Goal: Task Accomplishment & Management: Manage account settings

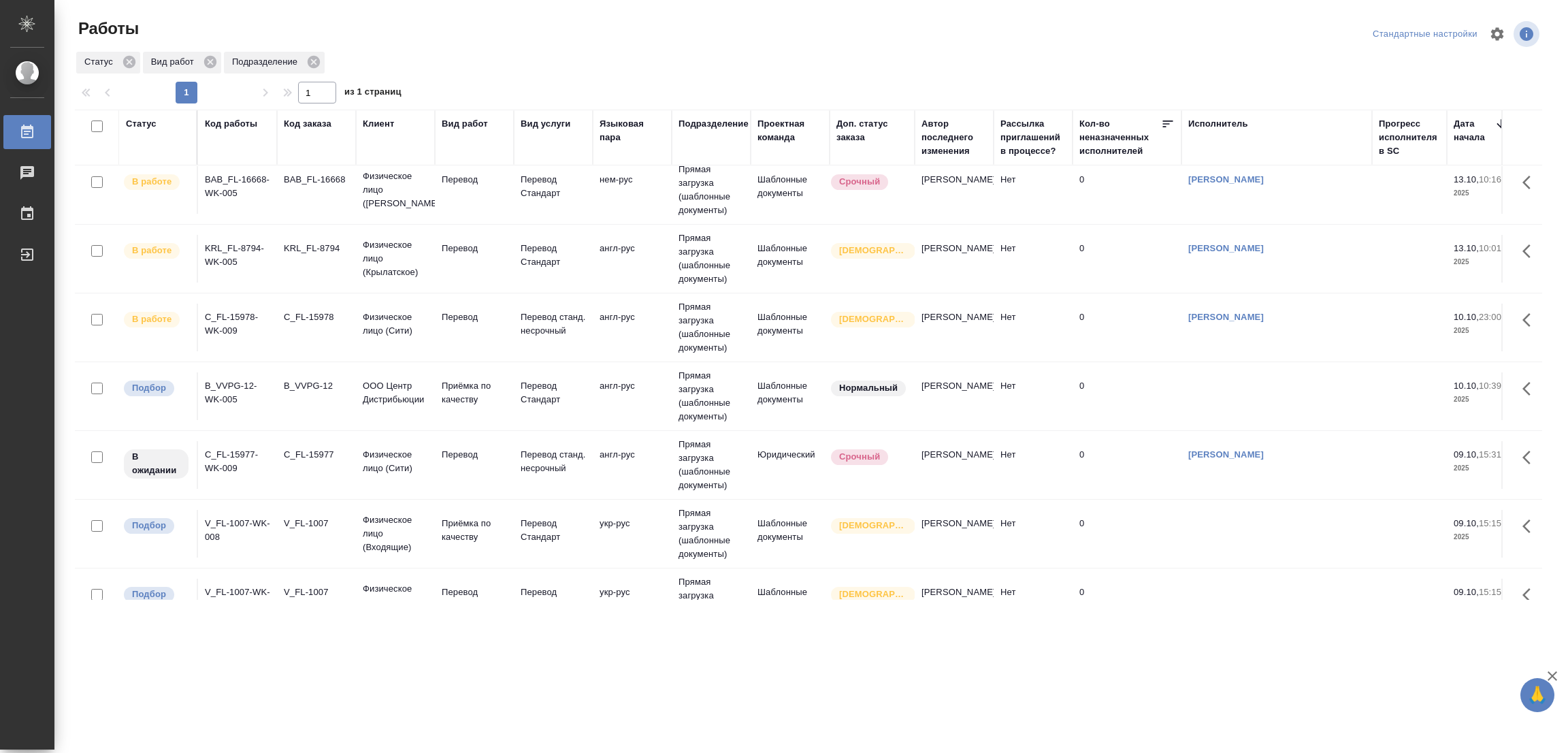
scroll to position [612, 0]
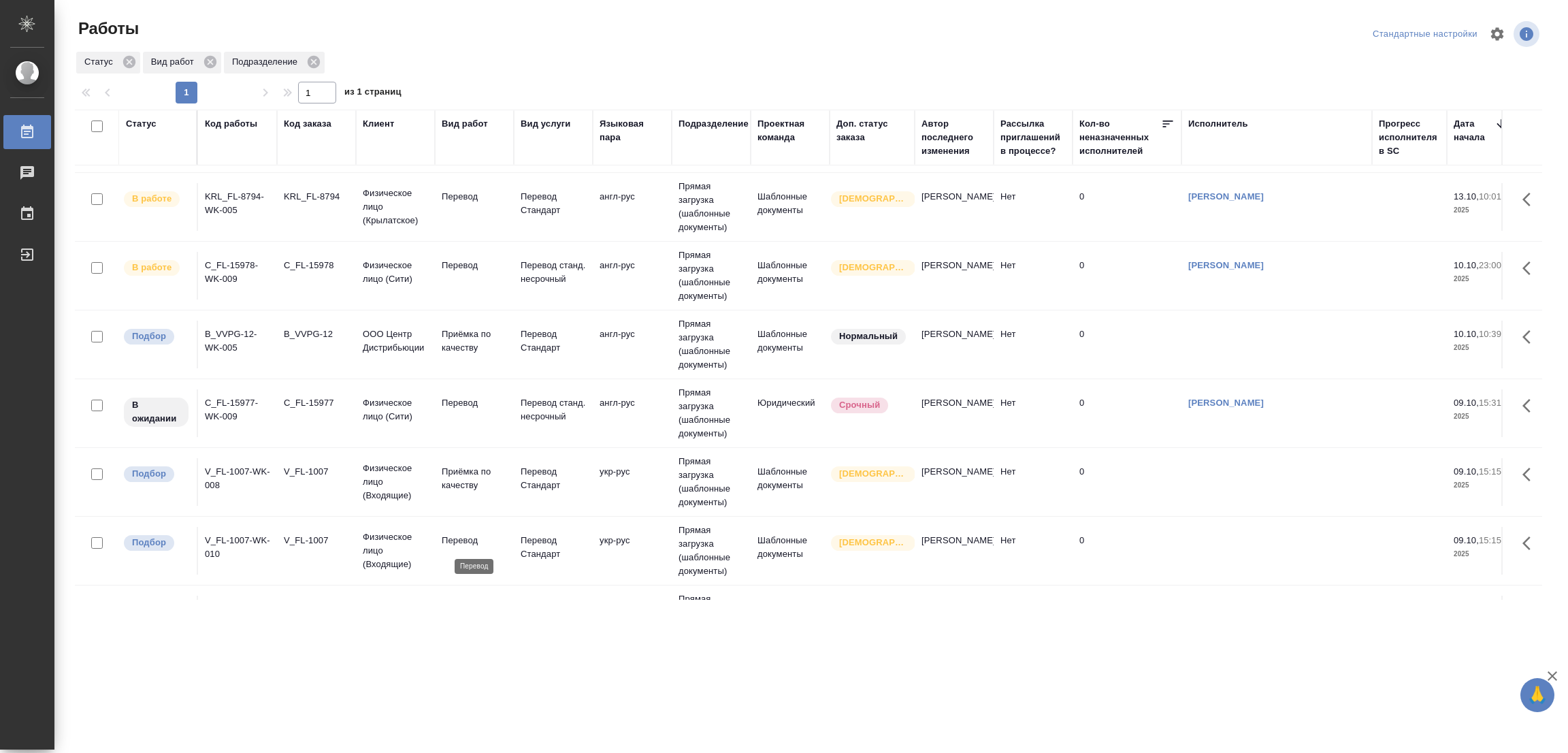
click at [463, 541] on p "Перевод" at bounding box center [474, 540] width 65 height 14
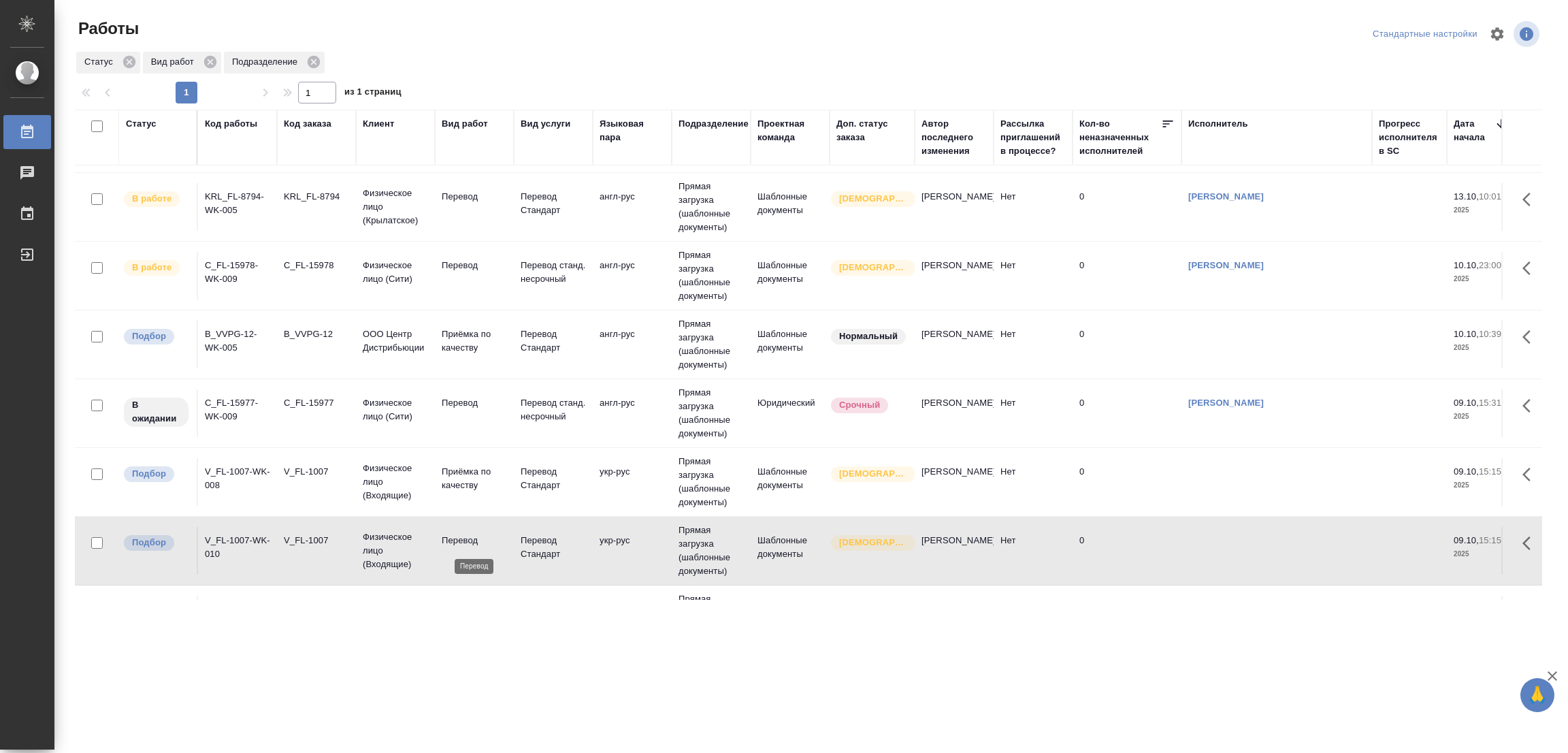
click at [450, 541] on p "Перевод" at bounding box center [474, 540] width 65 height 14
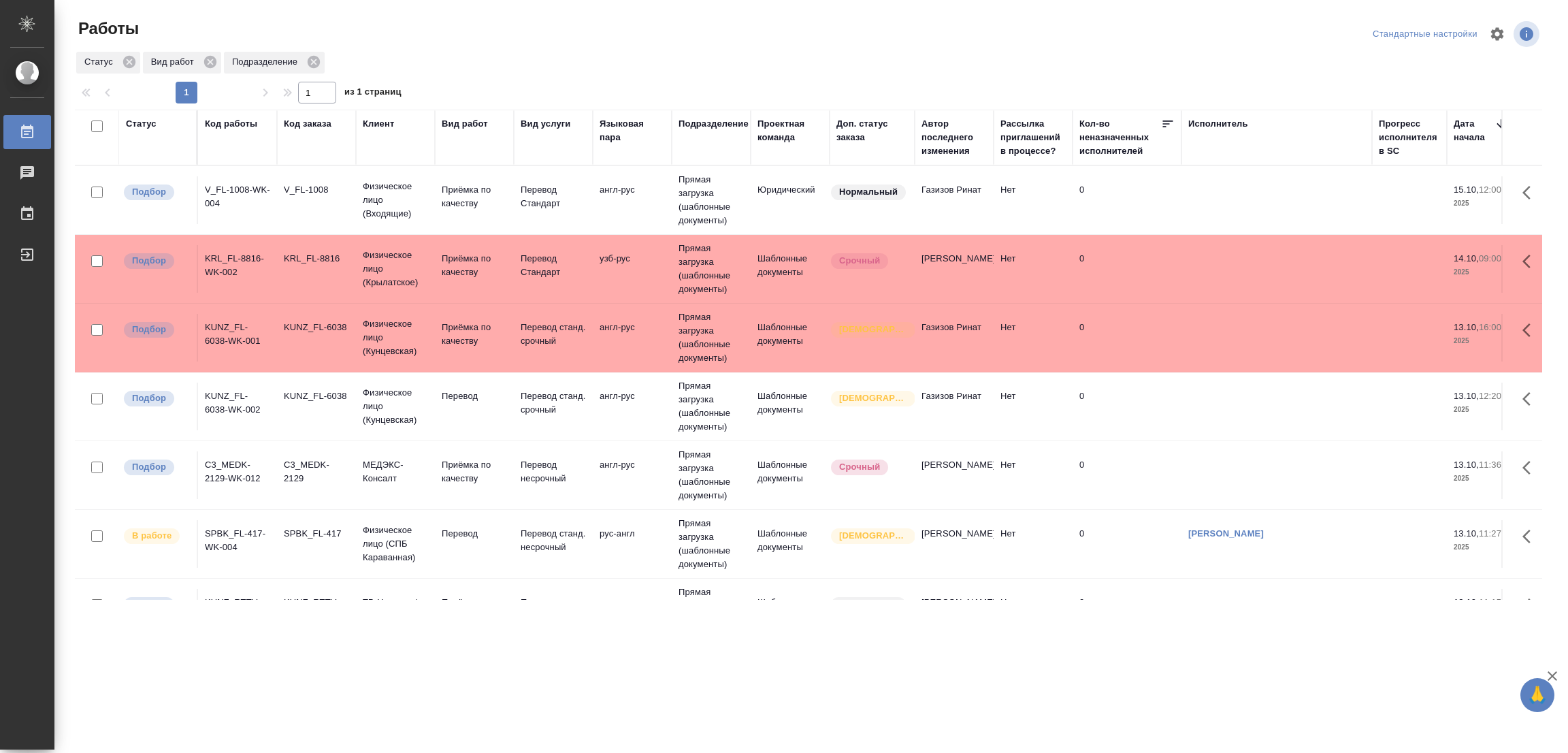
scroll to position [102, 0]
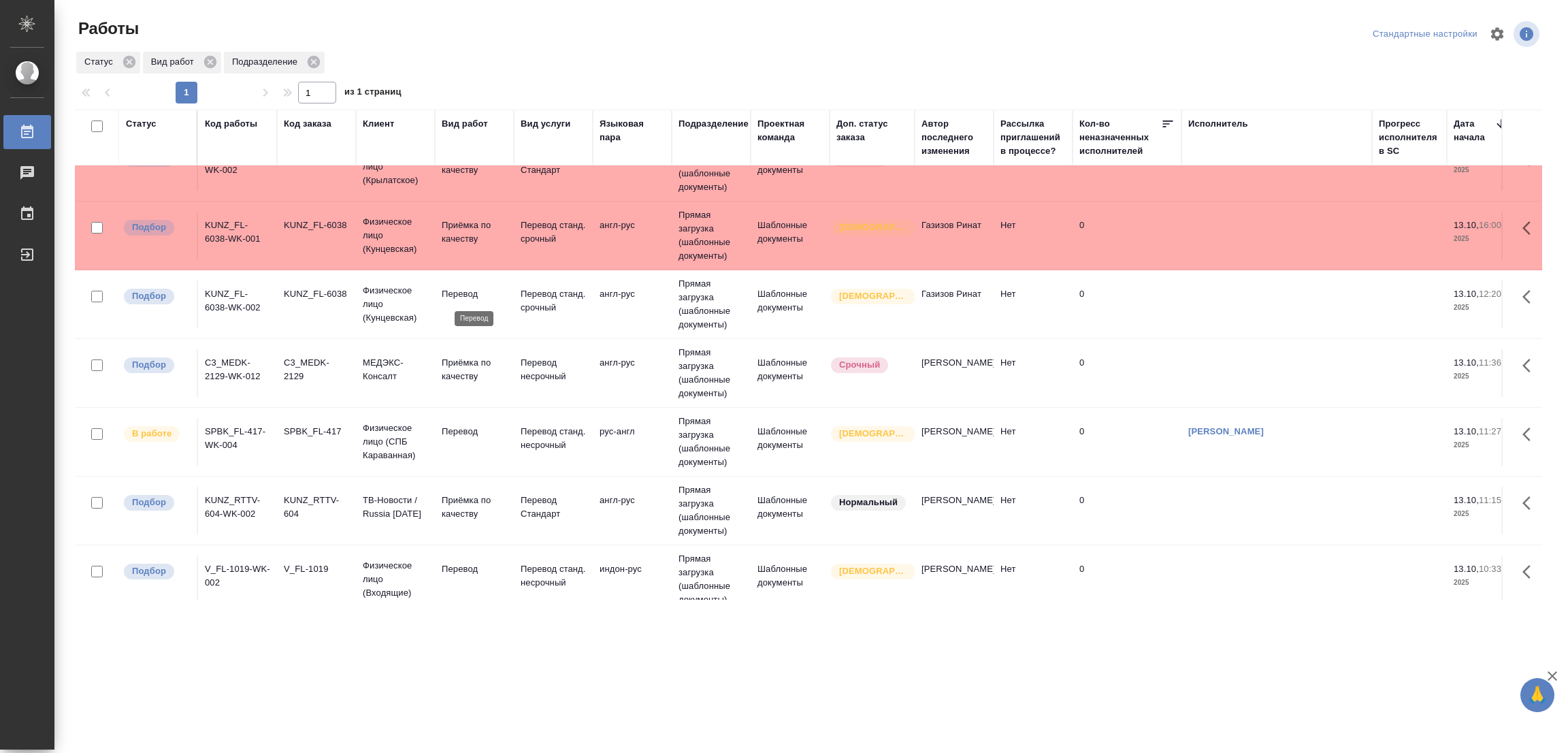
click at [442, 289] on p "Перевод" at bounding box center [474, 293] width 65 height 14
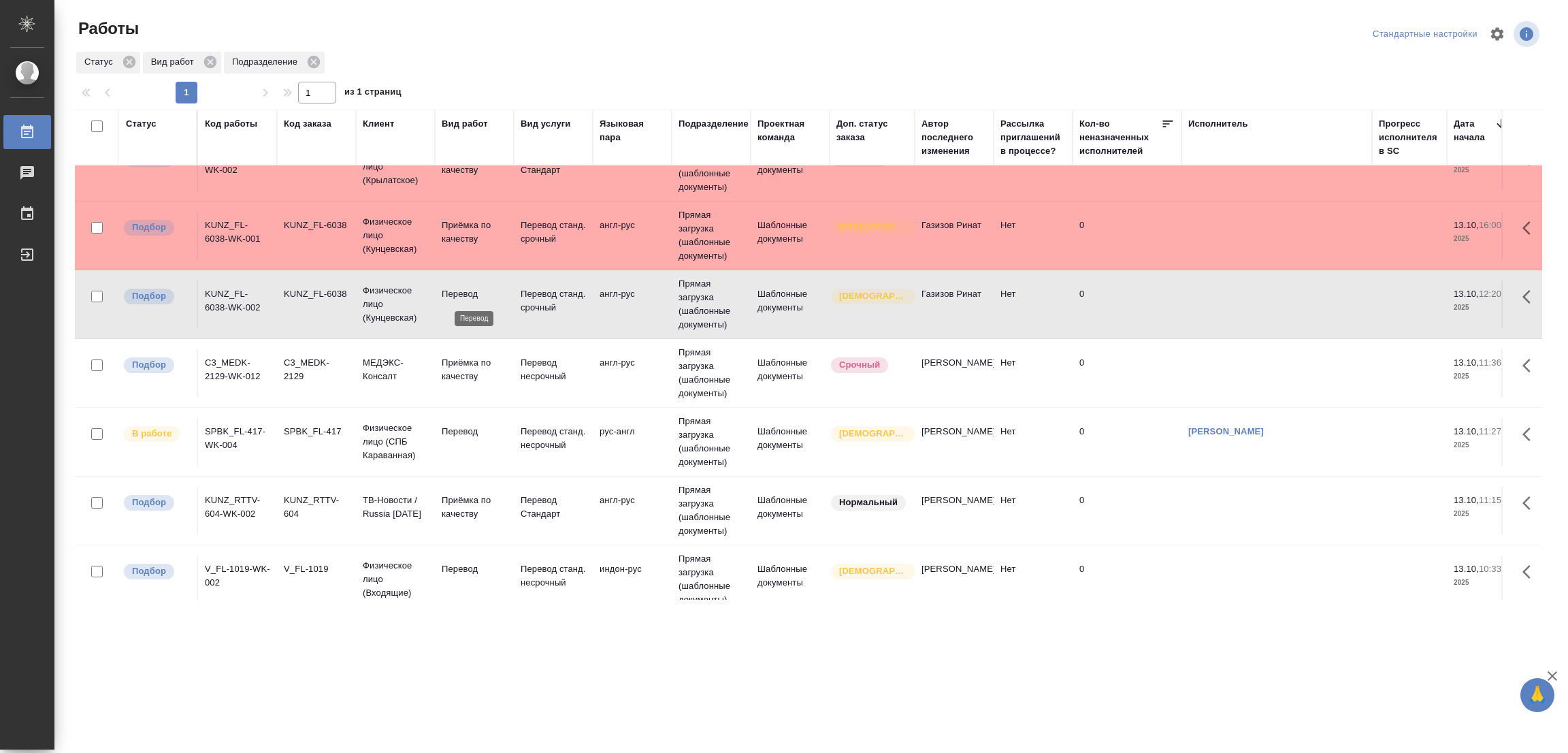
click at [454, 287] on p "Перевод" at bounding box center [474, 293] width 65 height 14
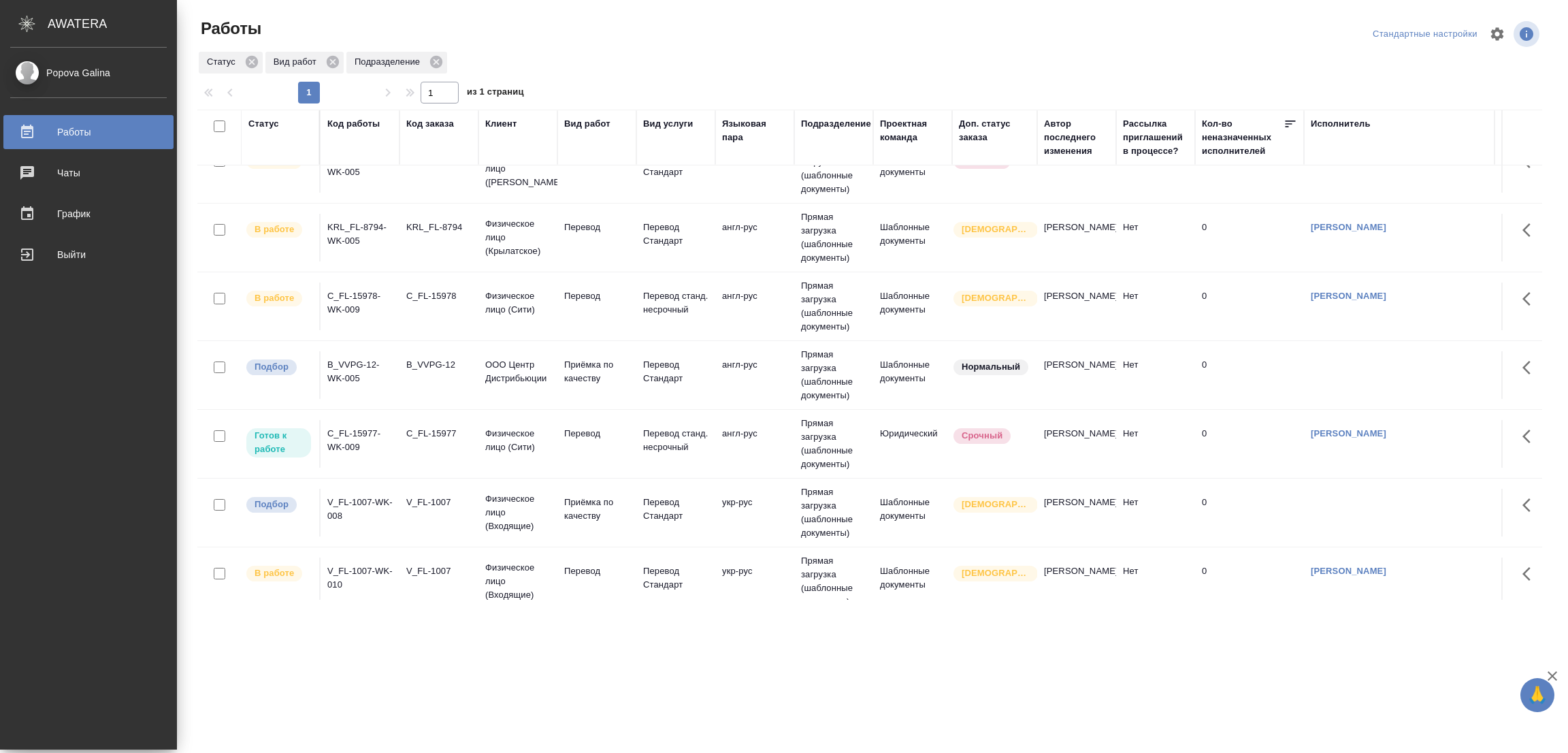
scroll to position [715, 0]
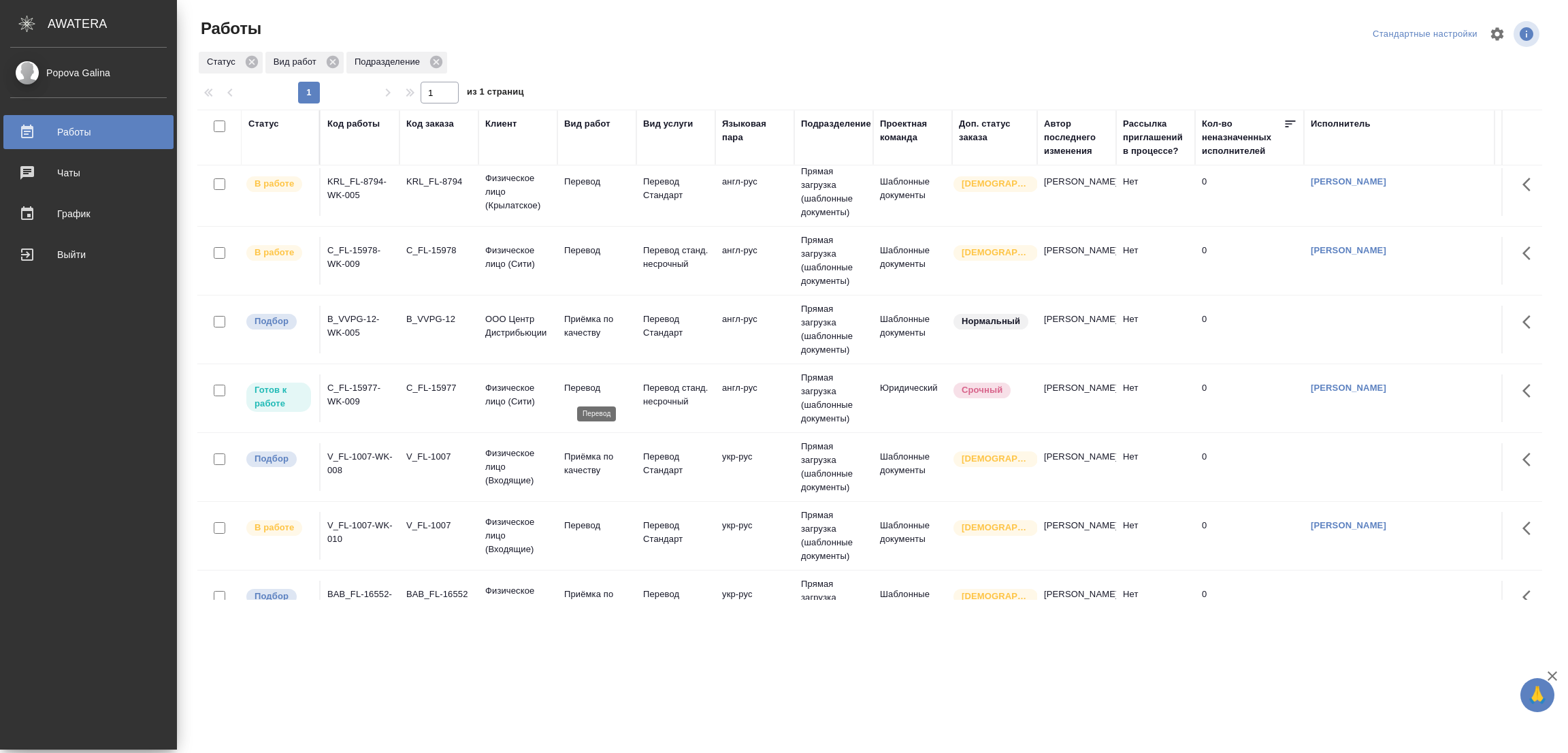
click at [571, 388] on p "Перевод" at bounding box center [596, 388] width 65 height 14
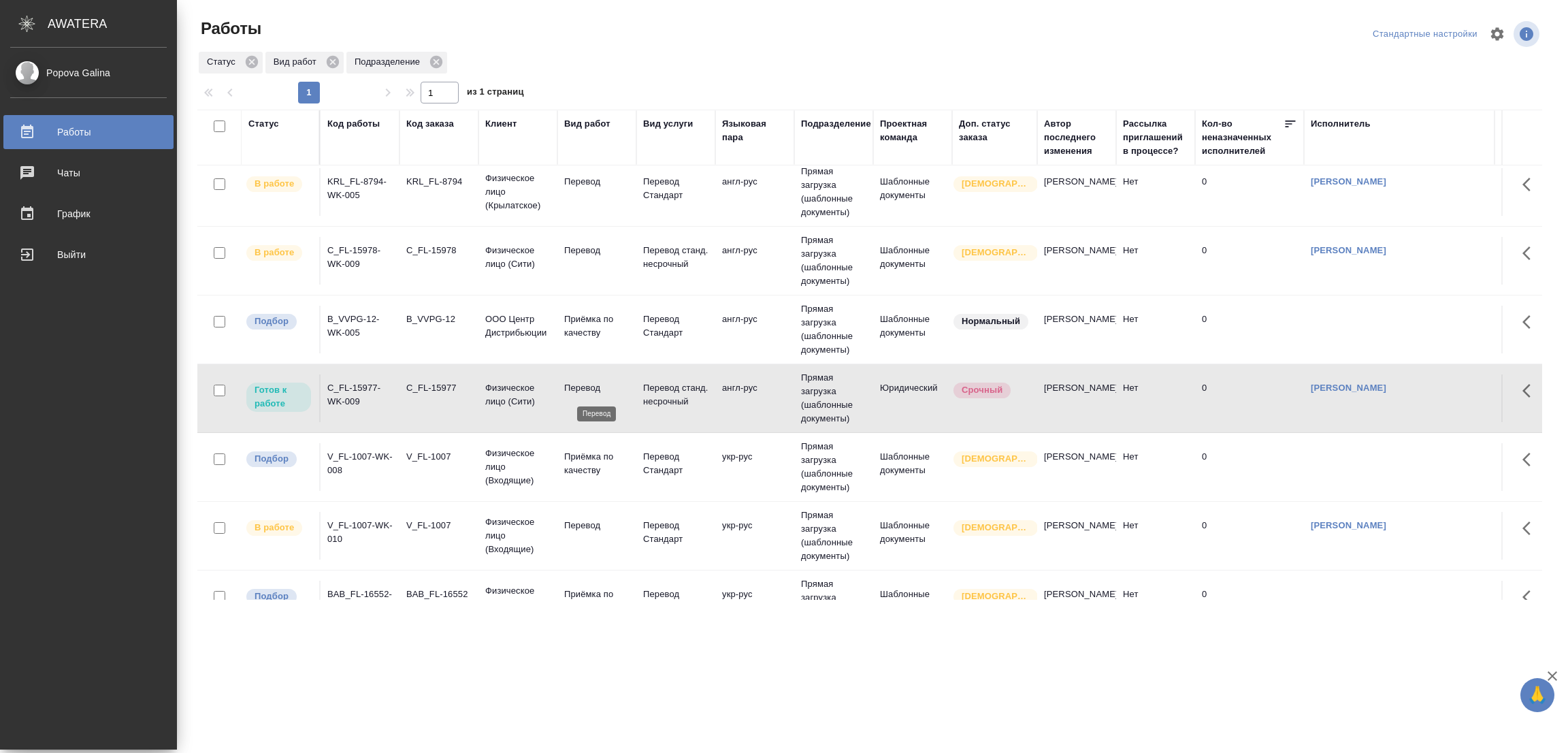
click at [571, 388] on p "Перевод" at bounding box center [596, 388] width 65 height 14
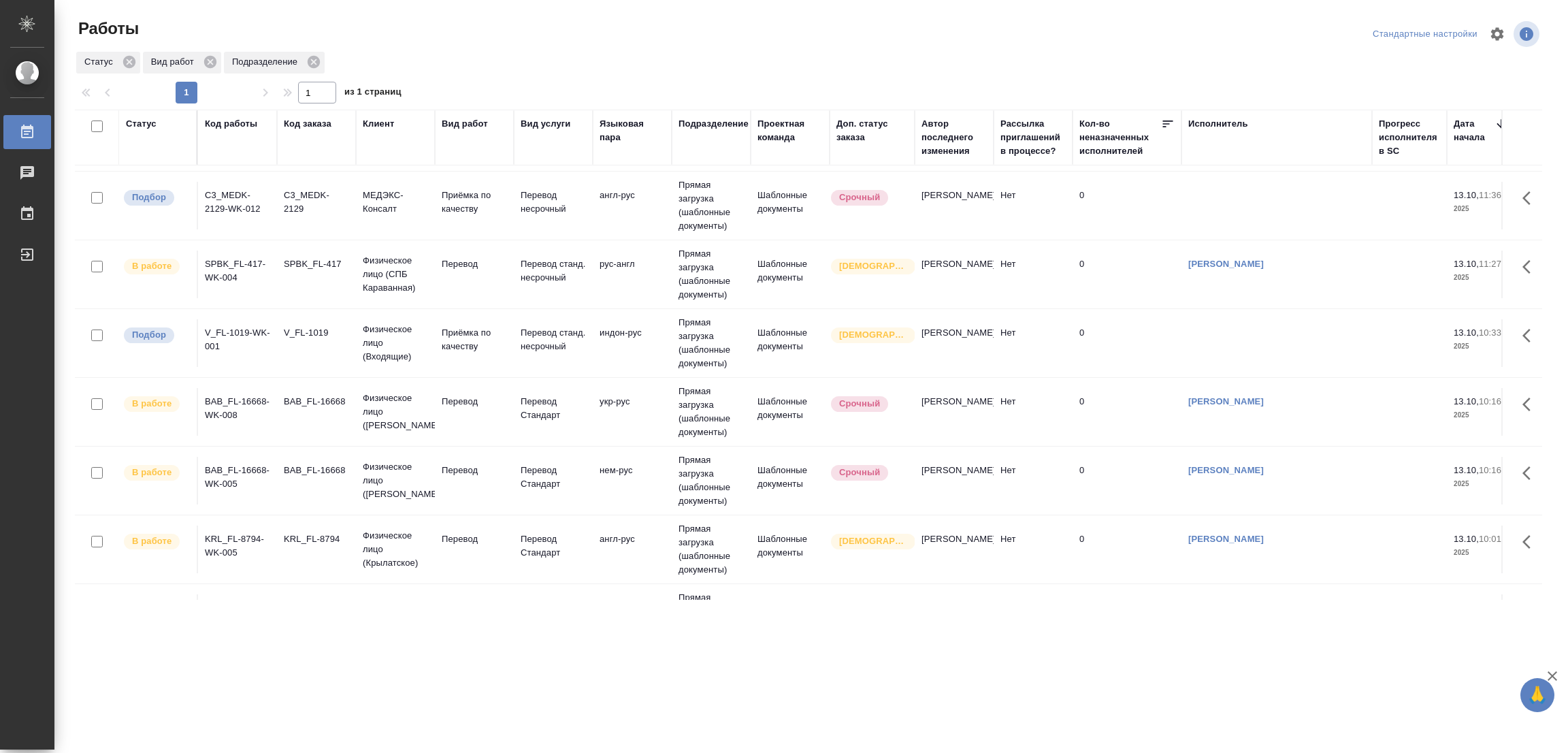
scroll to position [160, 0]
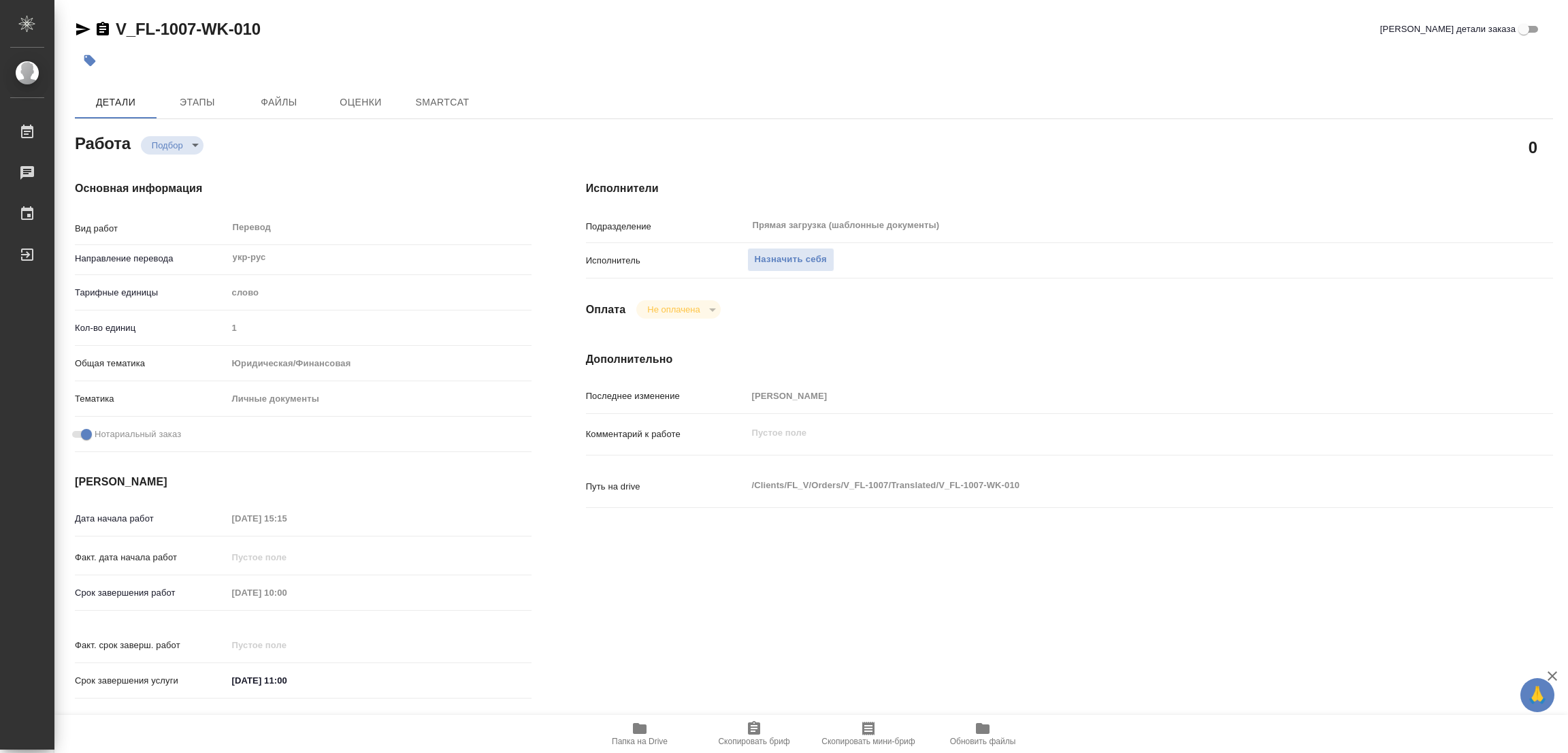
type textarea "x"
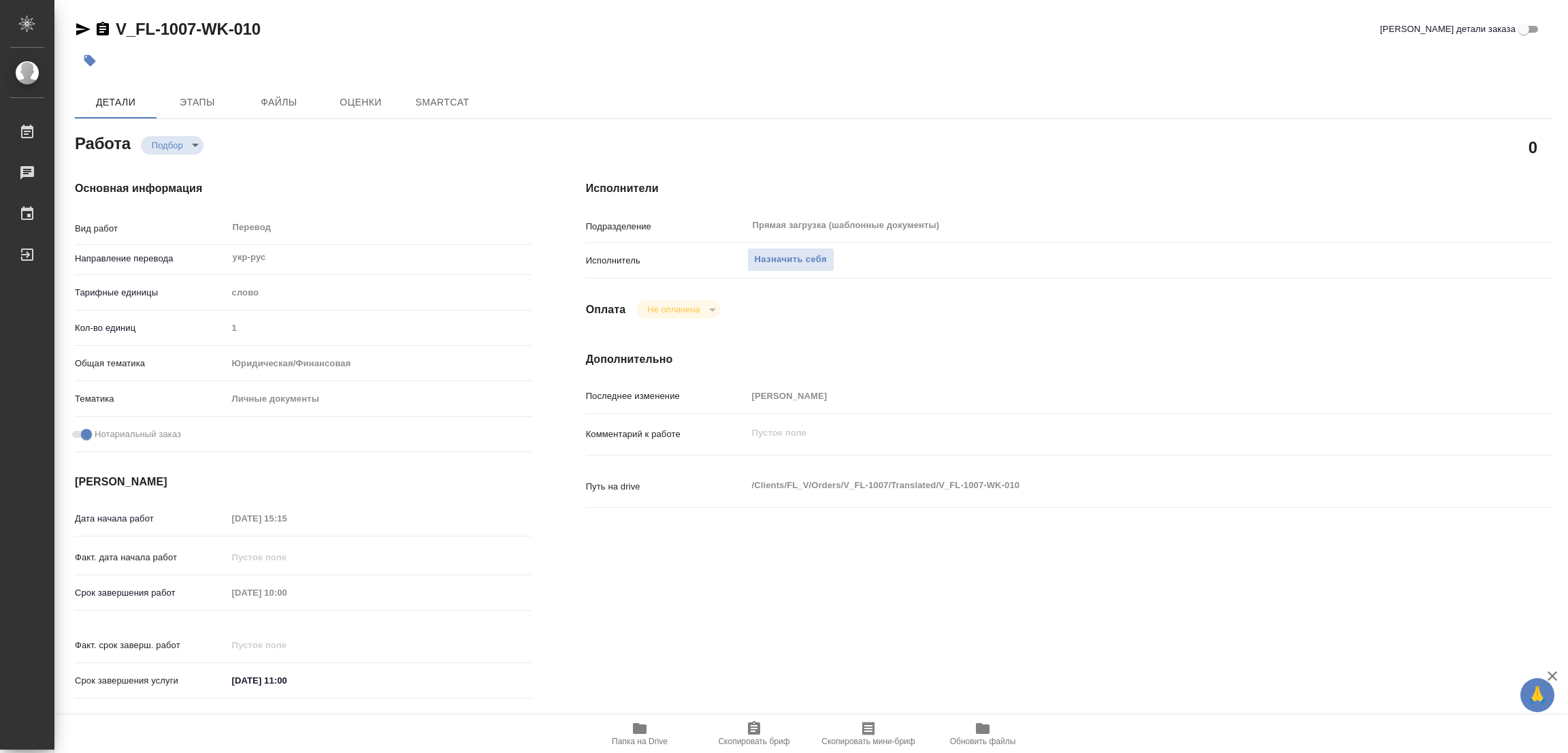
type textarea "x"
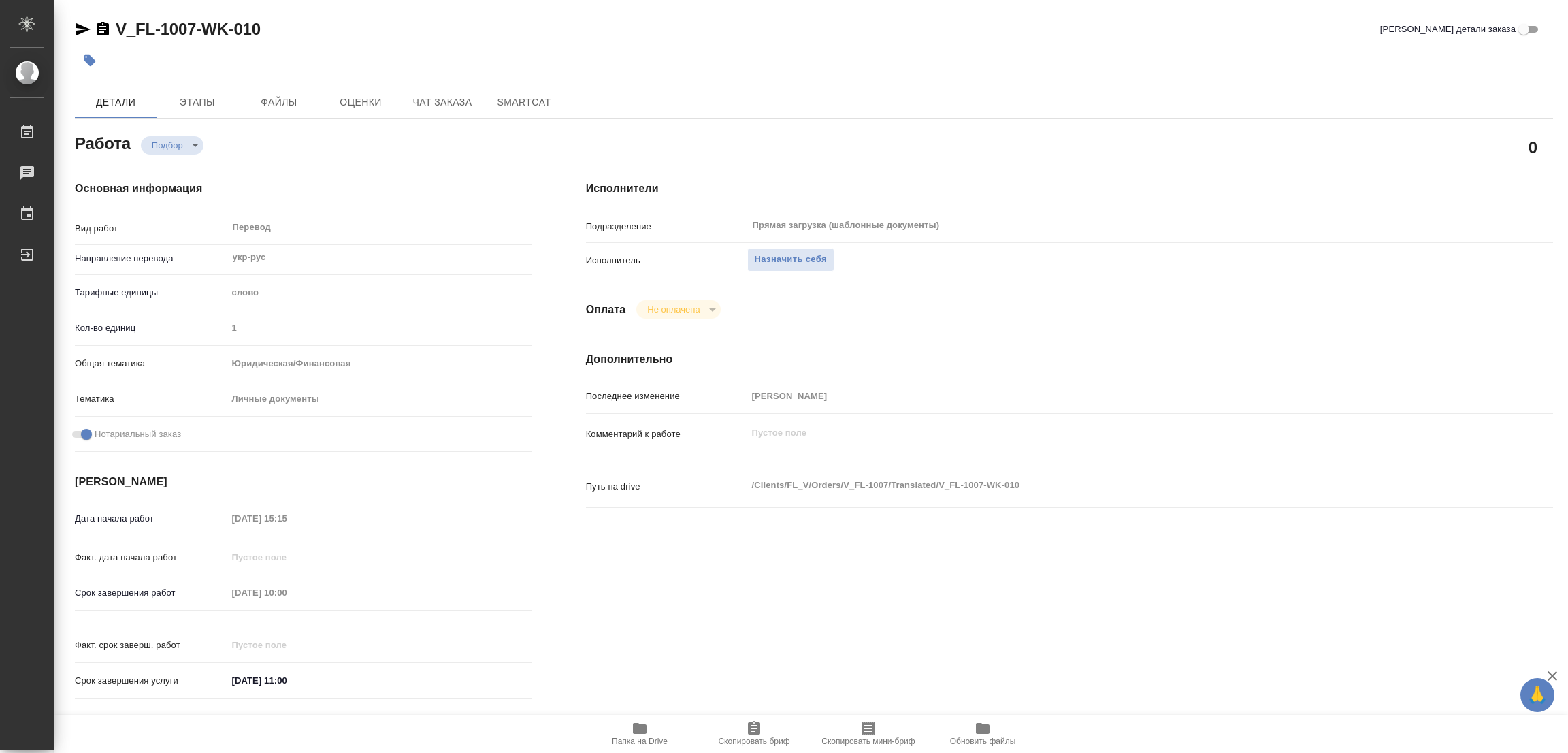
type textarea "x"
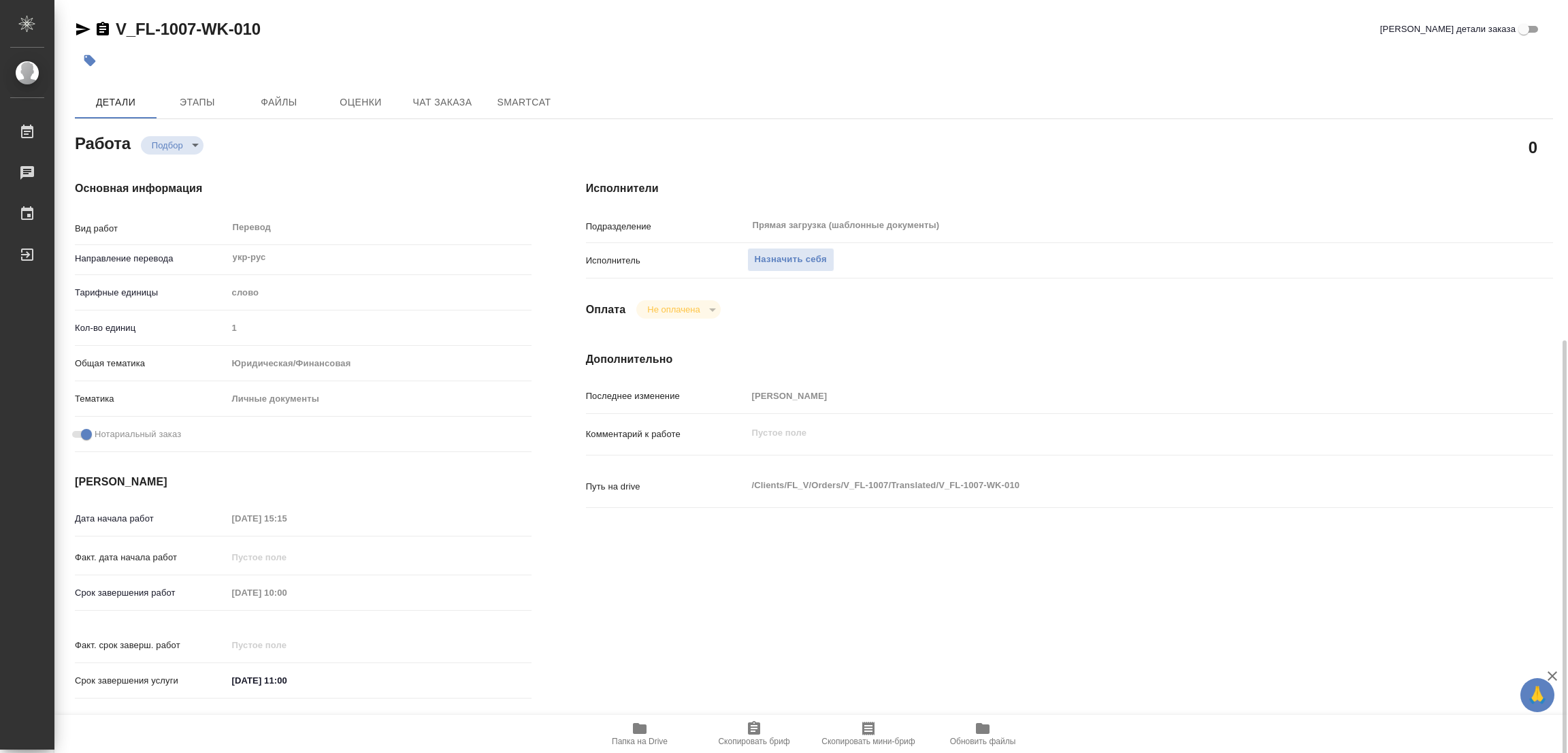
scroll to position [375, 0]
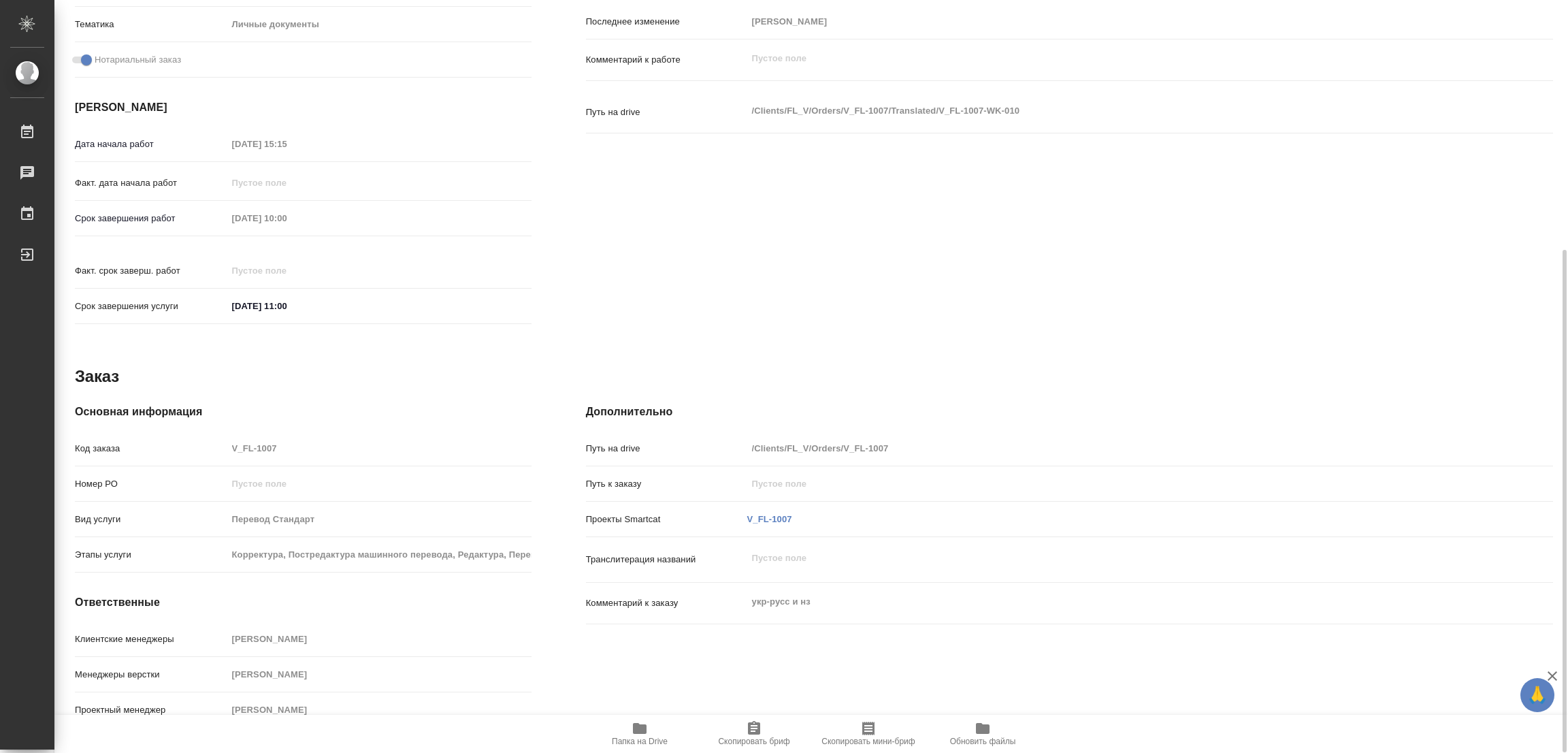
type textarea "x"
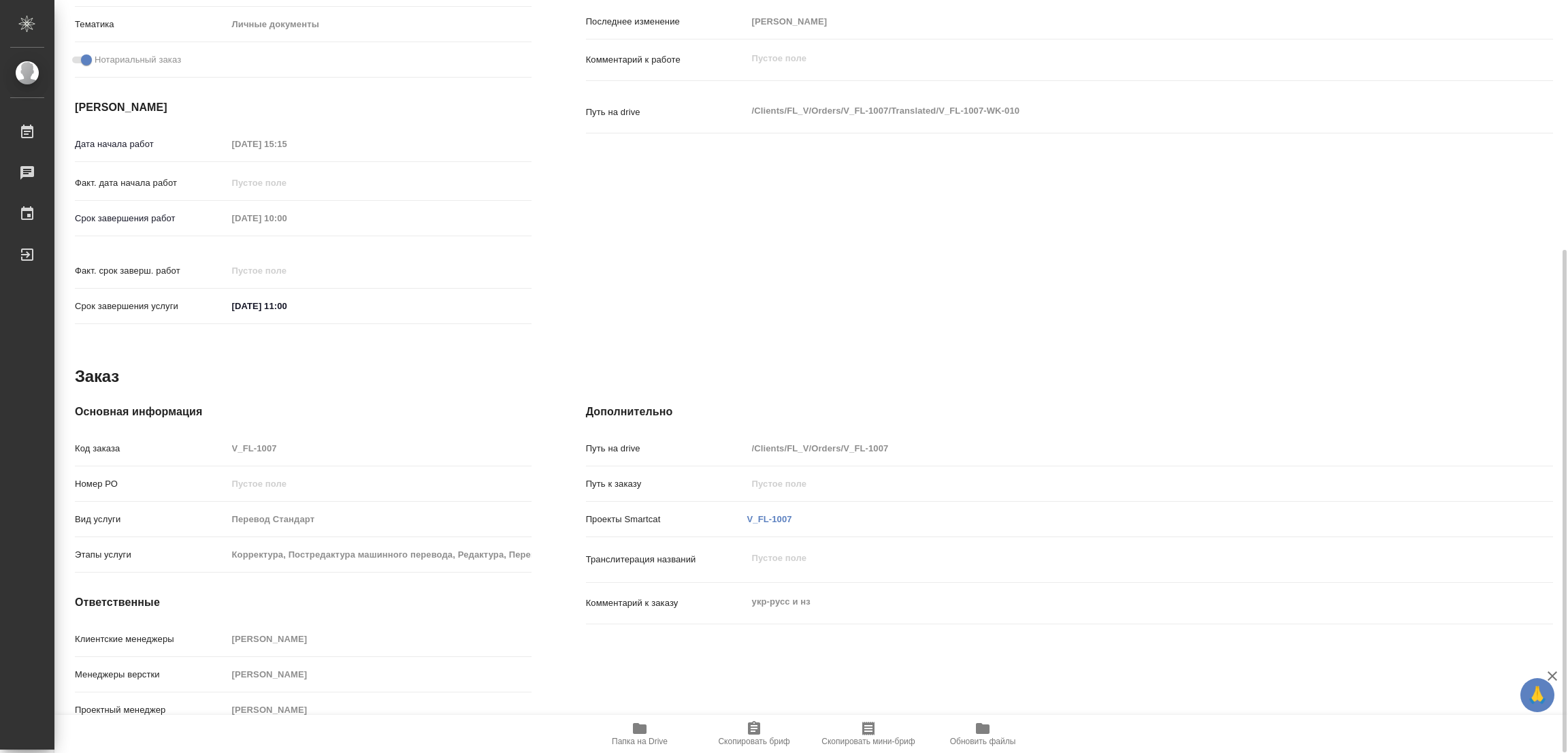
type textarea "x"
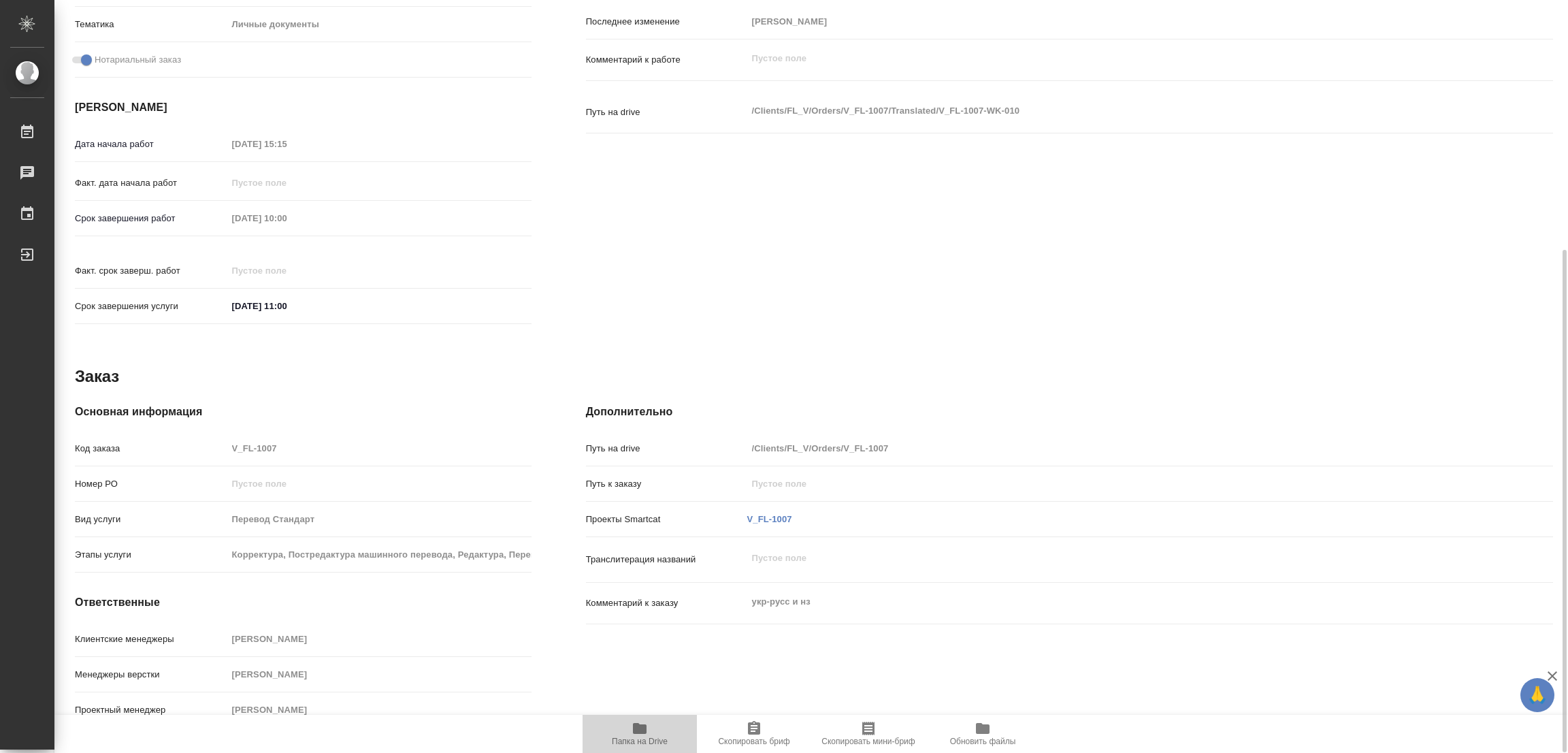
click at [637, 740] on span "Папка на Drive" at bounding box center [639, 742] width 56 height 10
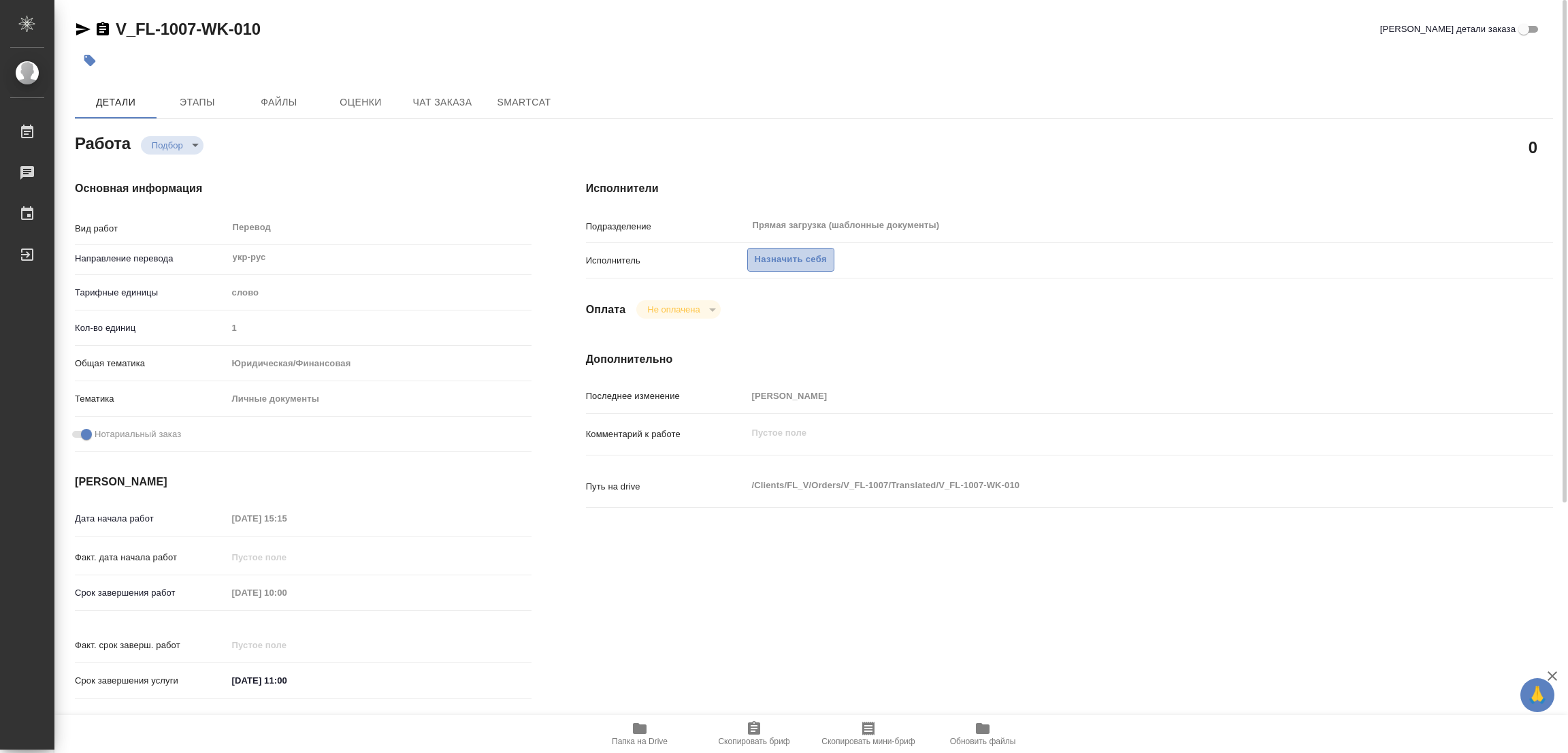
click at [790, 261] on span "Назначить себя" at bounding box center [791, 260] width 73 height 15
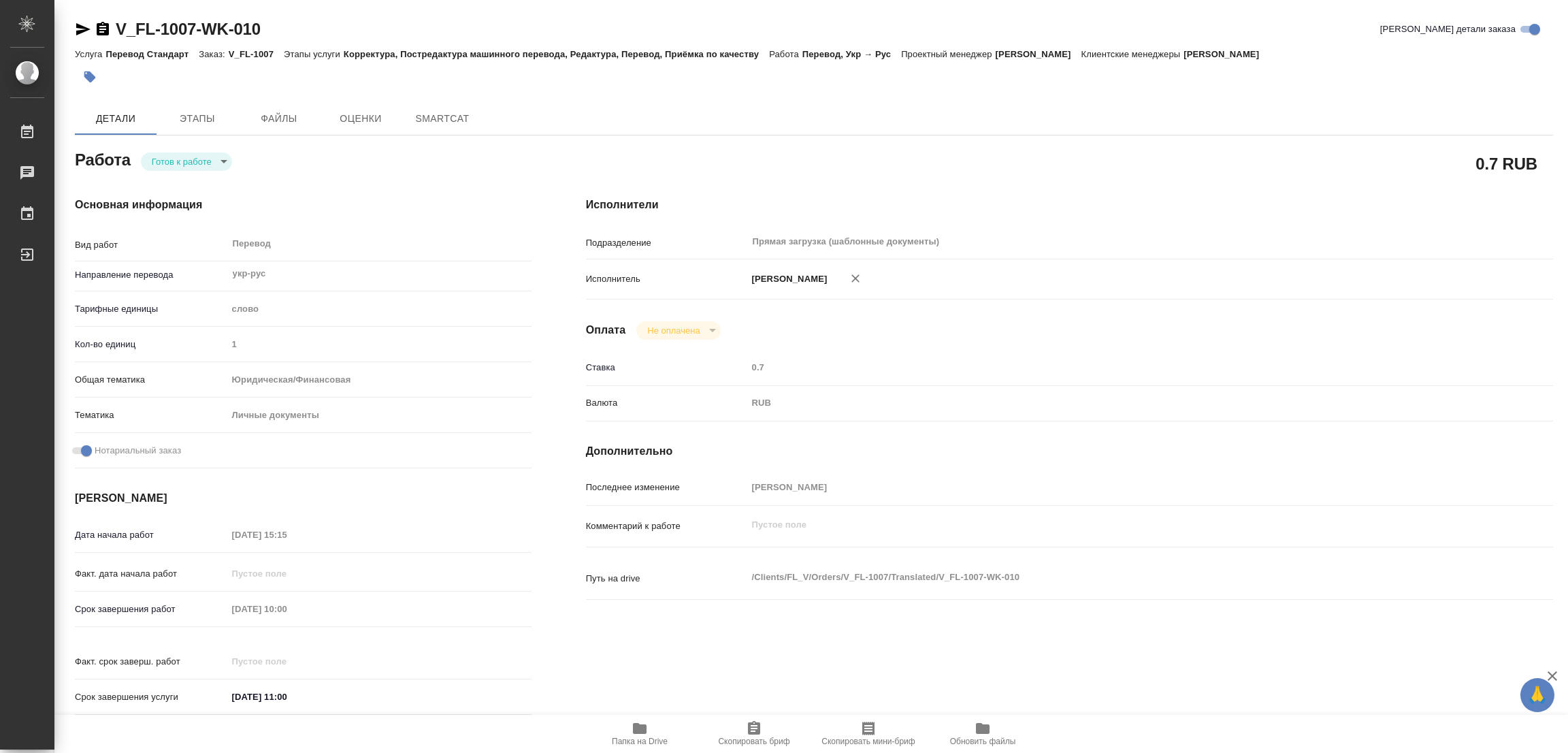
type textarea "x"
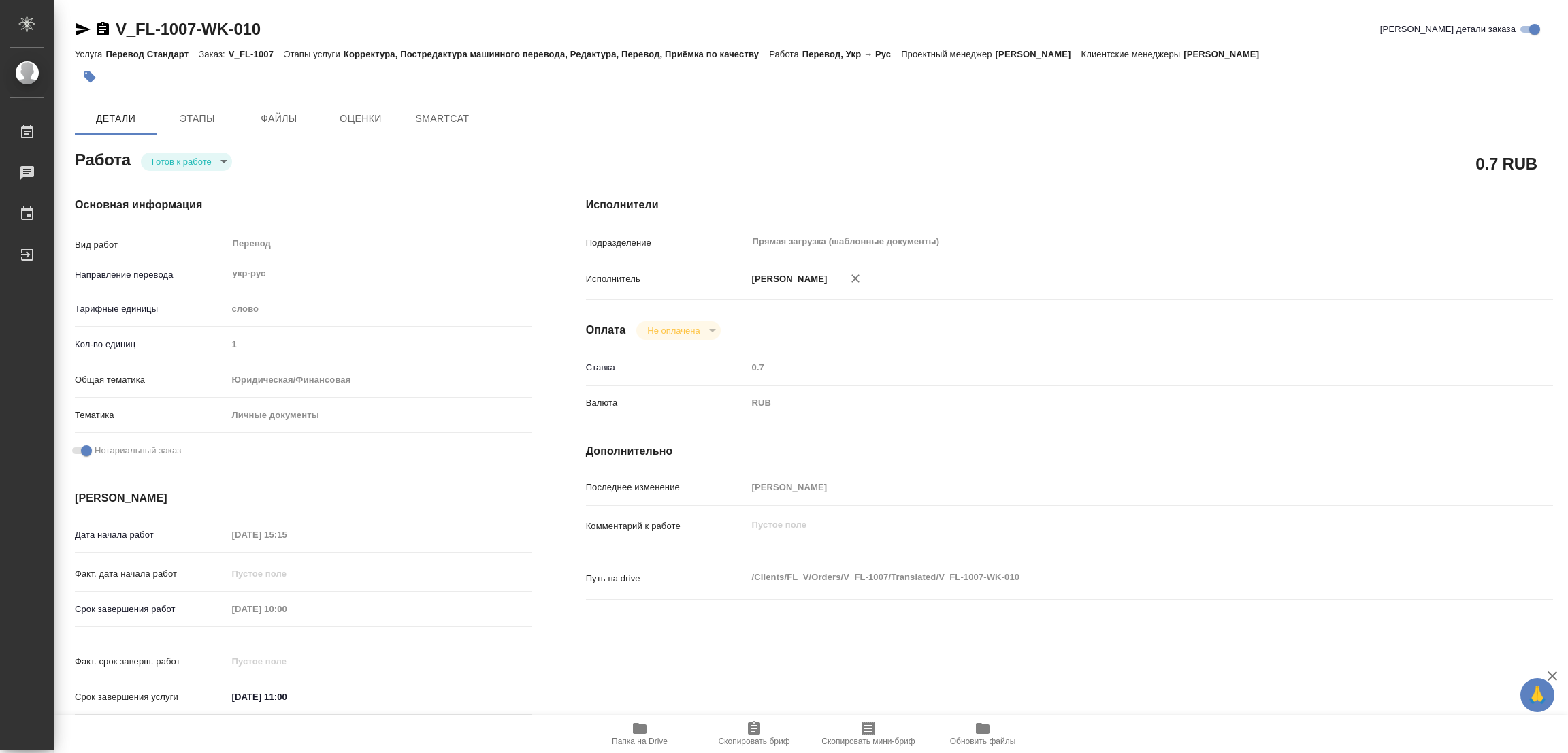
type textarea "x"
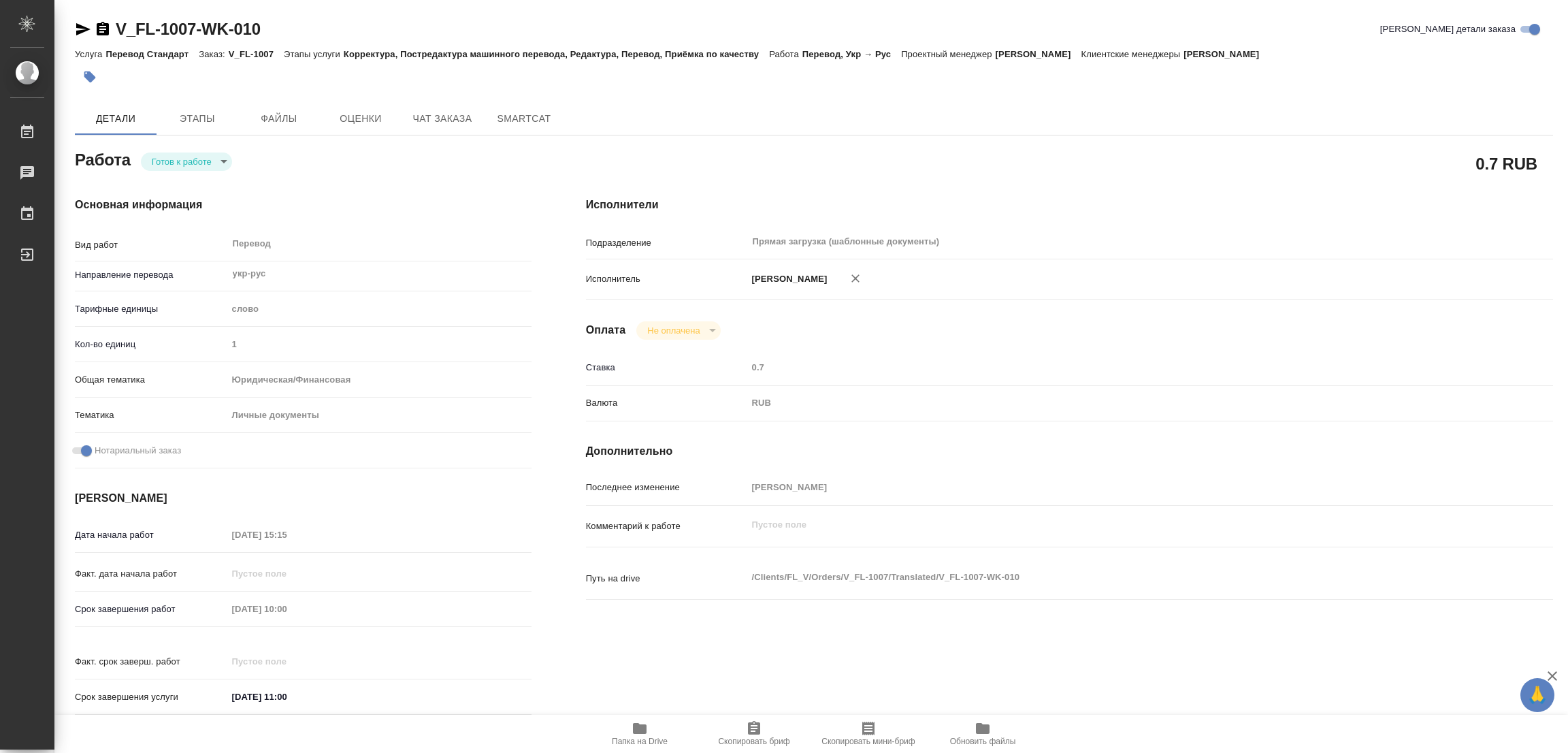
type textarea "x"
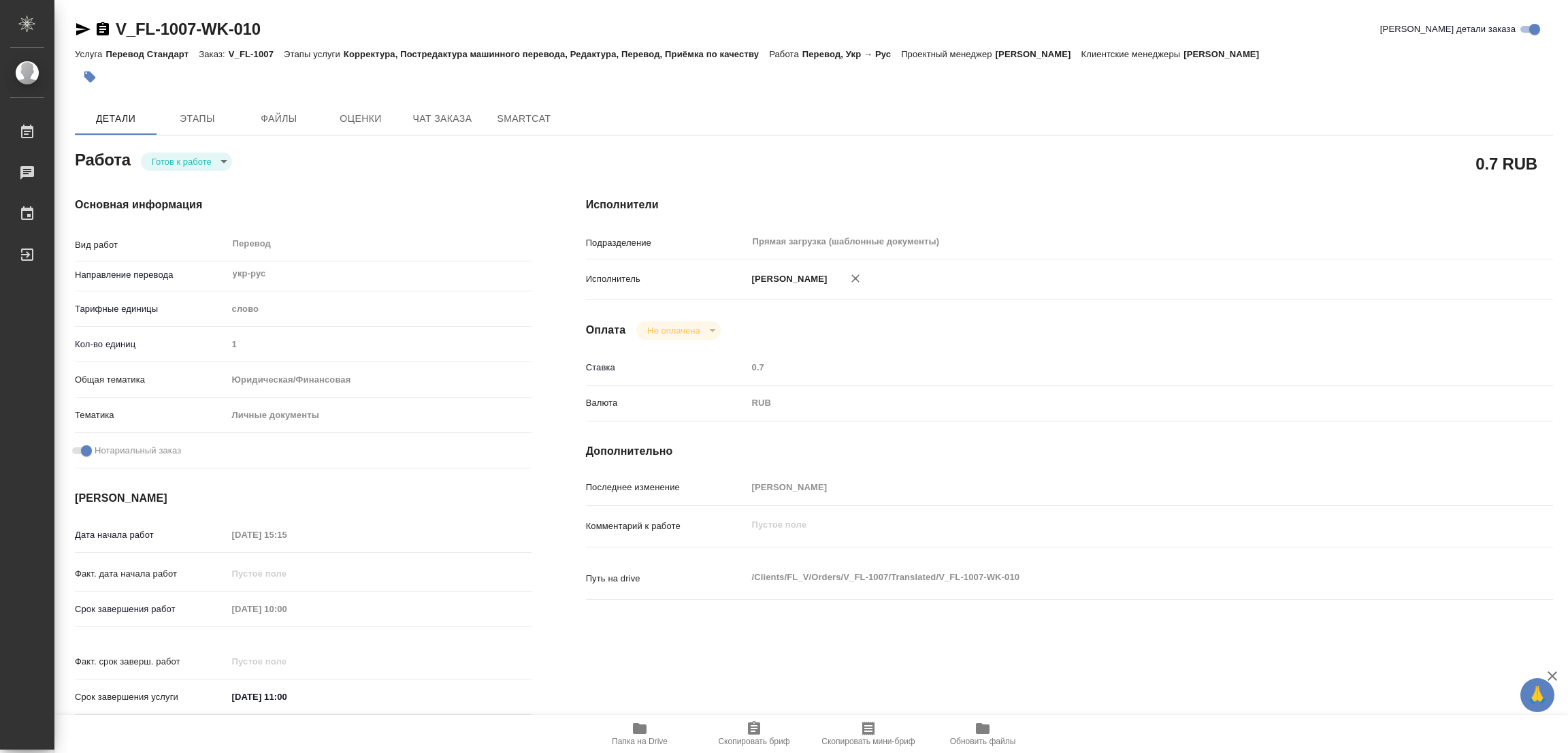
type textarea "x"
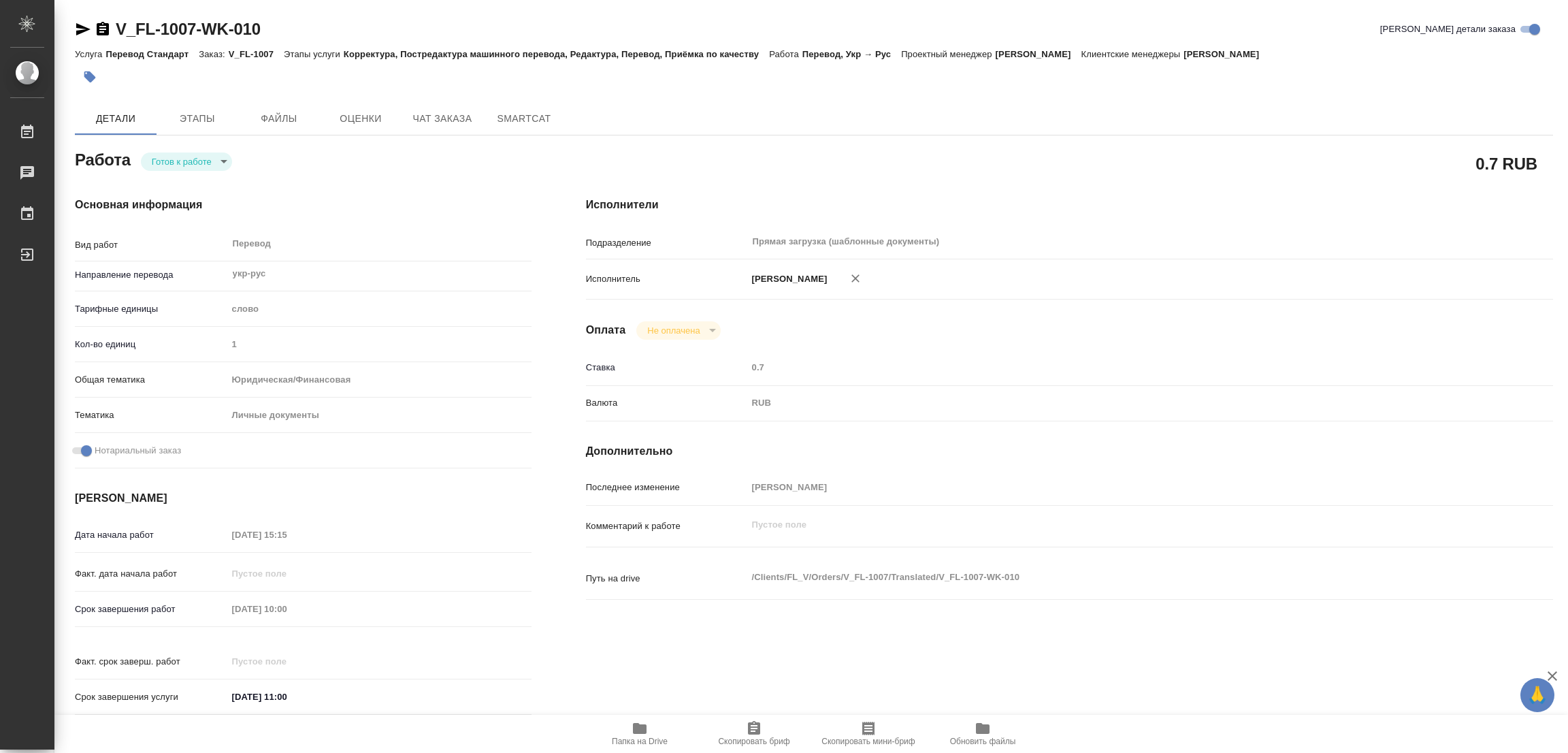
type textarea "x"
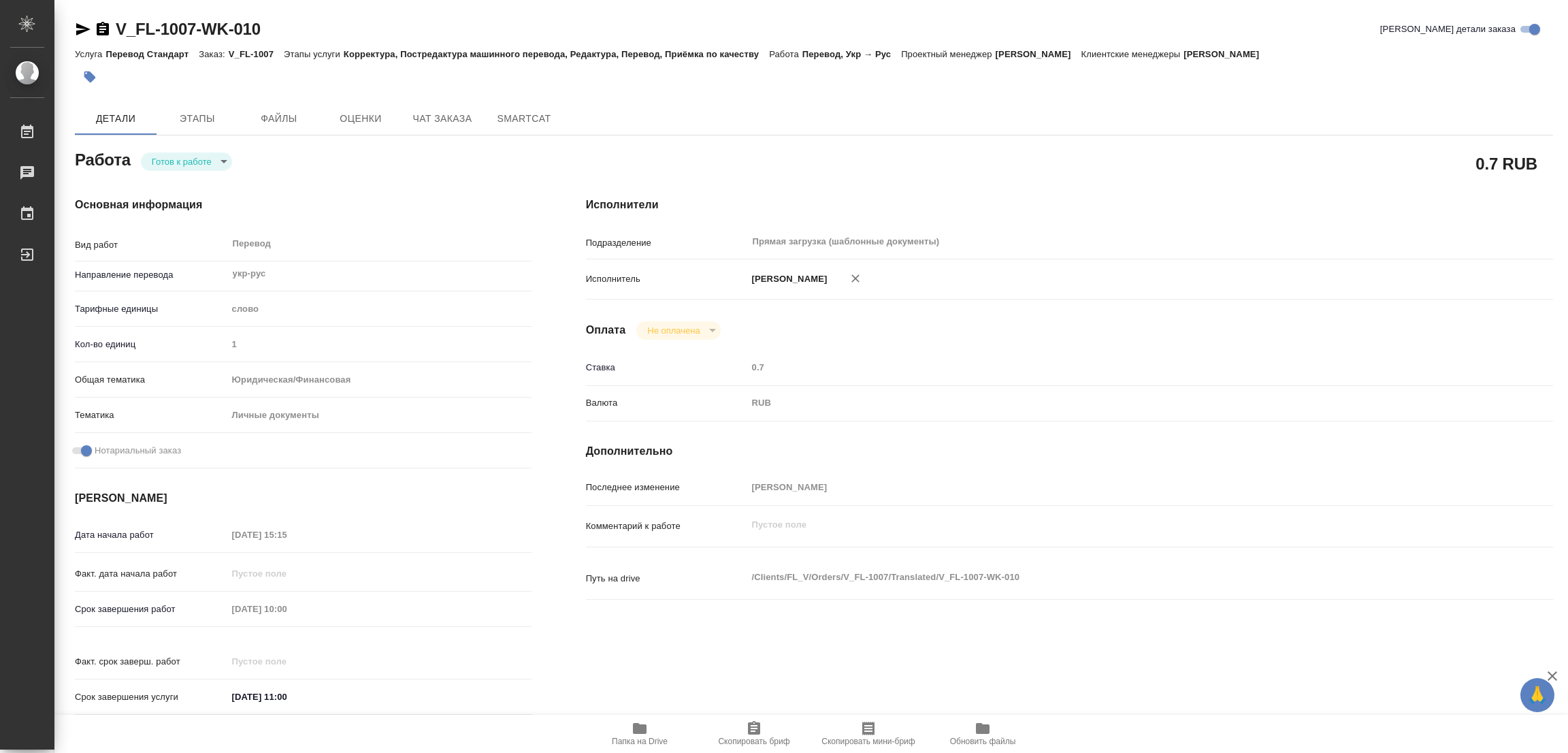
type textarea "x"
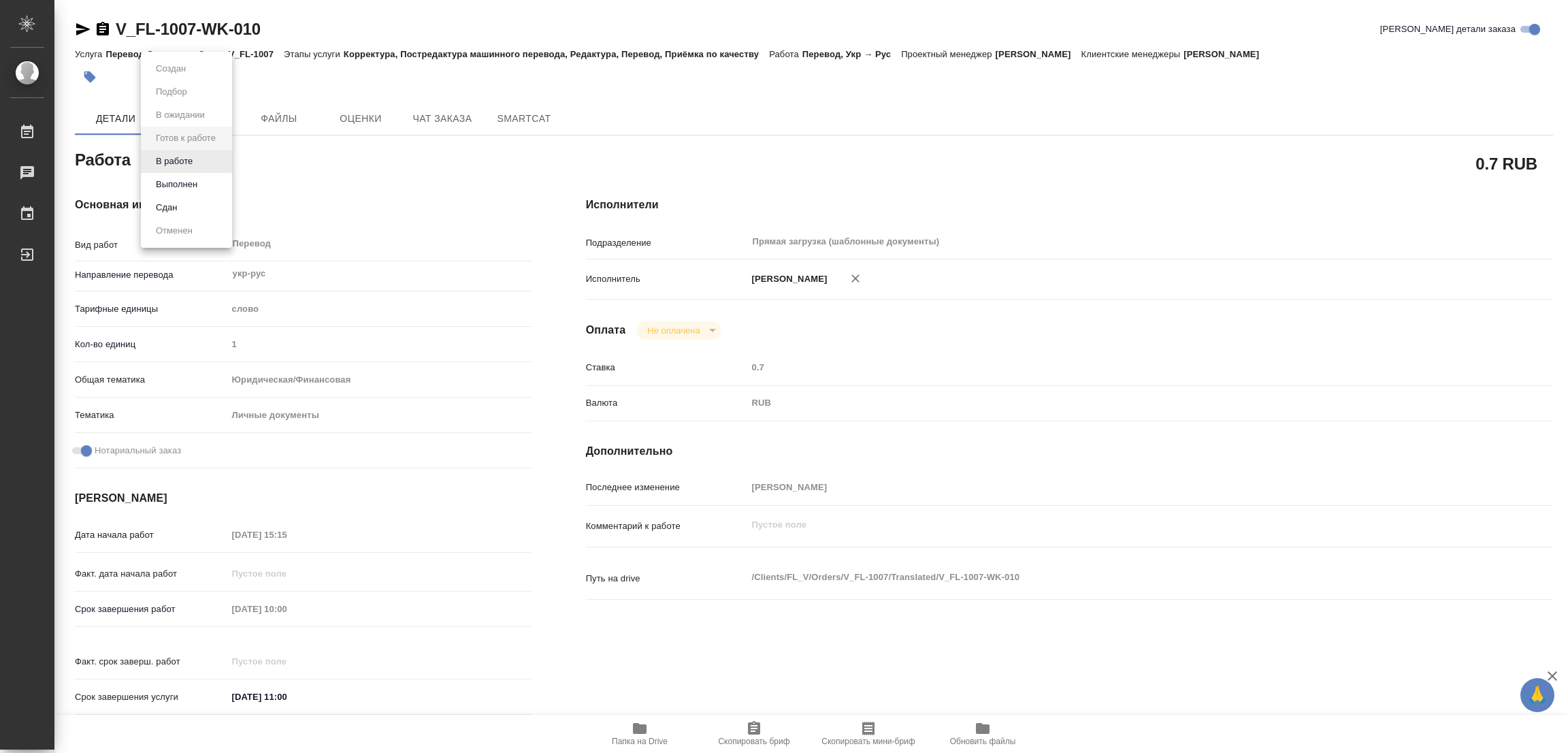
click at [164, 152] on body "🙏 .cls-1 fill:#fff; AWATERA Popova Galina Работы Чаты График Выйти V_FL-1007-WK…" at bounding box center [784, 376] width 1568 height 753
type textarea "x"
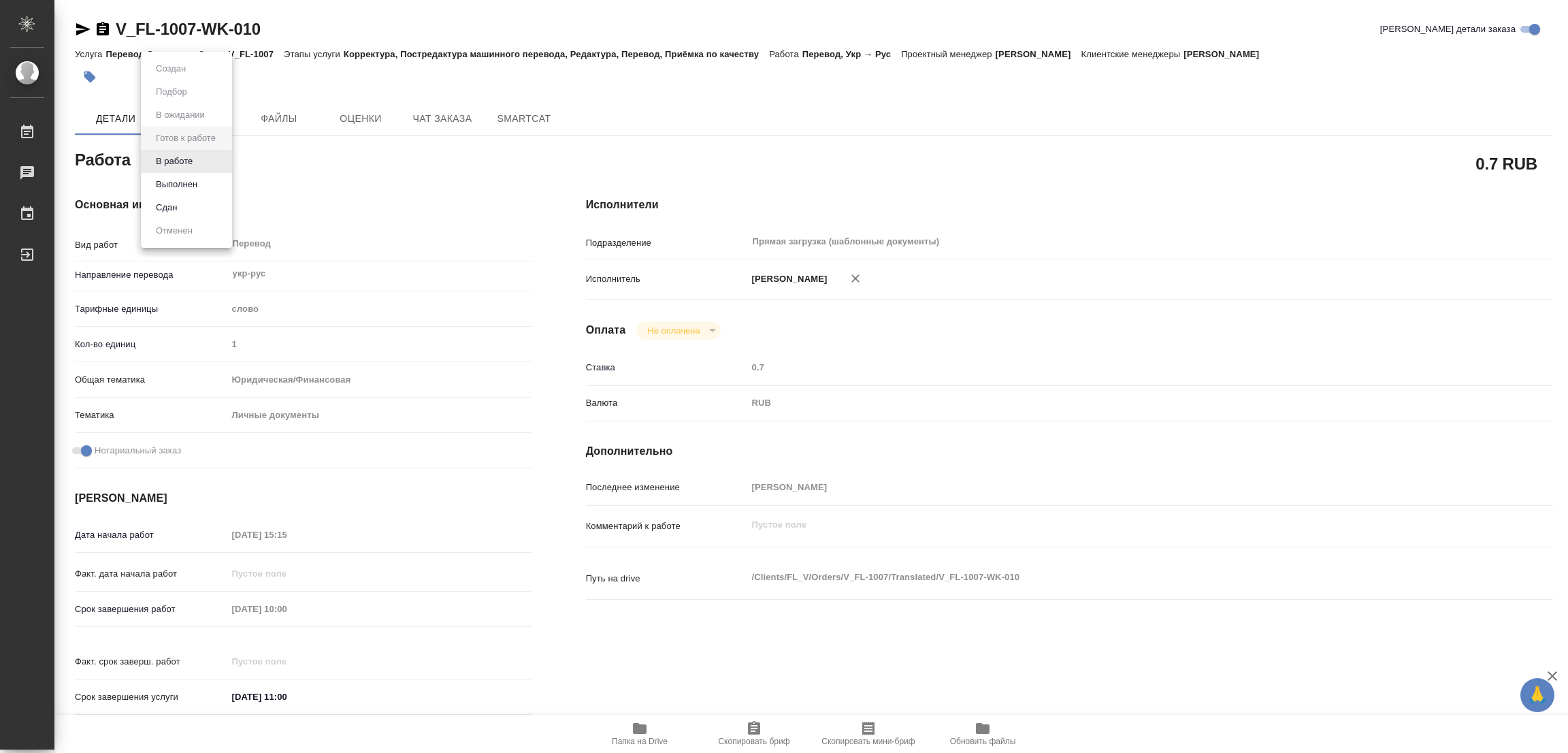
type textarea "x"
click at [165, 161] on button "В работе" at bounding box center [174, 161] width 45 height 15
type textarea "x"
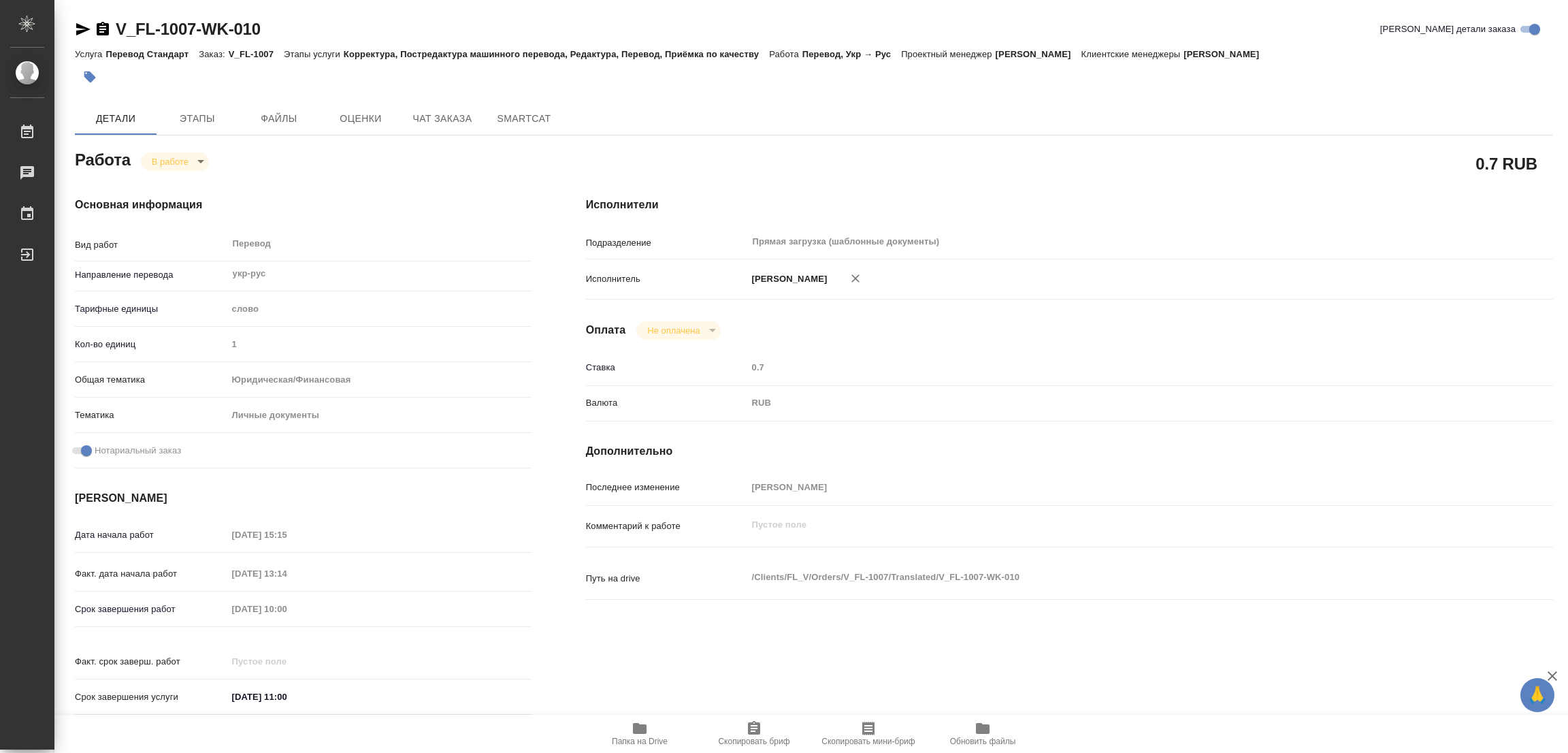
type textarea "x"
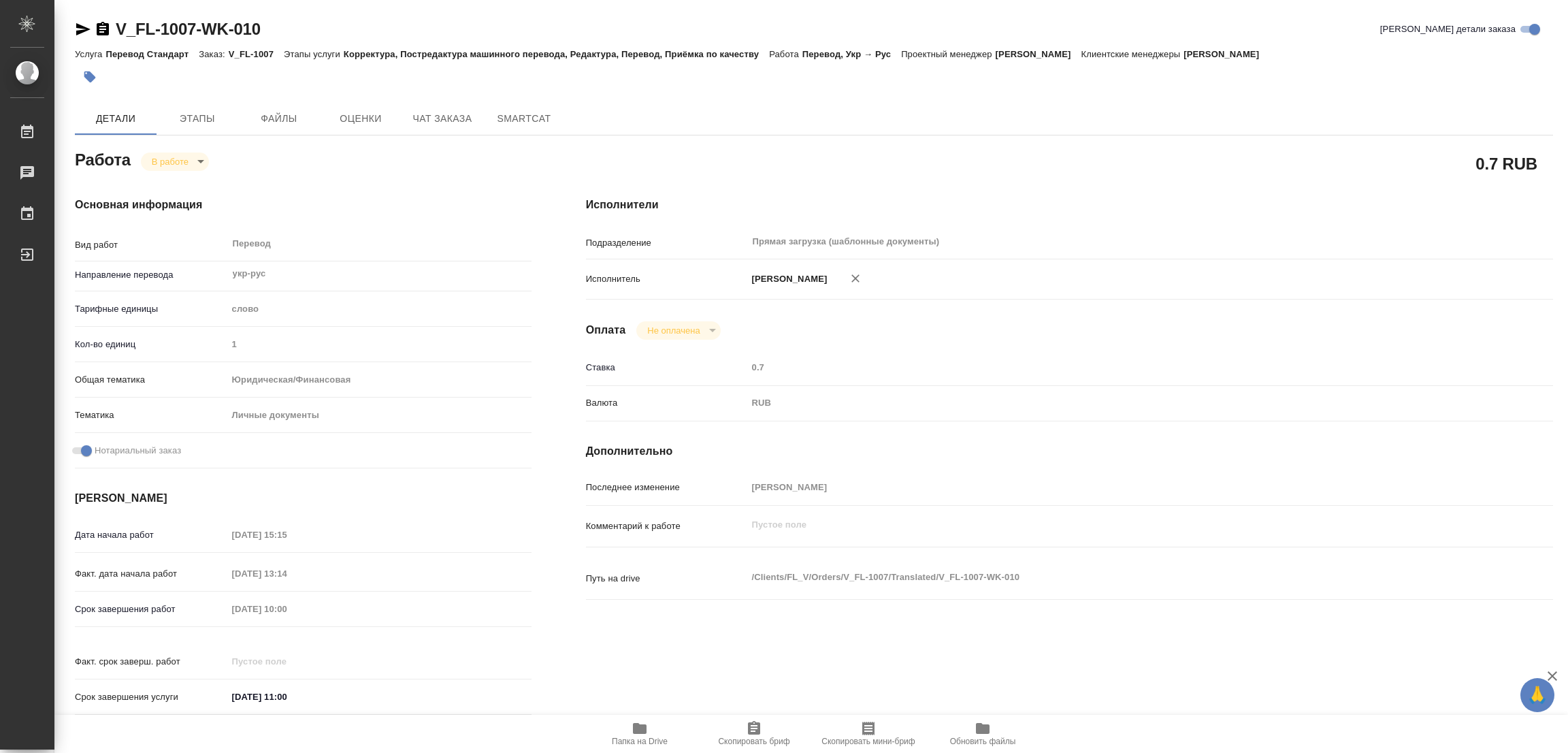
type textarea "x"
drag, startPoint x: 112, startPoint y: 18, endPoint x: 191, endPoint y: 31, distance: 80.1
click at [191, 31] on div "V_FL-1007-WK-010 Кратко детали заказа Услуга Перевод Стандарт Заказ: V_FL-1007 …" at bounding box center [814, 580] width 1493 height 1159
copy link "V_FL-1007"
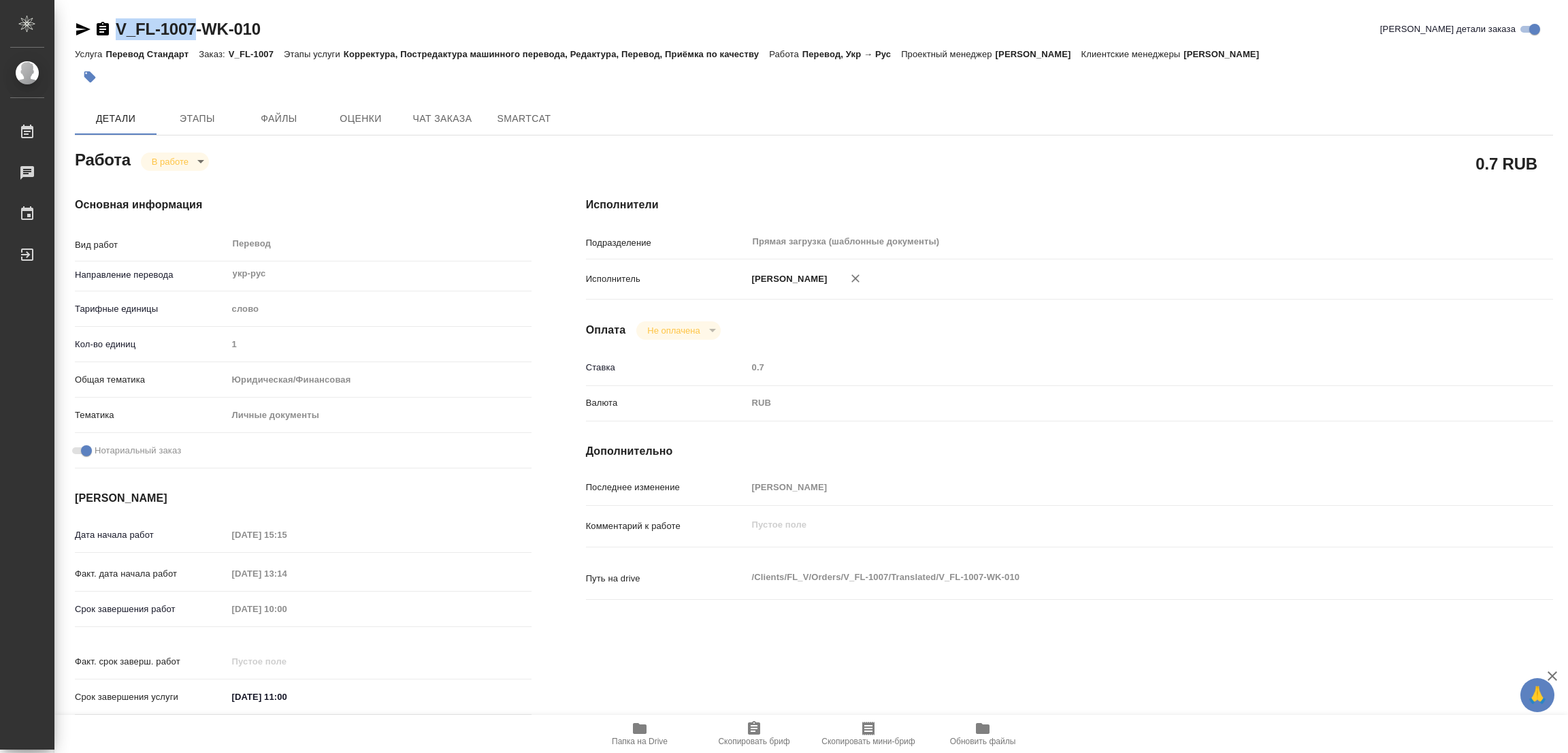
copy link "V_FL-1007"
type textarea "x"
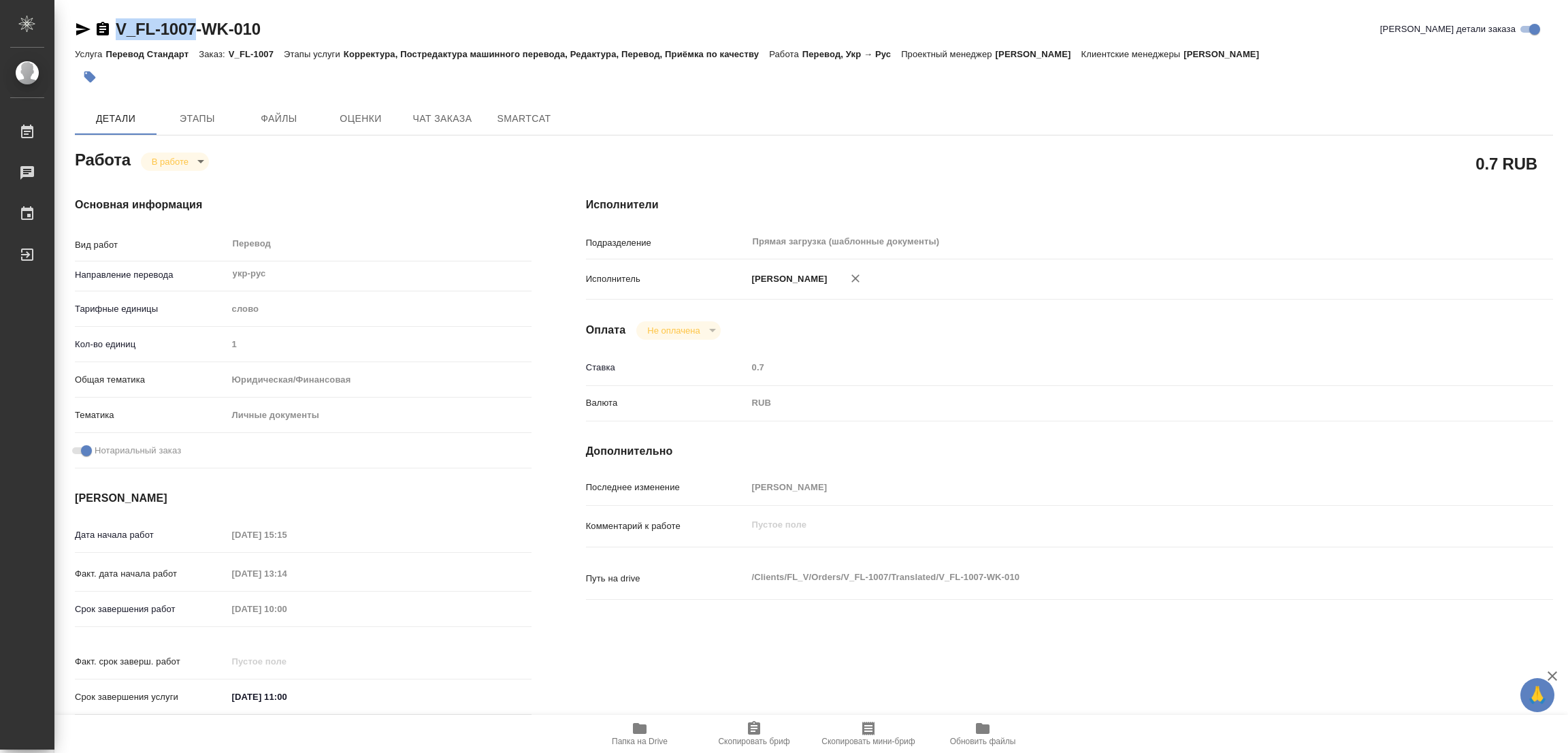
type textarea "x"
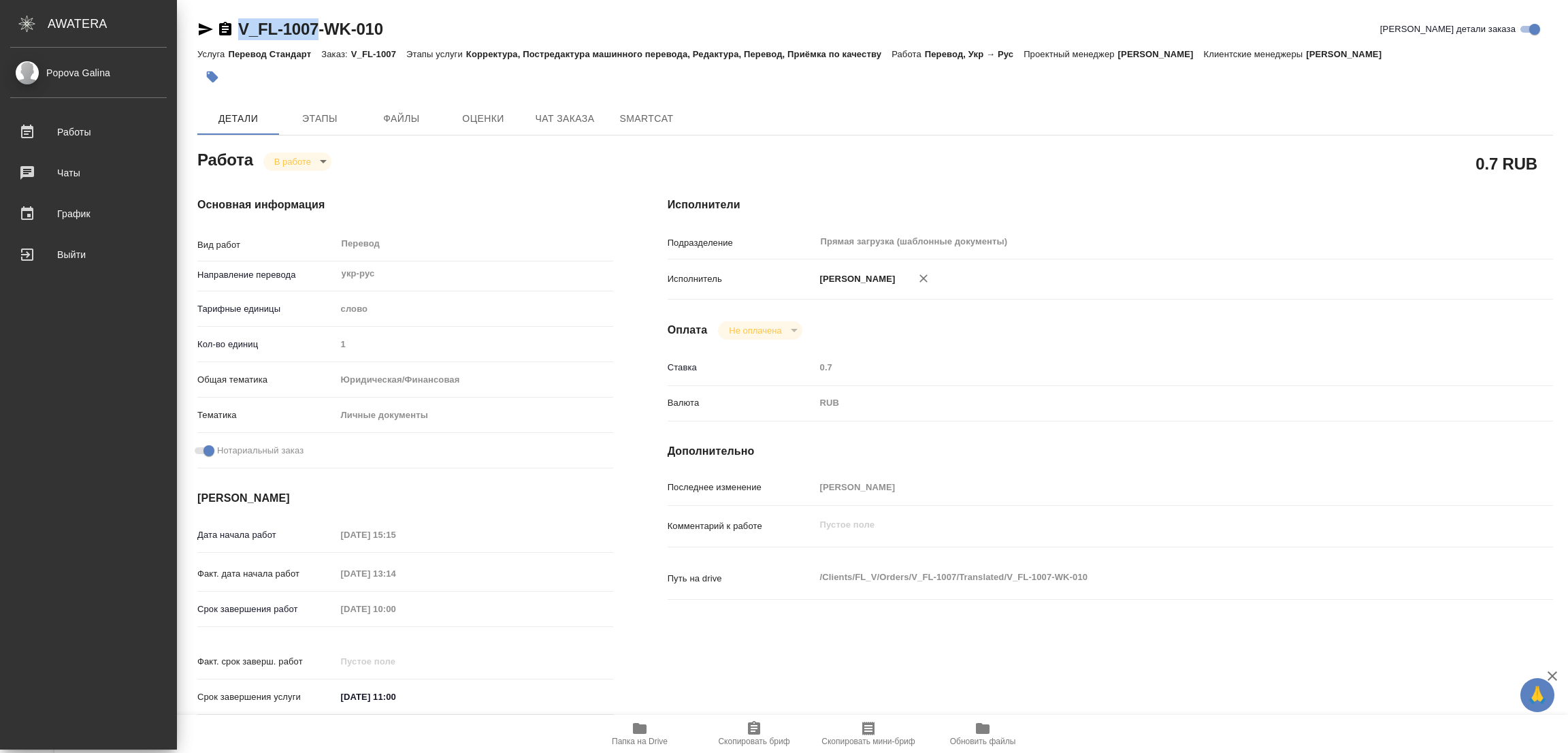
type textarea "x"
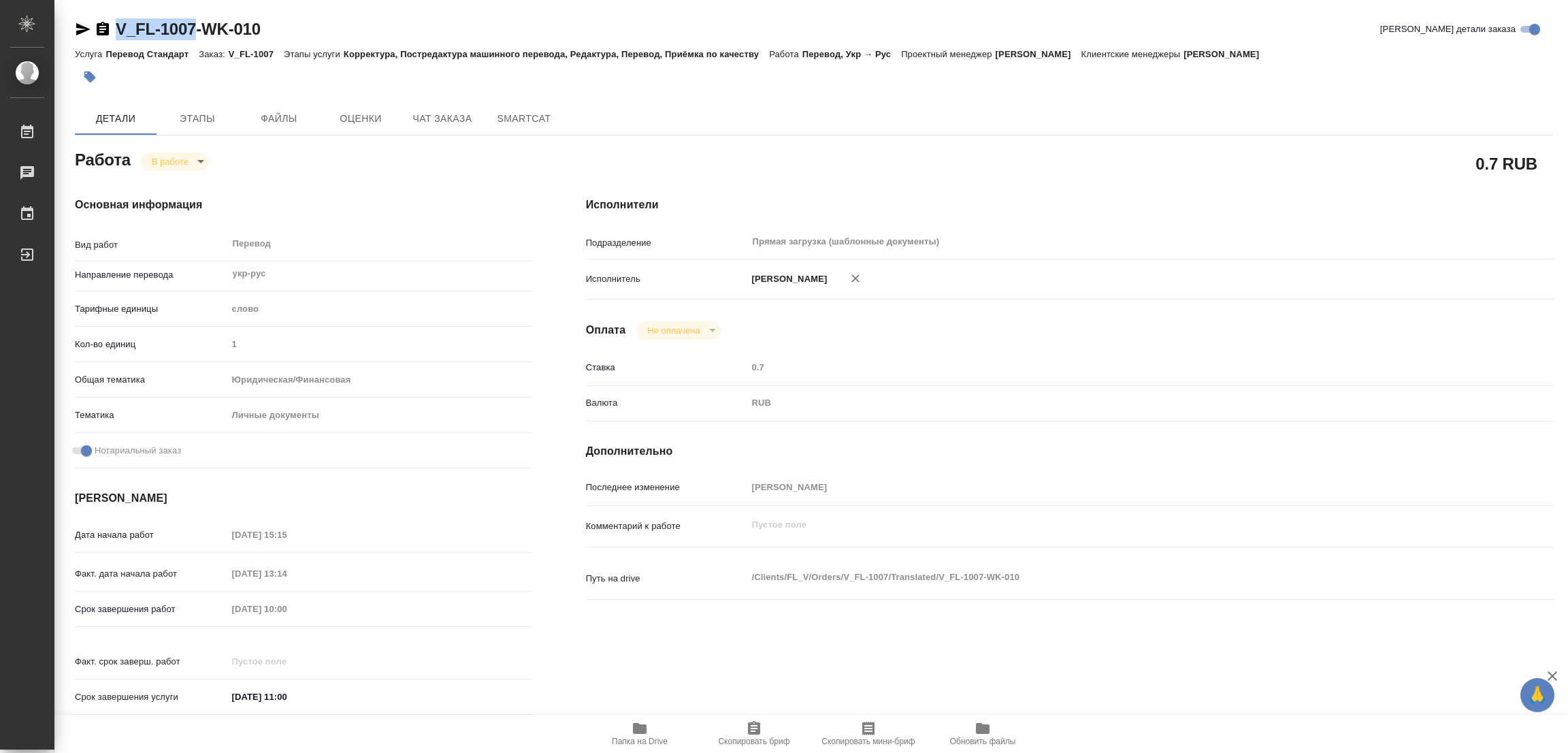
copy link "V_FL-1007"
click at [753, 726] on icon "button" at bounding box center [754, 729] width 16 height 16
copy link "V_FL-1007"
click at [1063, 177] on div "Исполнители Подразделение Прямая загрузка (шаблонные документы) ​ Исполнитель П…" at bounding box center [1069, 460] width 1022 height 581
click at [205, 609] on div "Срок завершения работ 14.10.2025 10:00" at bounding box center [303, 609] width 457 height 24
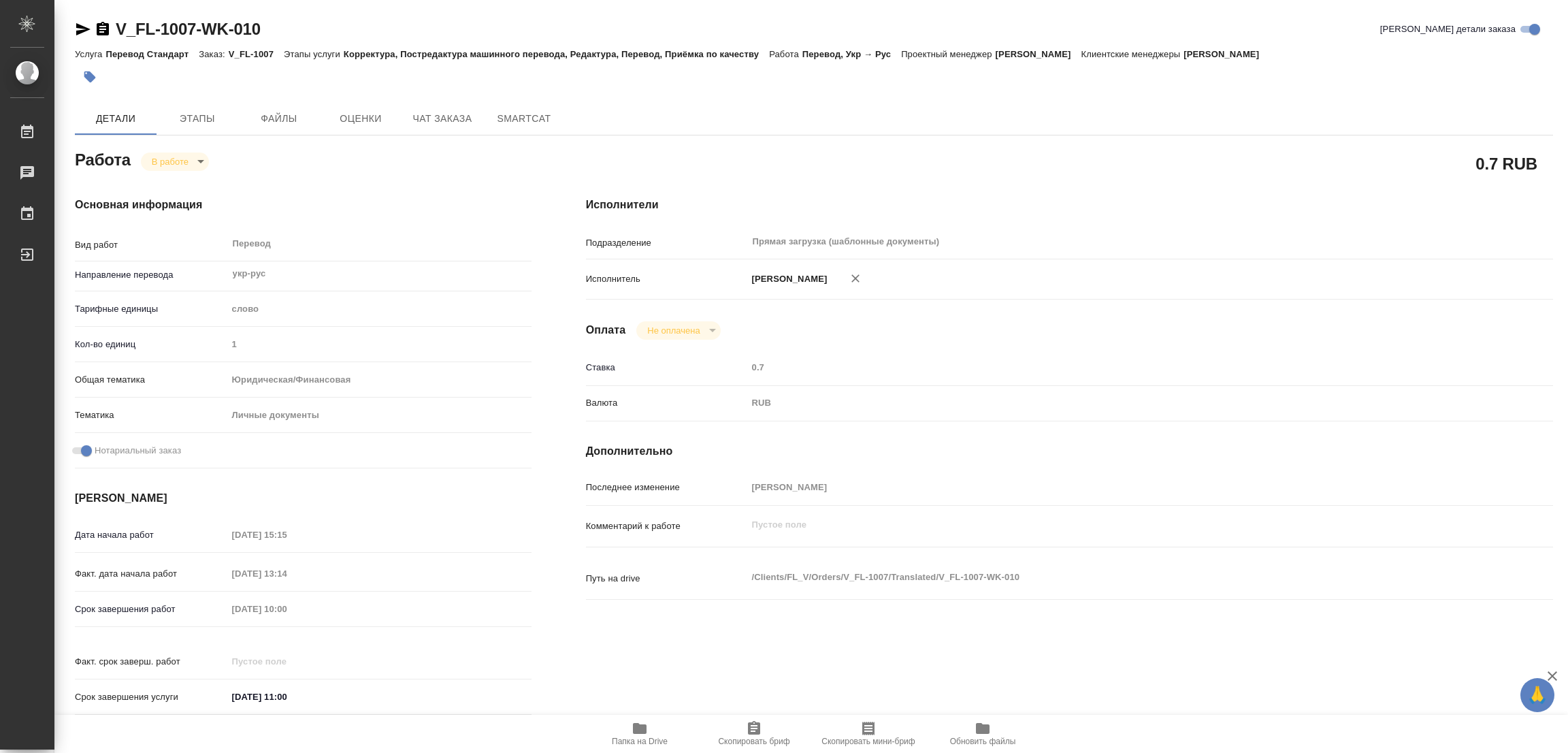
click at [395, 224] on div "Основная информация Вид работ Перевод x ​ Направление перевода укр-рус ​ Тарифн…" at bounding box center [303, 460] width 457 height 527
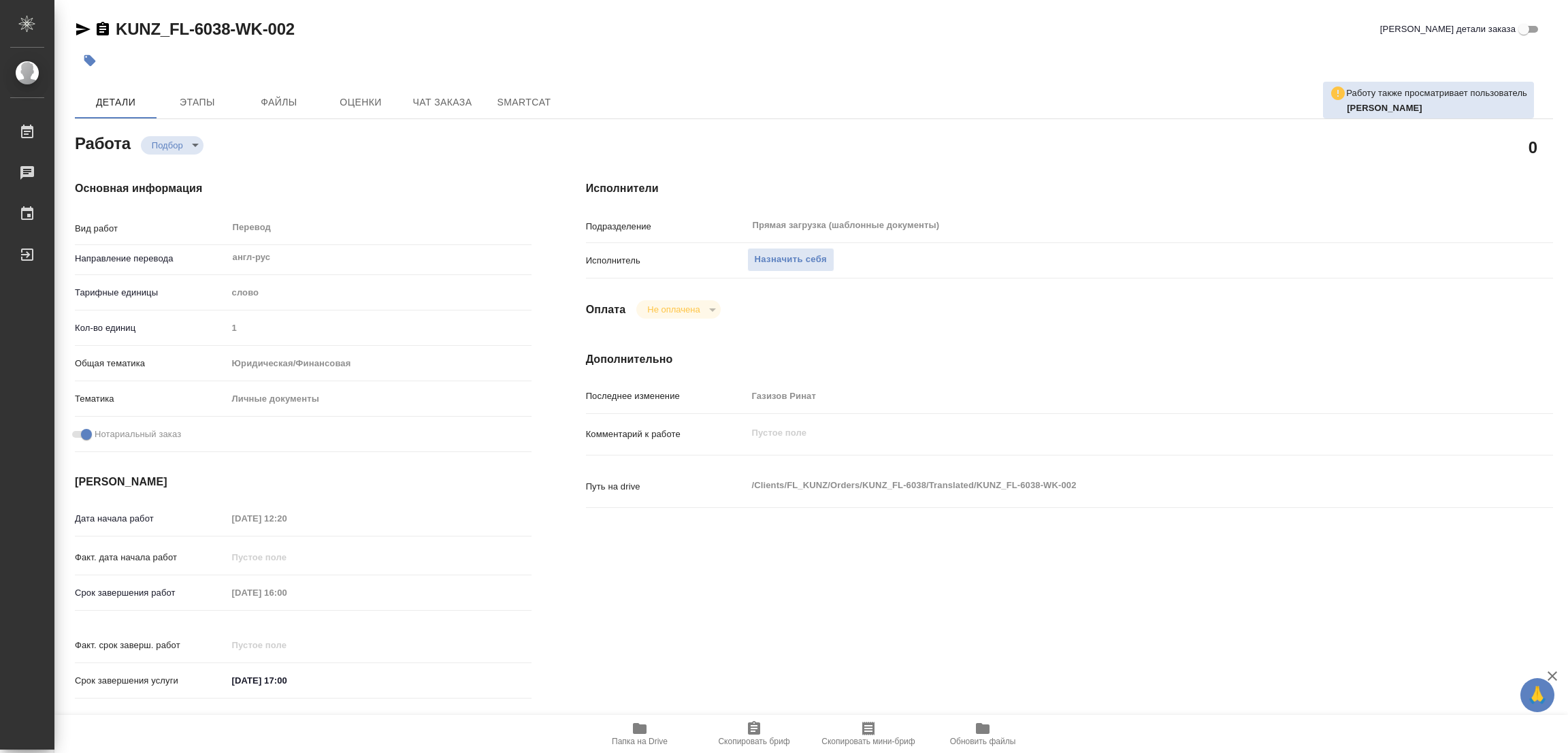
type textarea "x"
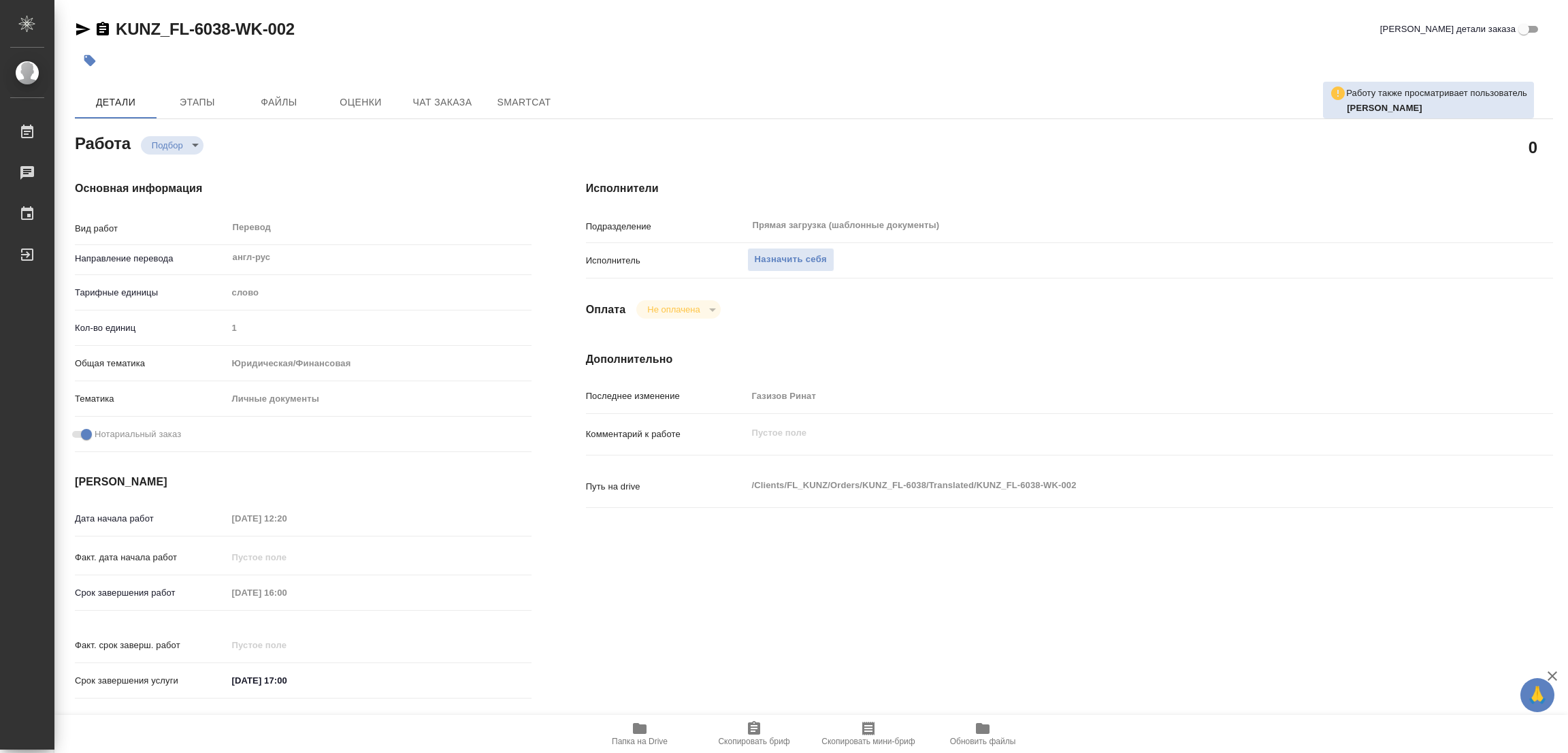
type textarea "x"
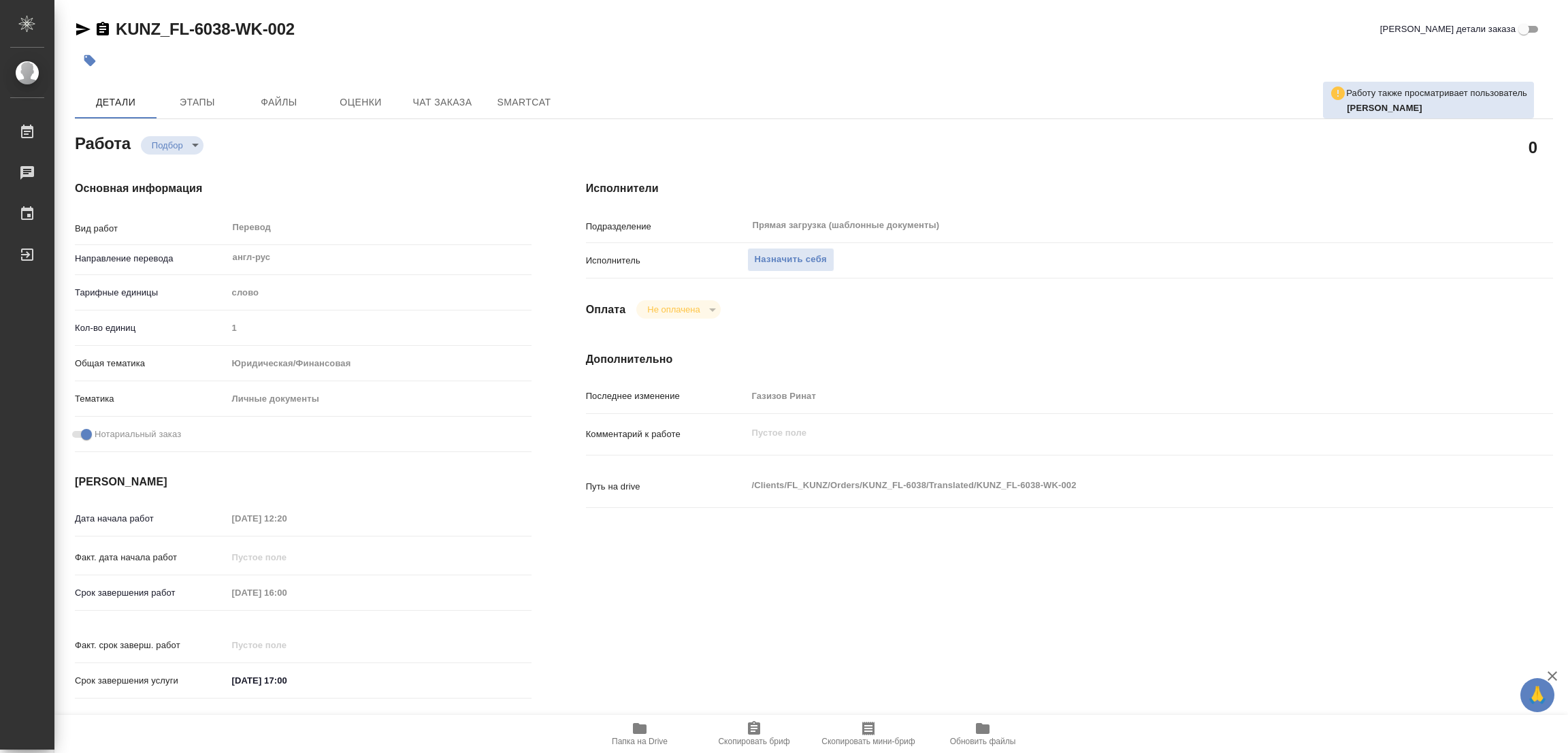
type textarea "x"
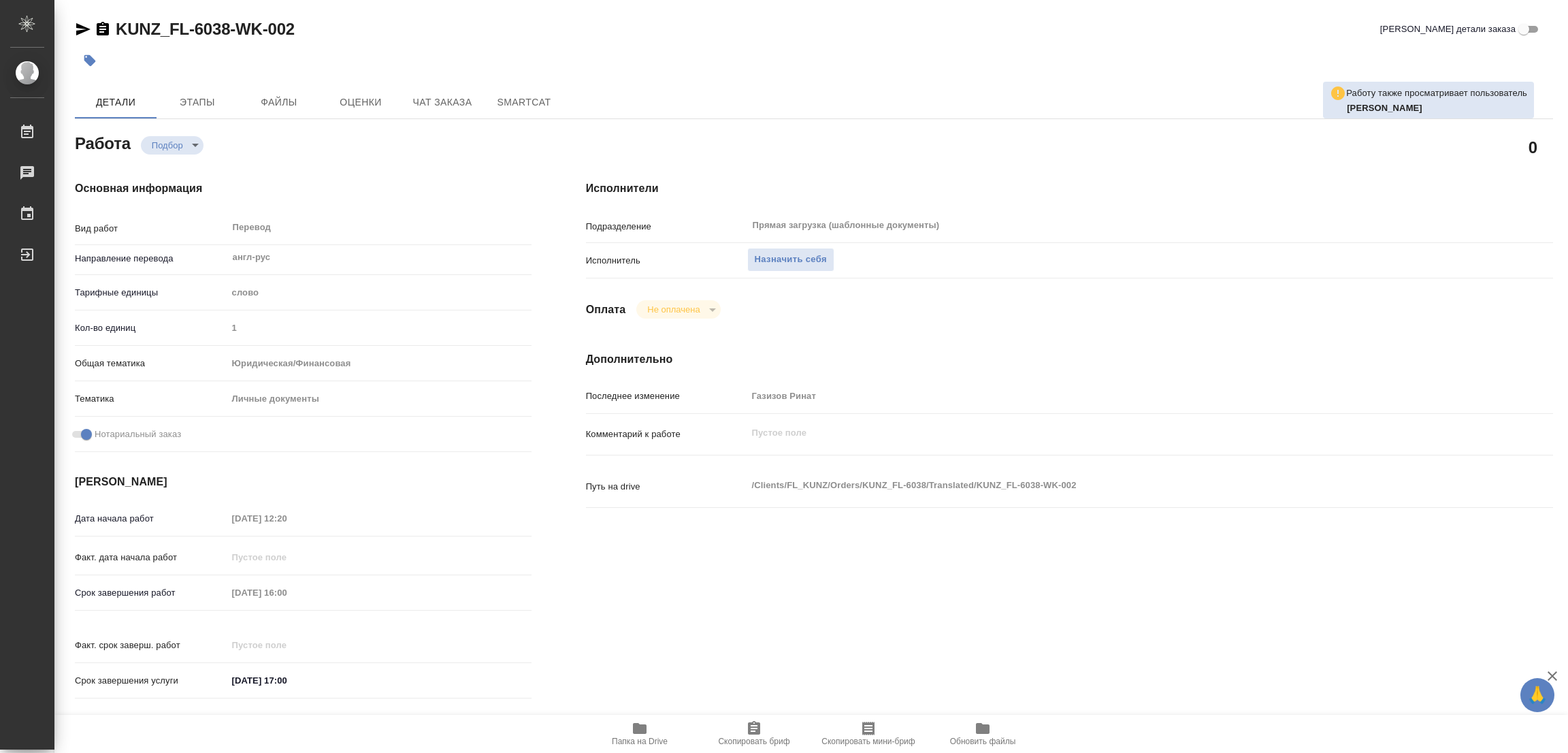
scroll to position [306, 0]
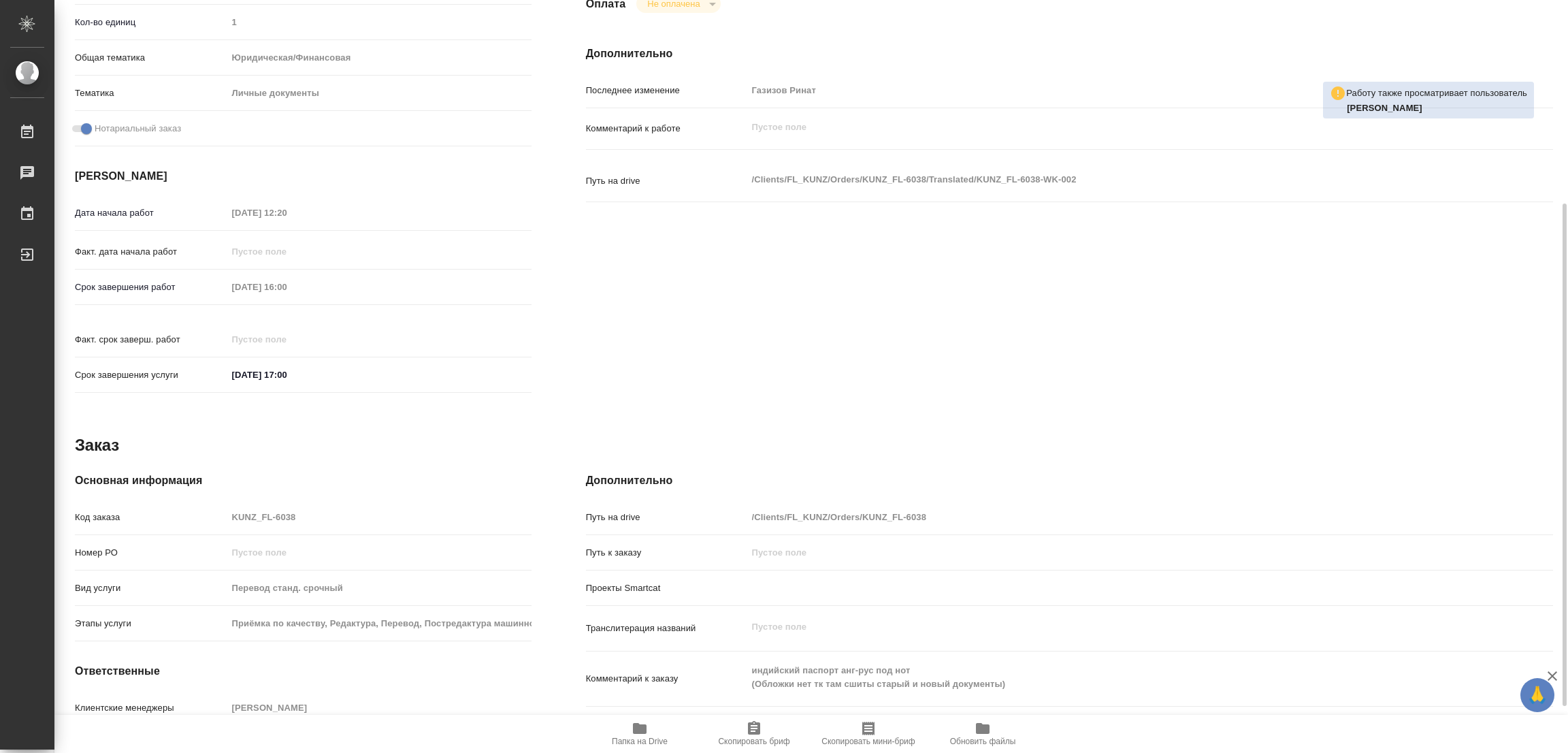
type textarea "x"
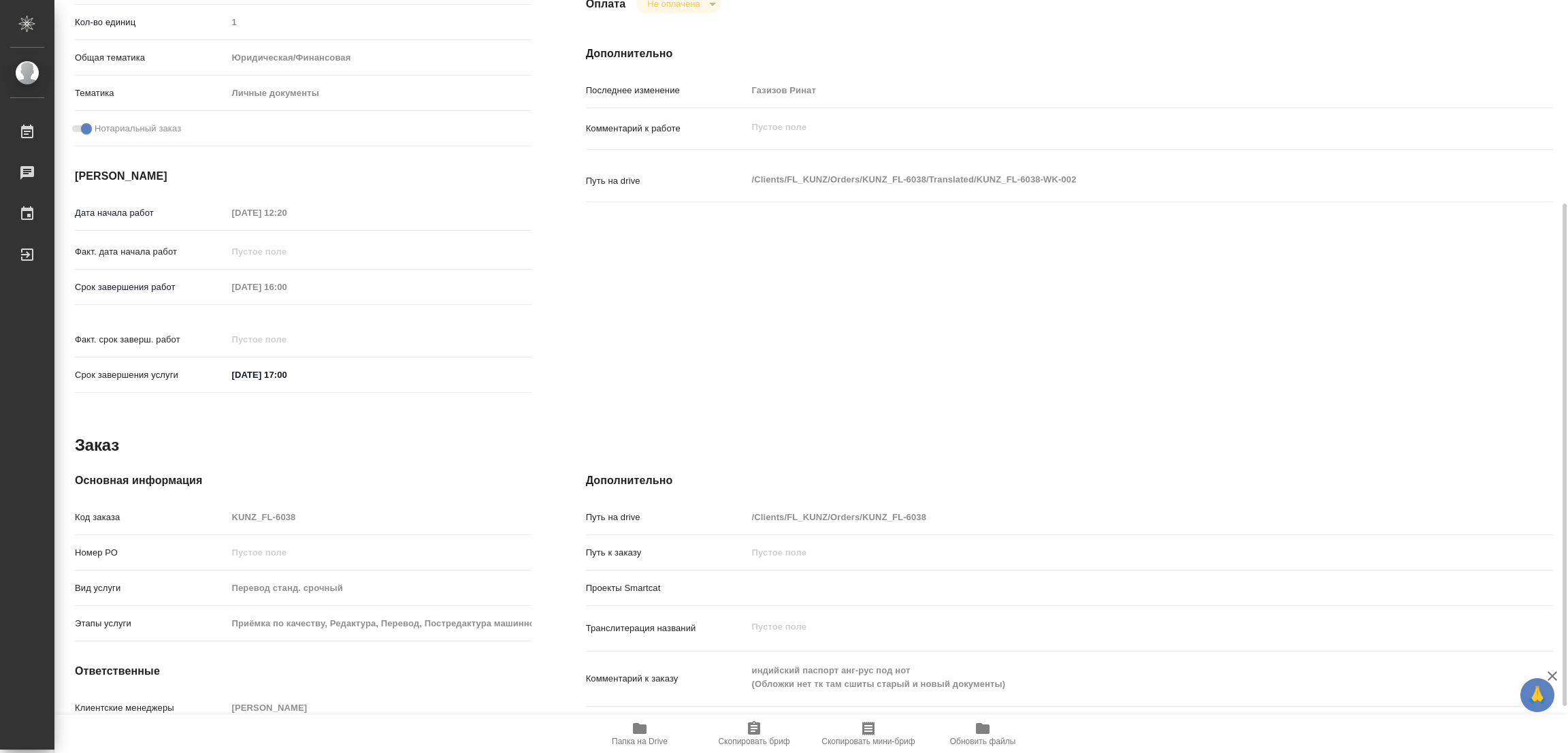
scroll to position [375, 0]
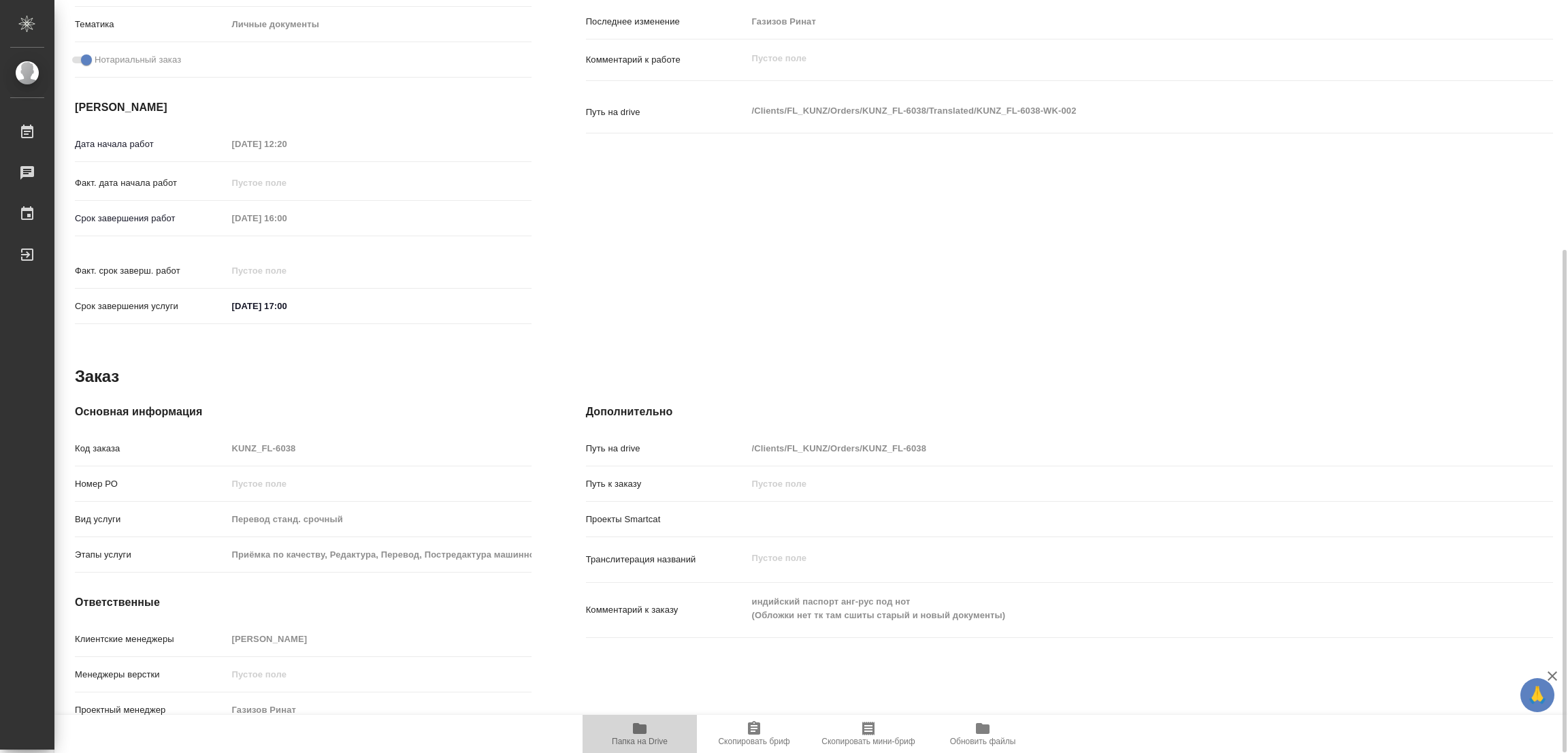
click at [634, 728] on icon "button" at bounding box center [640, 729] width 14 height 11
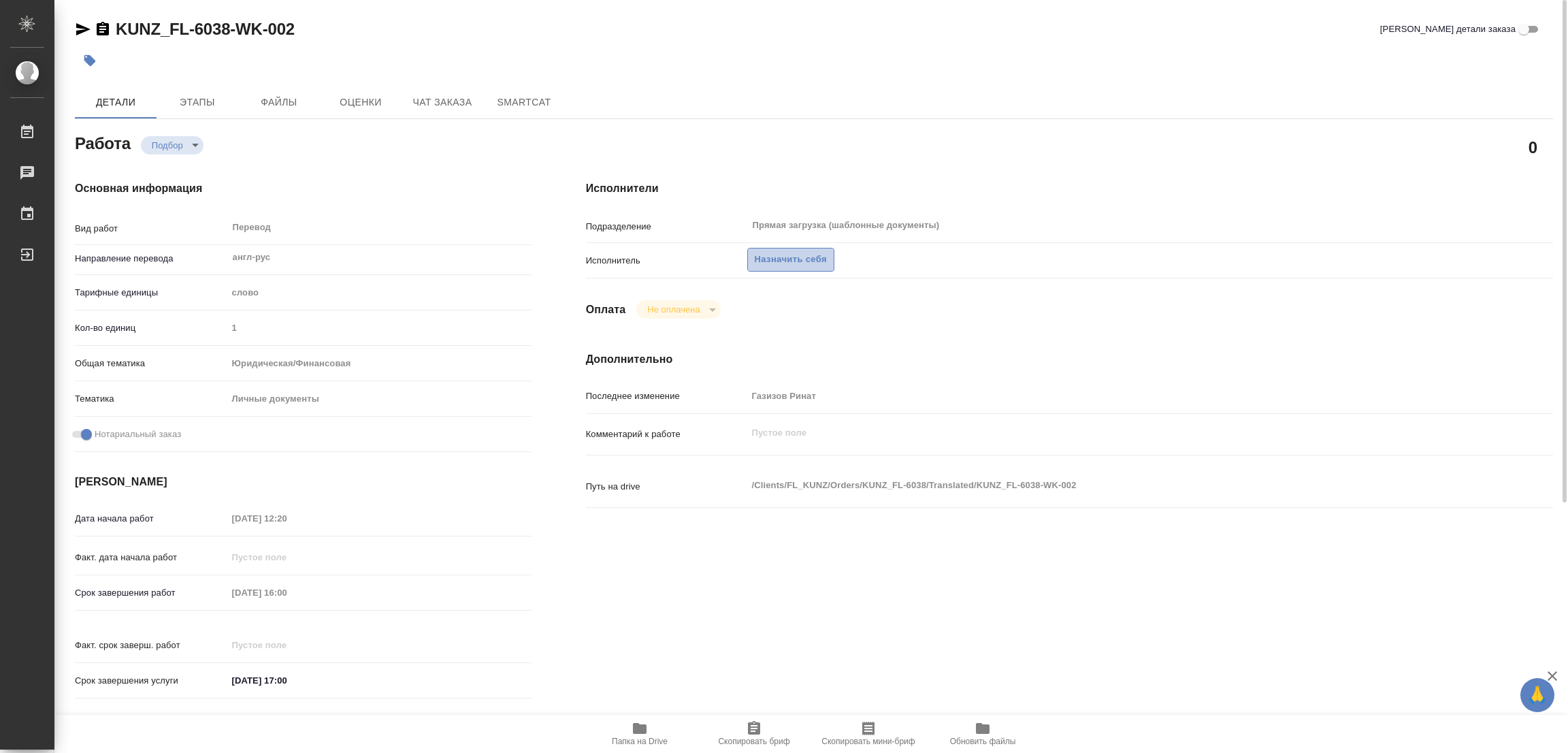
click at [787, 259] on span "Назначить себя" at bounding box center [791, 260] width 73 height 15
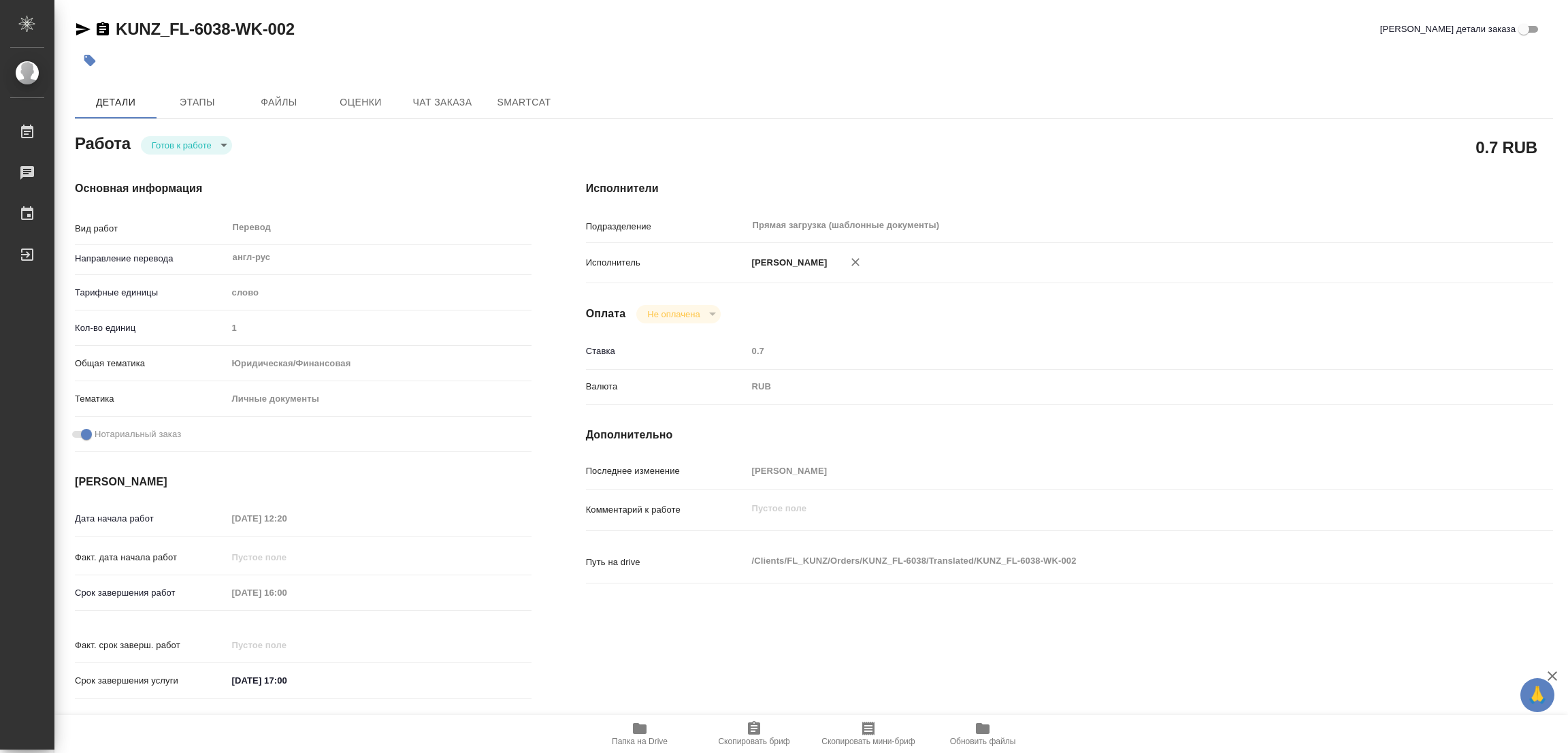
type textarea "x"
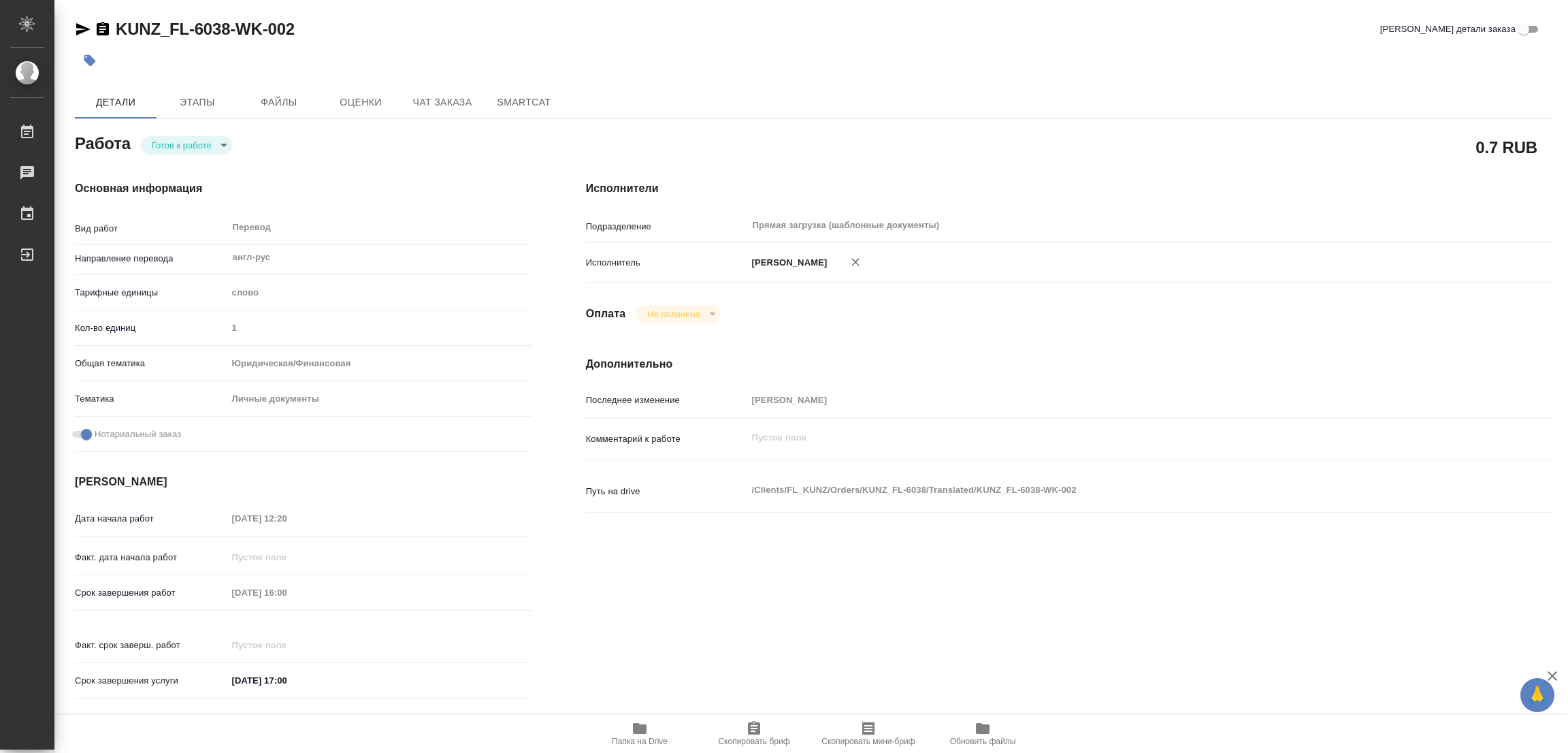
type input "readyForWork"
type textarea "Перевод"
type textarea "x"
type input "англ-рус"
type input "5a8b1489cc6b4906c91bfd90"
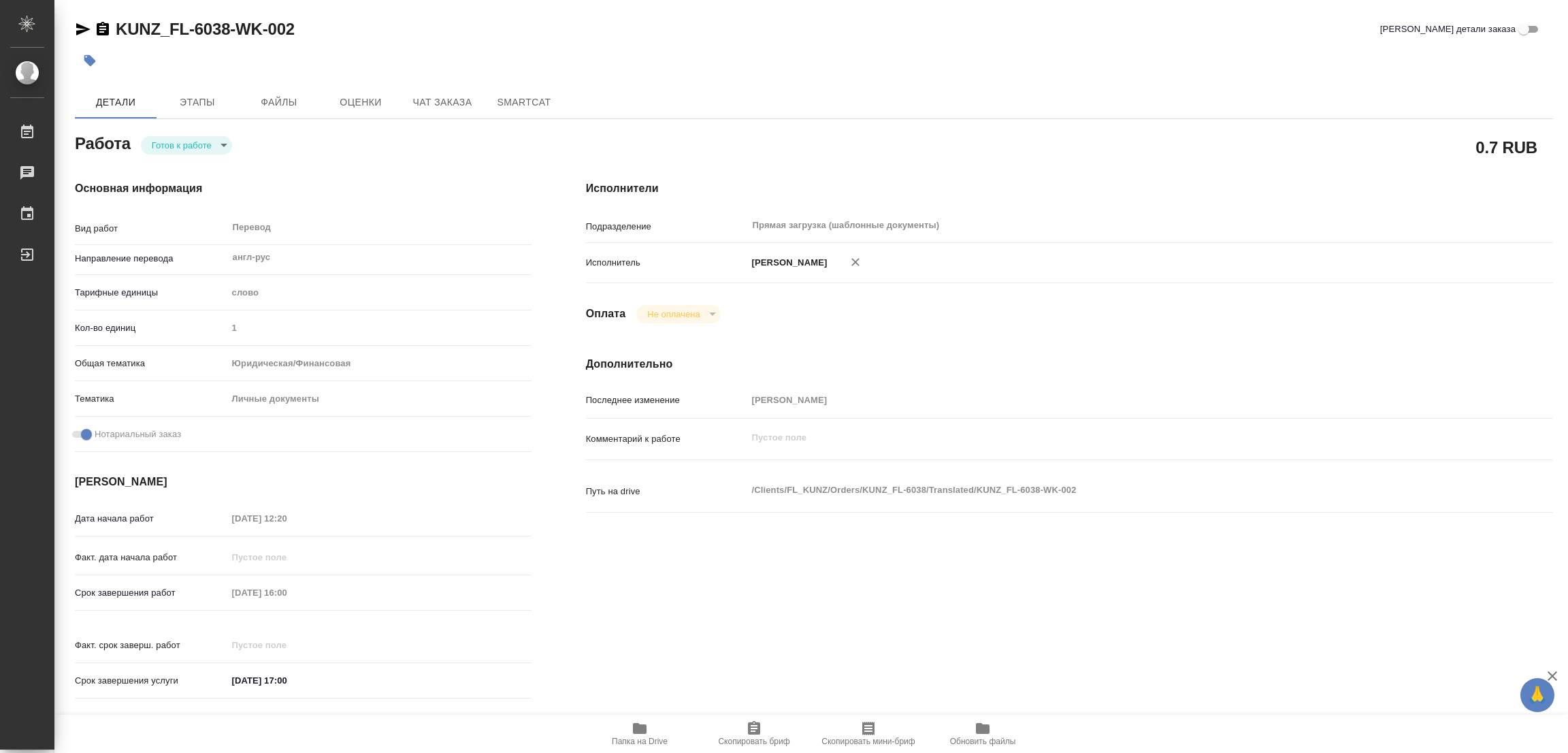
type input "1"
type input "yr-fn"
type input "5a8b8b956a9677013d343cfe"
checkbox input "true"
type input "[DATE] 12:20"
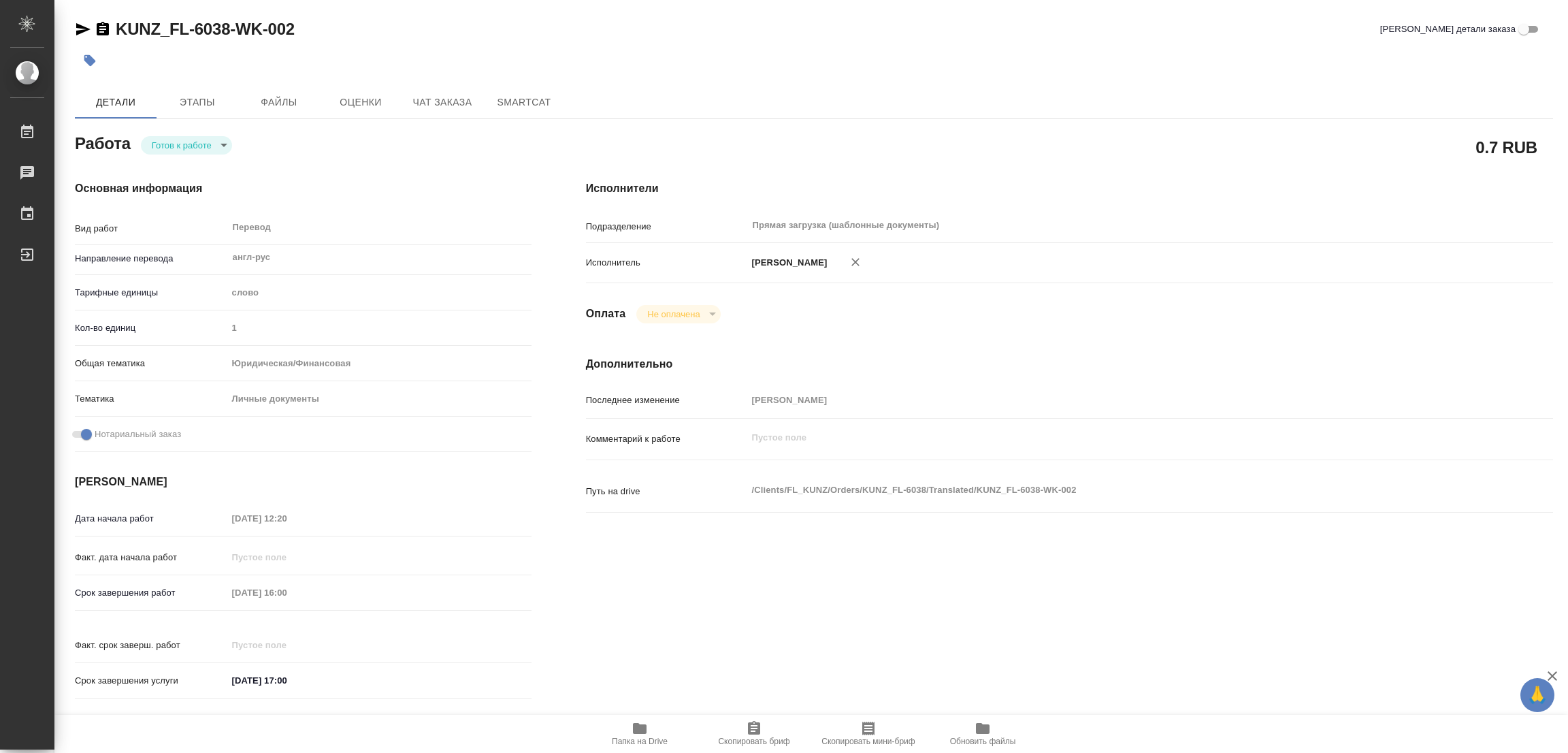
type input "[DATE] 16:00"
type input "[DATE] 17:00"
type input "Прямая загрузка (шаблонные документы)"
type input "notPayed"
type input "[PERSON_NAME]"
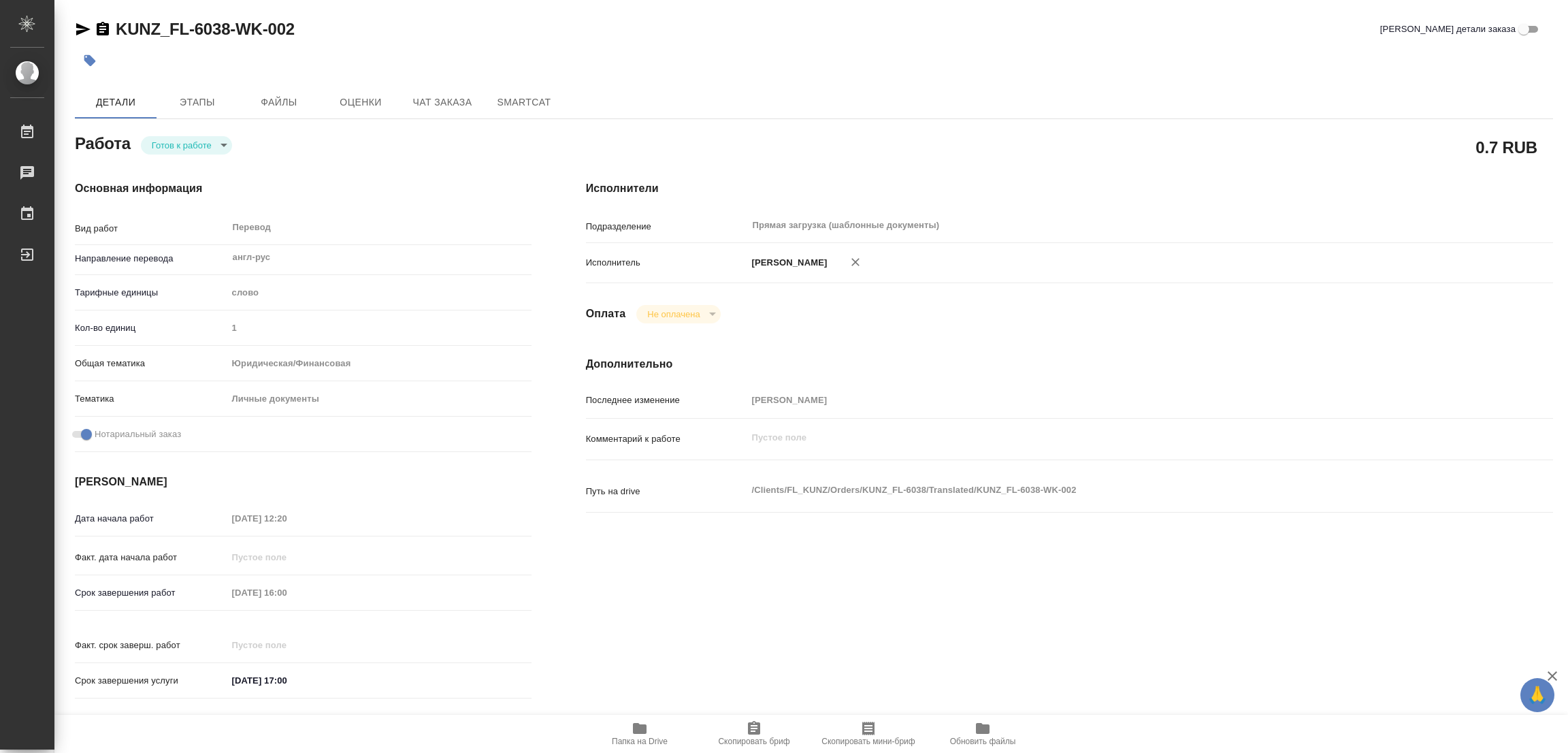
type textarea "x"
type textarea "/Clients/FL_KUNZ/Orders/KUNZ_FL-6038/Translated/KUNZ_FL-6038-WK-002"
type textarea "x"
type input "KUNZ_FL-6038"
type input "Перевод станд. срочный"
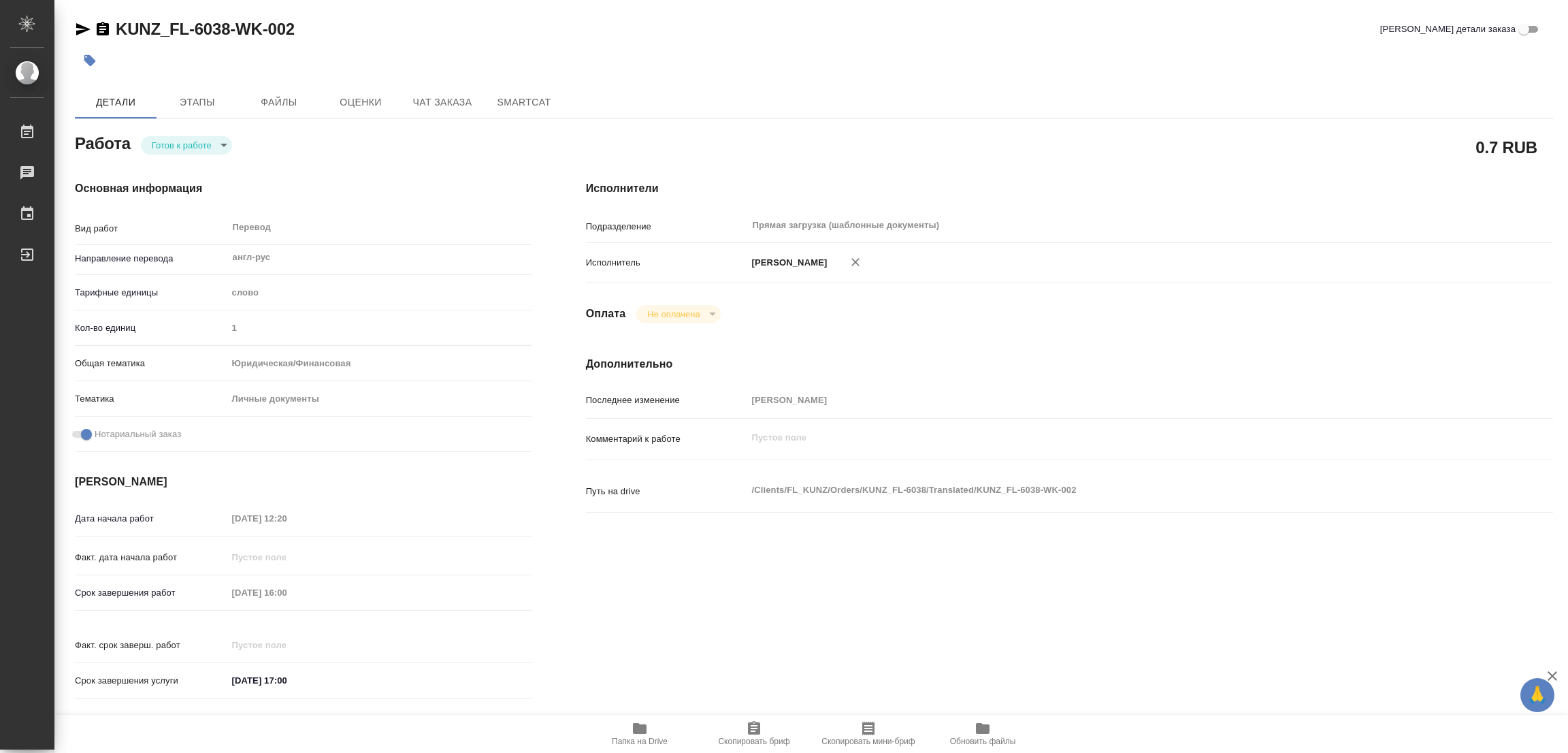
type input "Приёмка по качеству, Редактура, Перевод, Постредактура машинного перевода, Корр…"
type input "Зотова Екатерина"
type input "/Clients/FL_KUNZ/Orders/KUNZ_FL-6038"
type textarea "x"
type textarea "индийский паспорт анг-рус под нот (Обложки нет тк там сшиты старый и новый доку…"
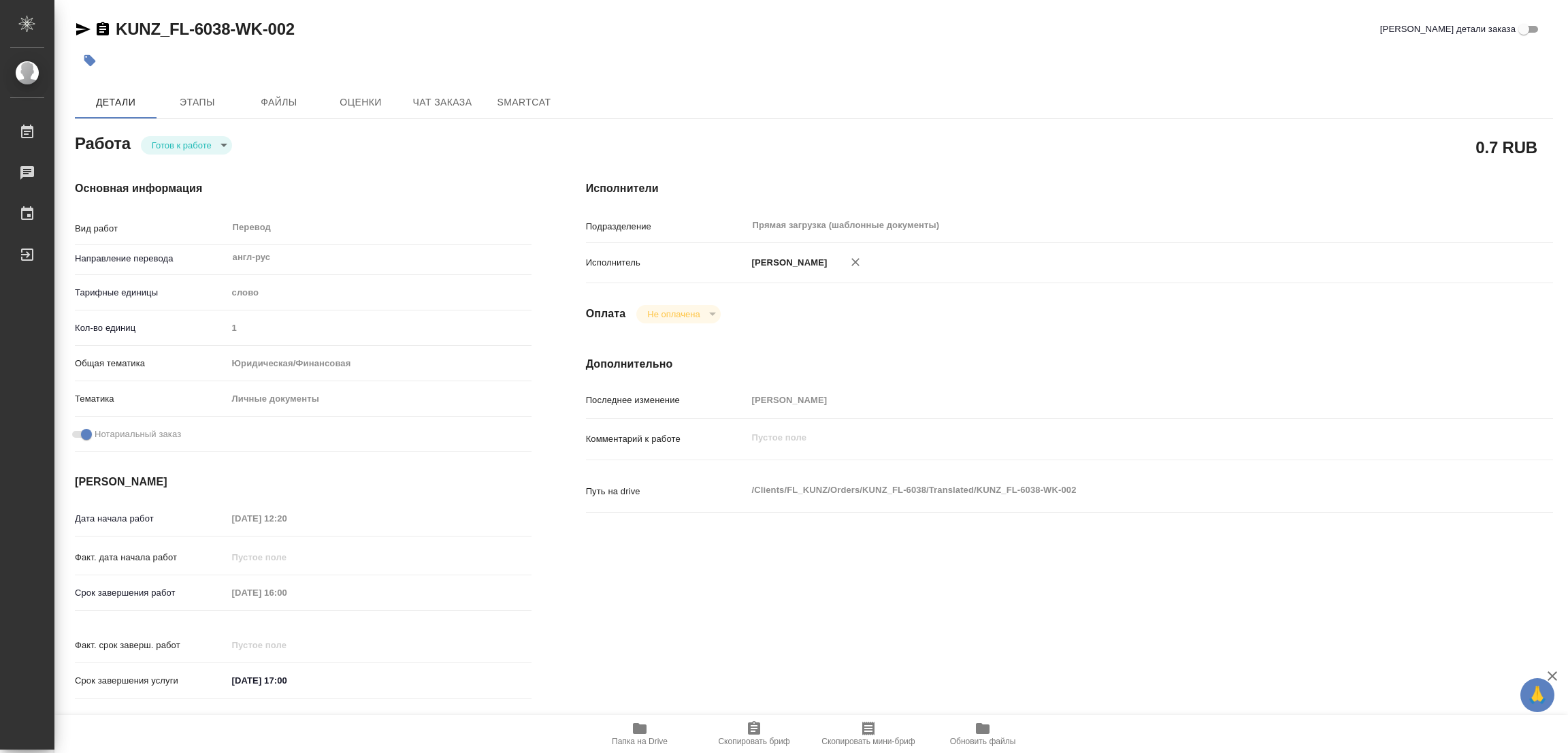
type textarea "x"
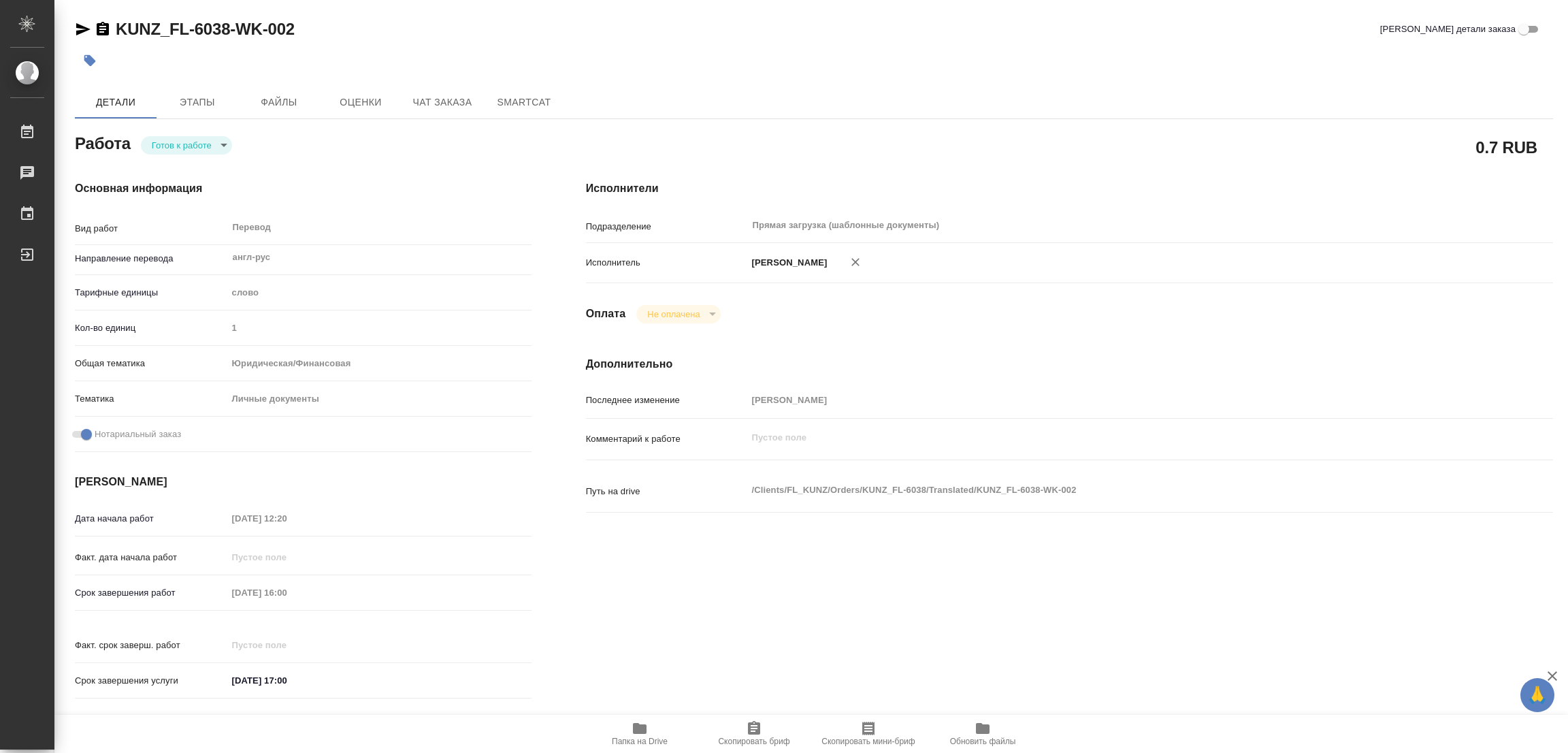
type textarea "x"
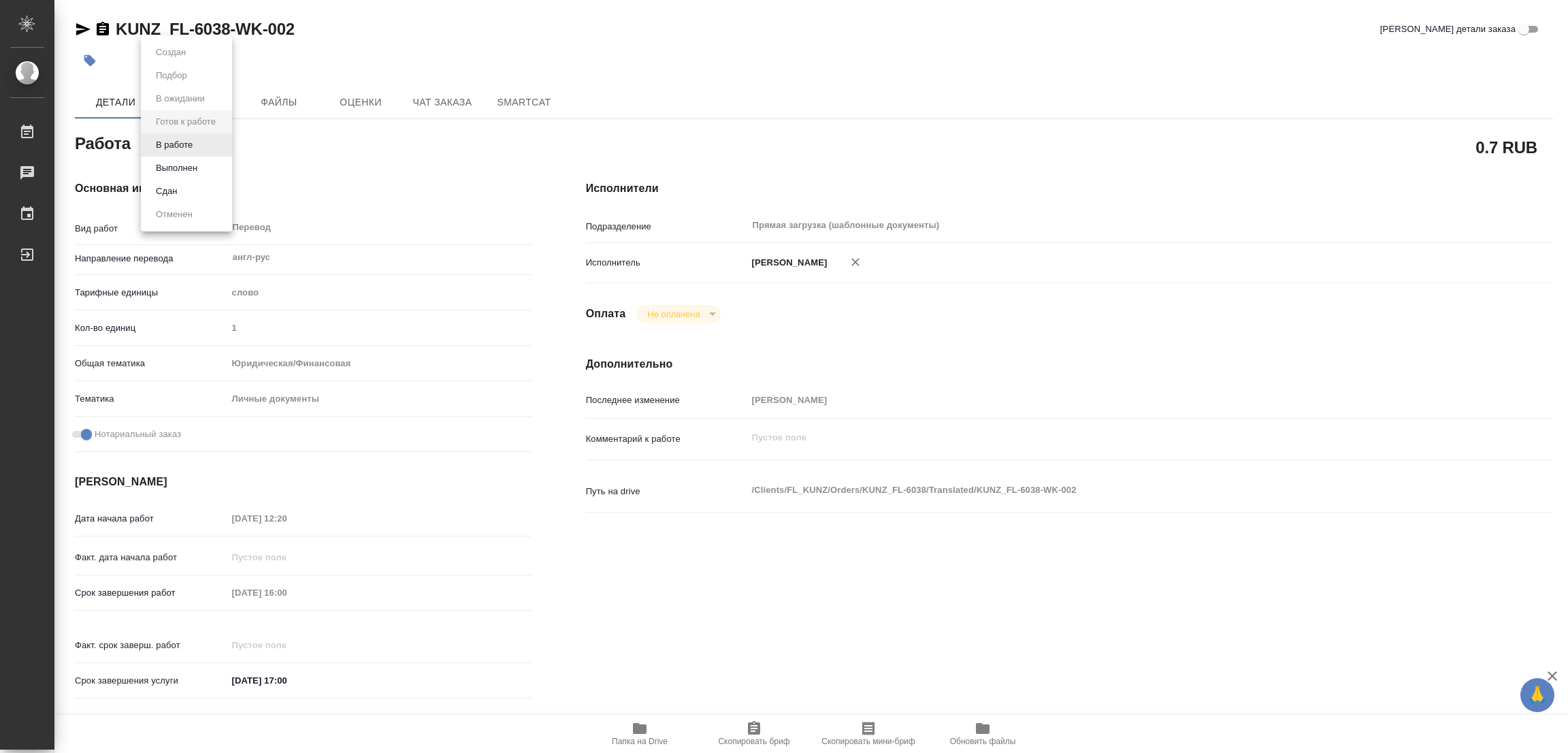
type textarea "x"
click at [168, 144] on body "🙏 .cls-1 fill:#fff; AWATERA Popova Galina Работы Чаты График Выйти KUNZ_FL-6038…" at bounding box center [784, 376] width 1568 height 753
type textarea "x"
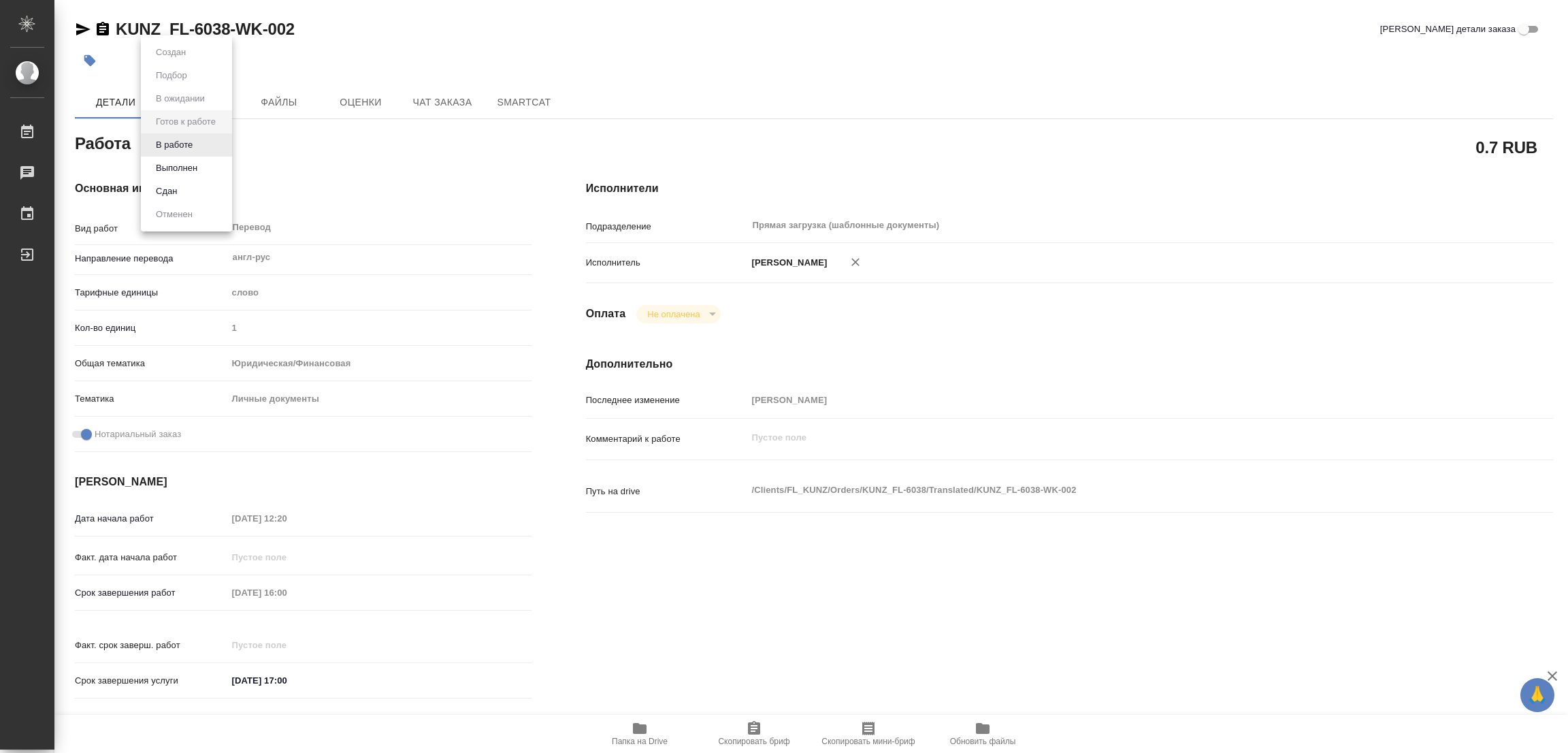
type textarea "x"
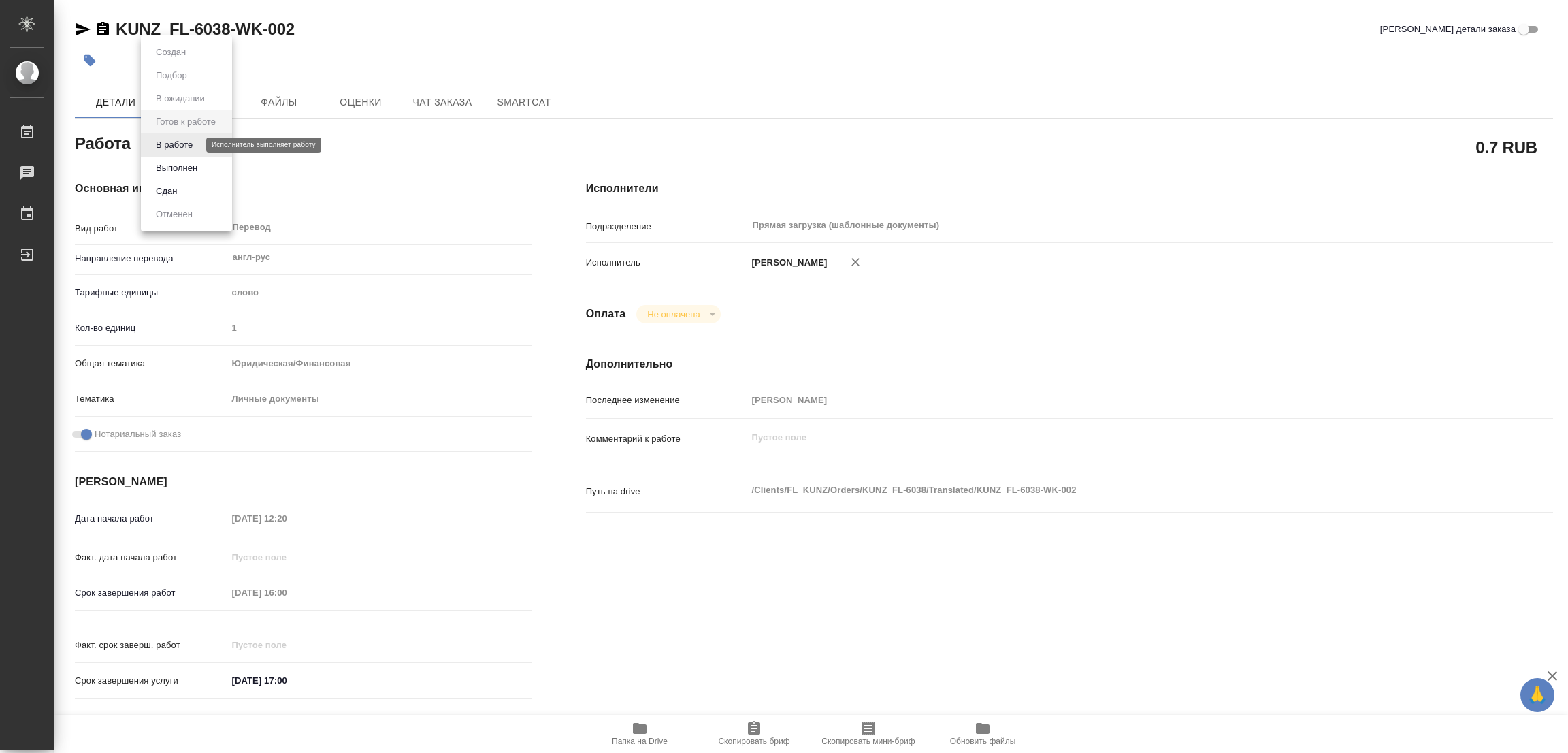
type textarea "x"
click at [168, 144] on button "В работе" at bounding box center [174, 145] width 45 height 15
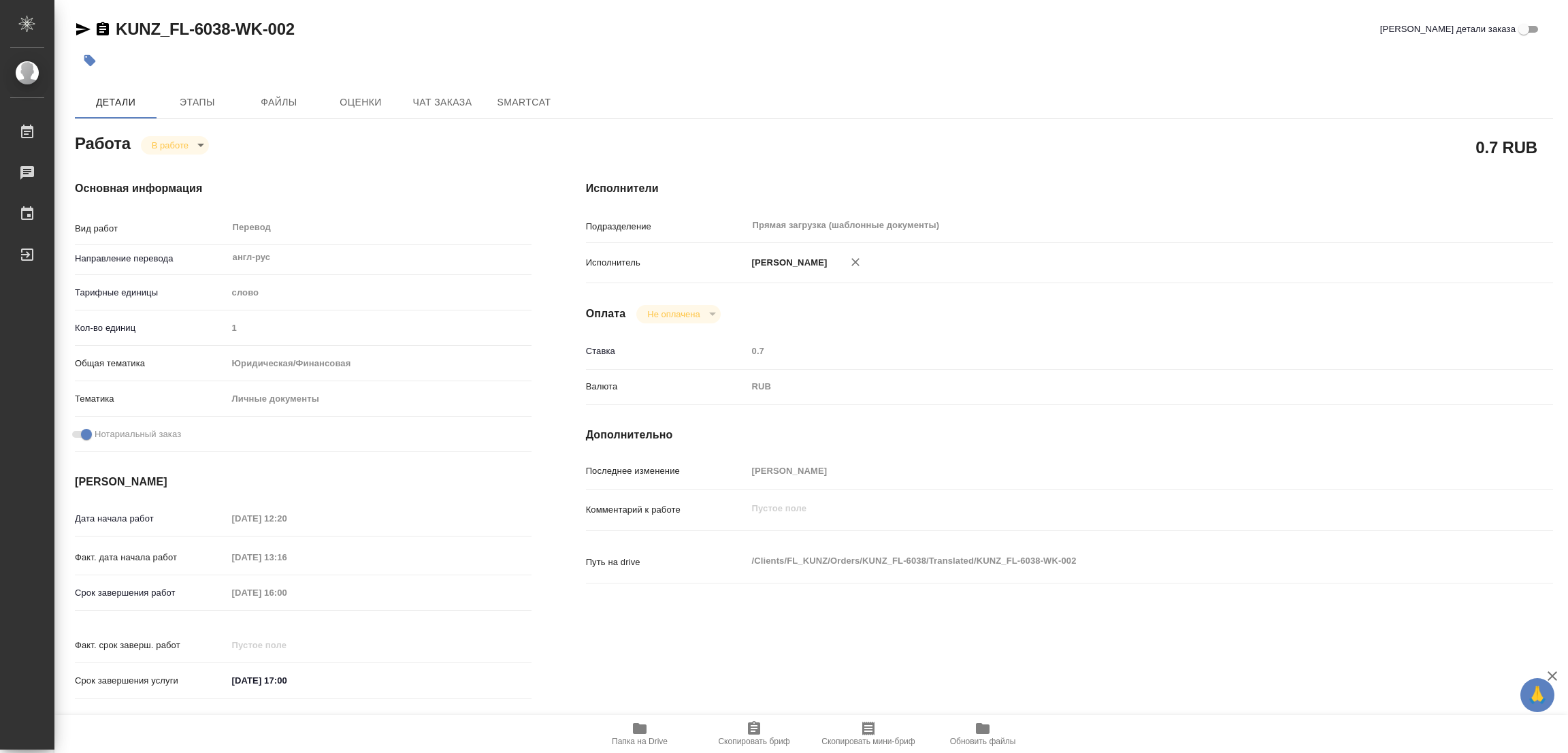
type textarea "x"
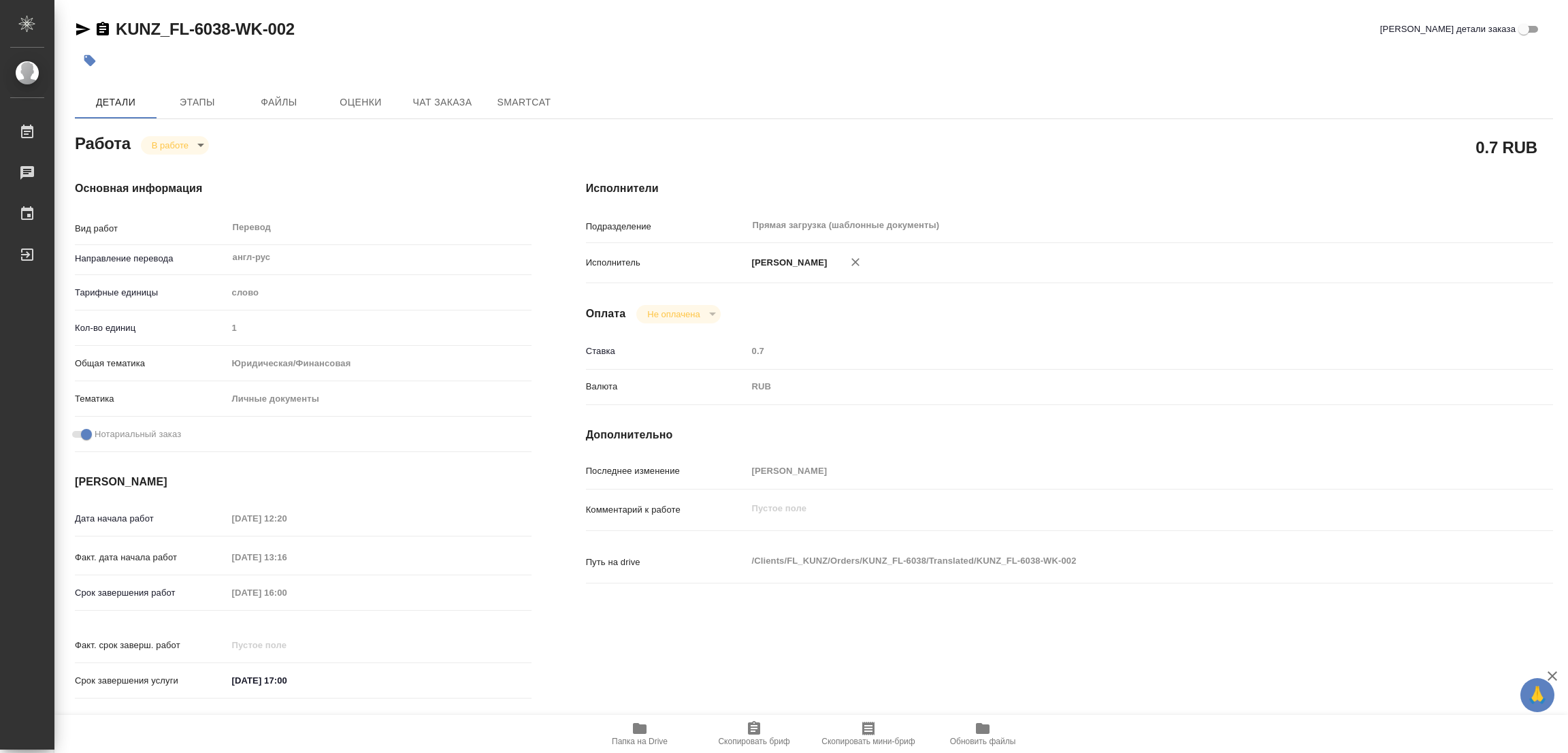
type textarea "x"
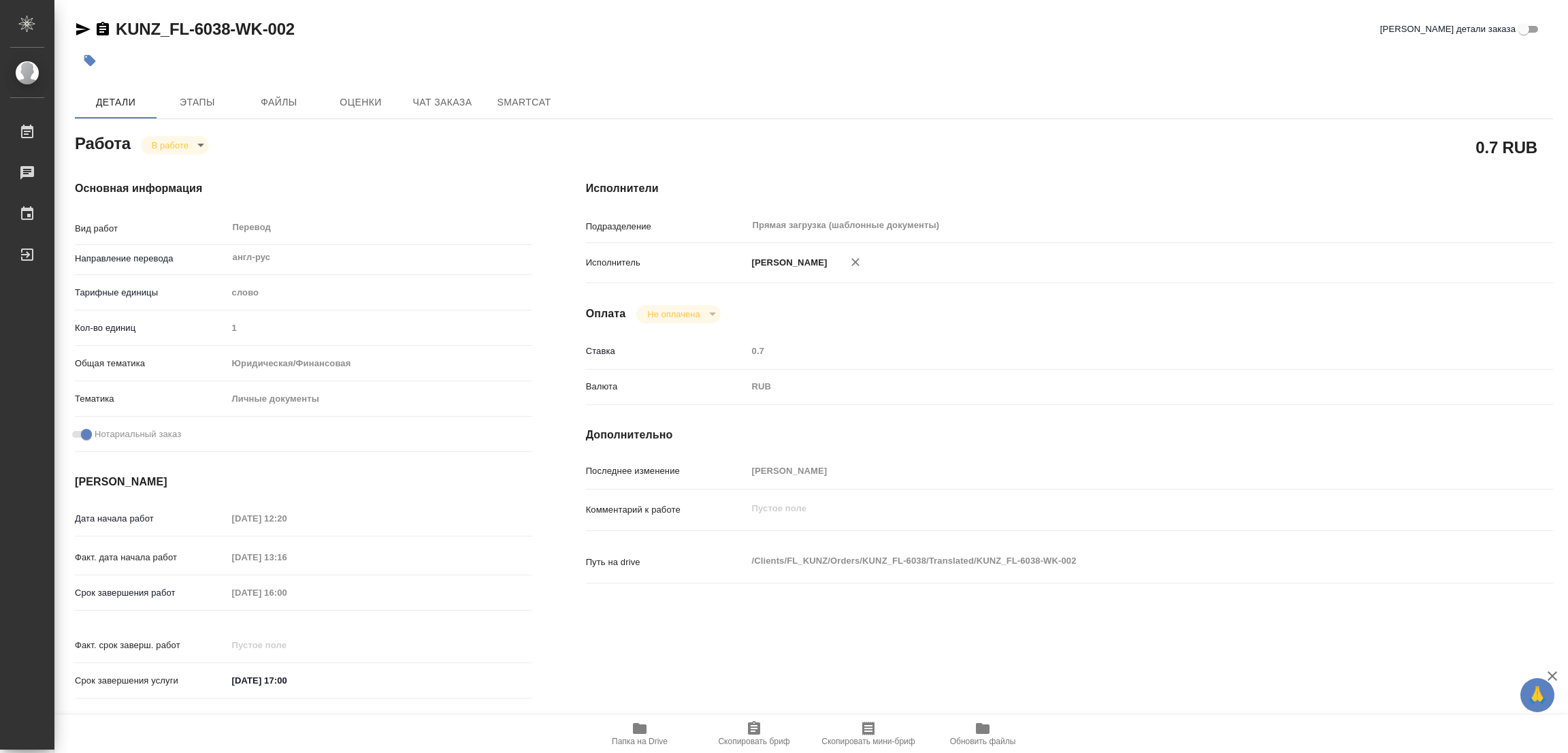
type textarea "x"
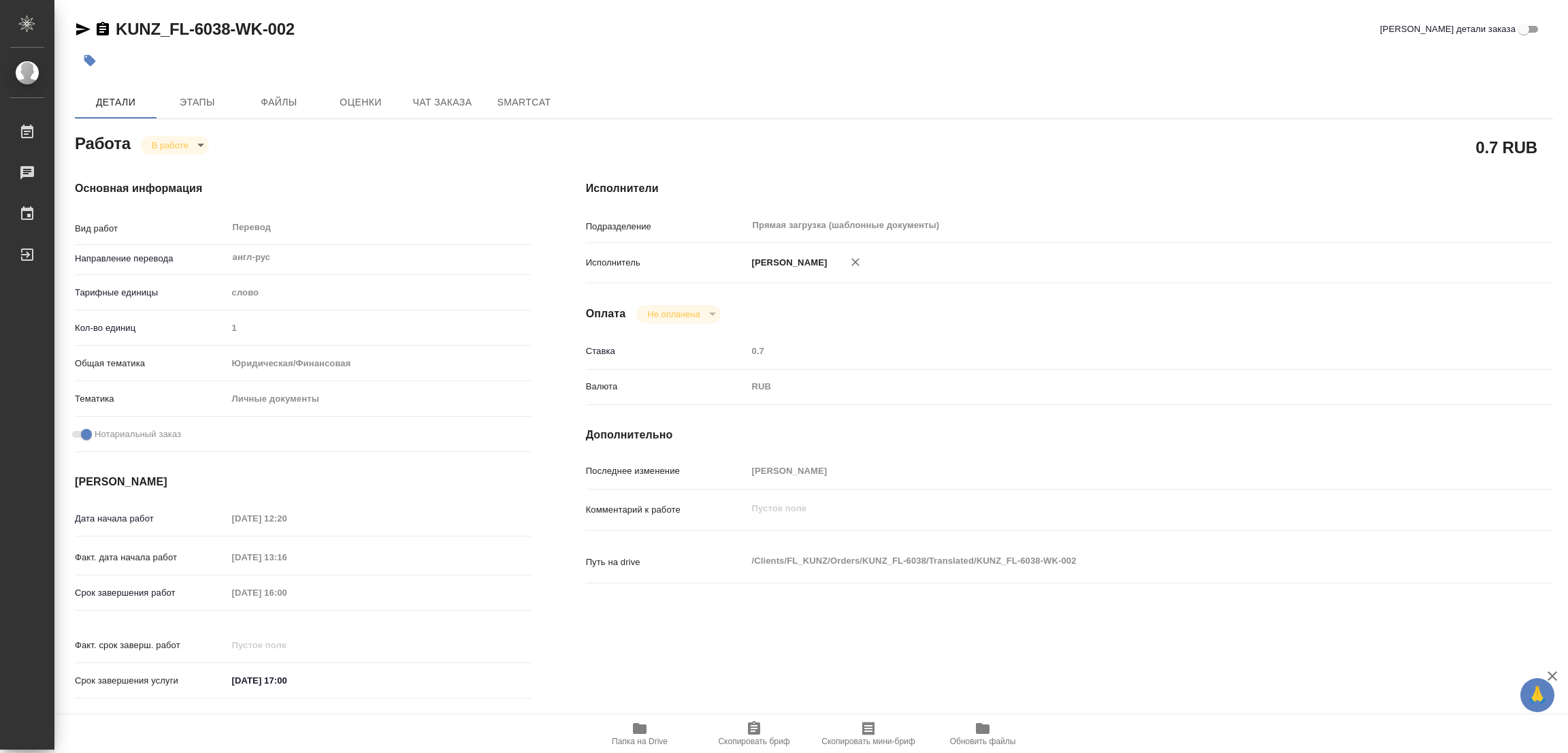
type textarea "x"
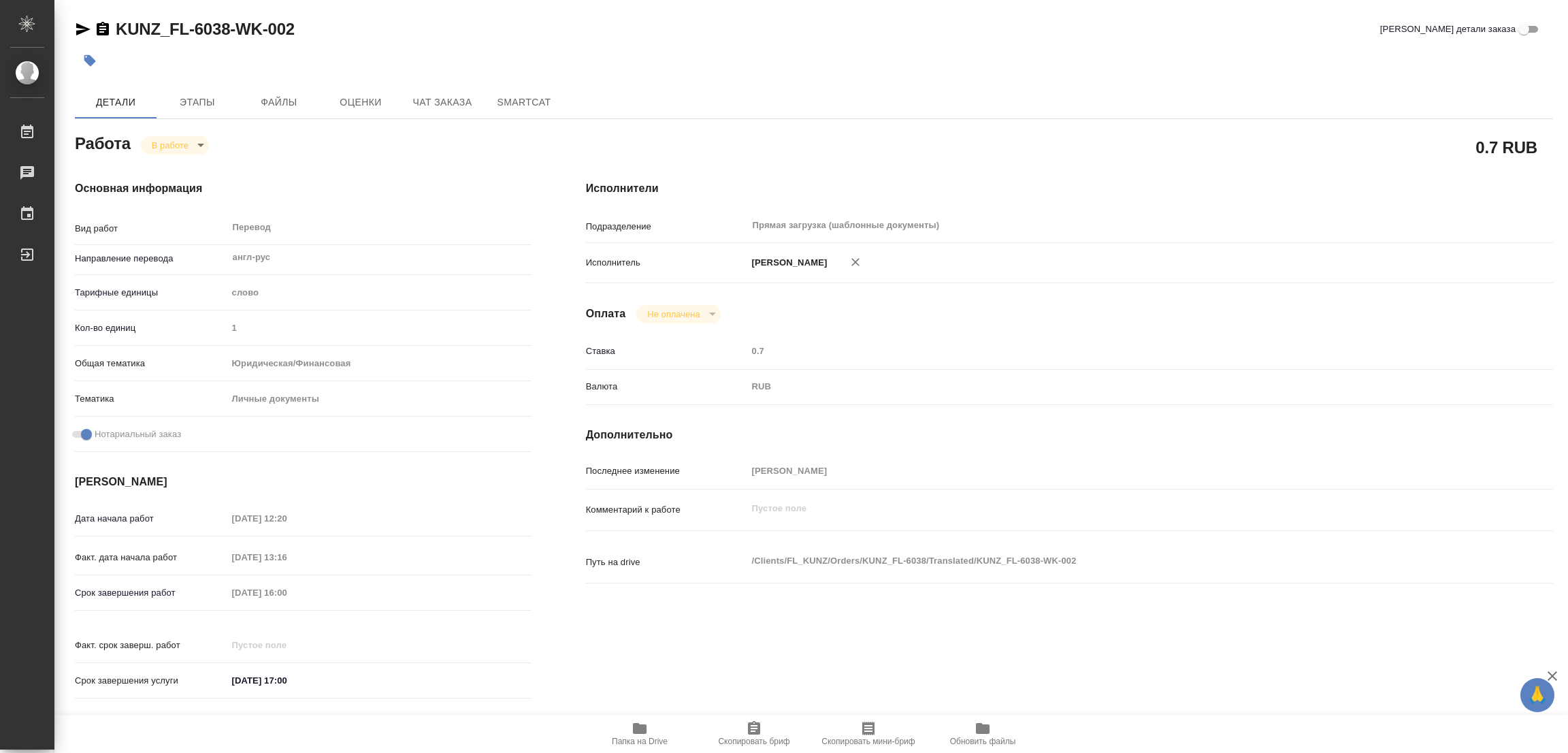
type textarea "x"
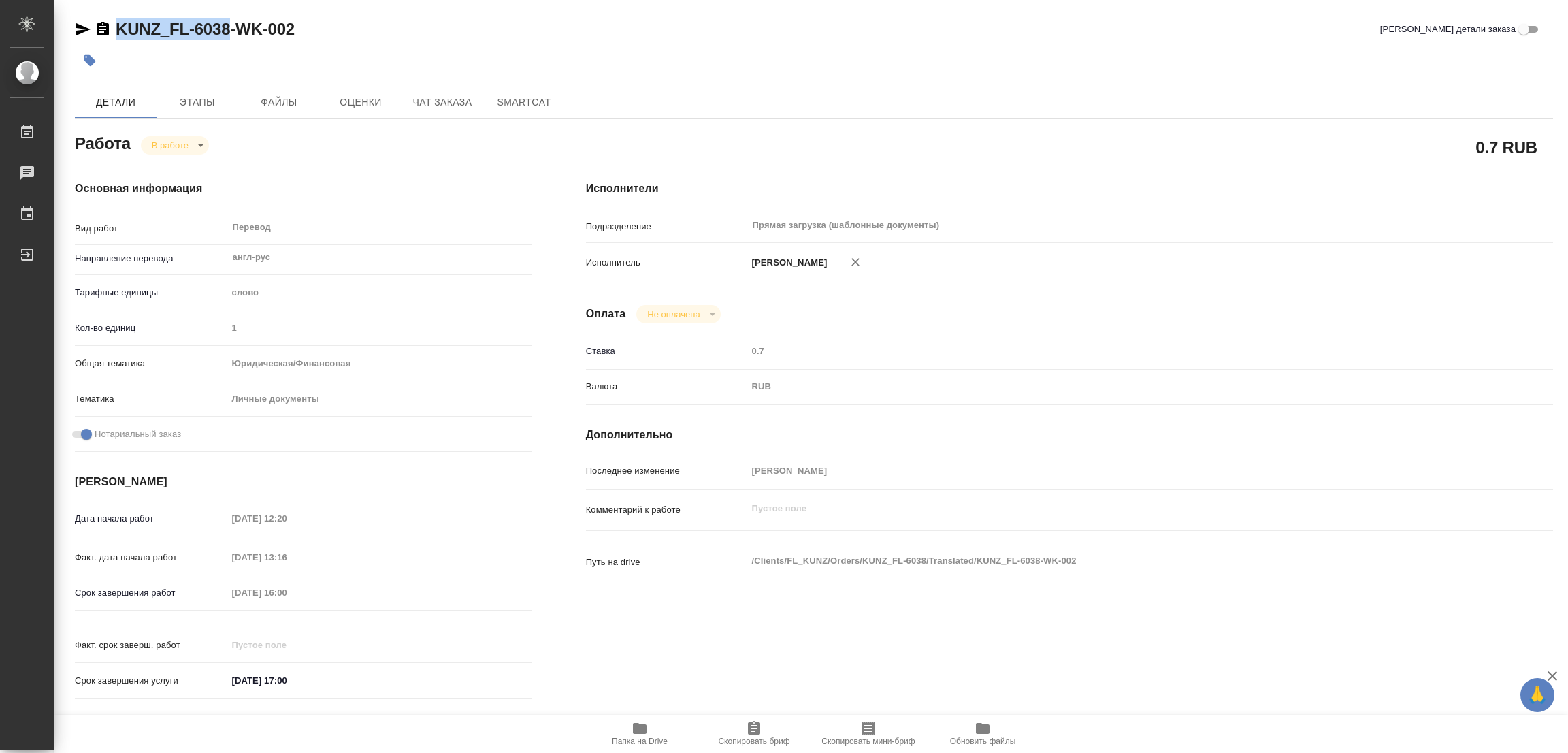
drag, startPoint x: 112, startPoint y: 11, endPoint x: 227, endPoint y: 24, distance: 115.7
click at [227, 24] on div "KUNZ_FL-6038-WK-002 Кратко детали заказа Детали Этапы Файлы Оценки Чат заказа S…" at bounding box center [814, 571] width 1493 height 1142
copy link "KUNZ_FL-6038"
drag, startPoint x: 769, startPoint y: 719, endPoint x: 749, endPoint y: 729, distance: 22.4
click at [769, 719] on button "Скопировать бриф" at bounding box center [754, 734] width 114 height 38
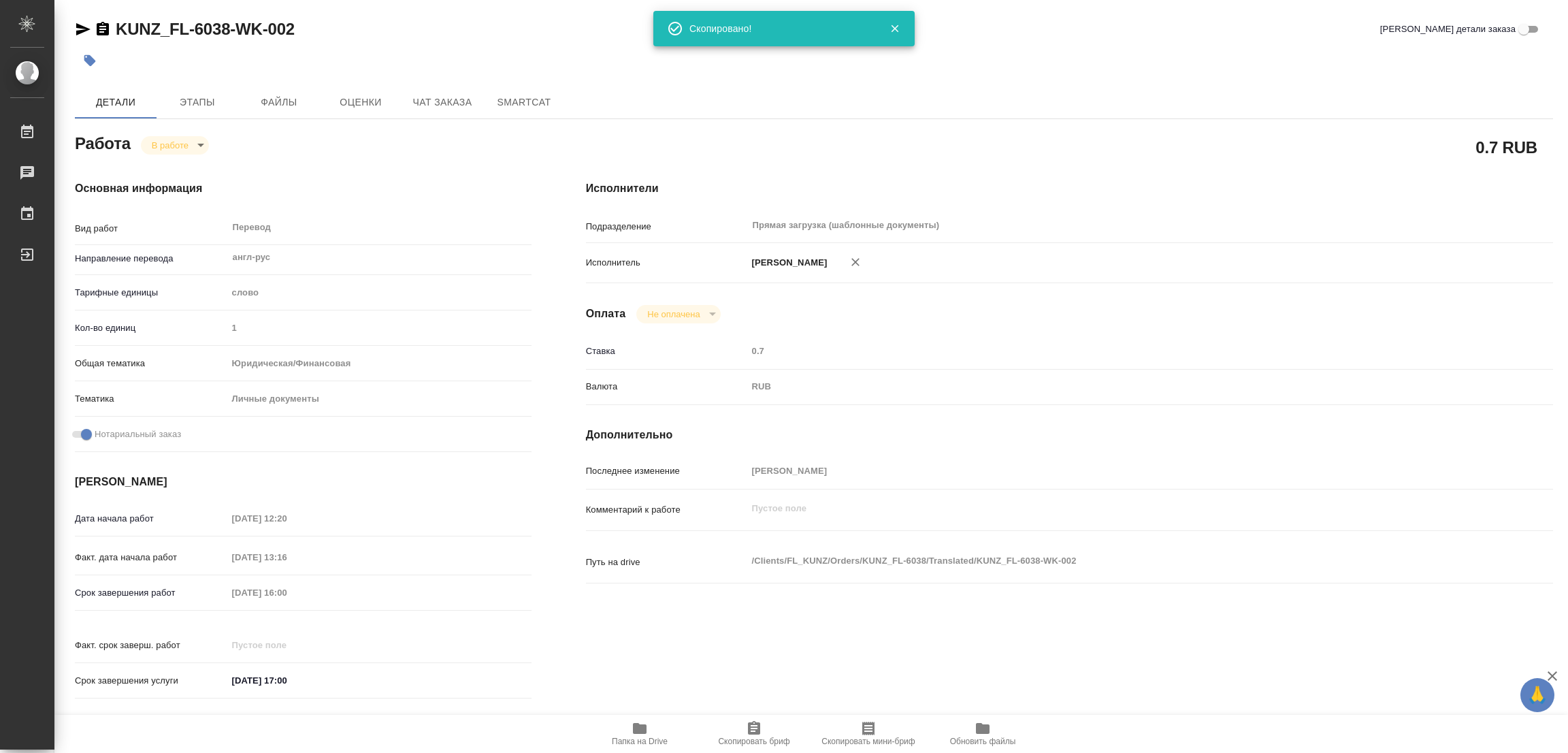
click at [948, 147] on div "0.7 RUB" at bounding box center [1069, 147] width 967 height 34
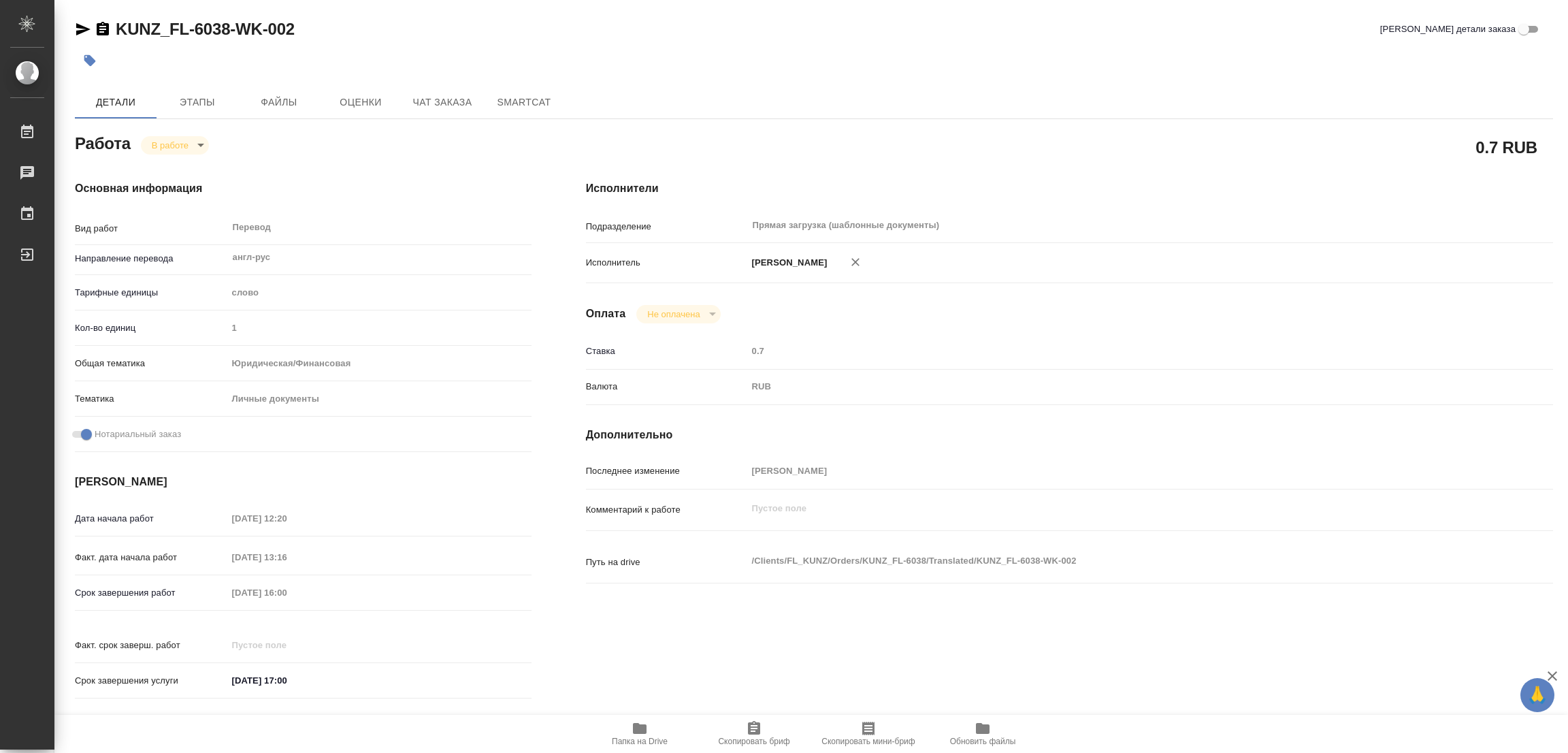
click at [203, 600] on div "Срок завершения работ 13.10.2025 16:00" at bounding box center [303, 593] width 457 height 24
click at [415, 46] on div at bounding box center [567, 60] width 985 height 30
type textarea "x"
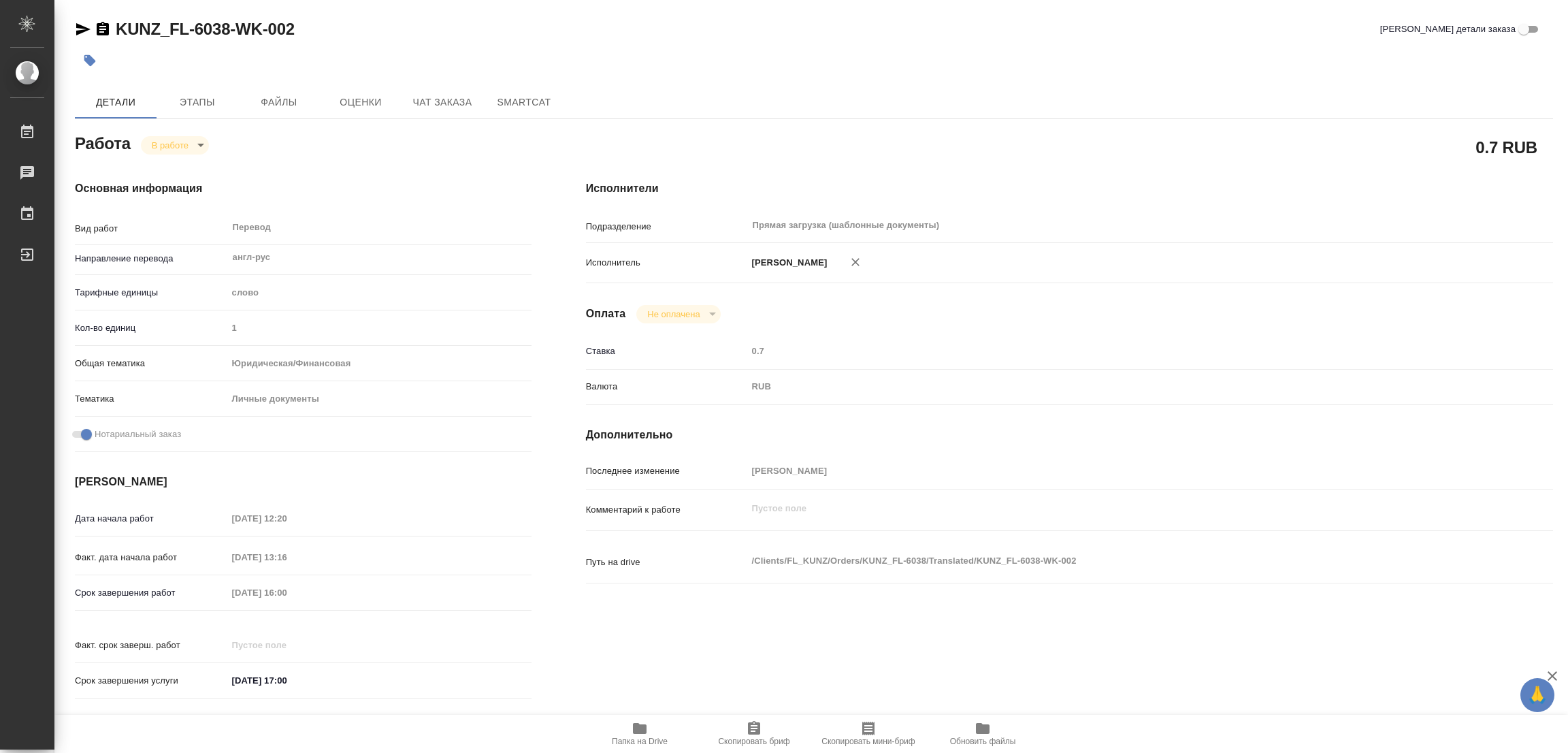
type textarea "x"
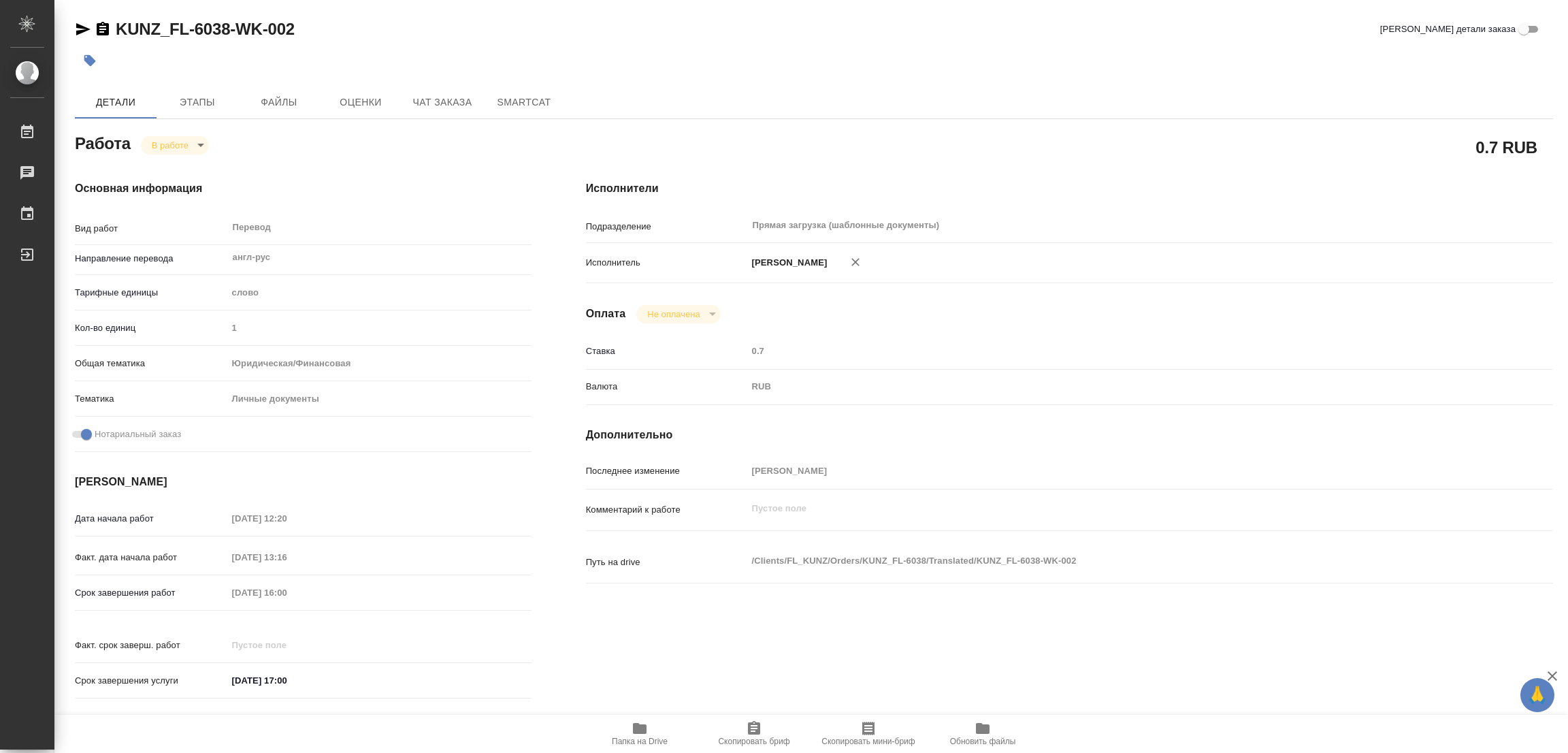
type textarea "x"
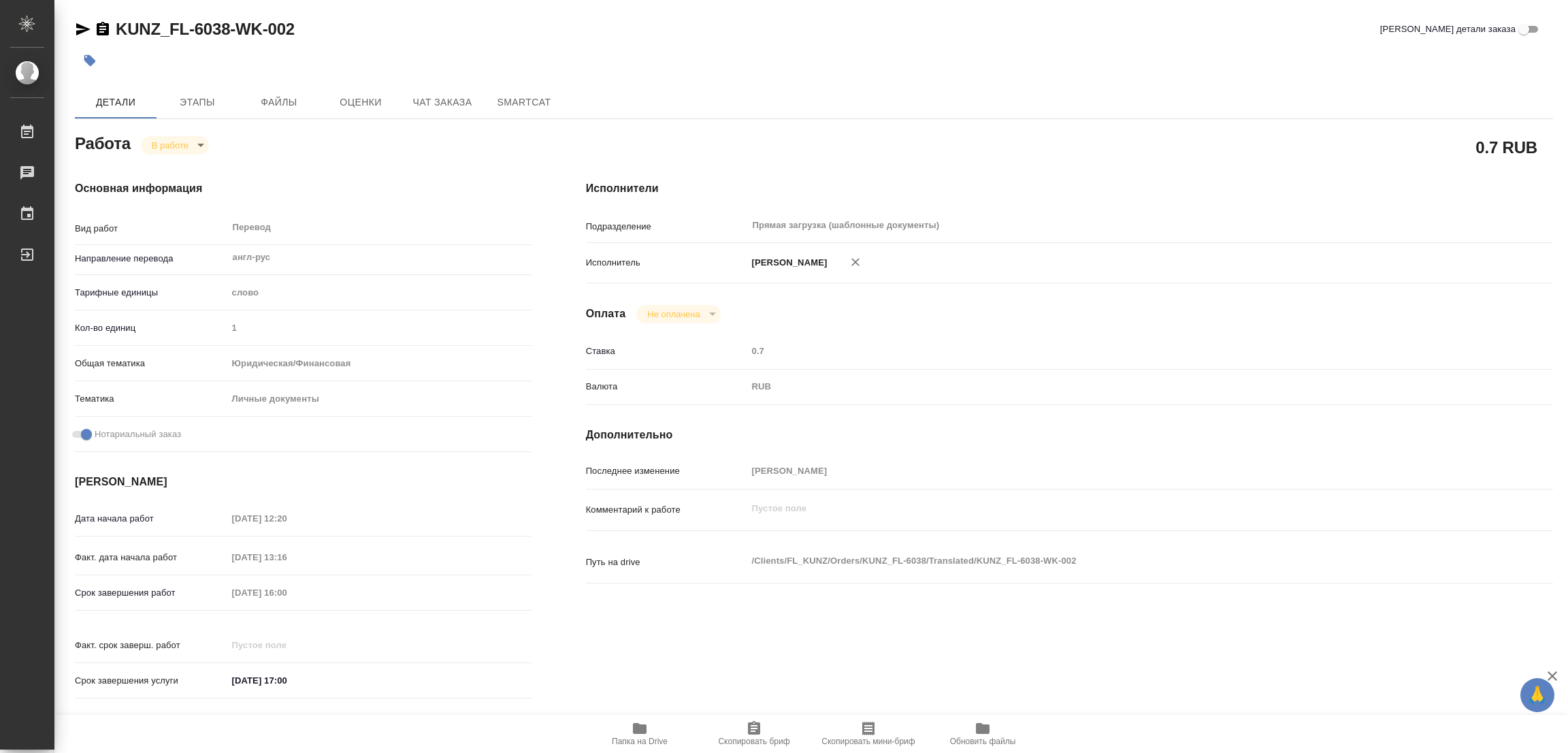
type textarea "x"
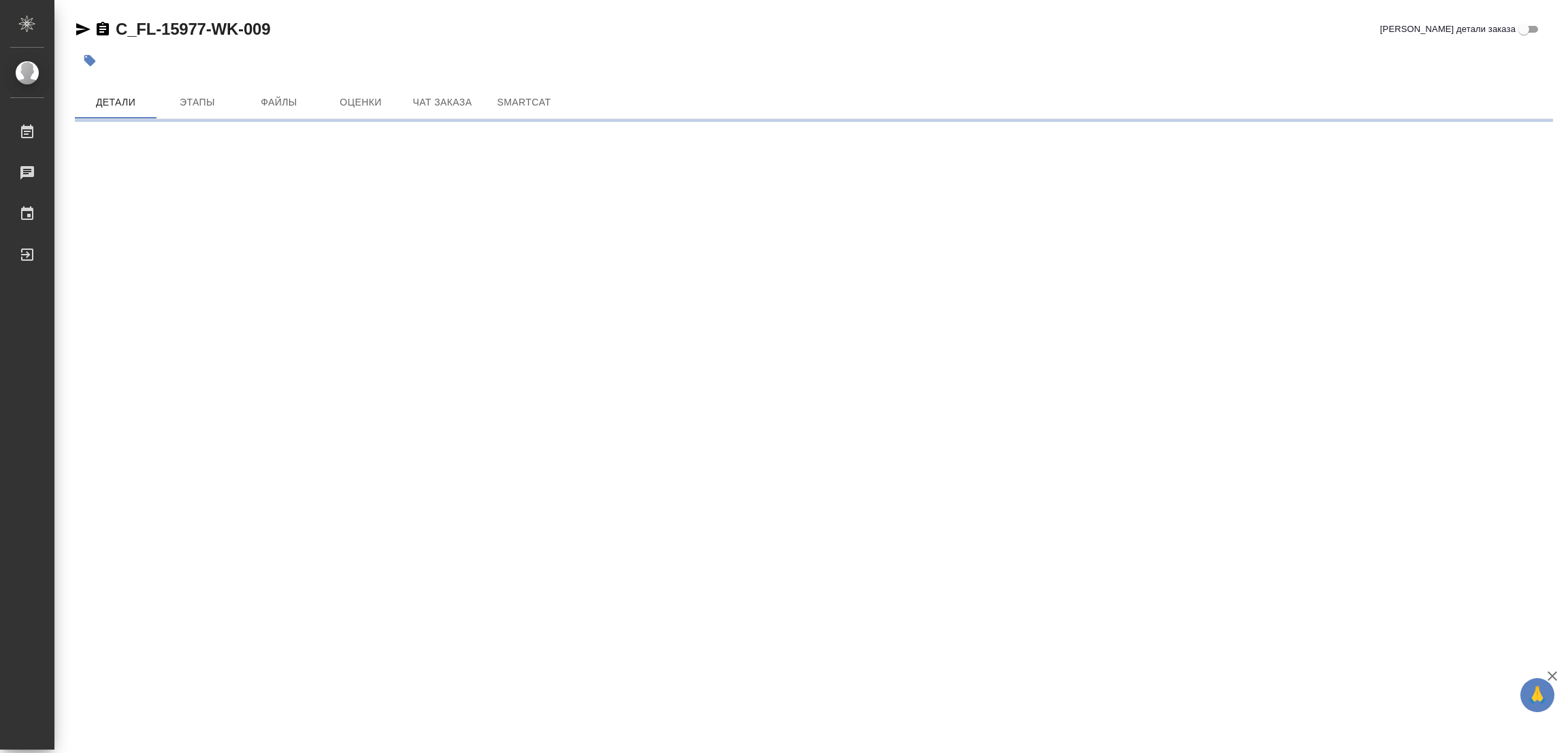
click at [375, 26] on div "C_FL-15977-WK-009 [PERSON_NAME] детали заказа" at bounding box center [814, 29] width 1479 height 22
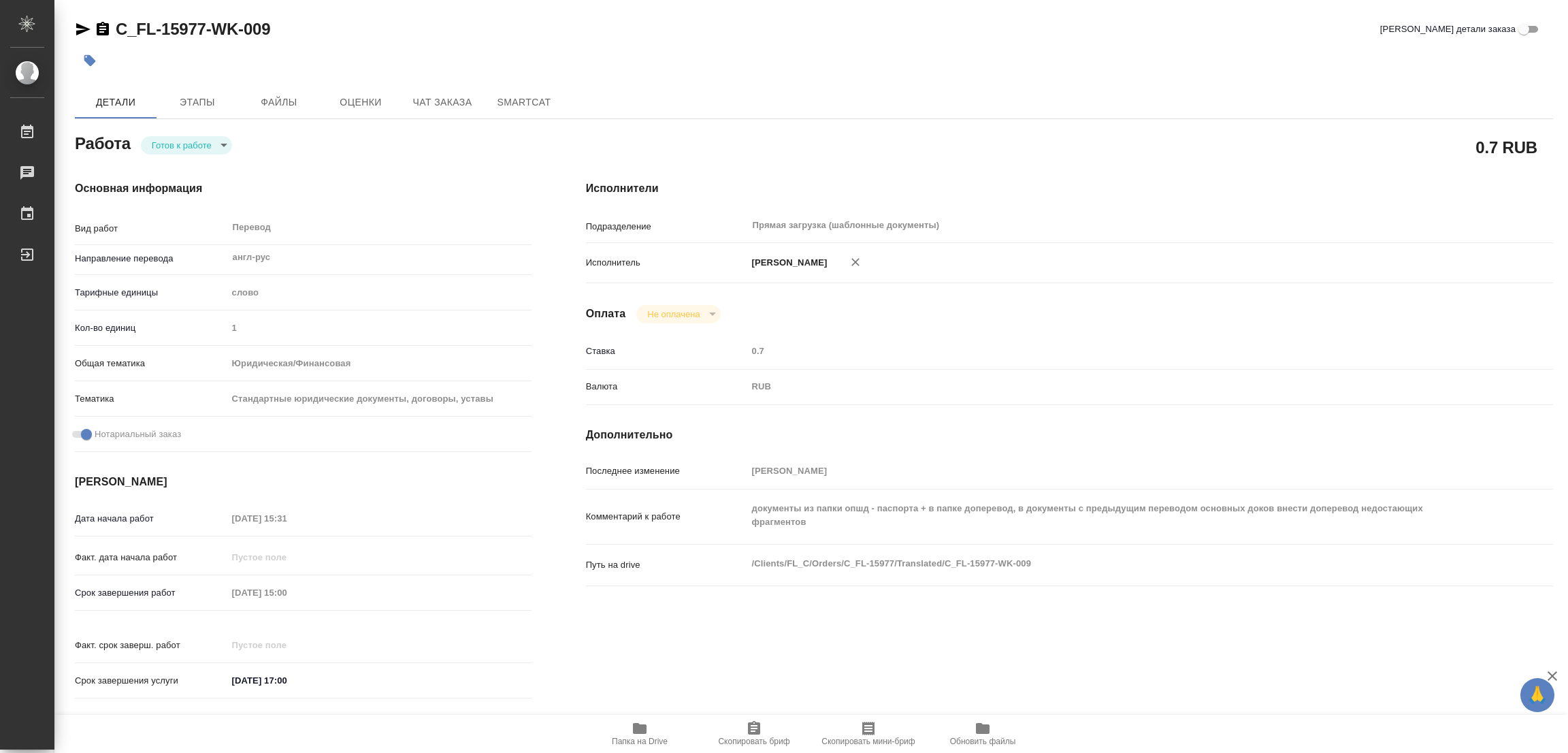
type textarea "x"
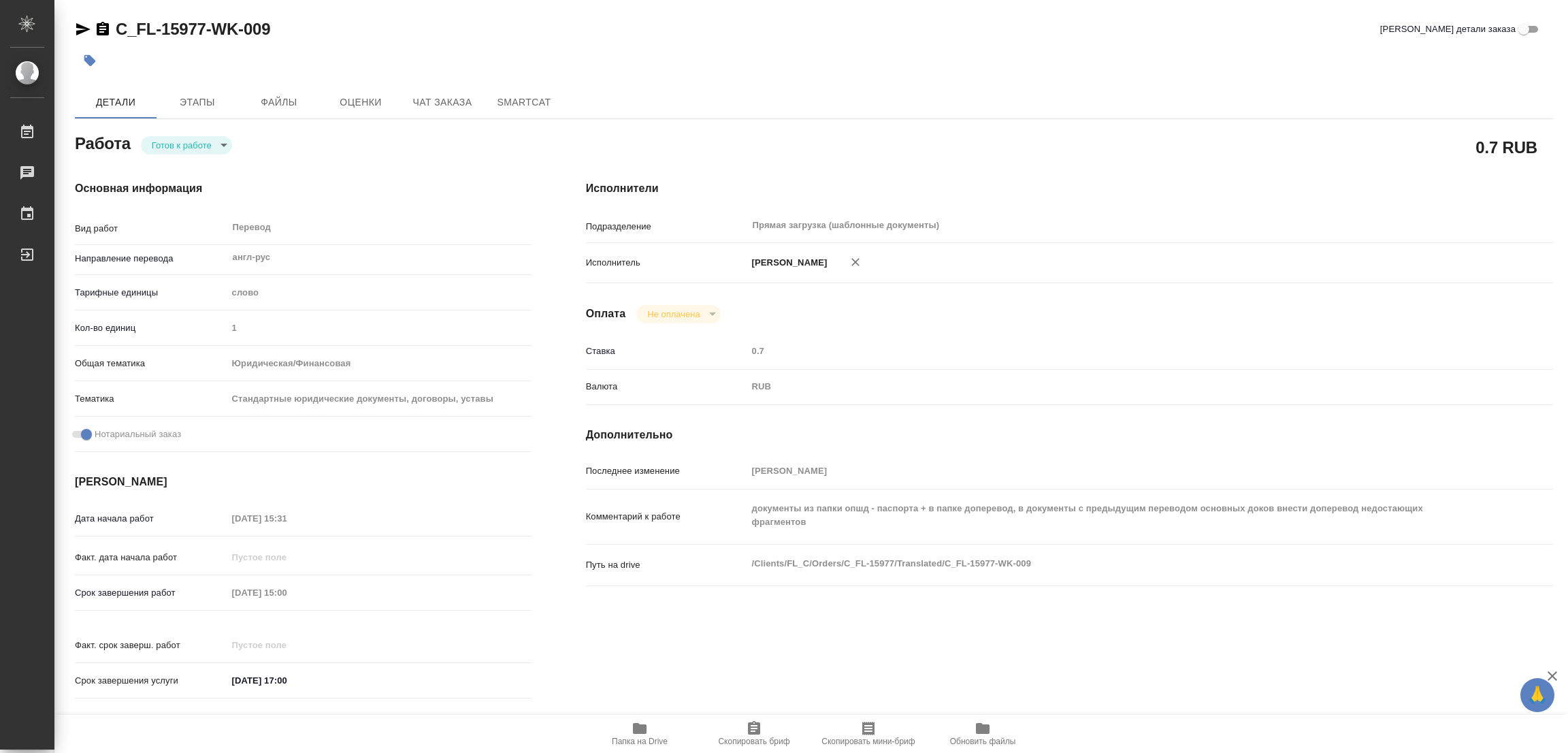
type textarea "x"
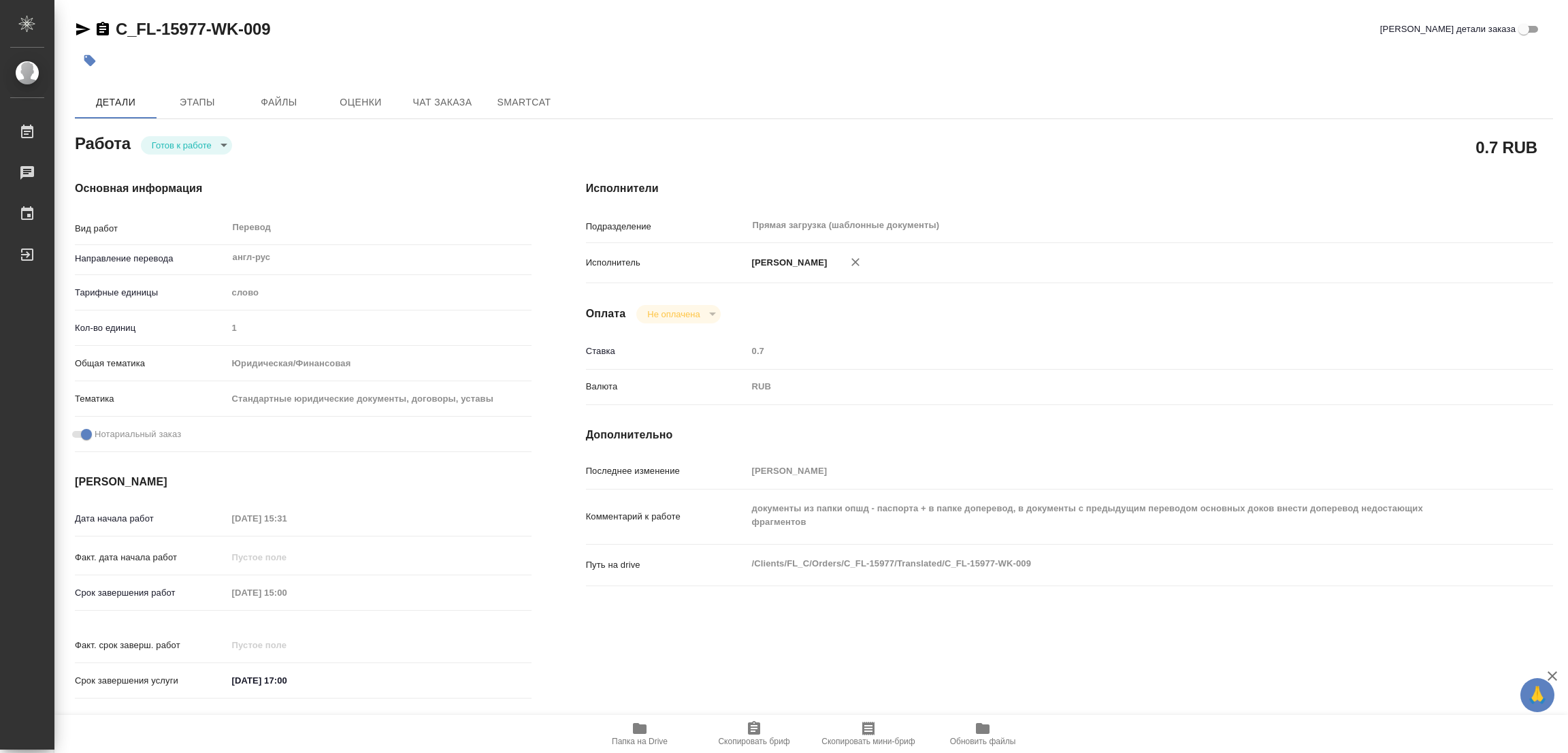
type textarea "x"
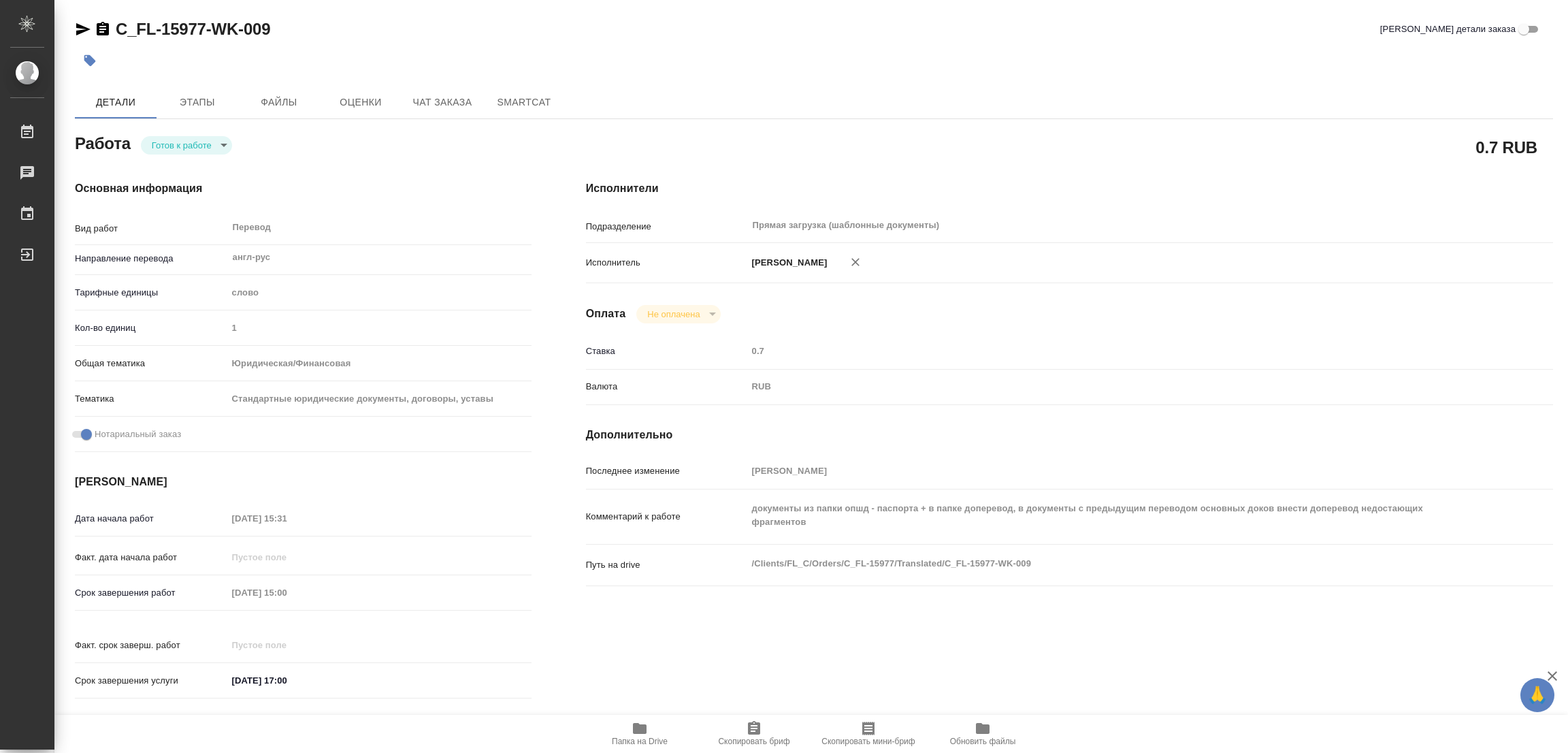
type input "readyForWork"
type textarea "Перевод"
type textarea "x"
type input "англ-рус"
type input "5a8b1489cc6b4906c91bfd90"
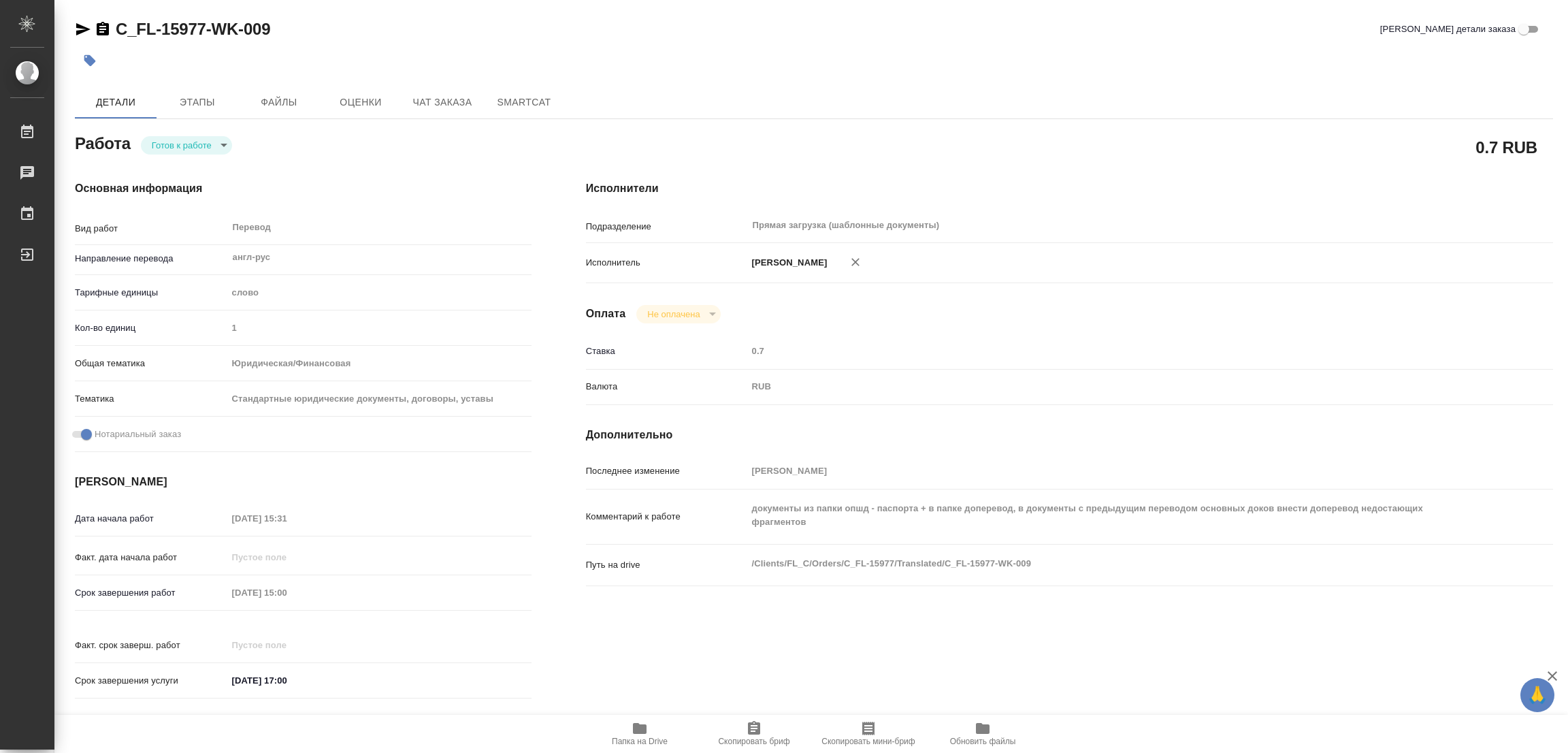
type input "1"
type input "yr-fn"
type input "5f647205b73bc97568ca66bf"
checkbox input "true"
type input "[DATE] 15:31"
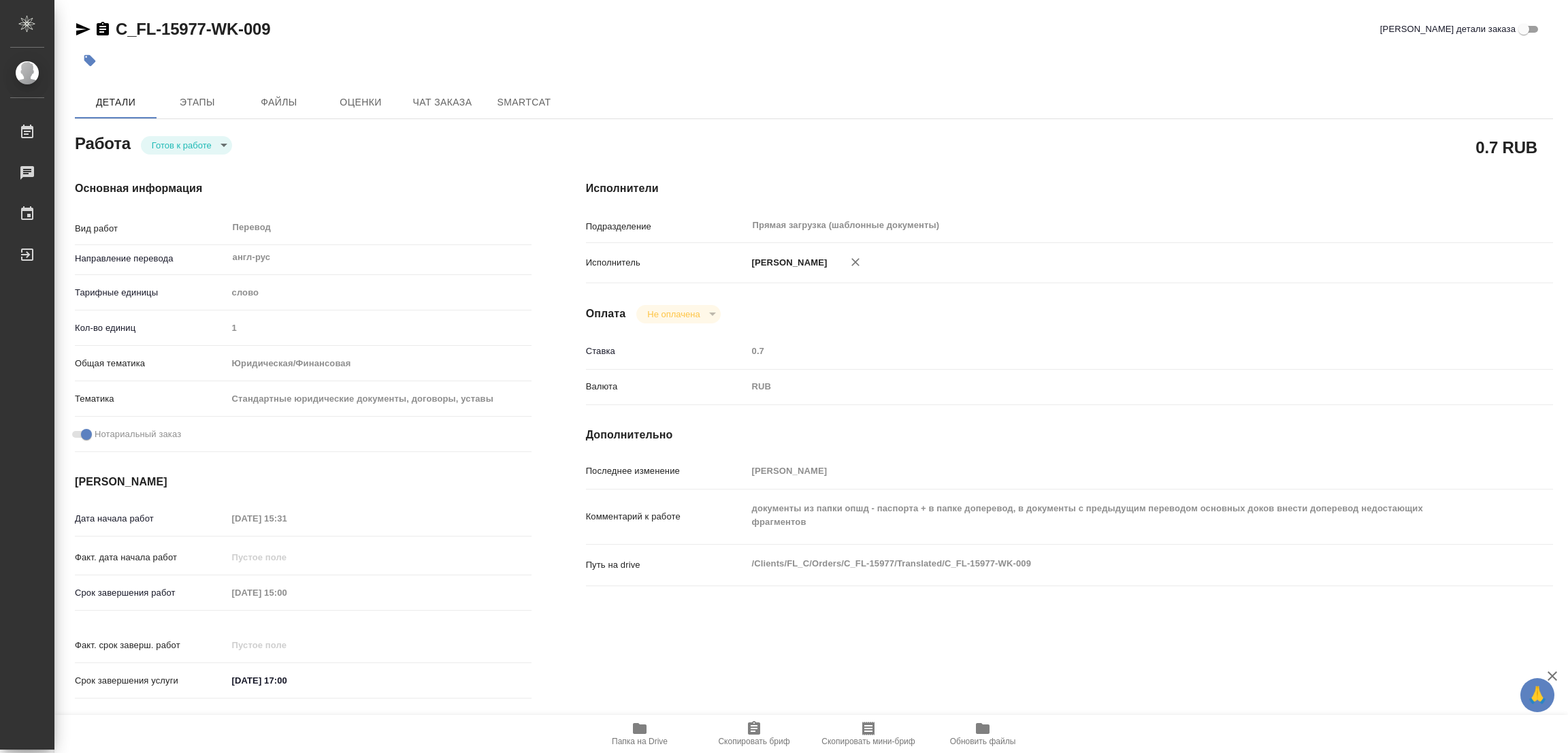
type input "[DATE] 15:00"
type input "[DATE] 17:00"
type input "Прямая загрузка (шаблонные документы)"
type input "notPayed"
type input "0.7"
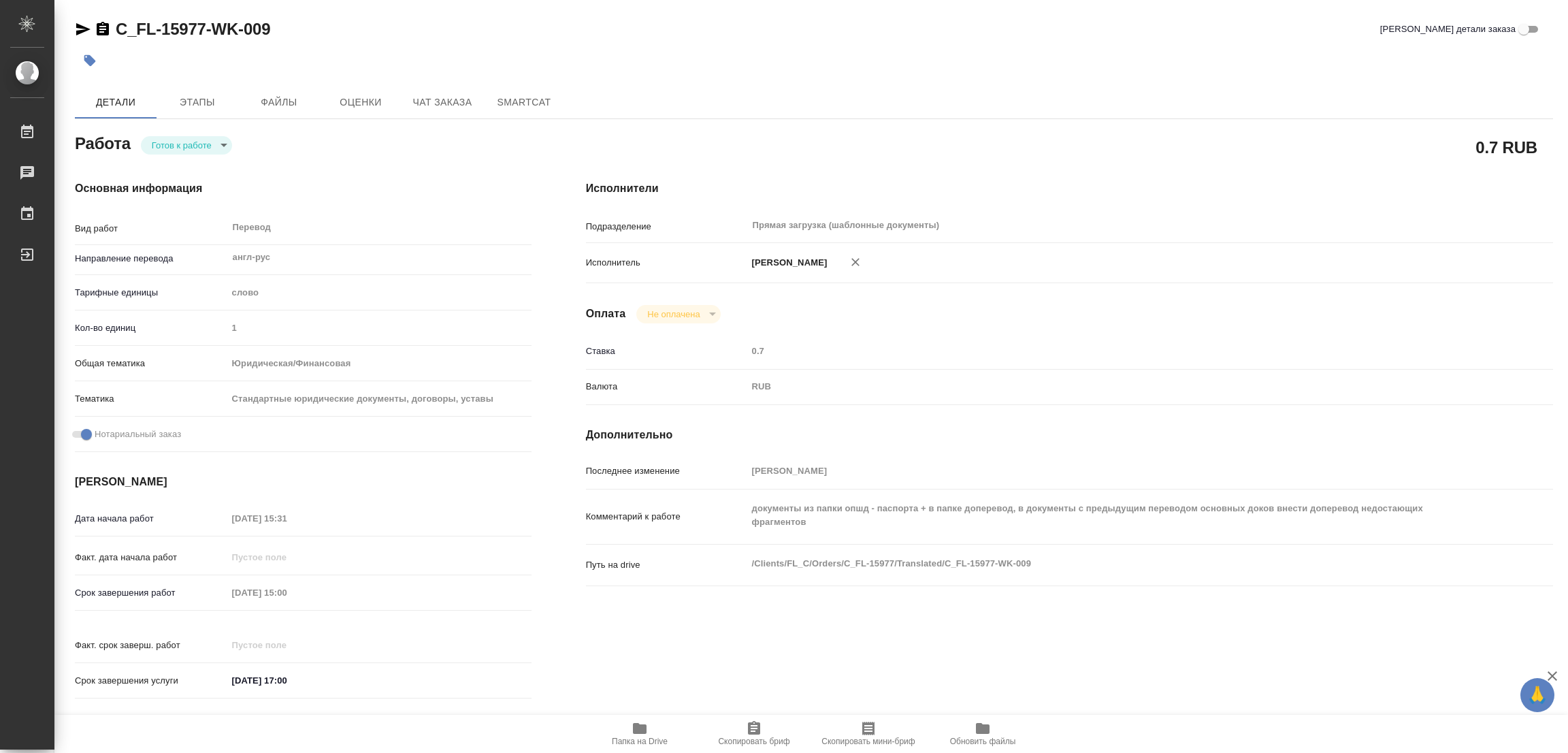
type input "RUB"
type input "[PERSON_NAME]"
type textarea "документы из папки опшд - паспорта + в папке доперевод, в документы с предыдущи…"
type textarea "x"
type textarea "/Clients/FL_C/Orders/C_FL-15977/Translated/C_FL-15977-WK-009"
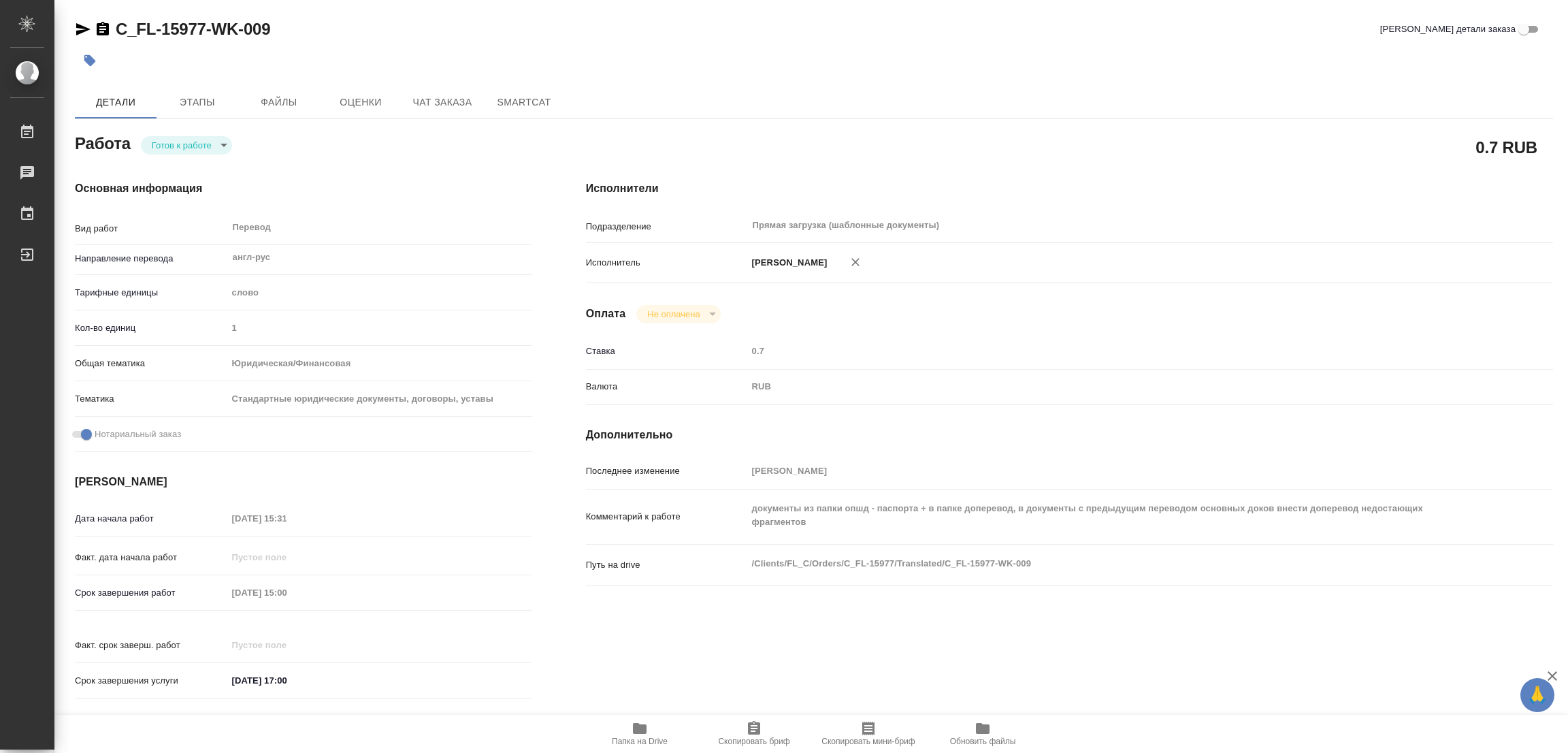
type textarea "x"
type input "C_FL-15977"
type input "Перевод станд. несрочный"
type input "Приёмка по качеству, Редактура, Постредактура машинного перевода, Корректура, П…"
type input "[PERSON_NAME]"
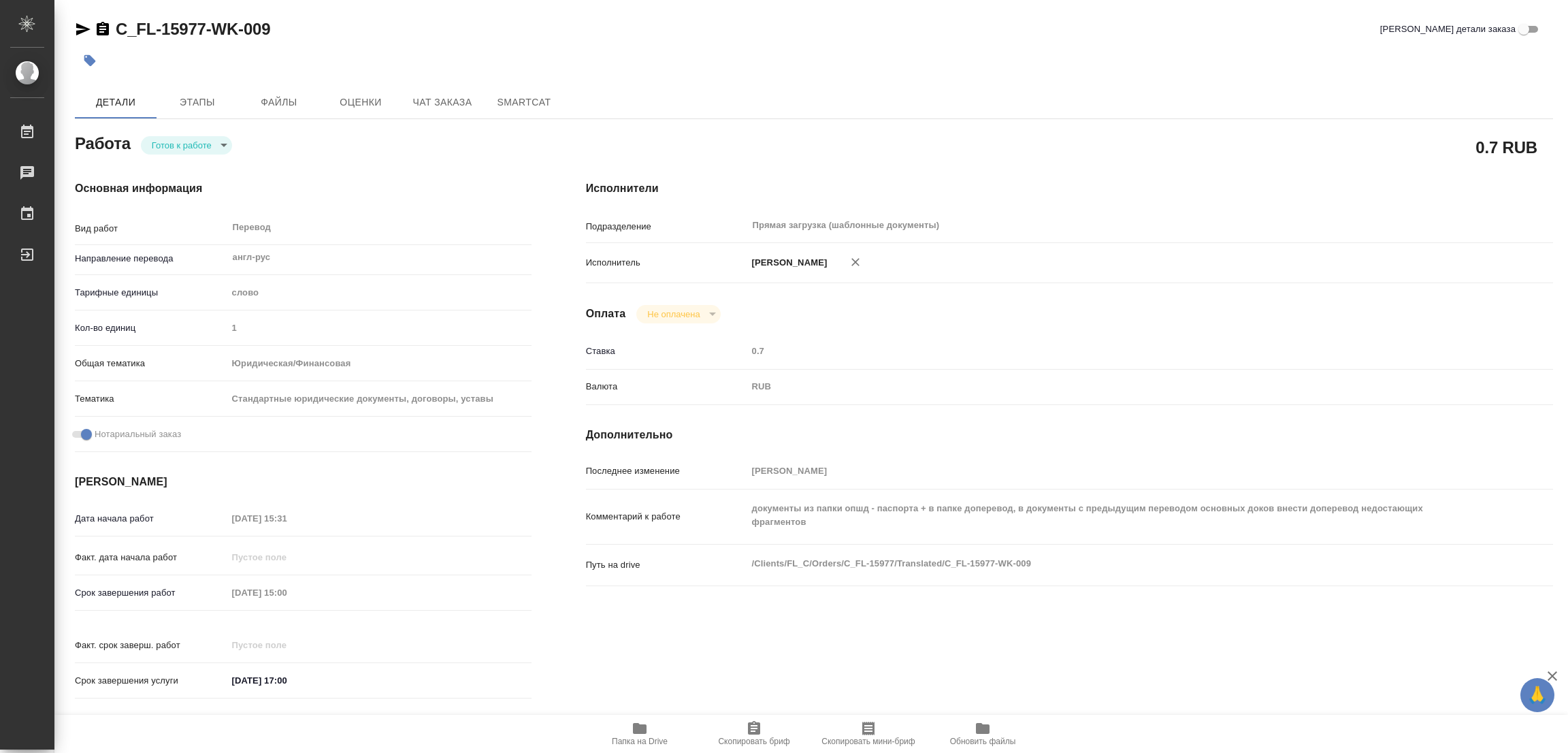
type input "[PERSON_NAME]"
type input "/Clients/FL_C/Orders/C_FL-15977"
type textarea "x"
type textarea "нот в папке доперевод лежат документы, которые уже переводили, там же лежит наш…"
type textarea "x"
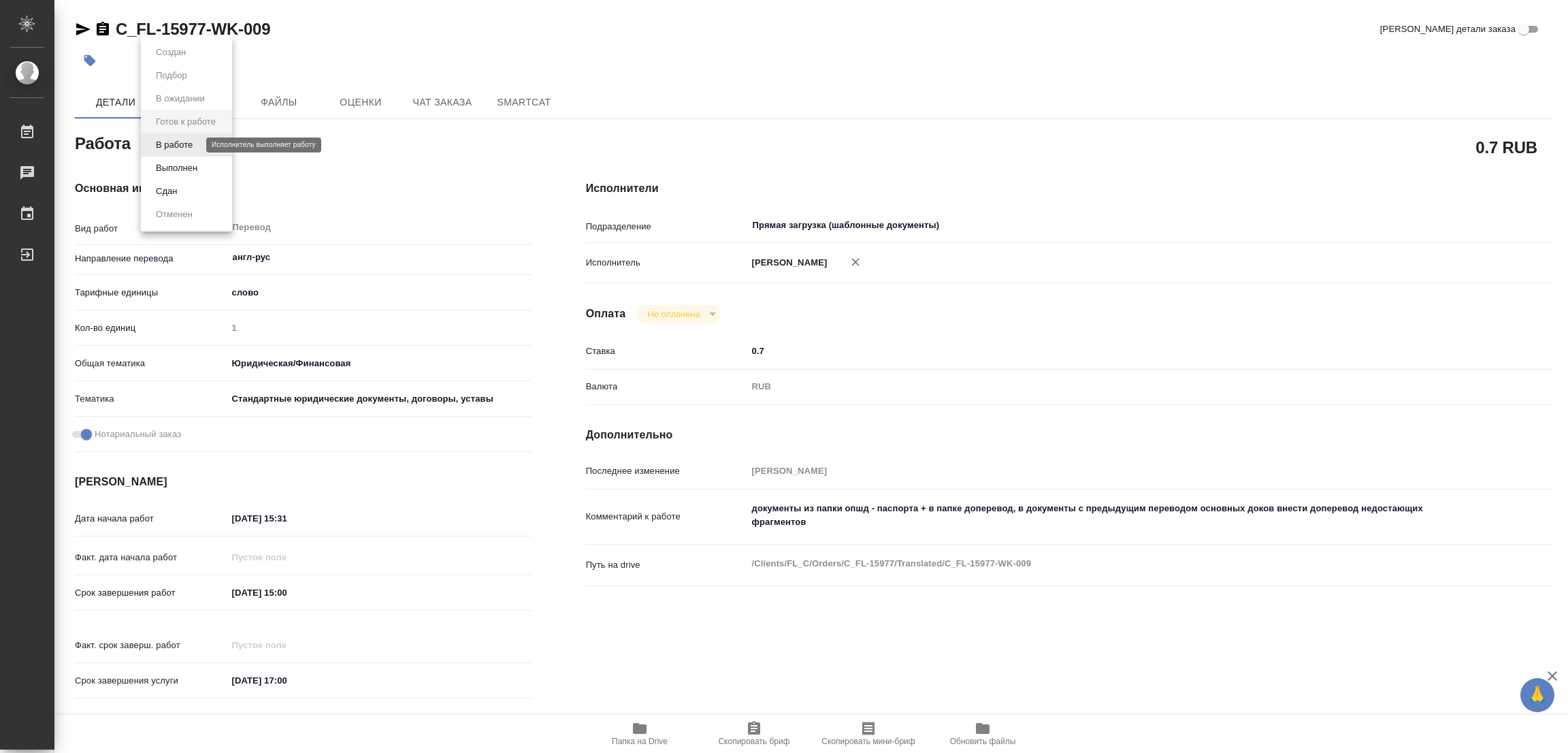
click at [183, 144] on button "В работе" at bounding box center [174, 145] width 45 height 15
type textarea "x"
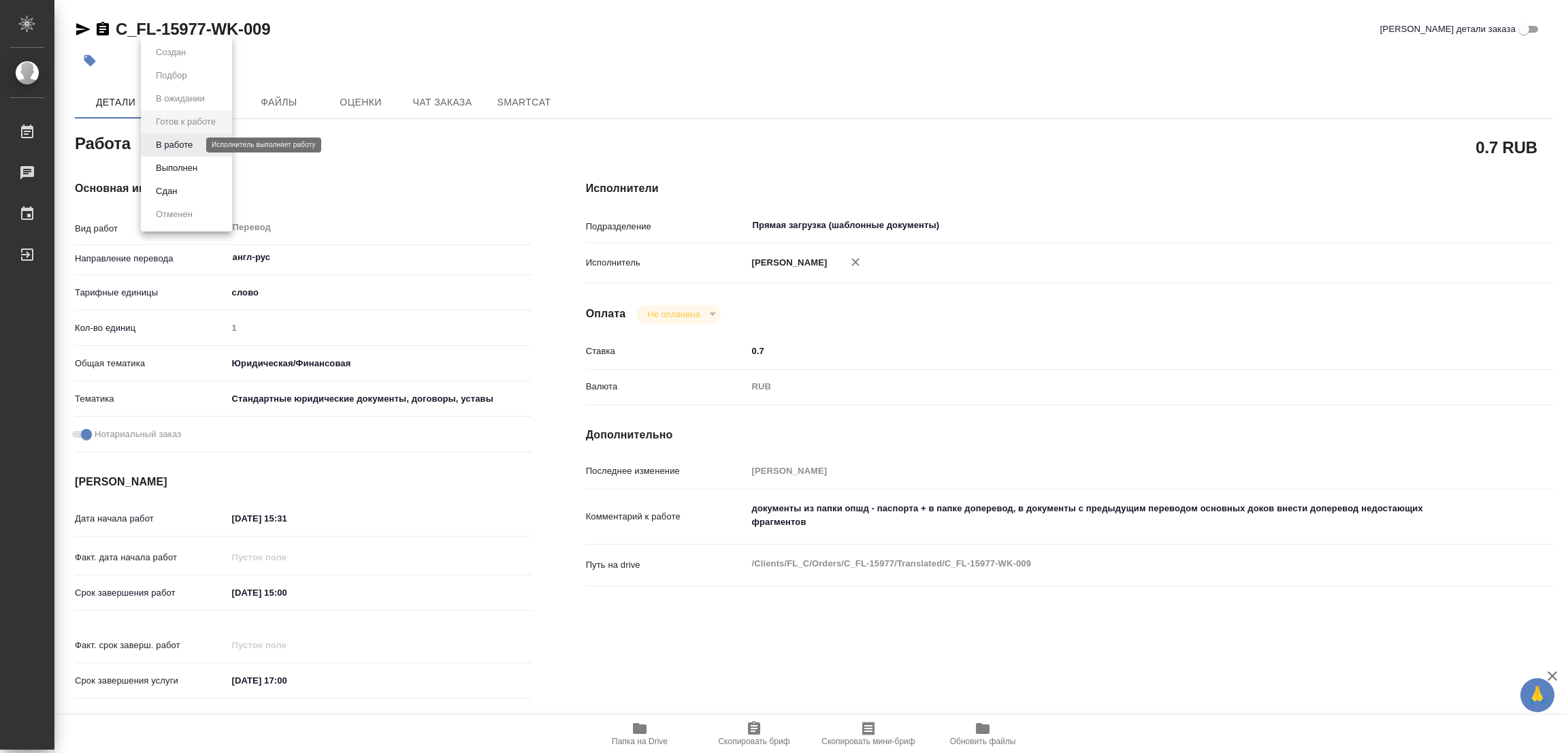
type textarea "x"
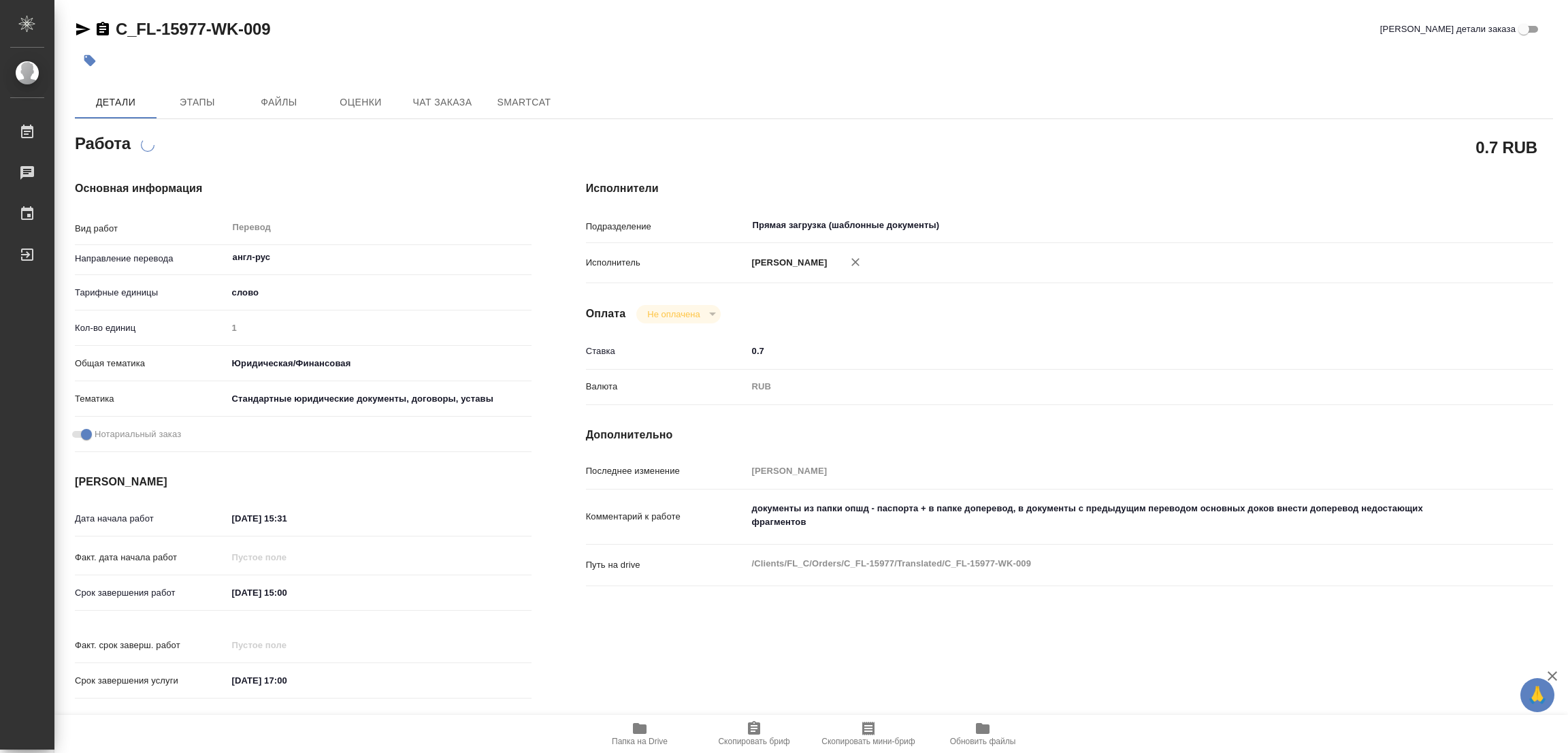
type textarea "x"
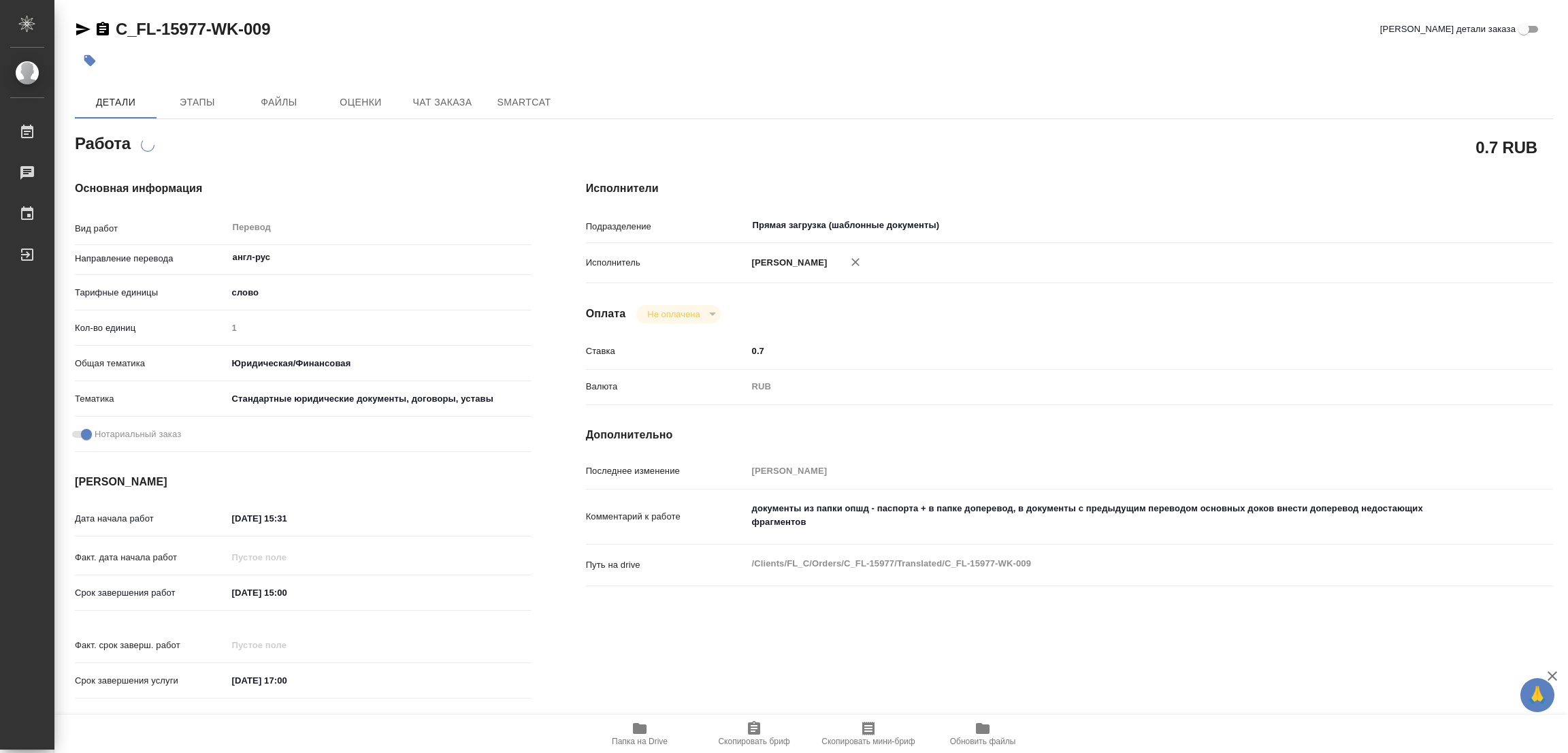
type textarea "x"
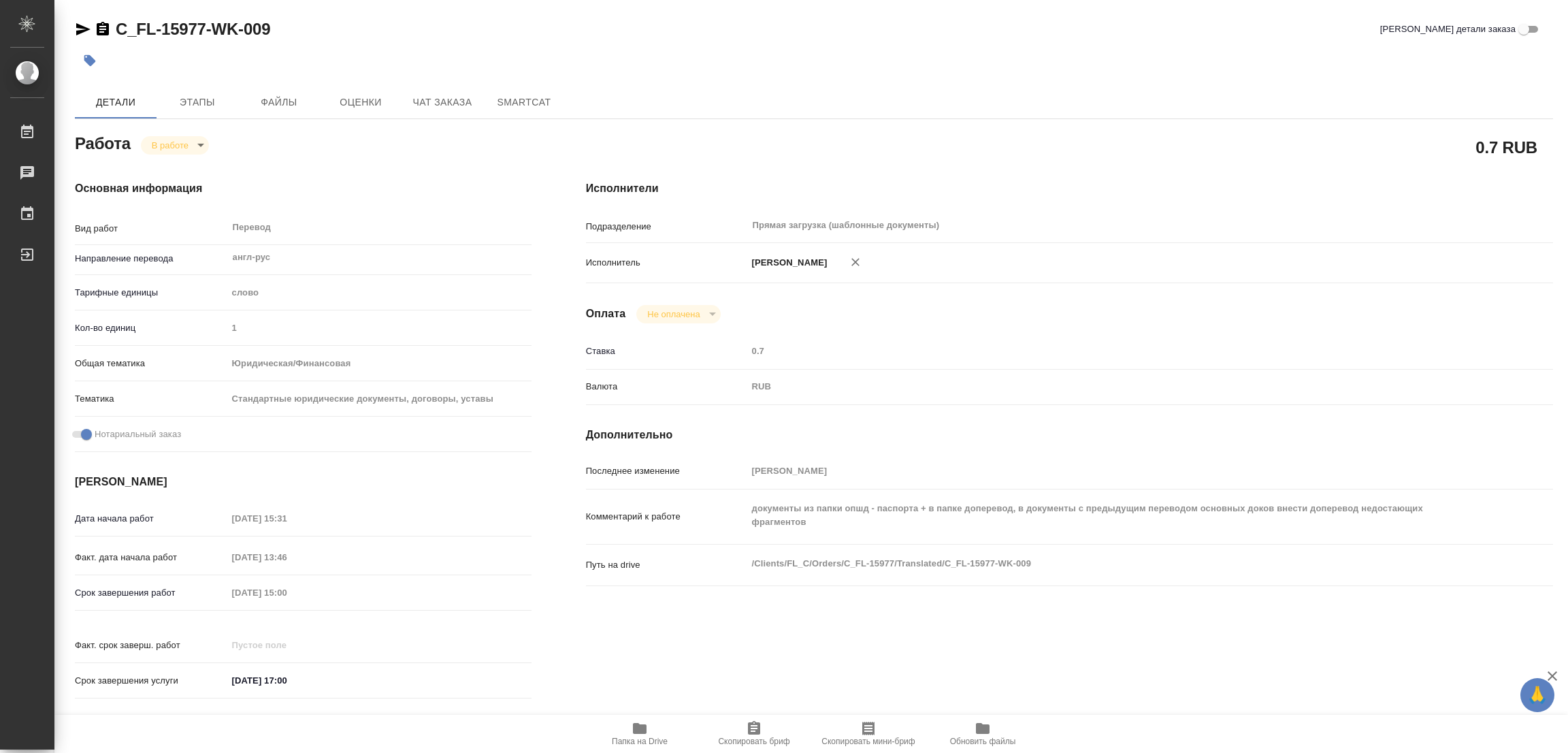
type textarea "x"
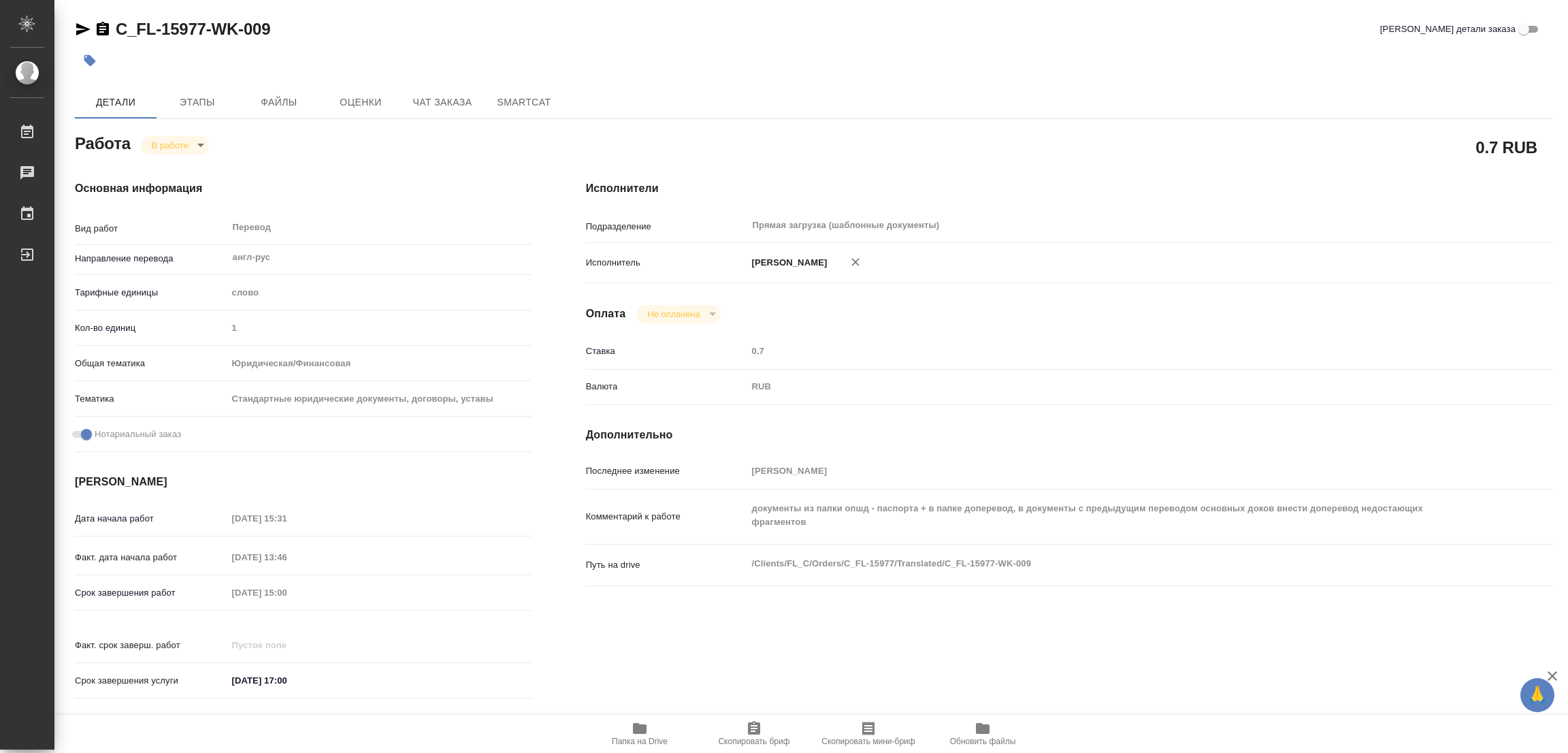
type textarea "x"
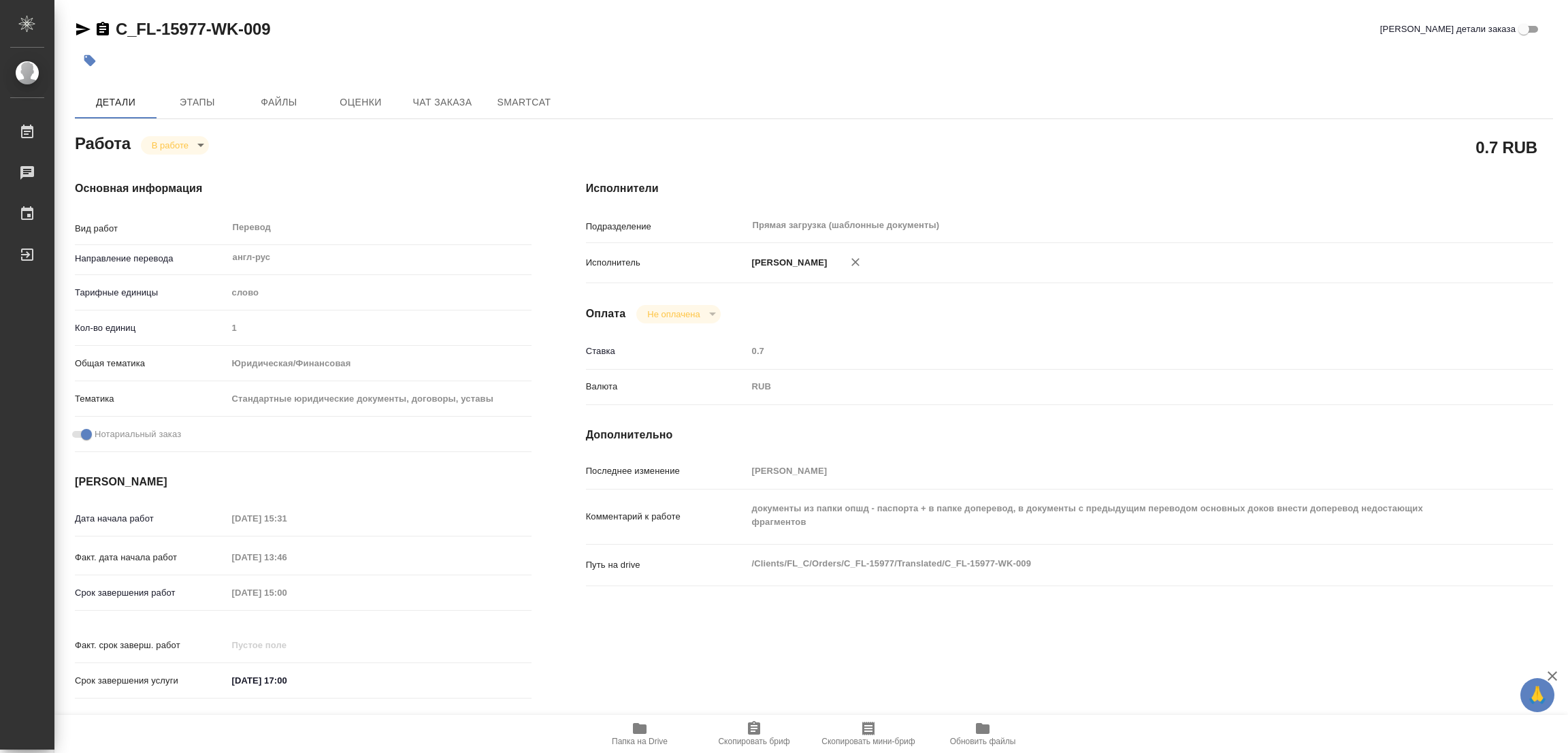
type textarea "x"
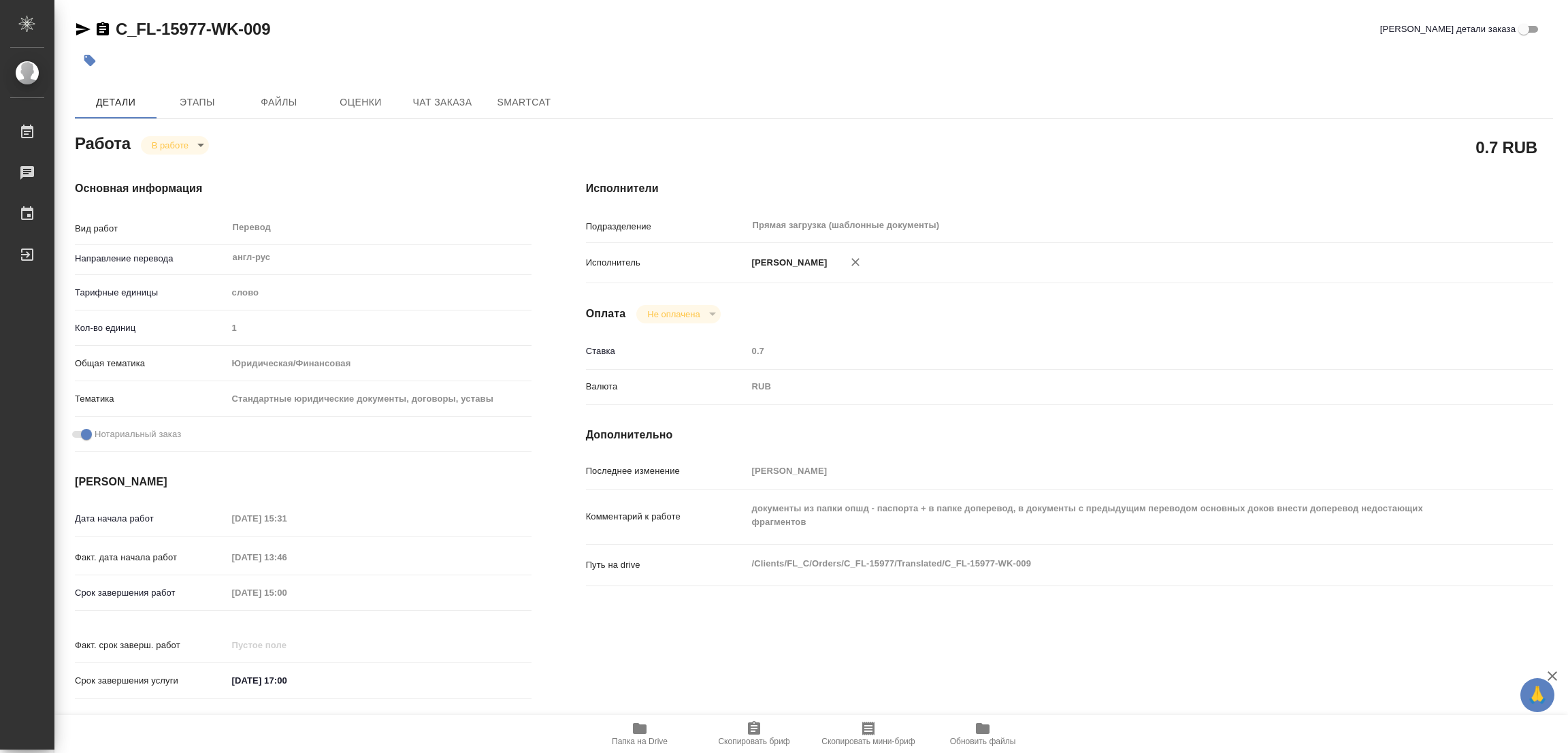
type textarea "x"
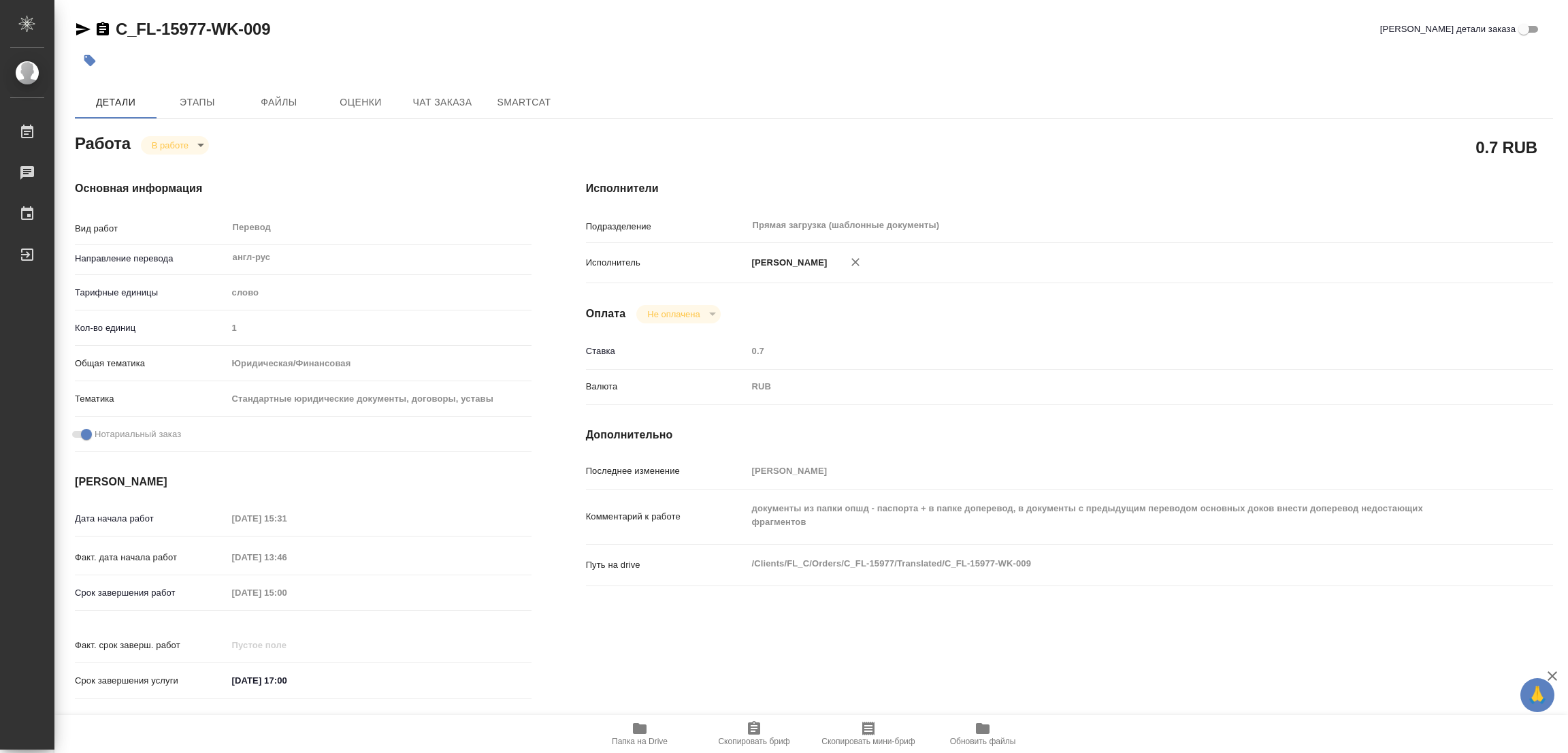
click at [370, 37] on div "C_FL-15977-WK-009 Кратко детали заказа" at bounding box center [814, 29] width 1479 height 22
type textarea "x"
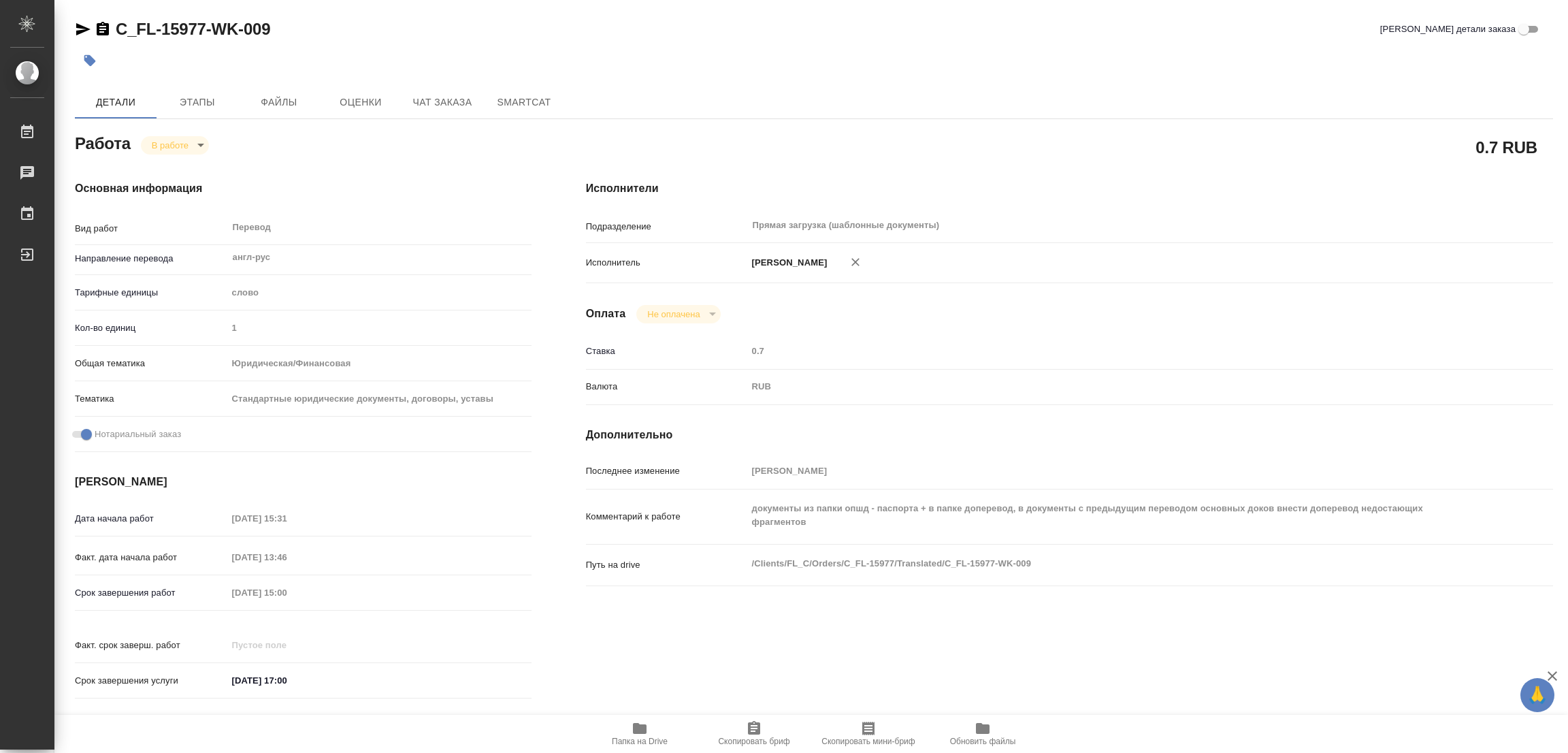
type textarea "x"
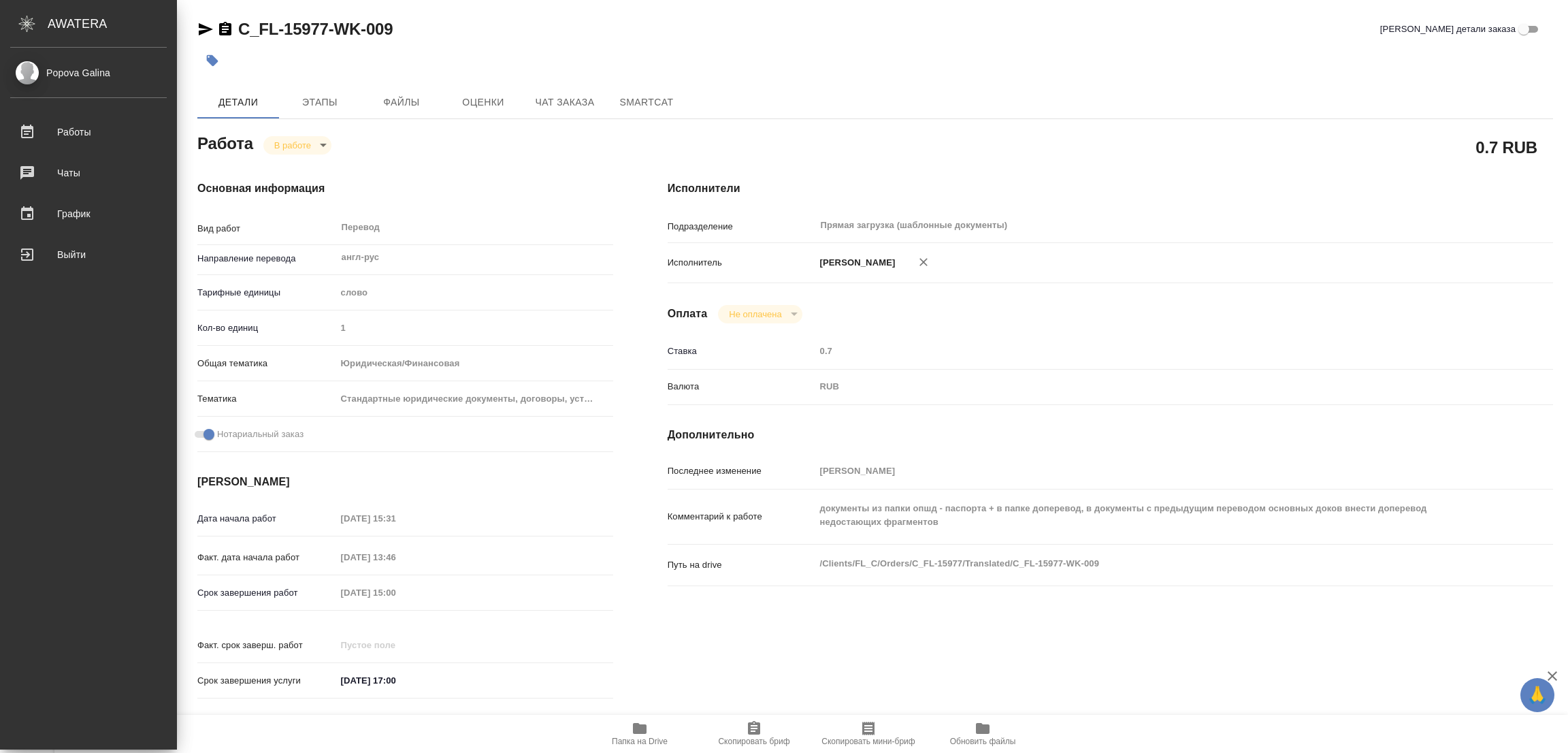
type textarea "x"
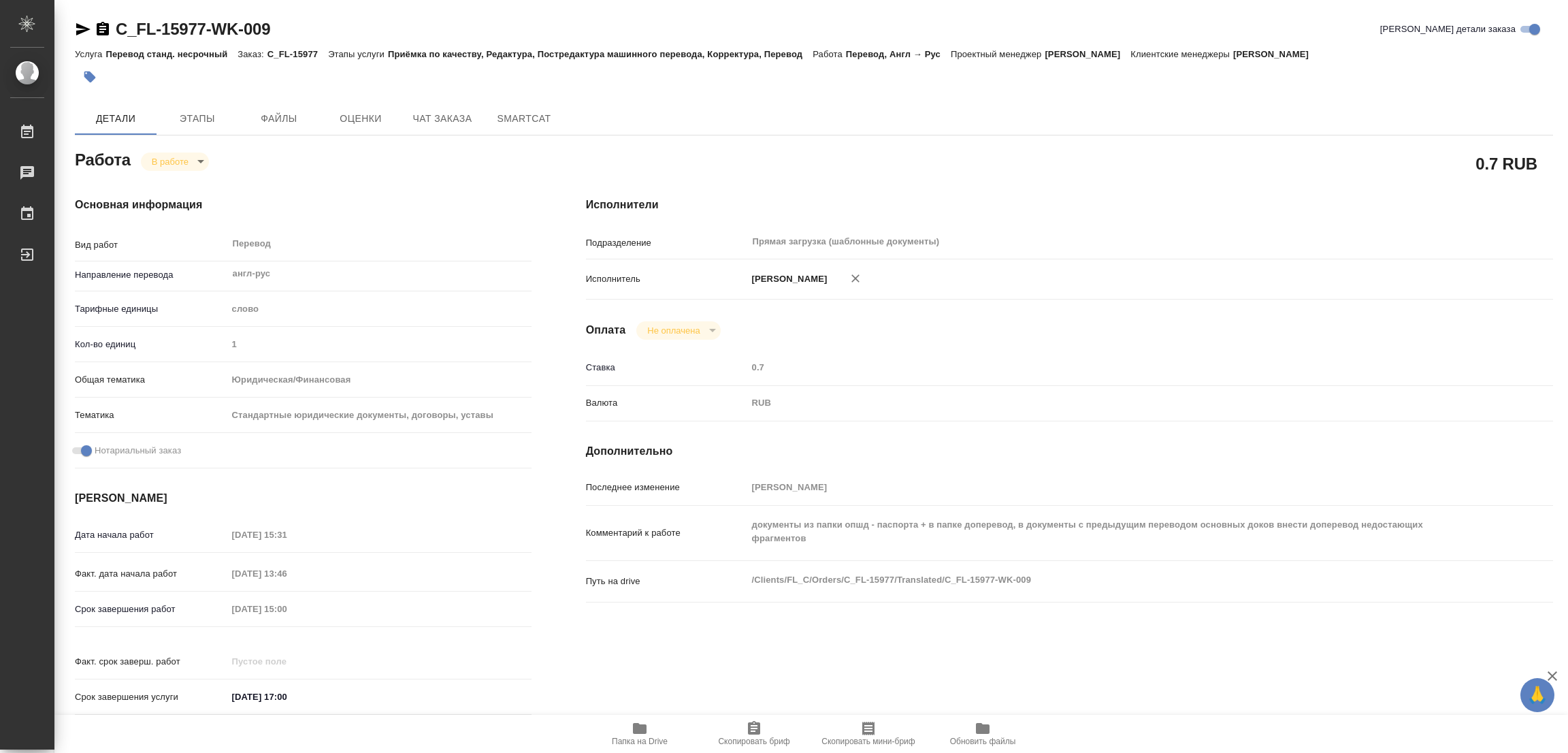
type textarea "x"
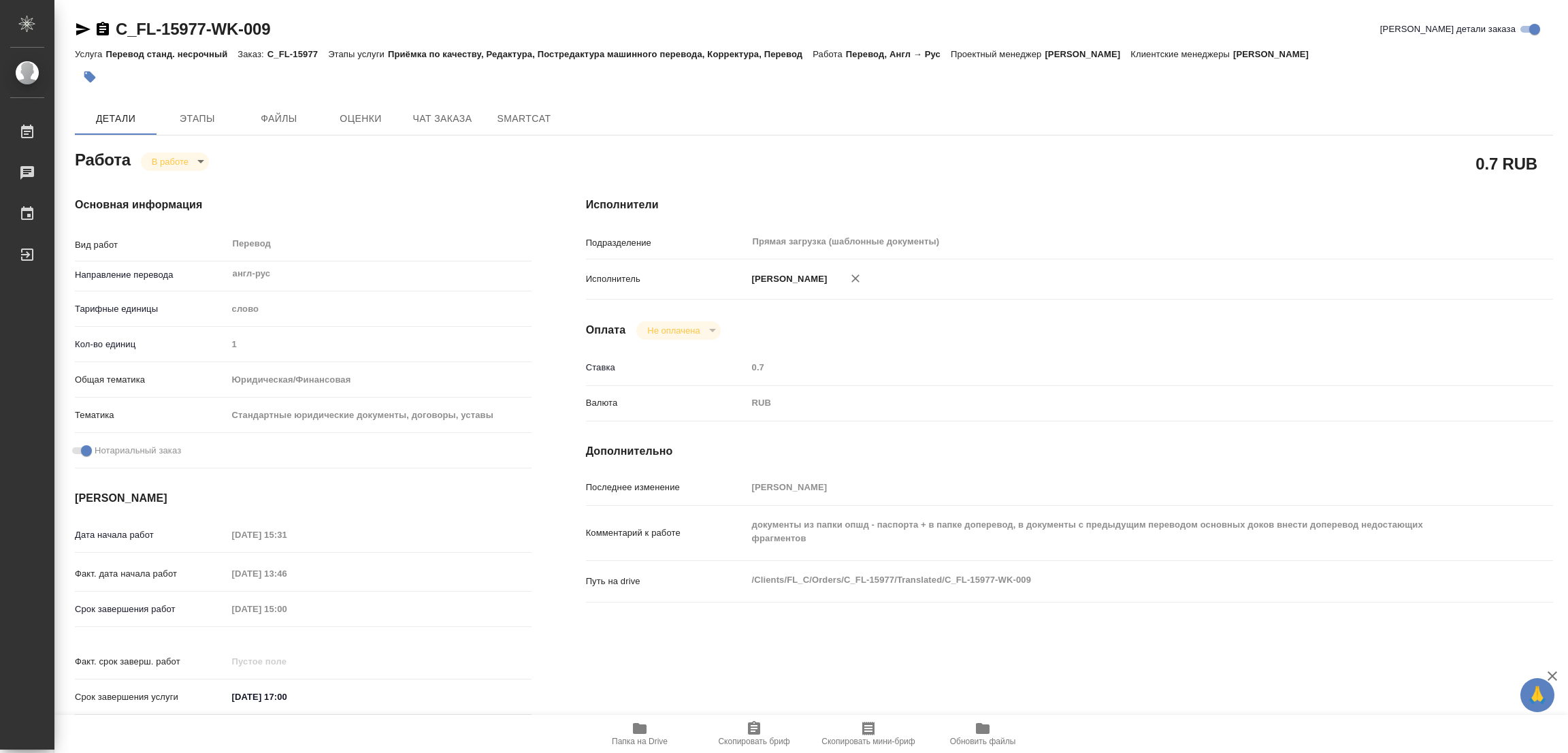
type textarea "x"
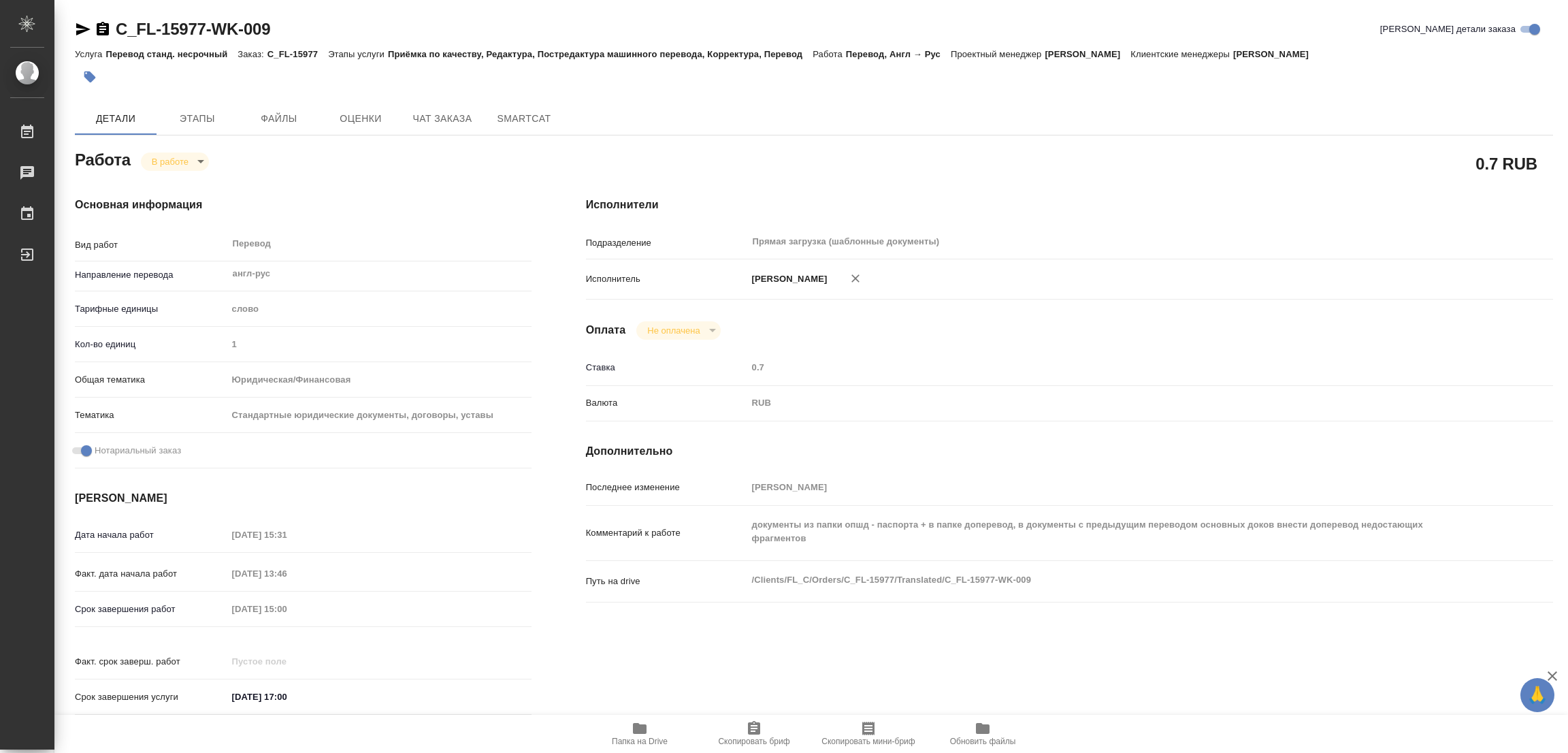
type textarea "x"
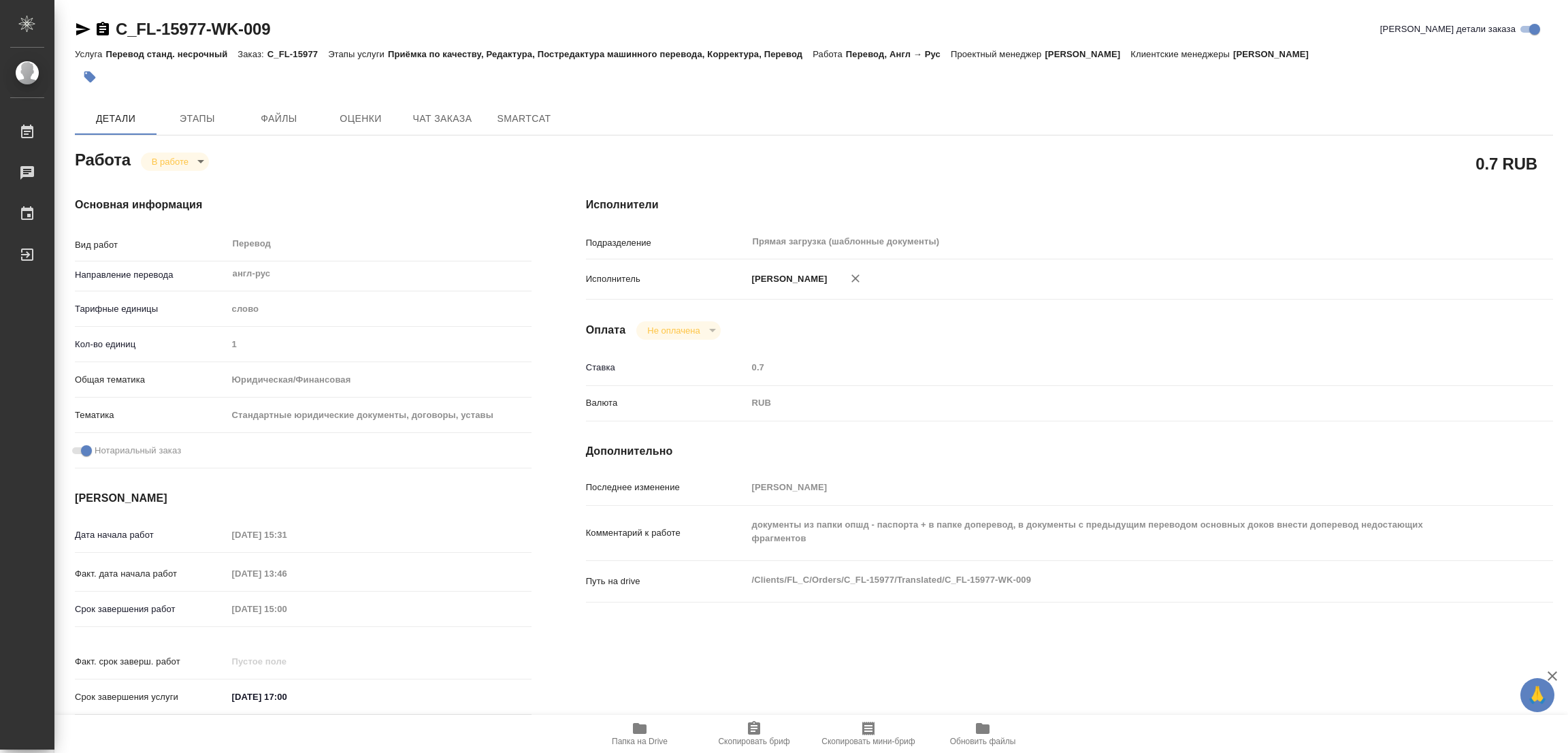
type textarea "x"
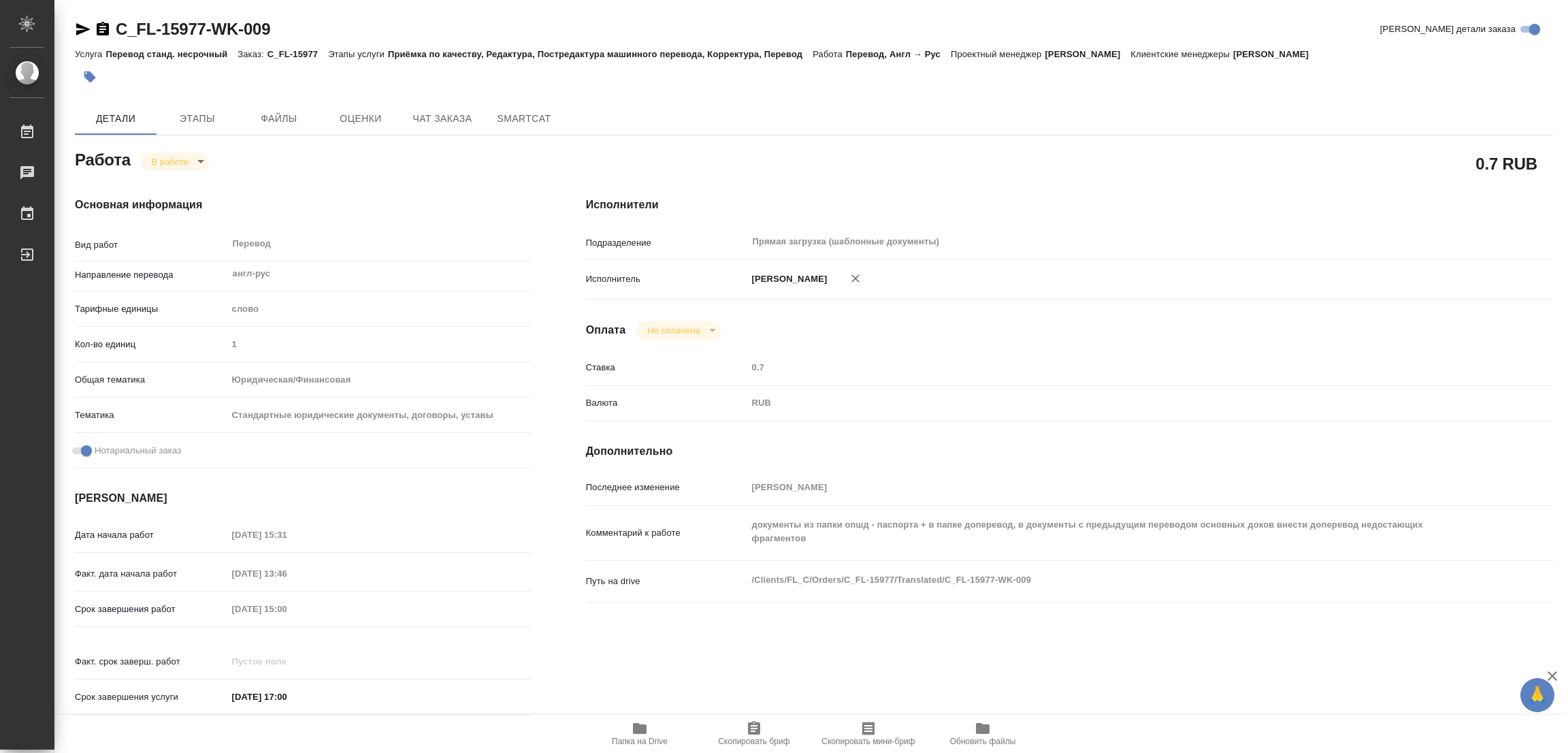
type textarea "x"
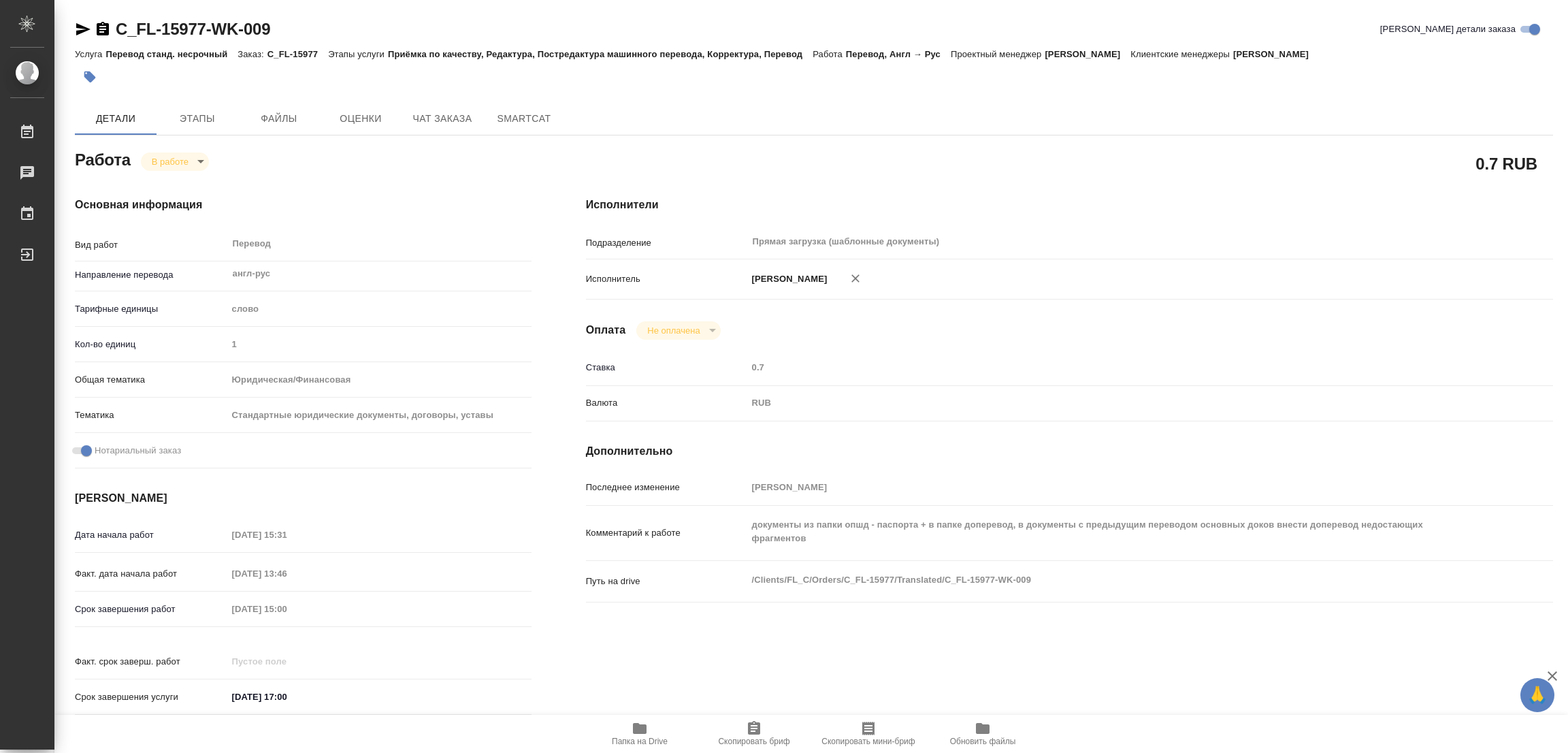
type textarea "x"
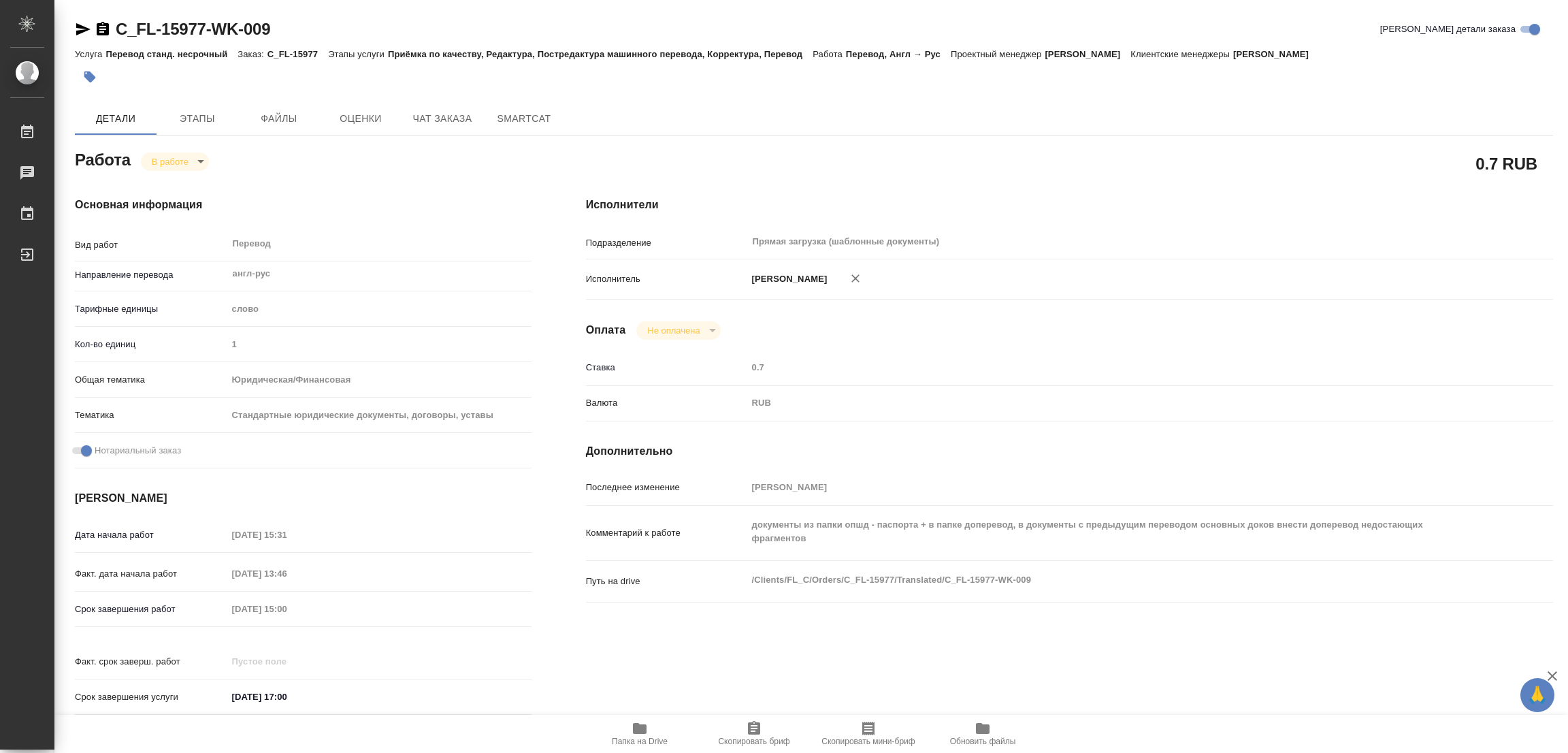
type textarea "x"
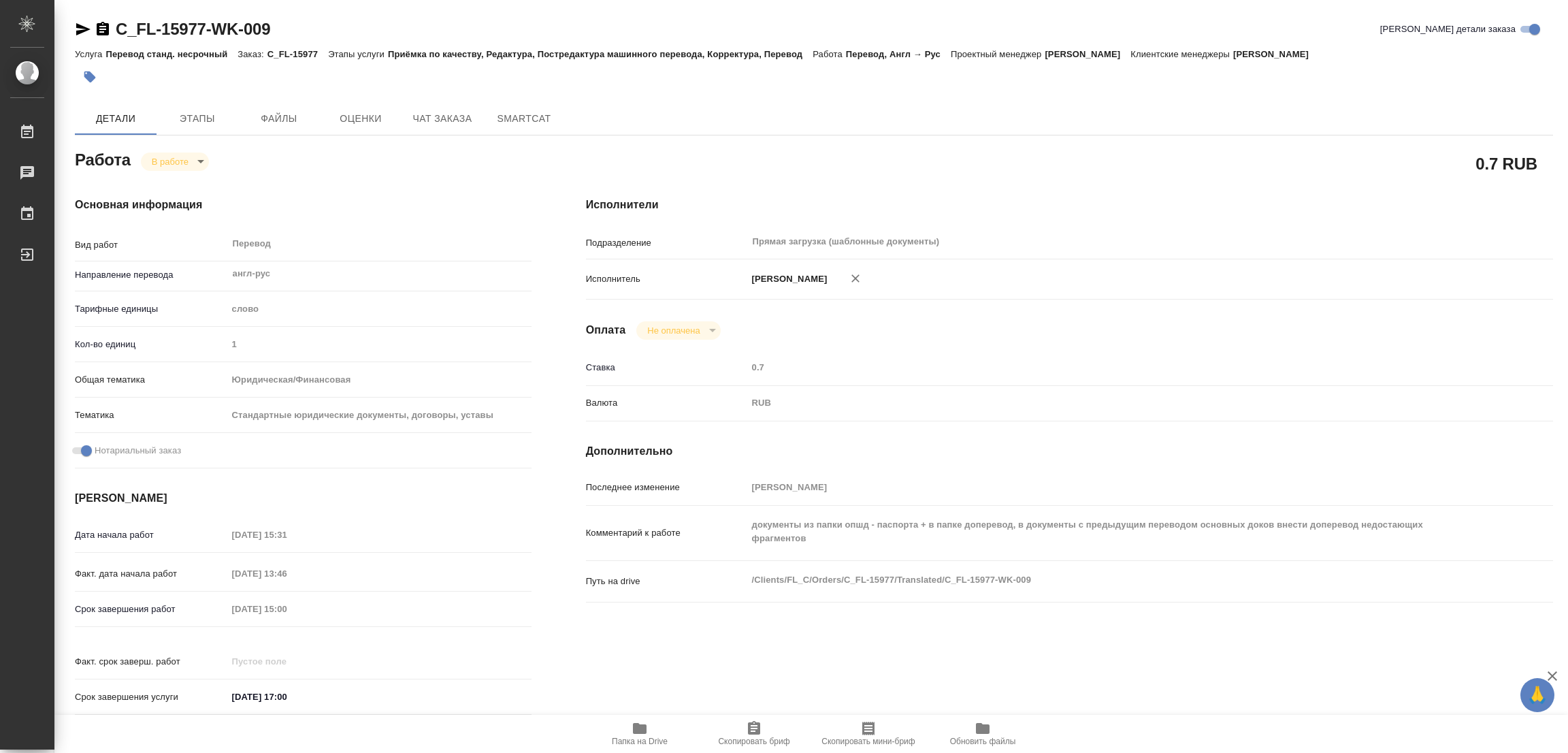
type textarea "x"
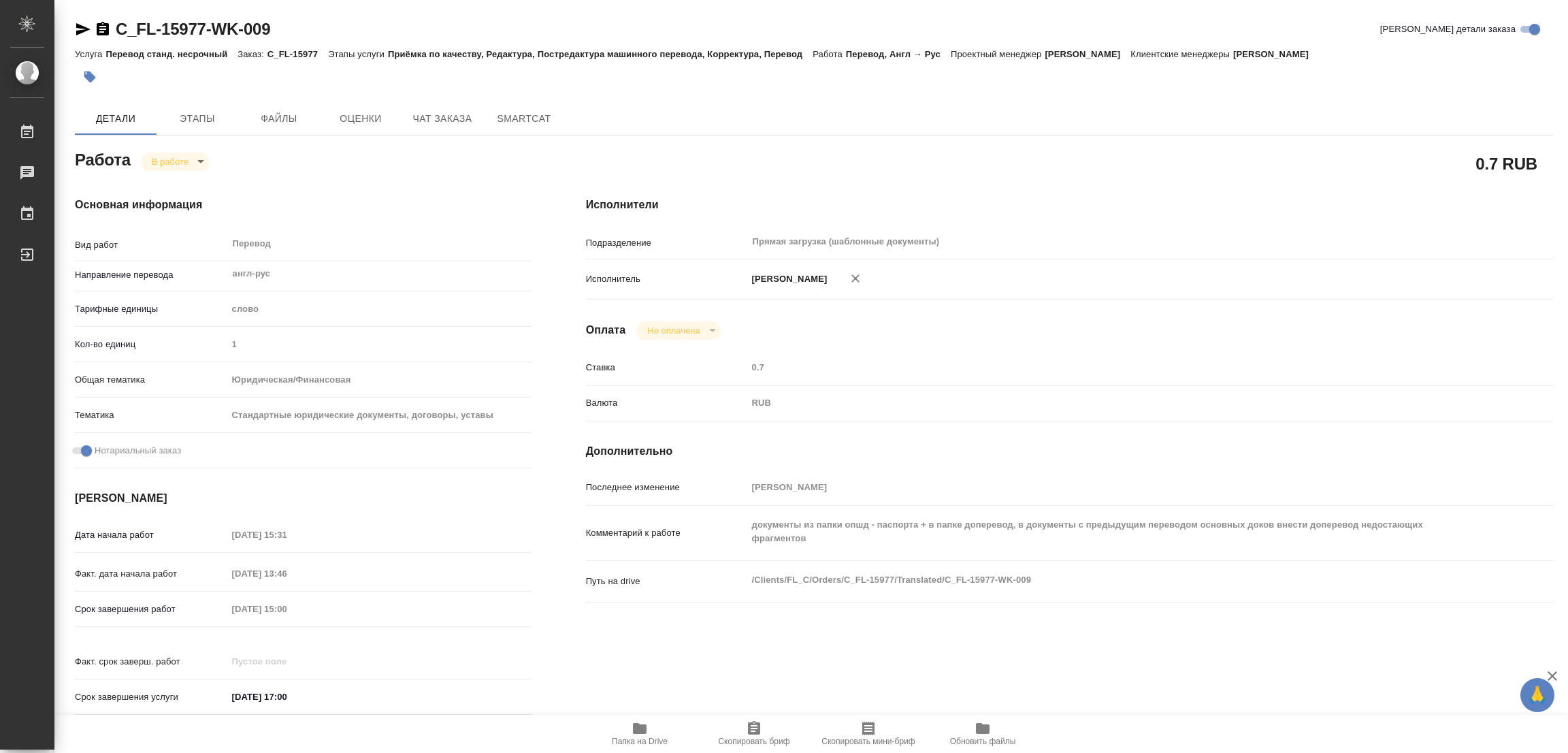
type textarea "x"
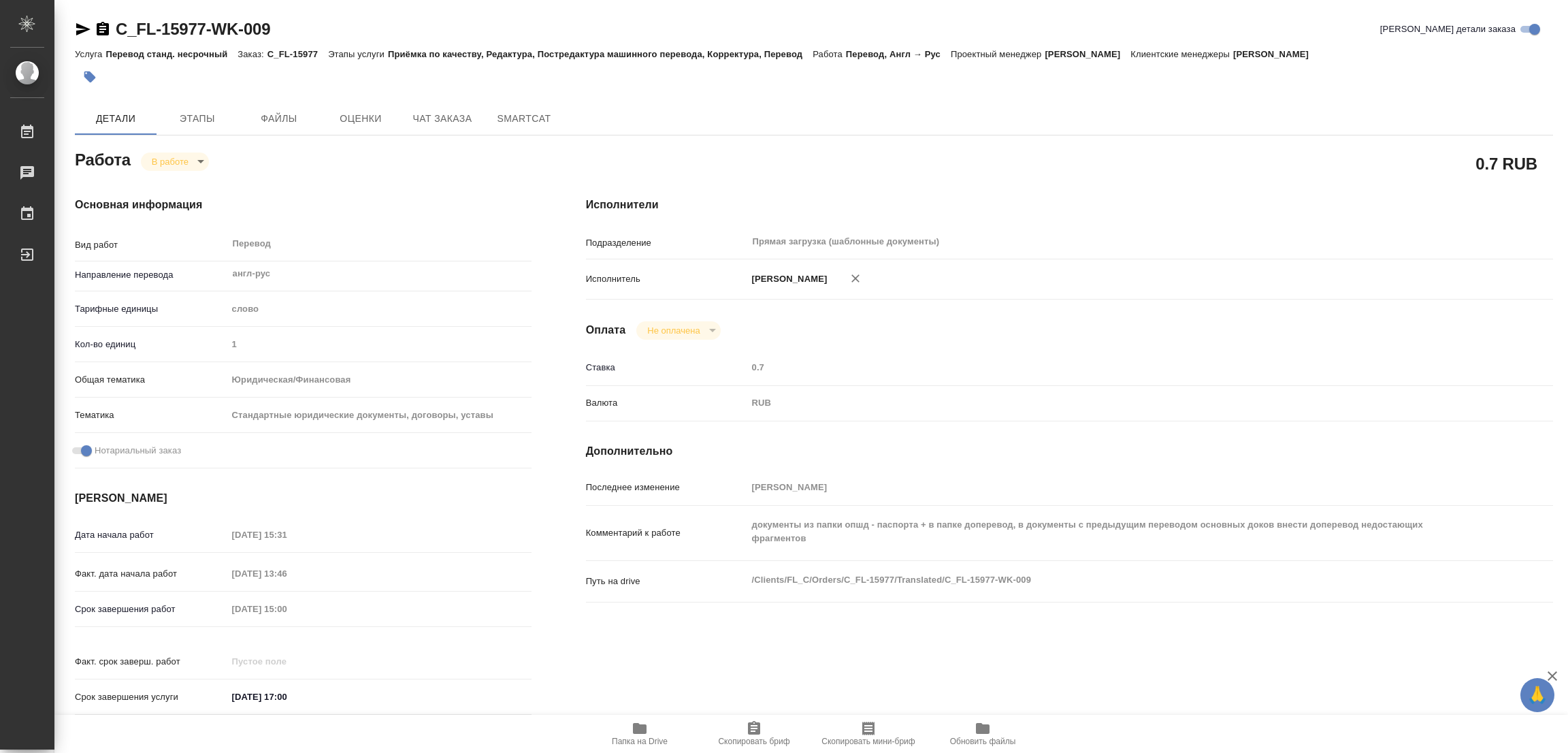
type textarea "x"
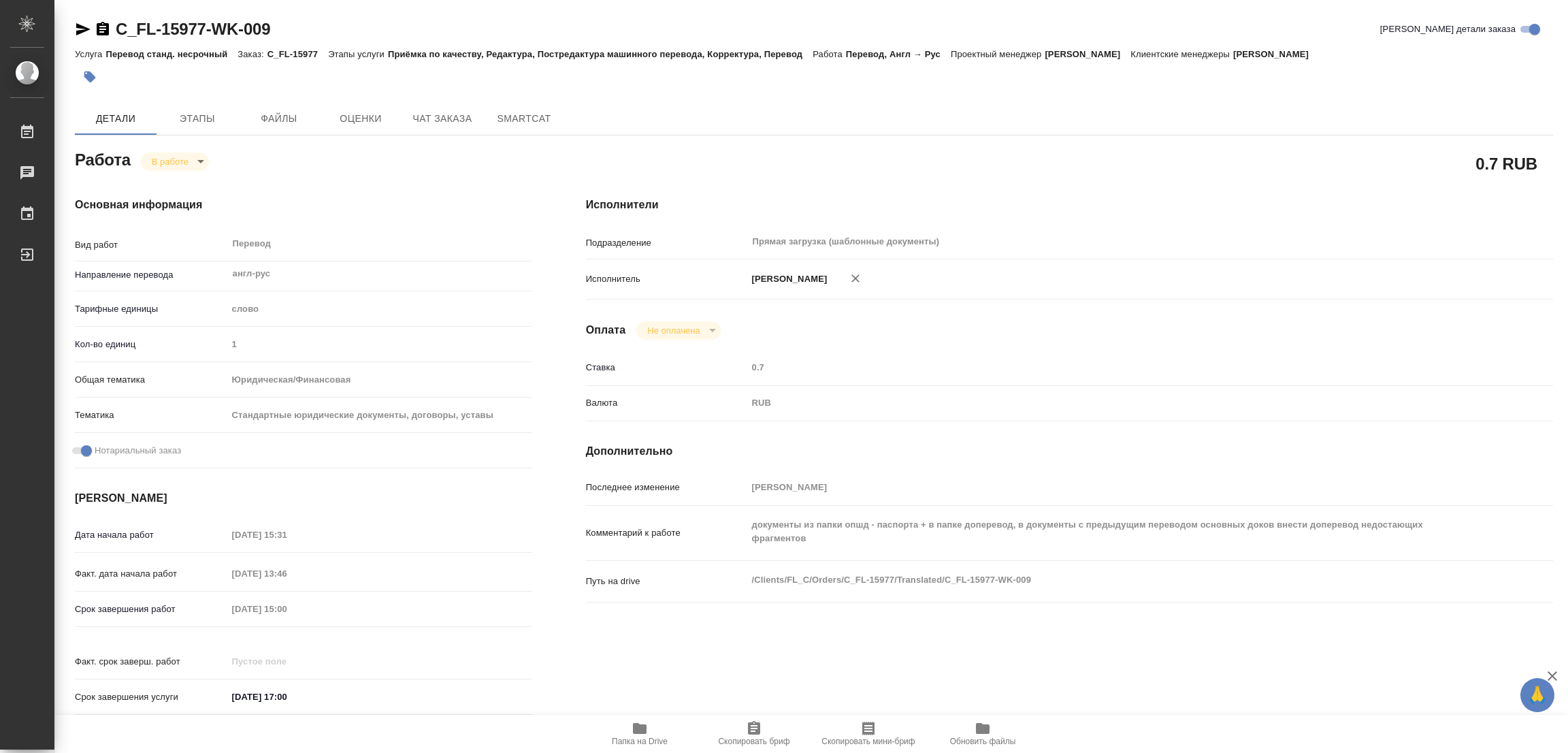
scroll to position [306, 0]
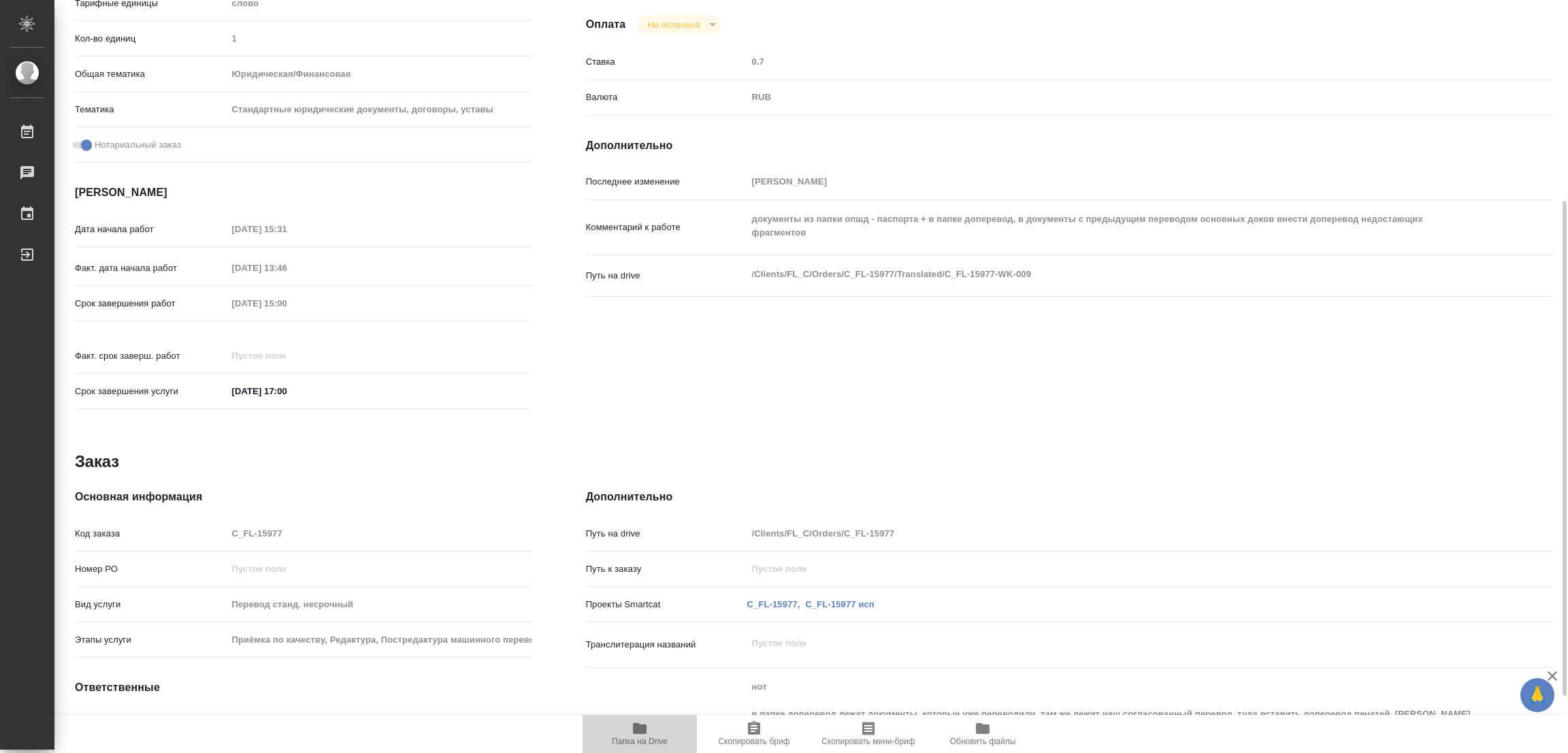
click at [642, 727] on icon "button" at bounding box center [640, 729] width 14 height 11
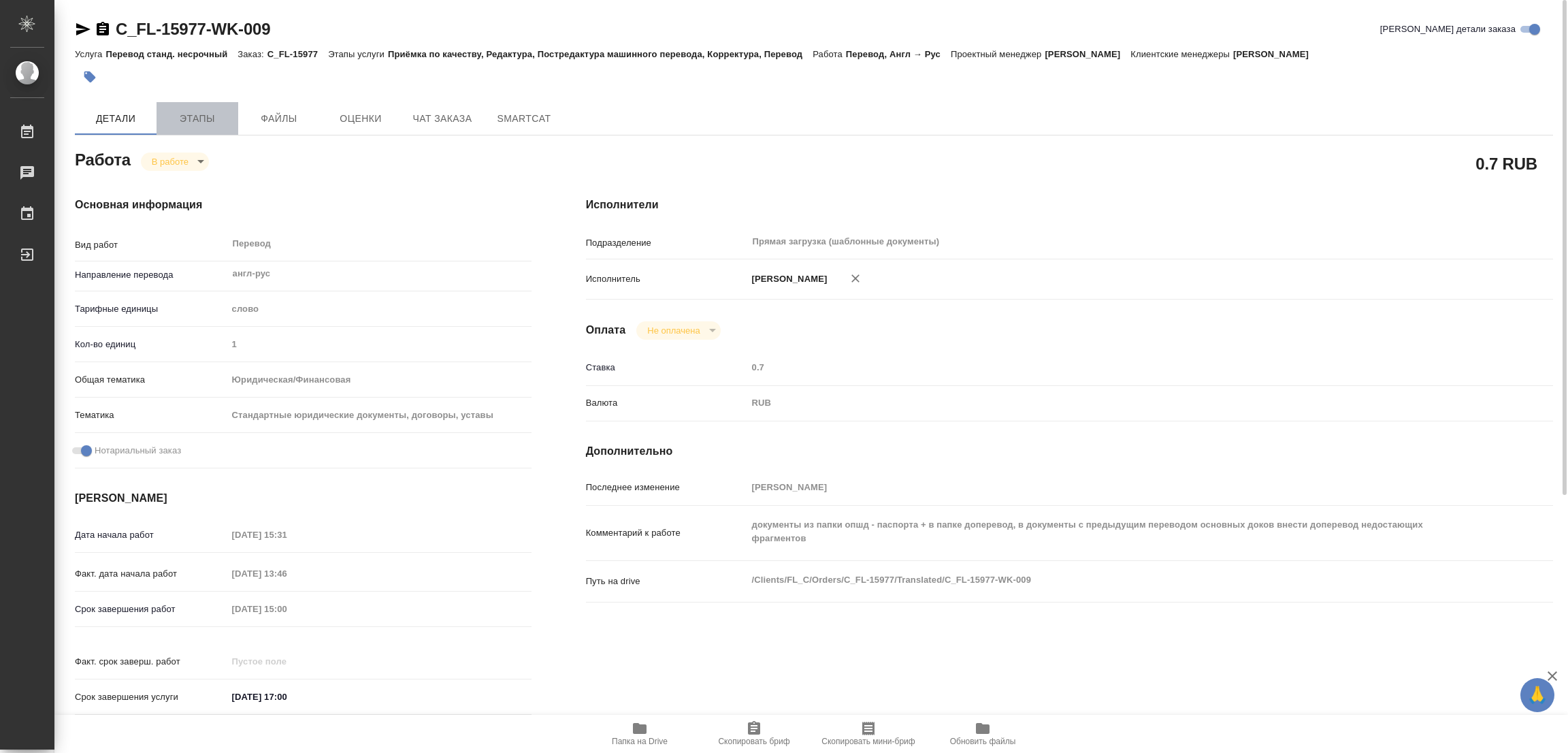
click at [201, 115] on span "Этапы" at bounding box center [197, 119] width 65 height 17
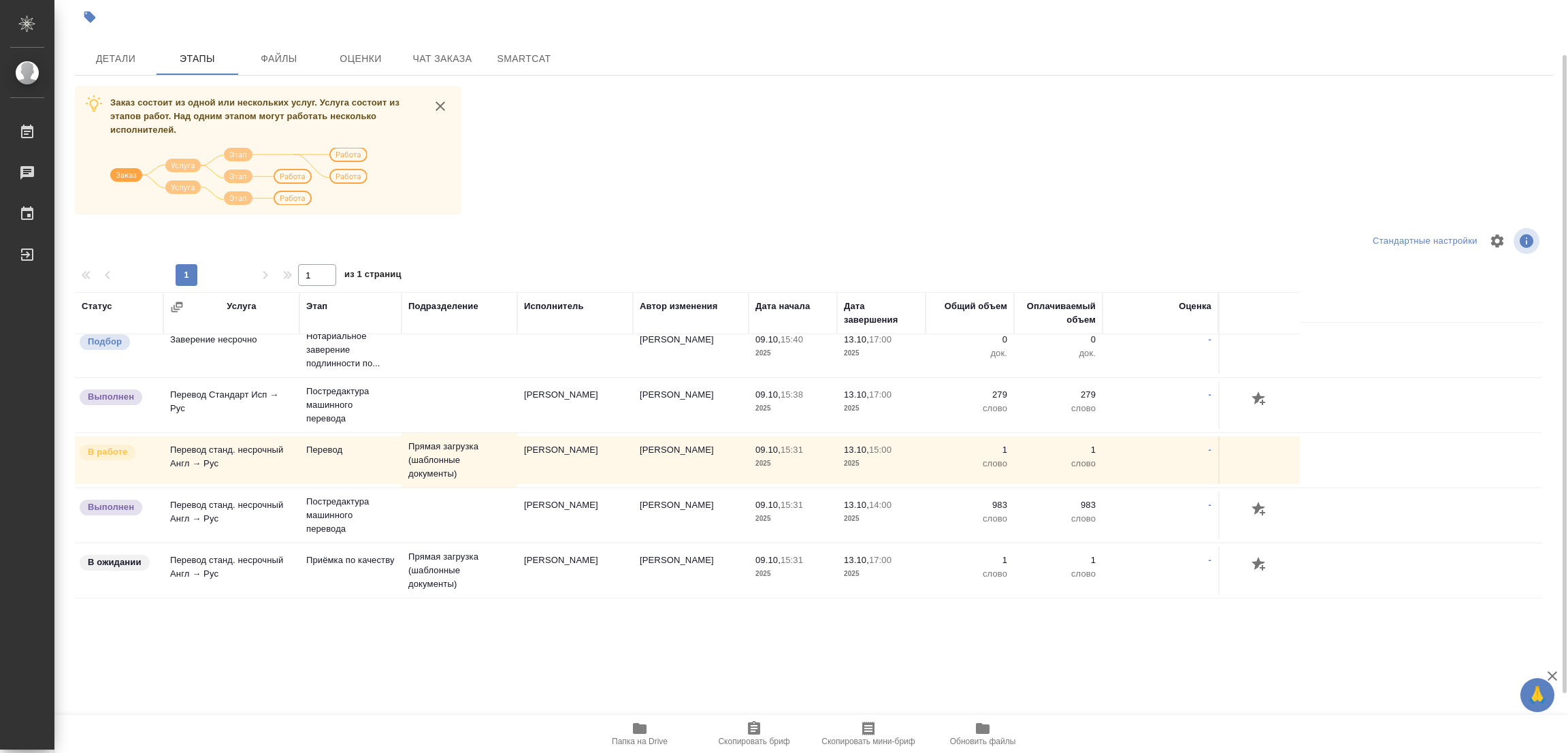
scroll to position [137, 0]
click at [122, 55] on span "Детали" at bounding box center [115, 59] width 65 height 17
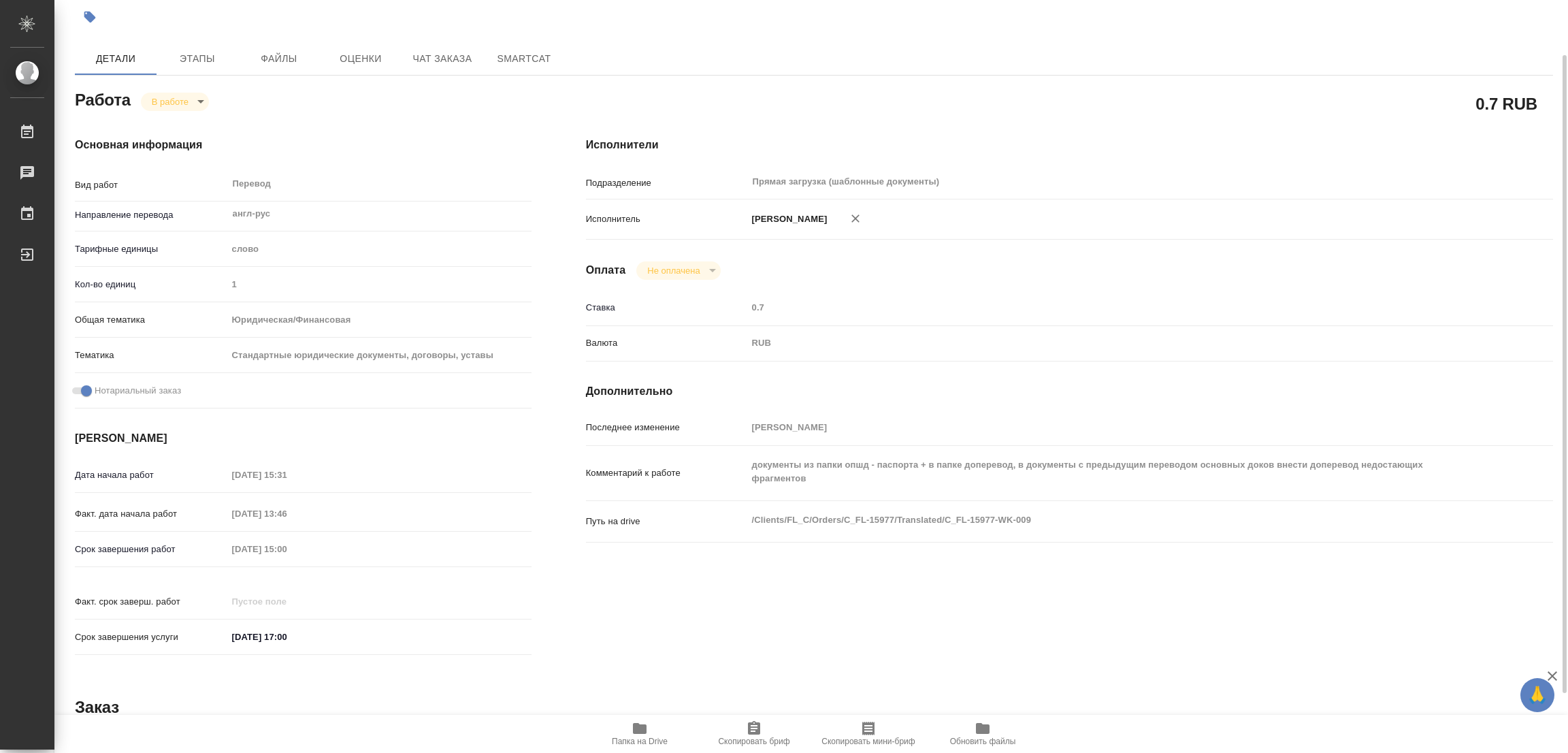
type textarea "x"
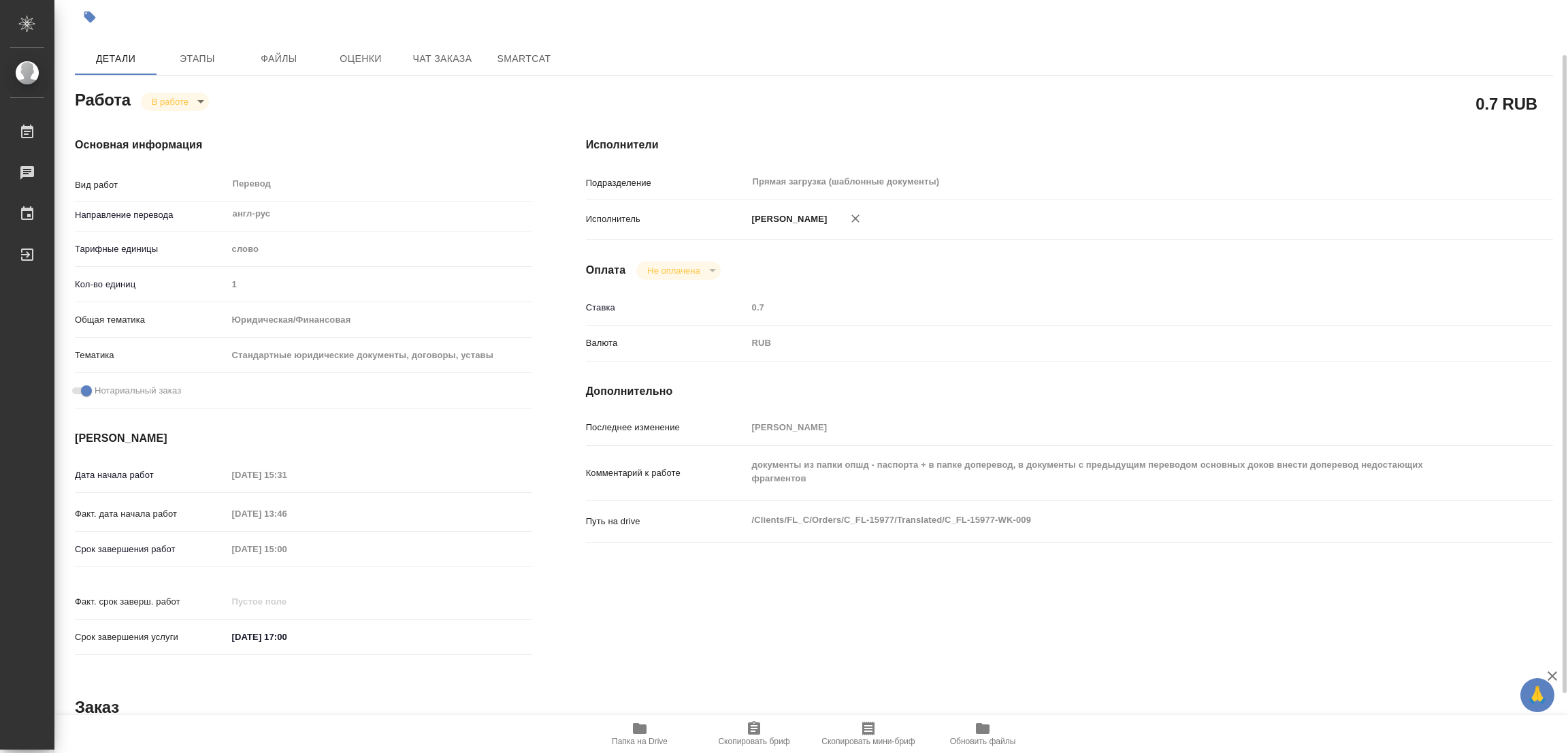
type textarea "x"
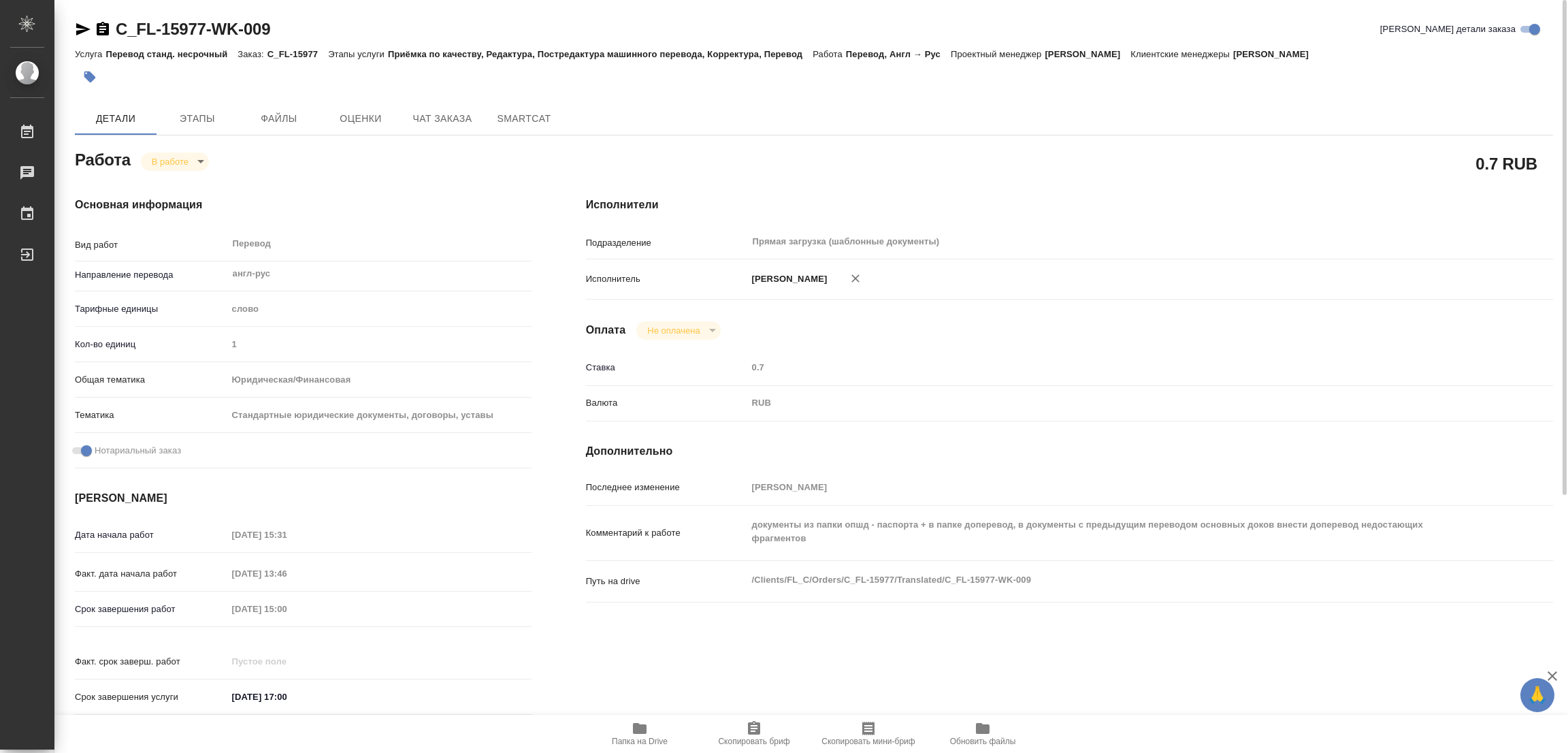
type textarea "x"
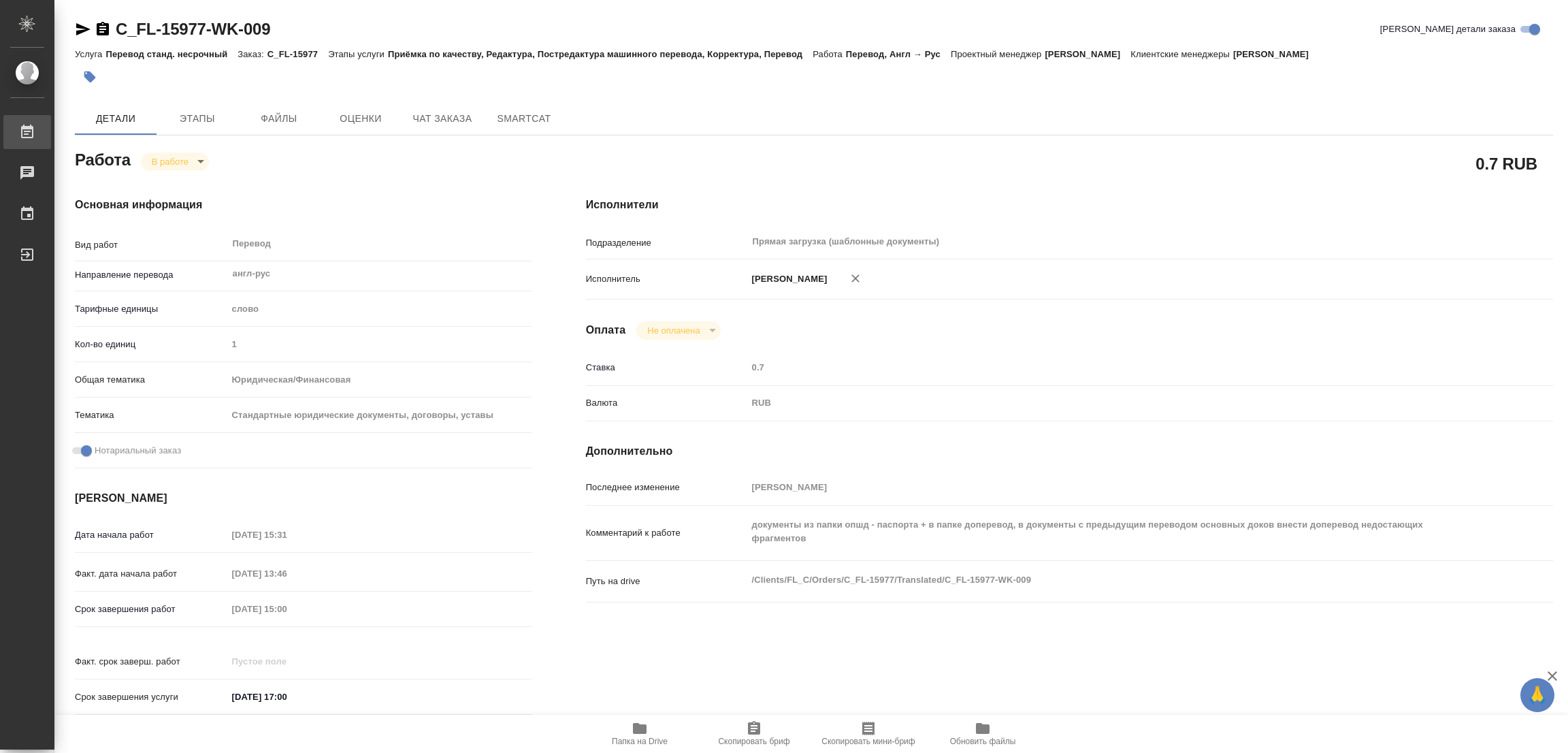
type textarea "x"
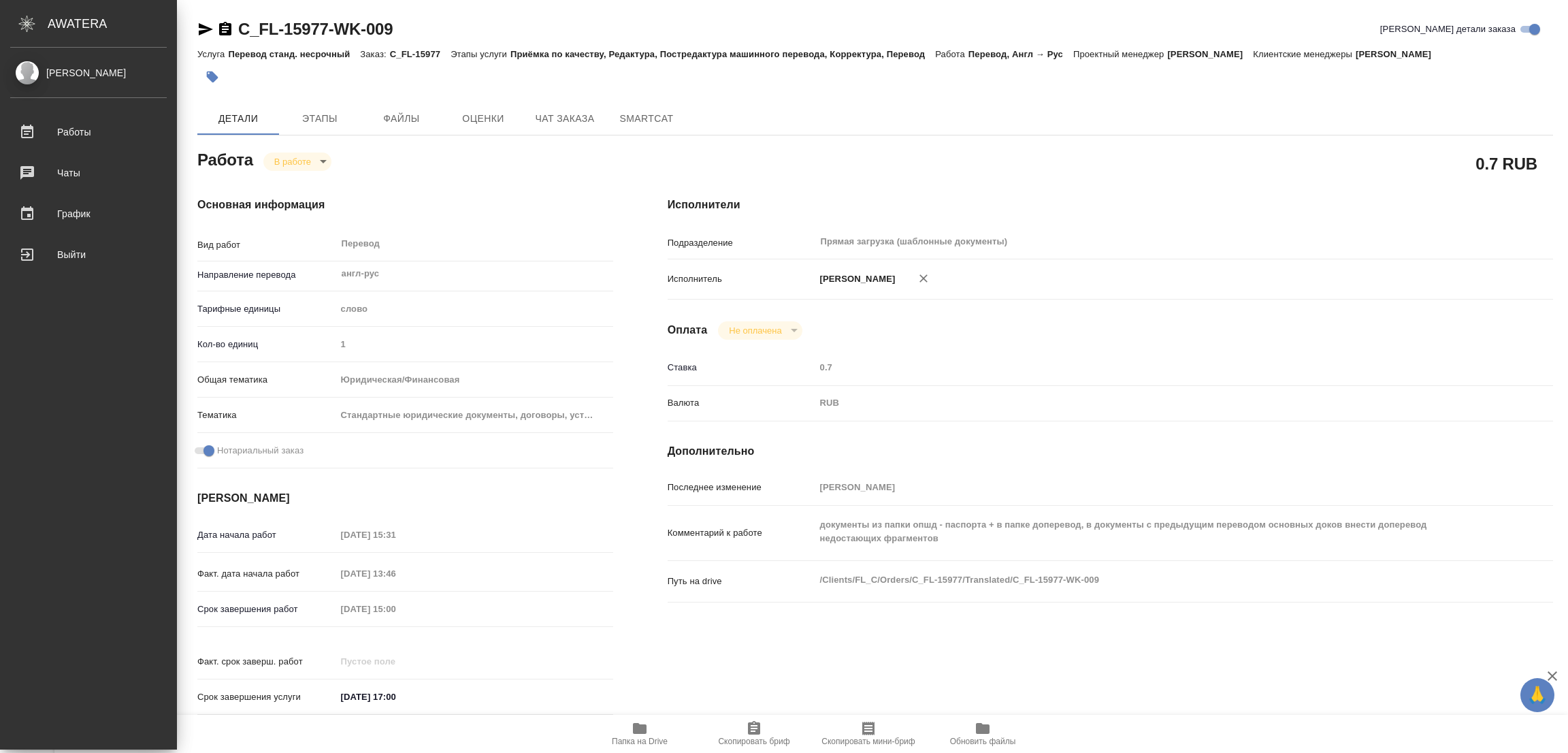
type textarea "x"
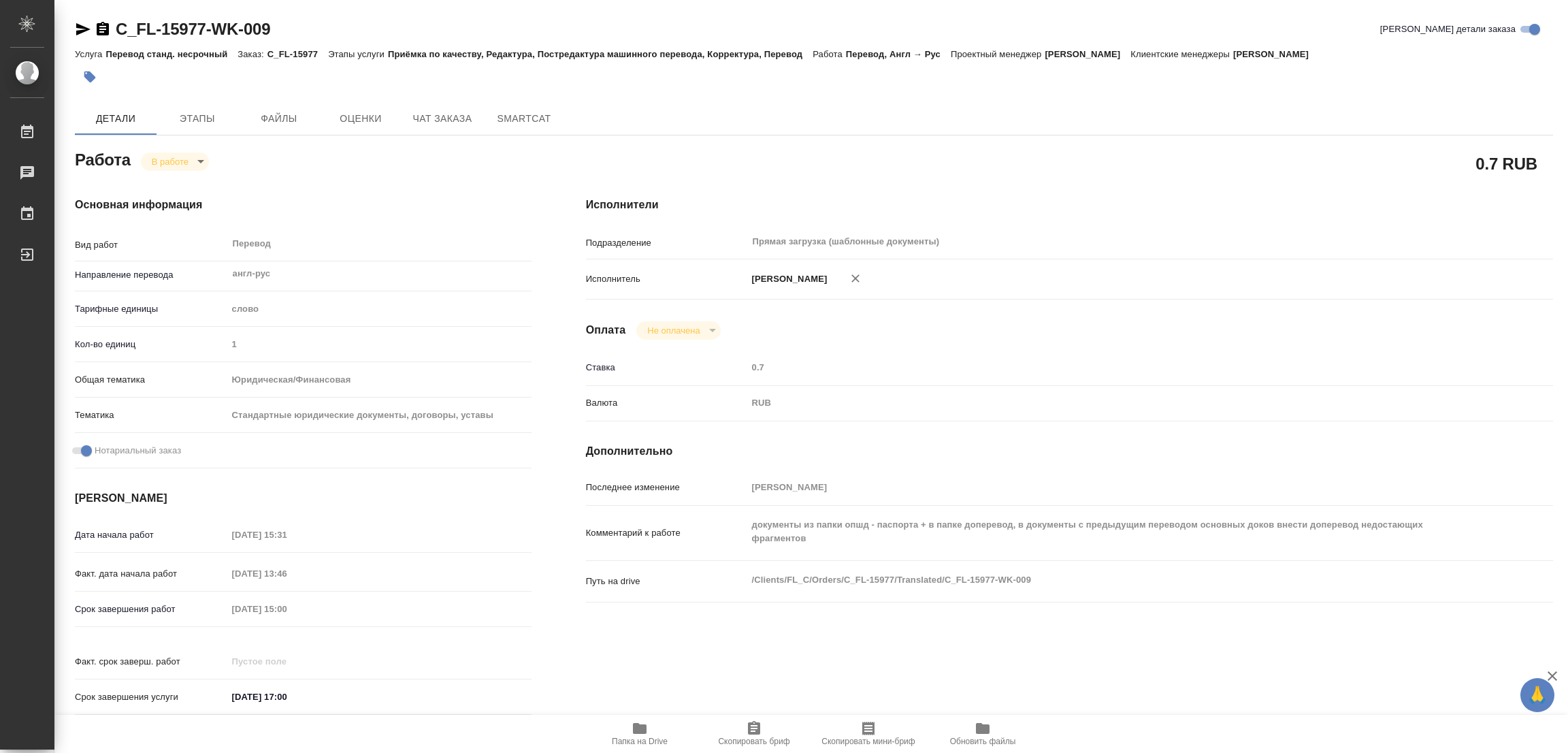
type textarea "x"
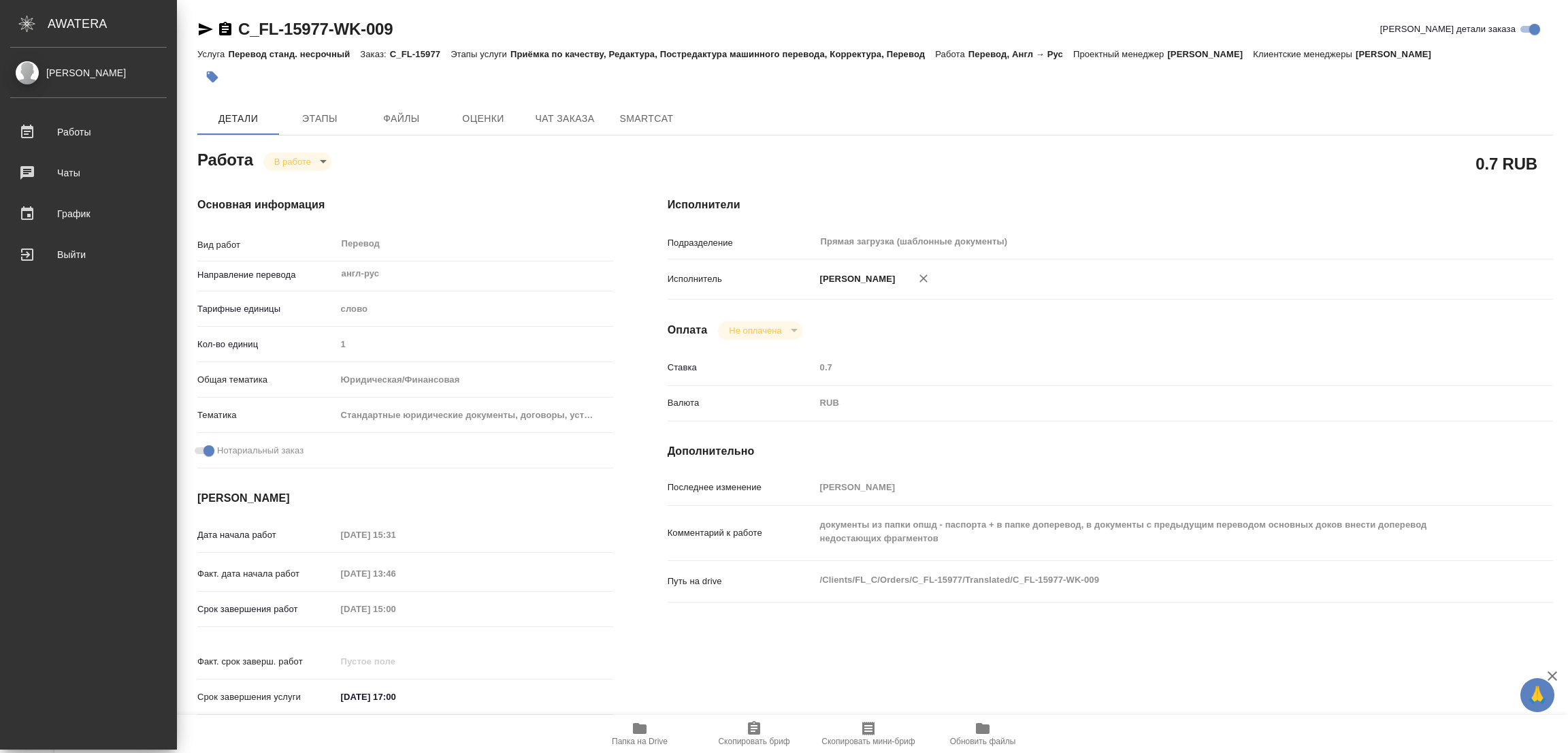
type textarea "x"
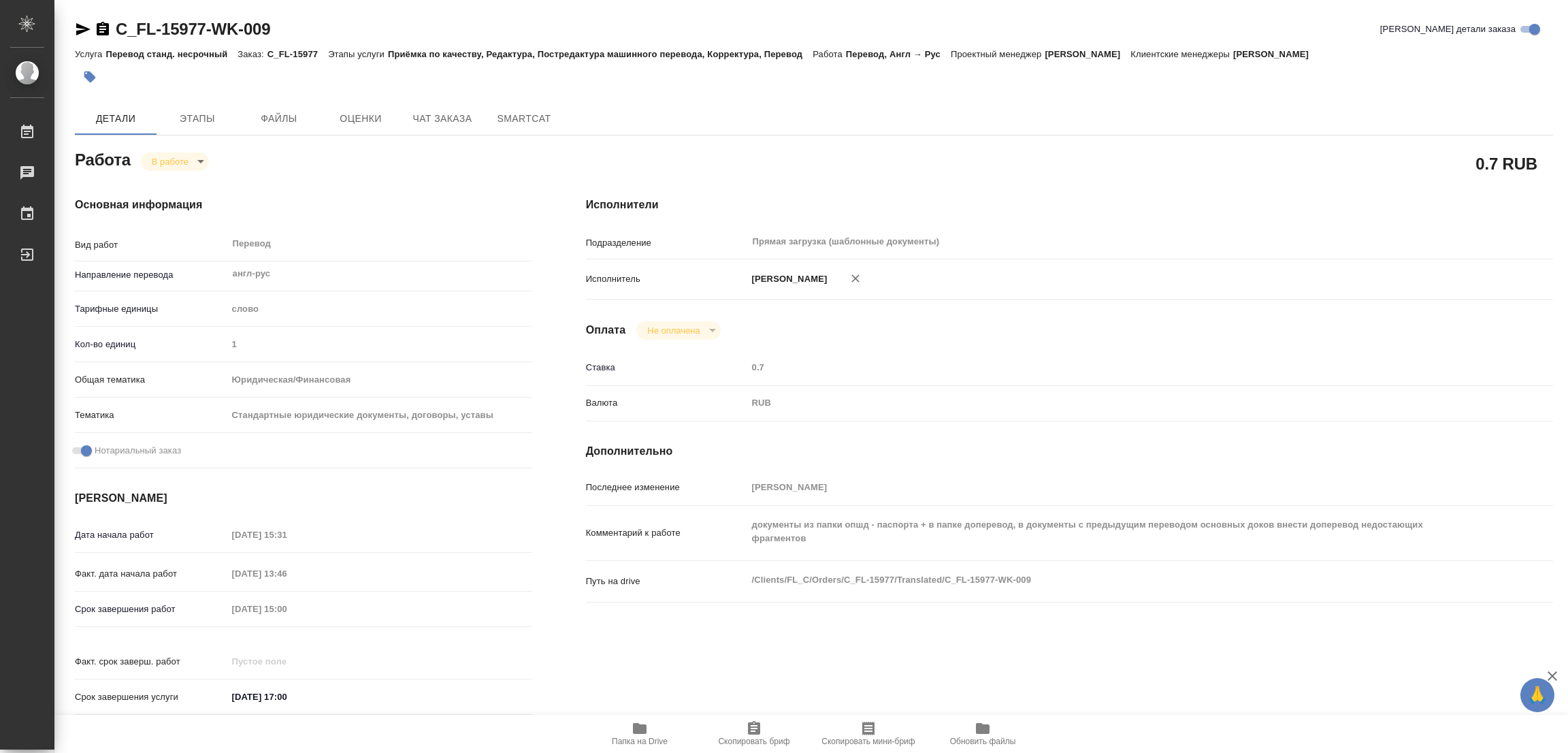
type textarea "x"
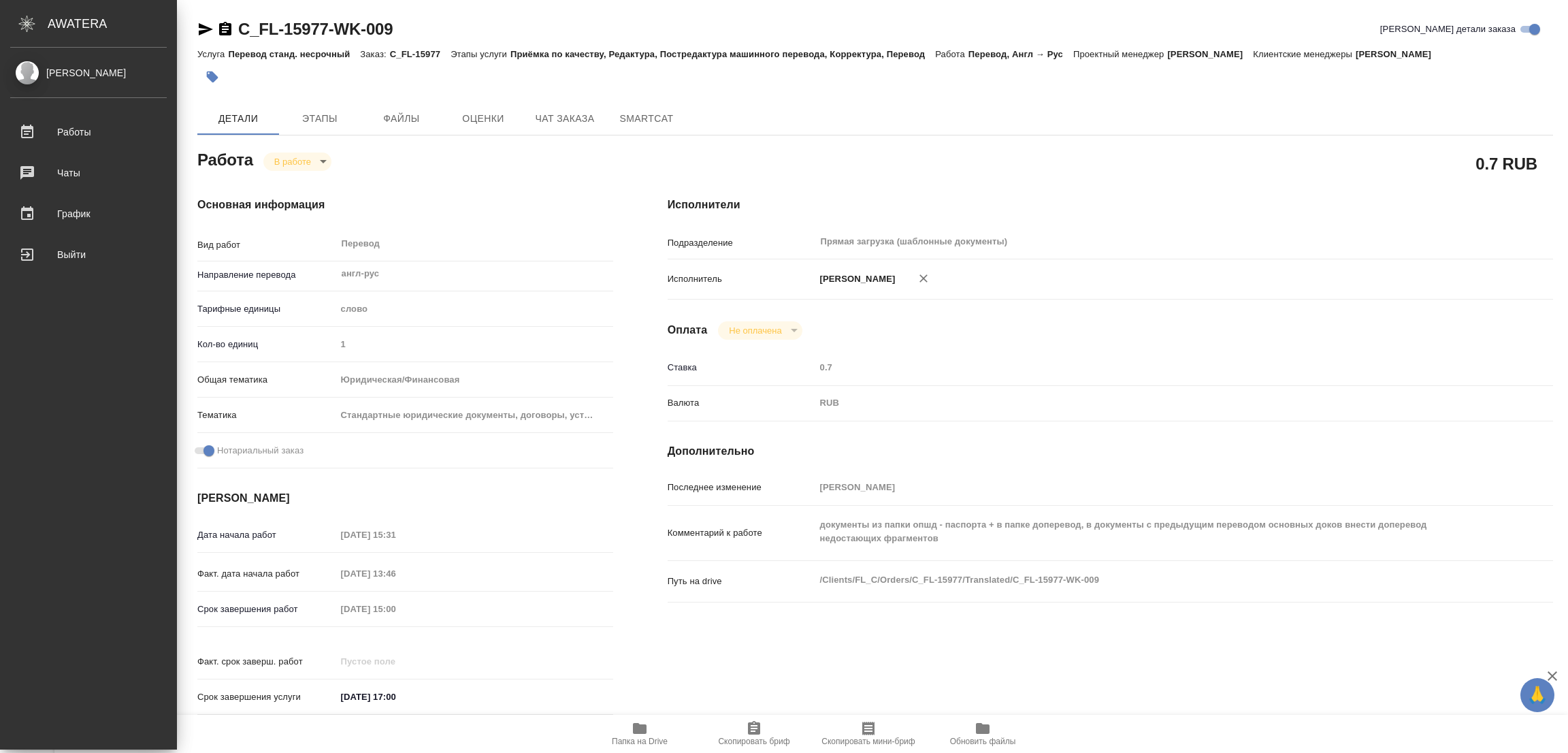
type textarea "x"
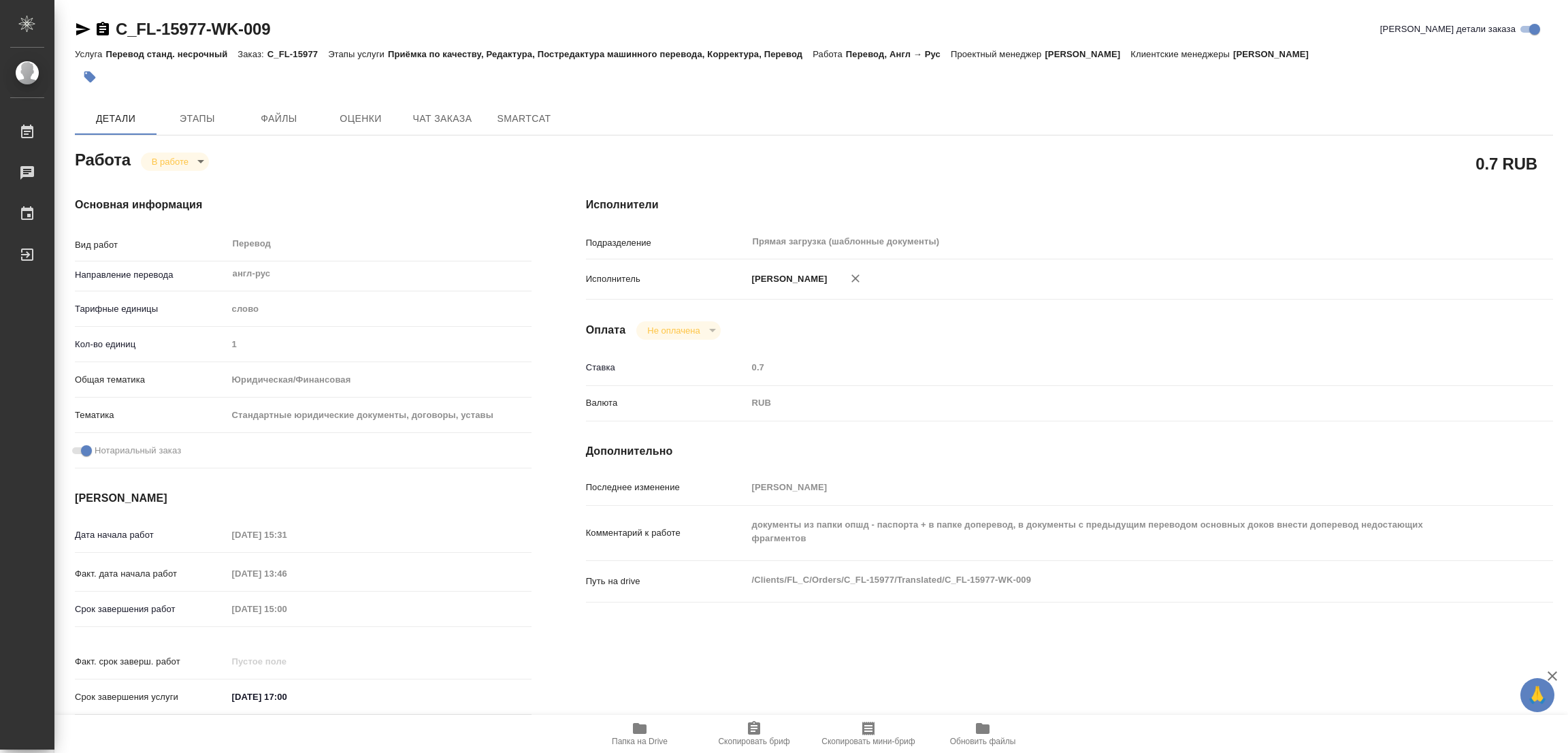
type textarea "x"
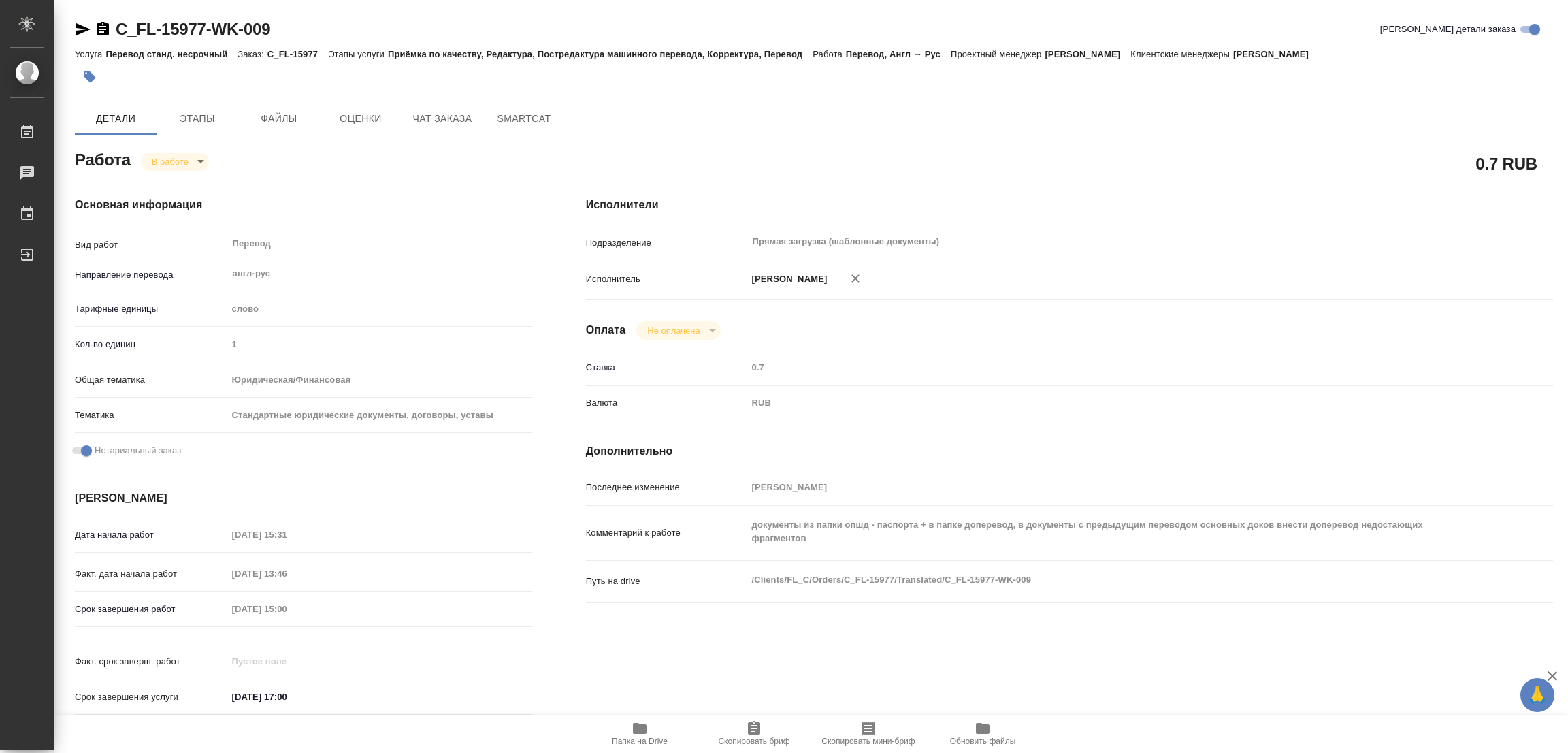
type textarea "x"
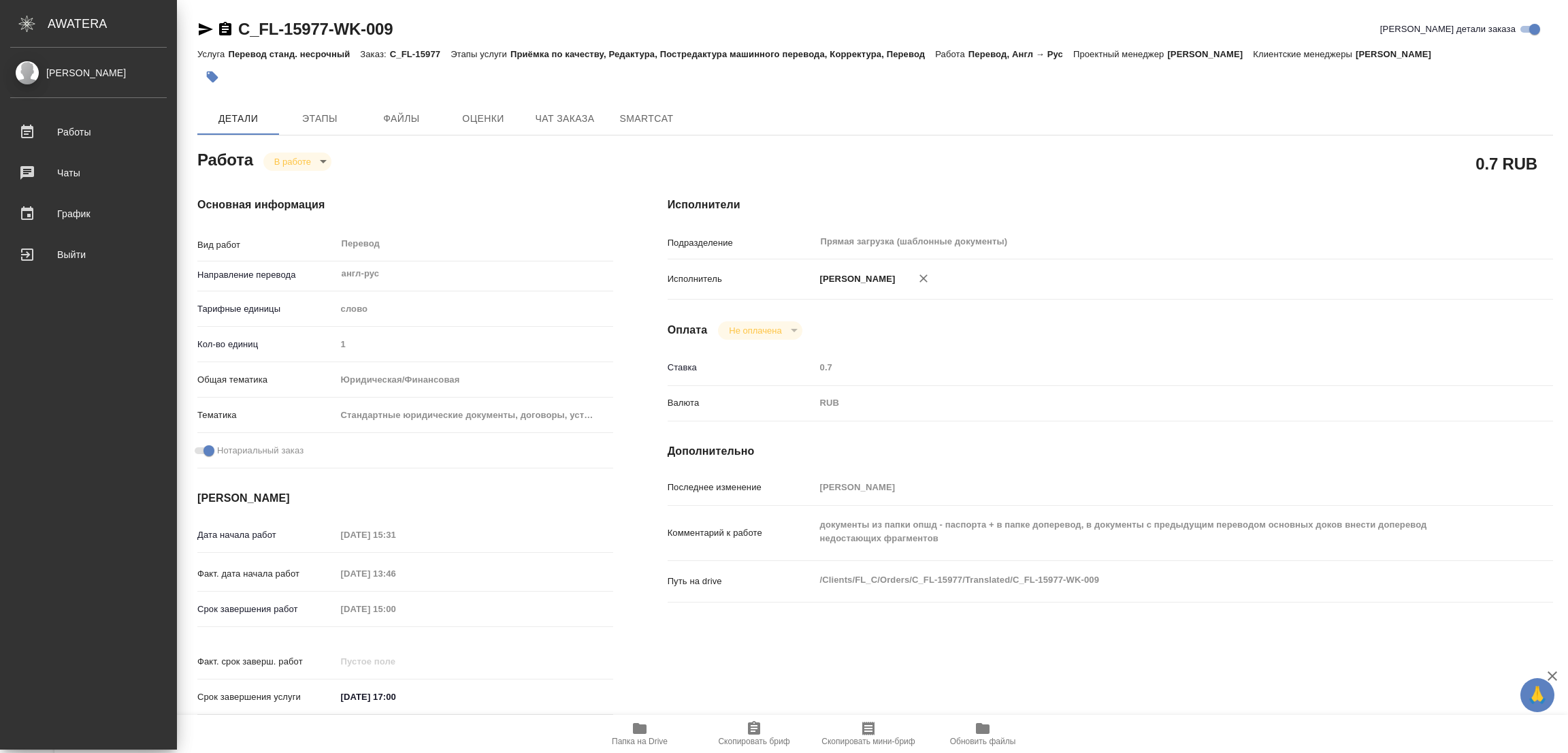
type textarea "x"
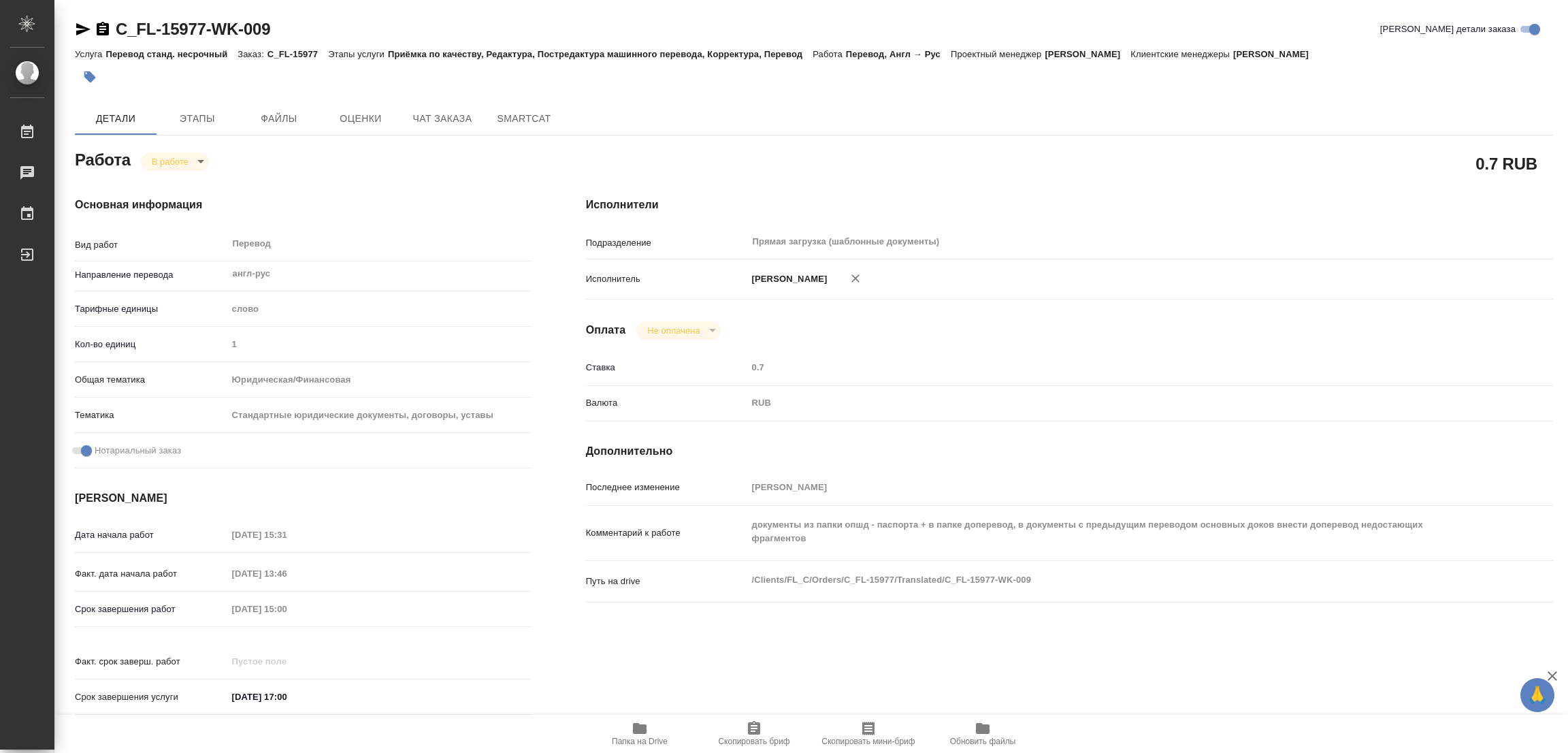
type textarea "x"
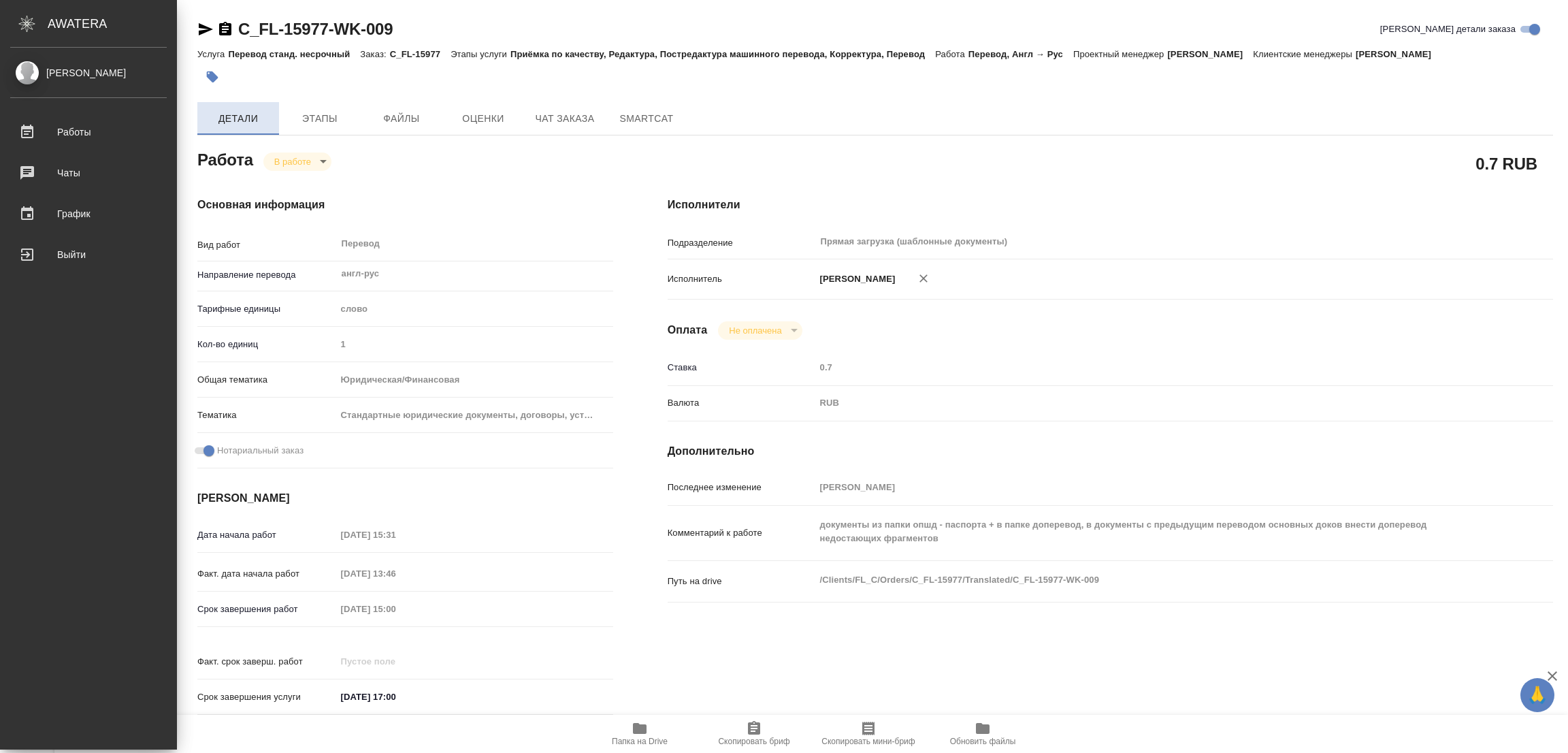
type textarea "x"
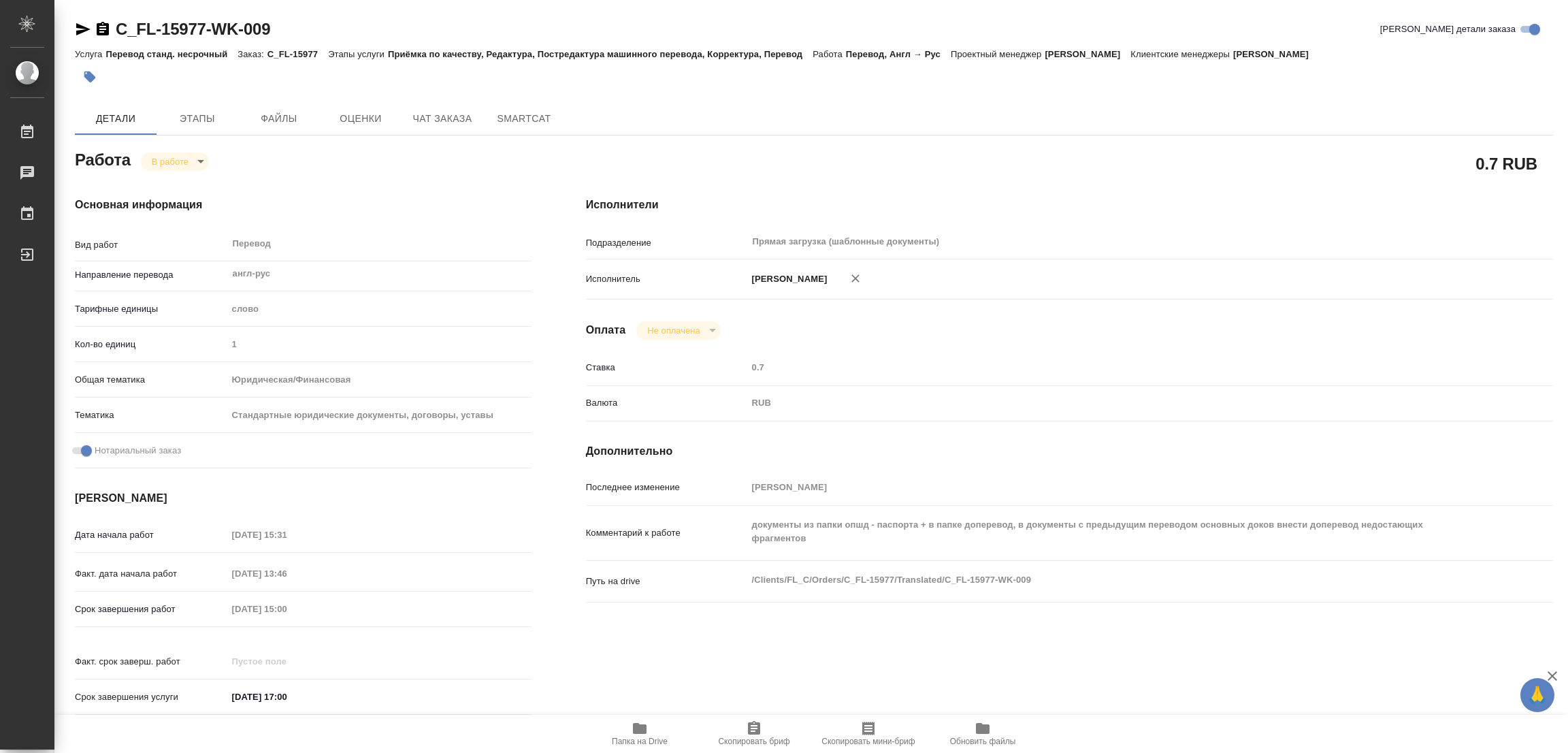
click at [89, 77] on icon "button" at bounding box center [90, 77] width 11 height 11
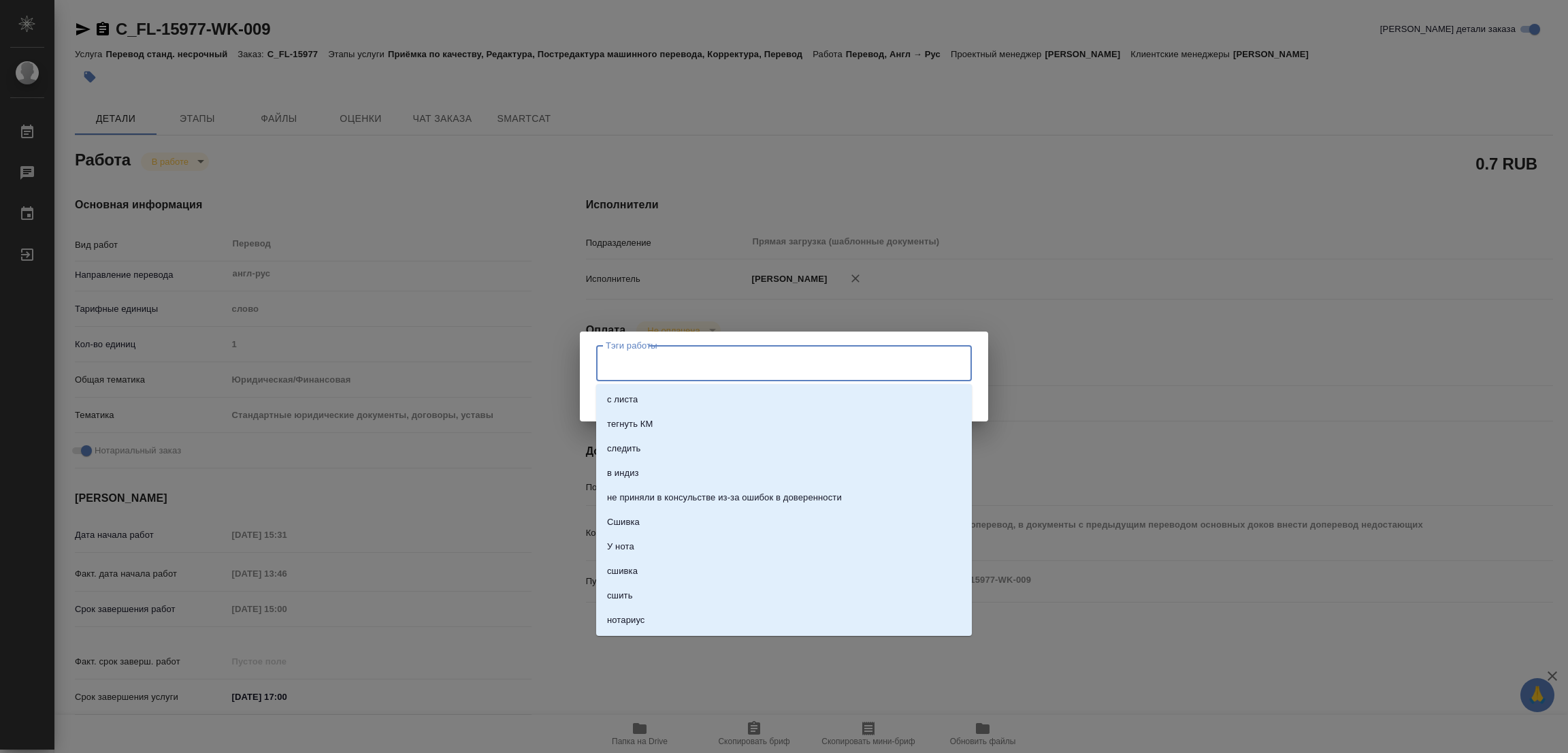
click at [649, 361] on input "Тэги работы" at bounding box center [771, 363] width 338 height 23
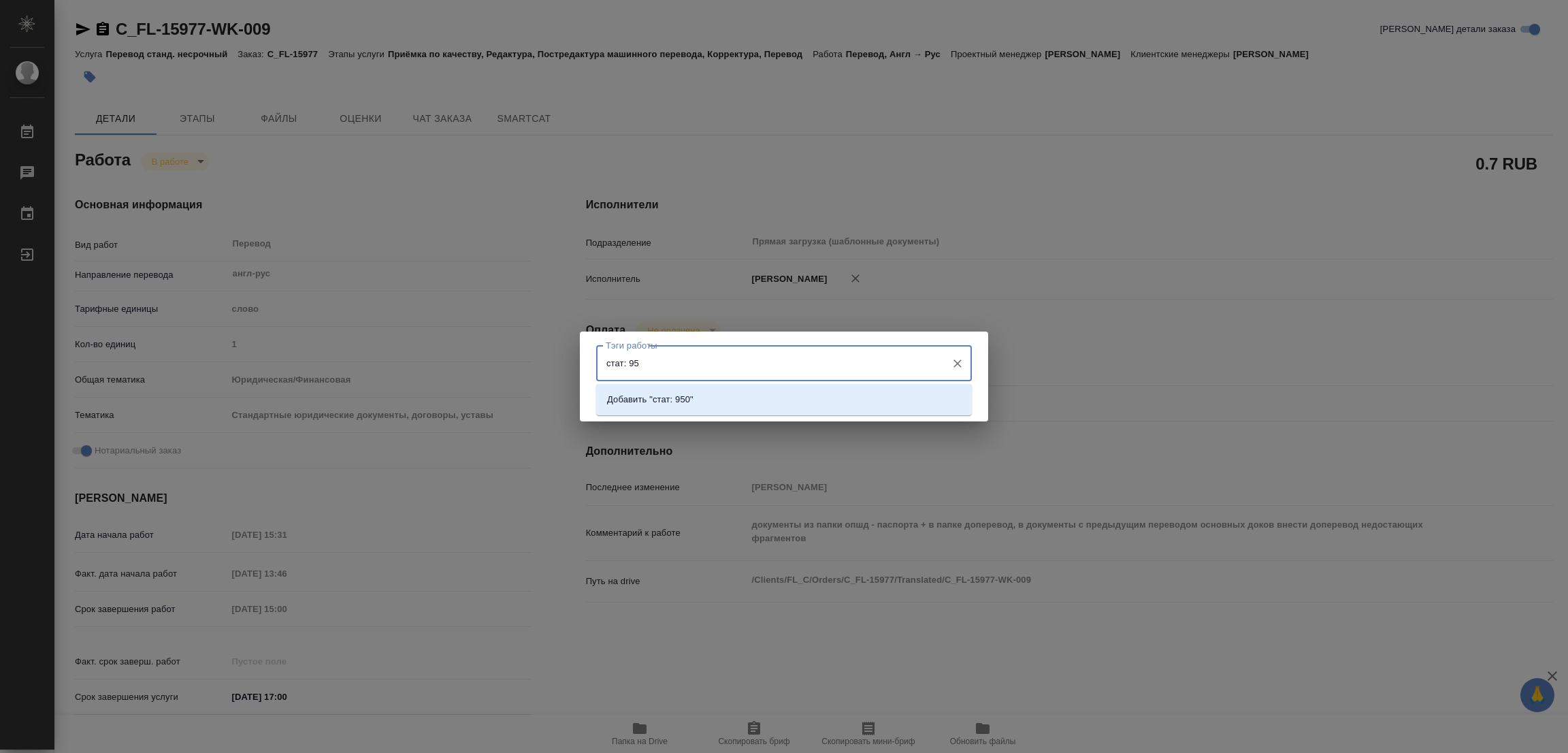
type input "стат: 950"
click at [677, 401] on p "Добавить "стат: 950"" at bounding box center [649, 399] width 86 height 14
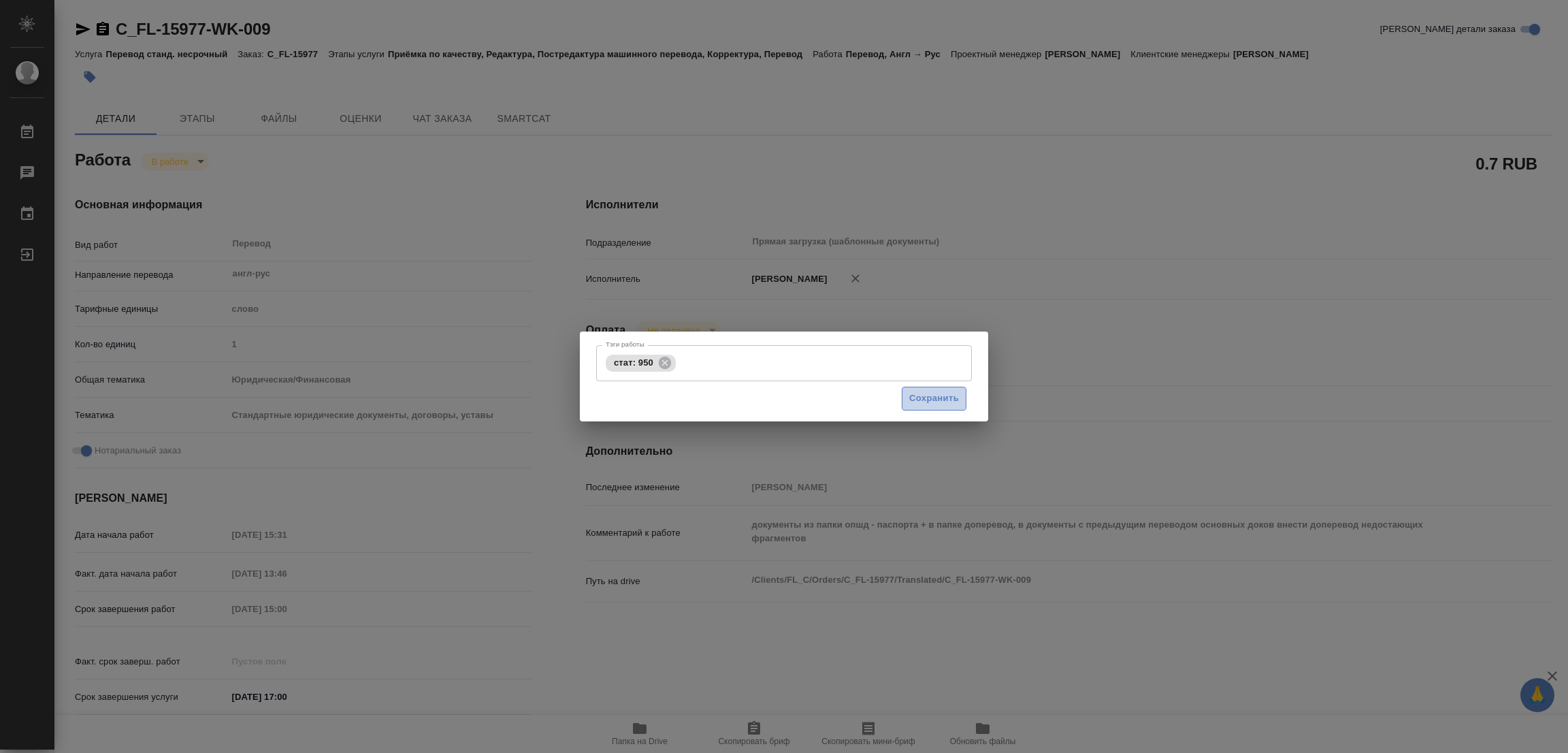
click at [928, 393] on span "Сохранить" at bounding box center [935, 398] width 50 height 15
click at [929, 397] on span "Сохранить" at bounding box center [935, 398] width 50 height 15
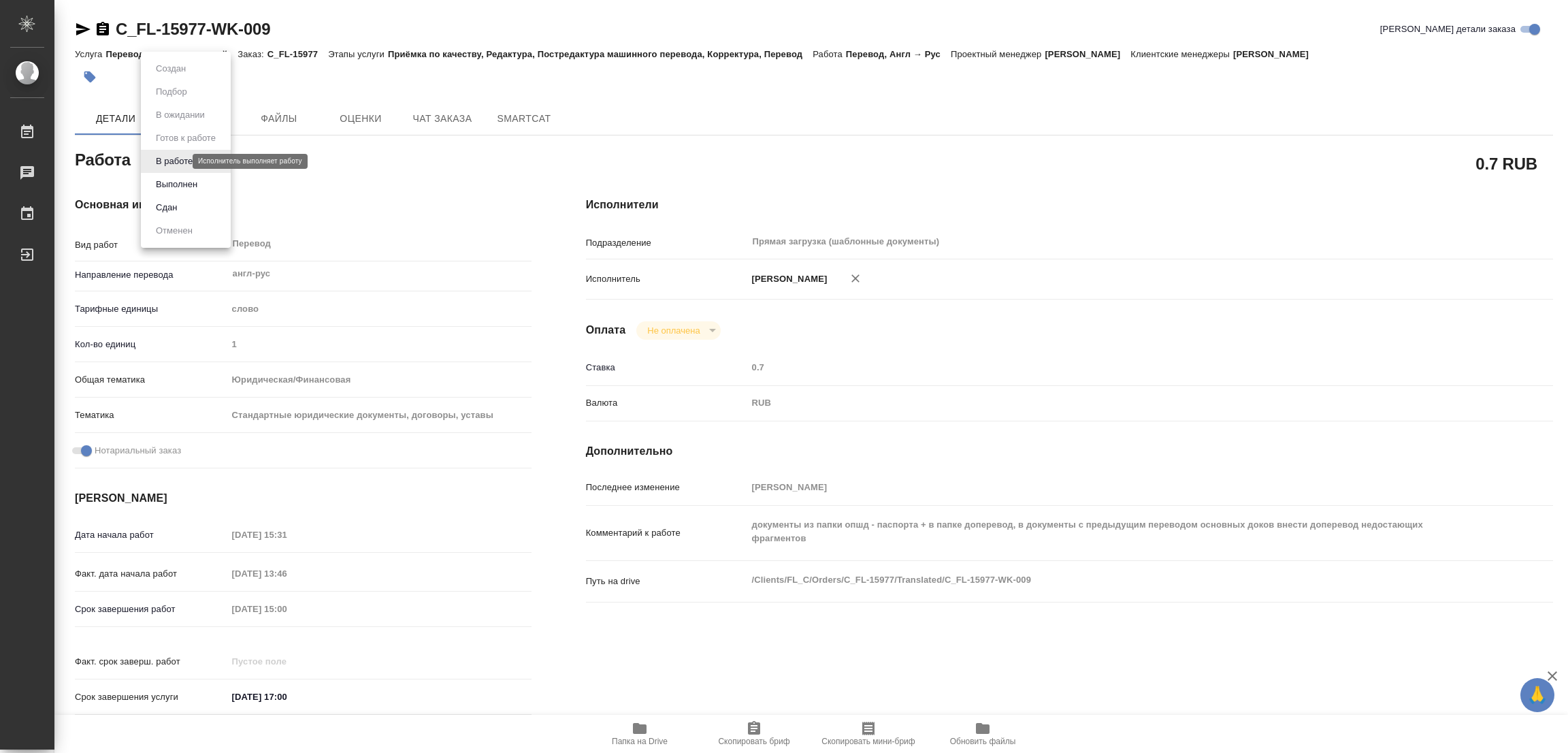
click at [180, 160] on body "🙏 .cls-1 fill:#fff; AWATERA Popova Galina Работы 0 Чаты График Выйти C_FL-15977…" at bounding box center [784, 376] width 1568 height 753
click at [167, 184] on button "Выполнен" at bounding box center [176, 185] width 50 height 15
type textarea "x"
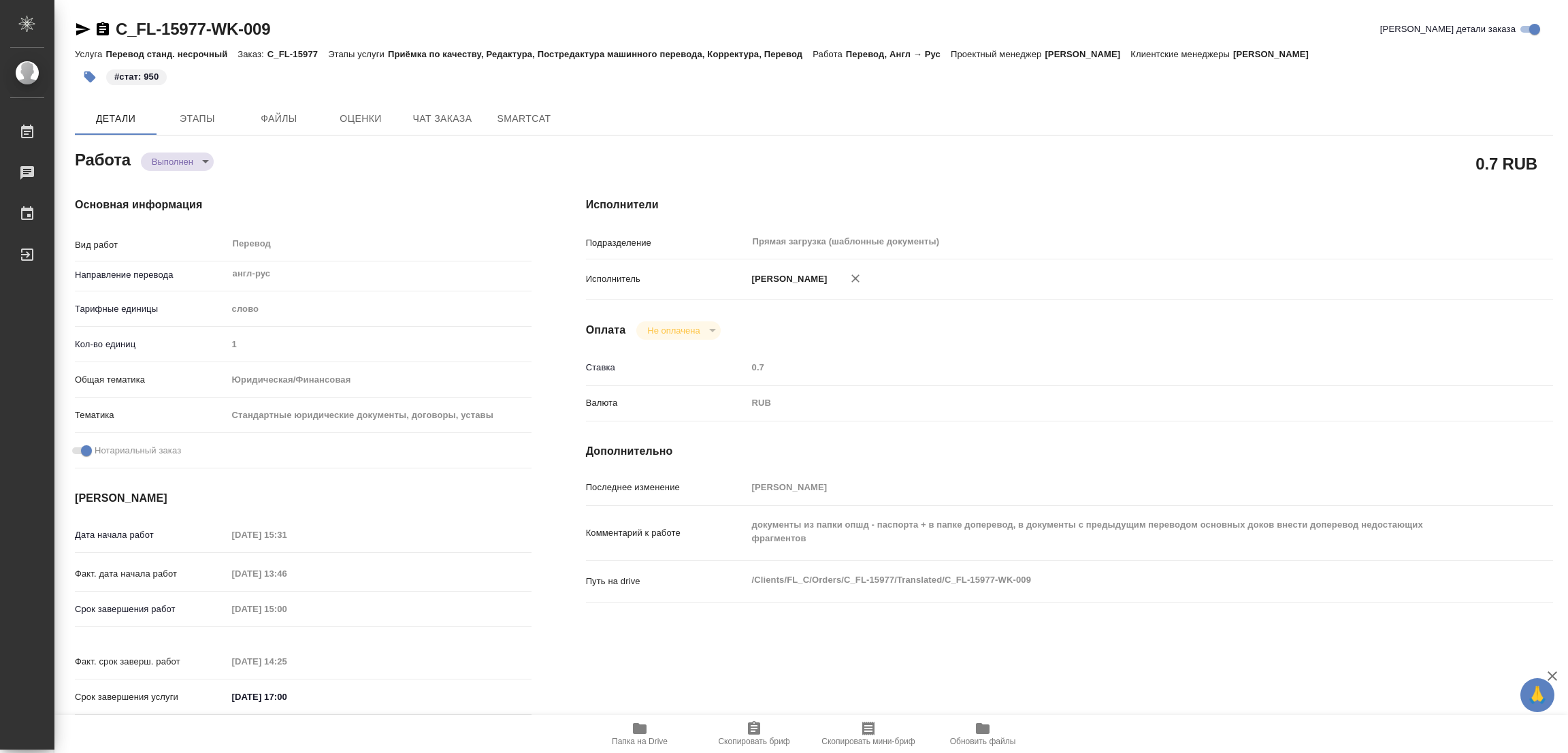
type textarea "x"
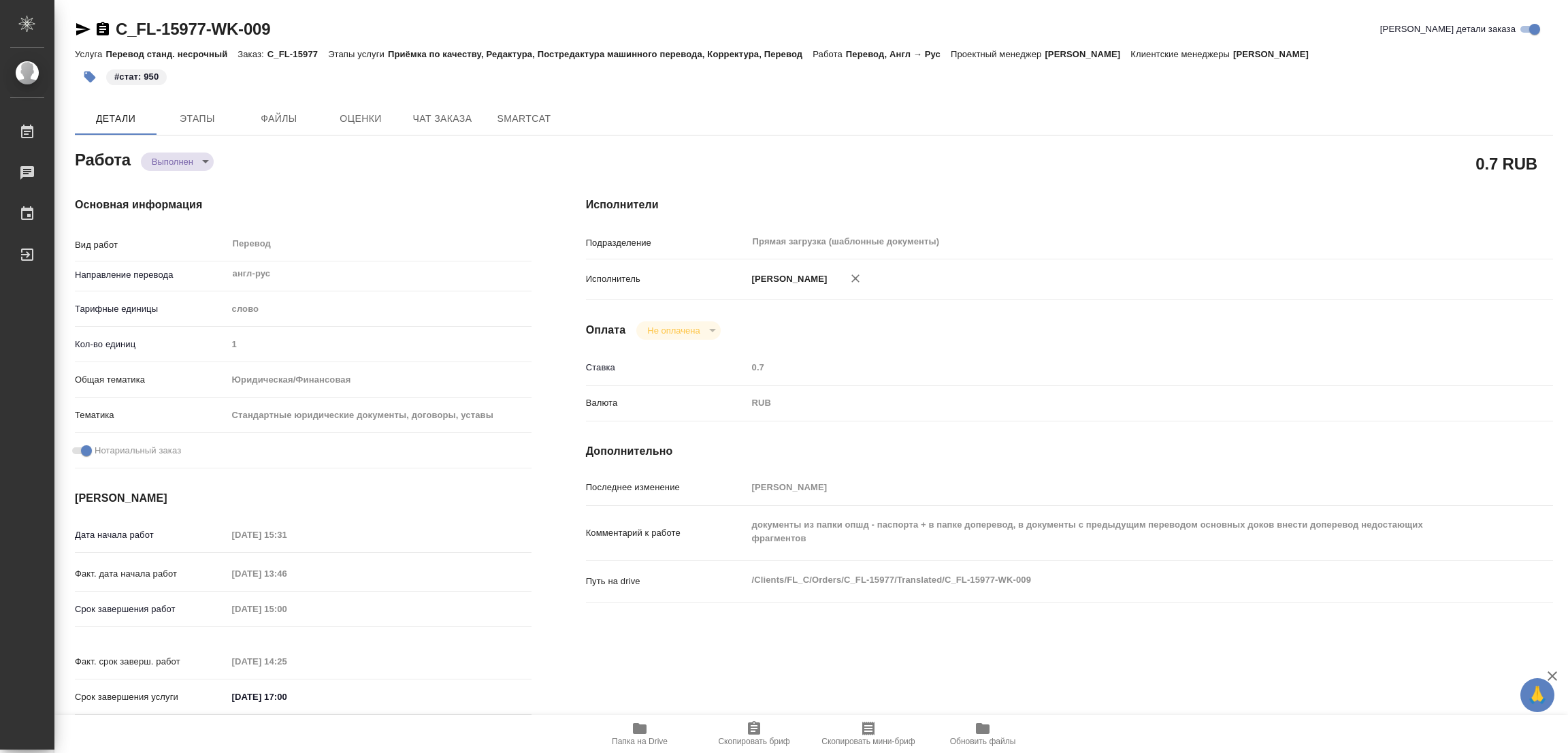
type textarea "x"
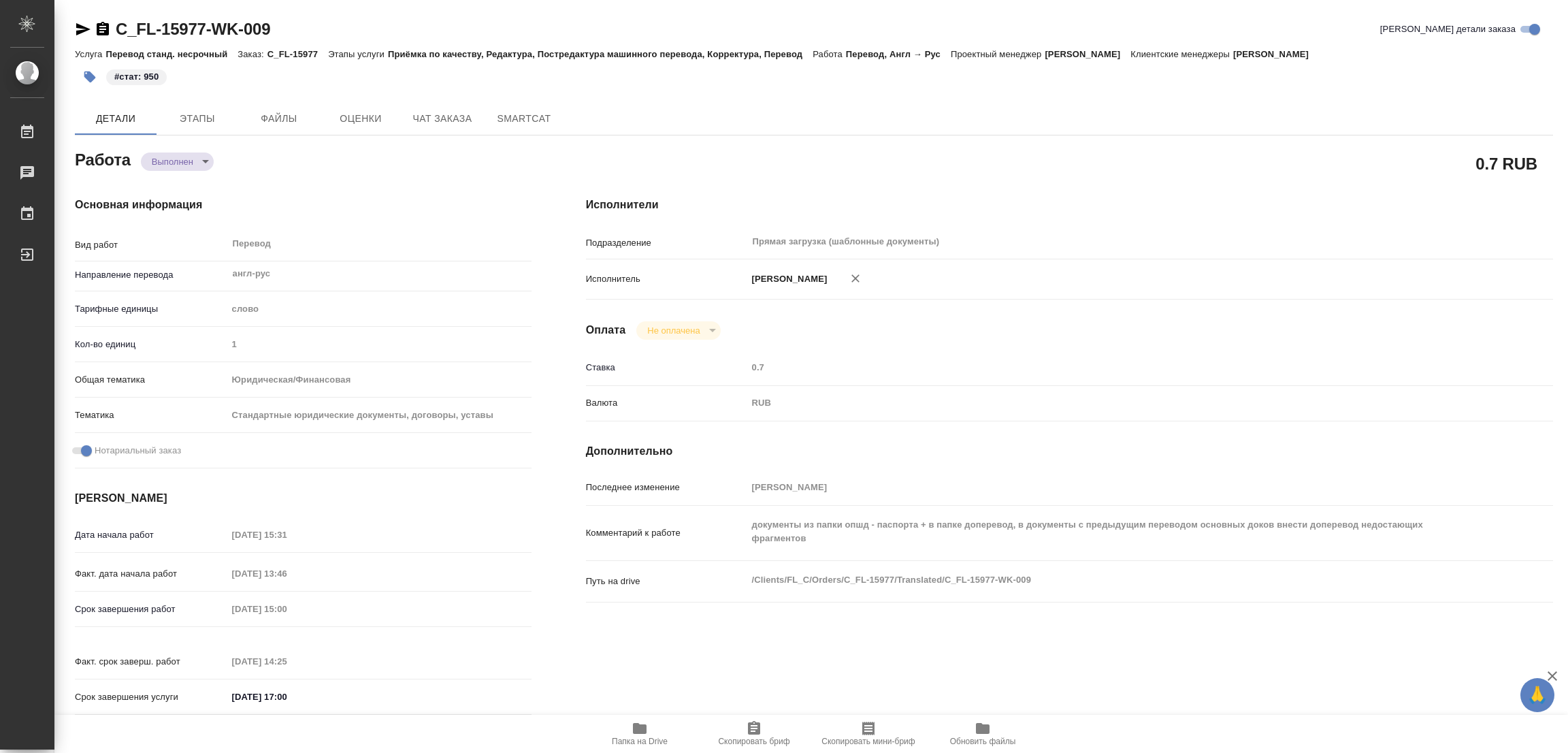
type textarea "x"
click at [348, 206] on h4 "Основная информация" at bounding box center [303, 205] width 457 height 16
type textarea "x"
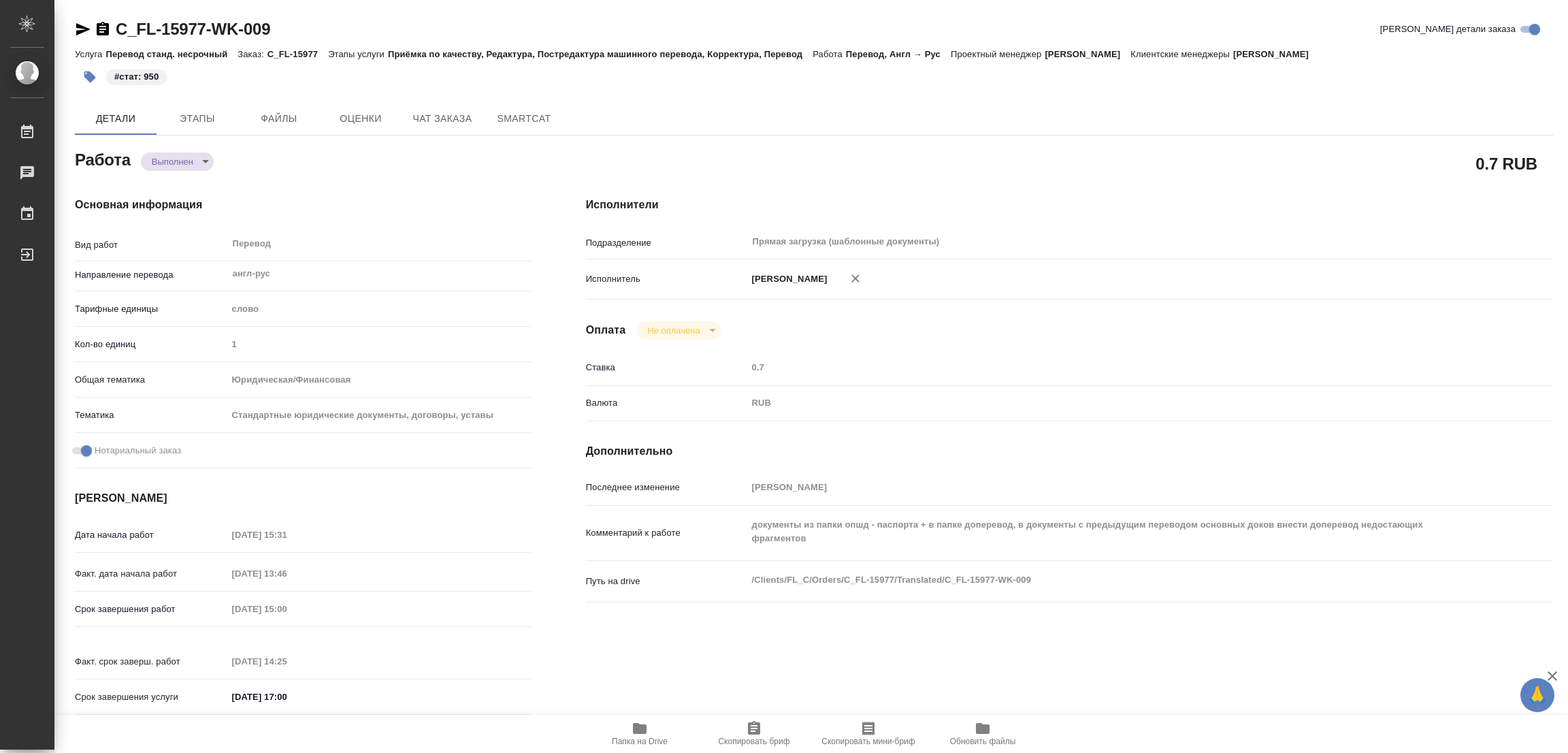
type textarea "x"
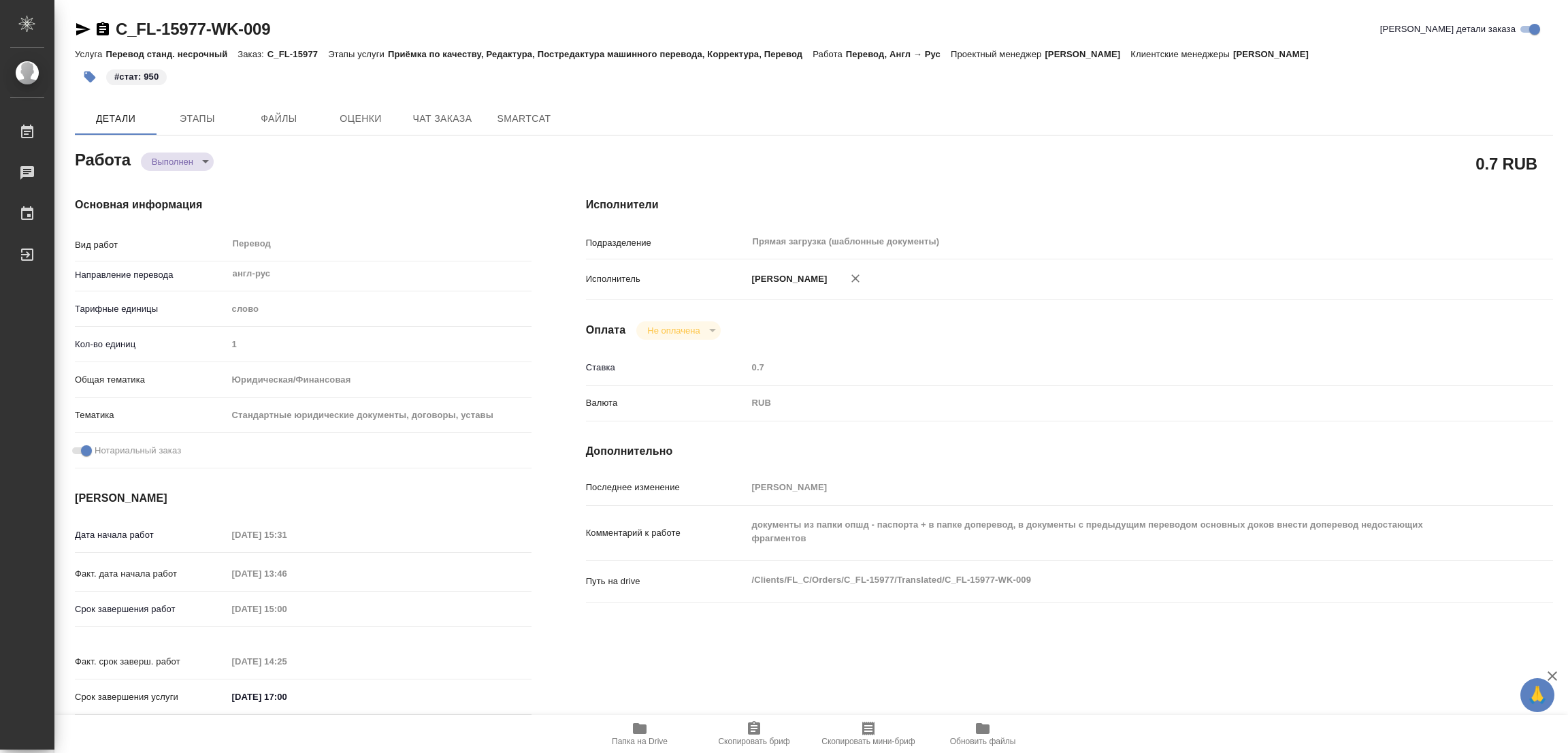
type textarea "x"
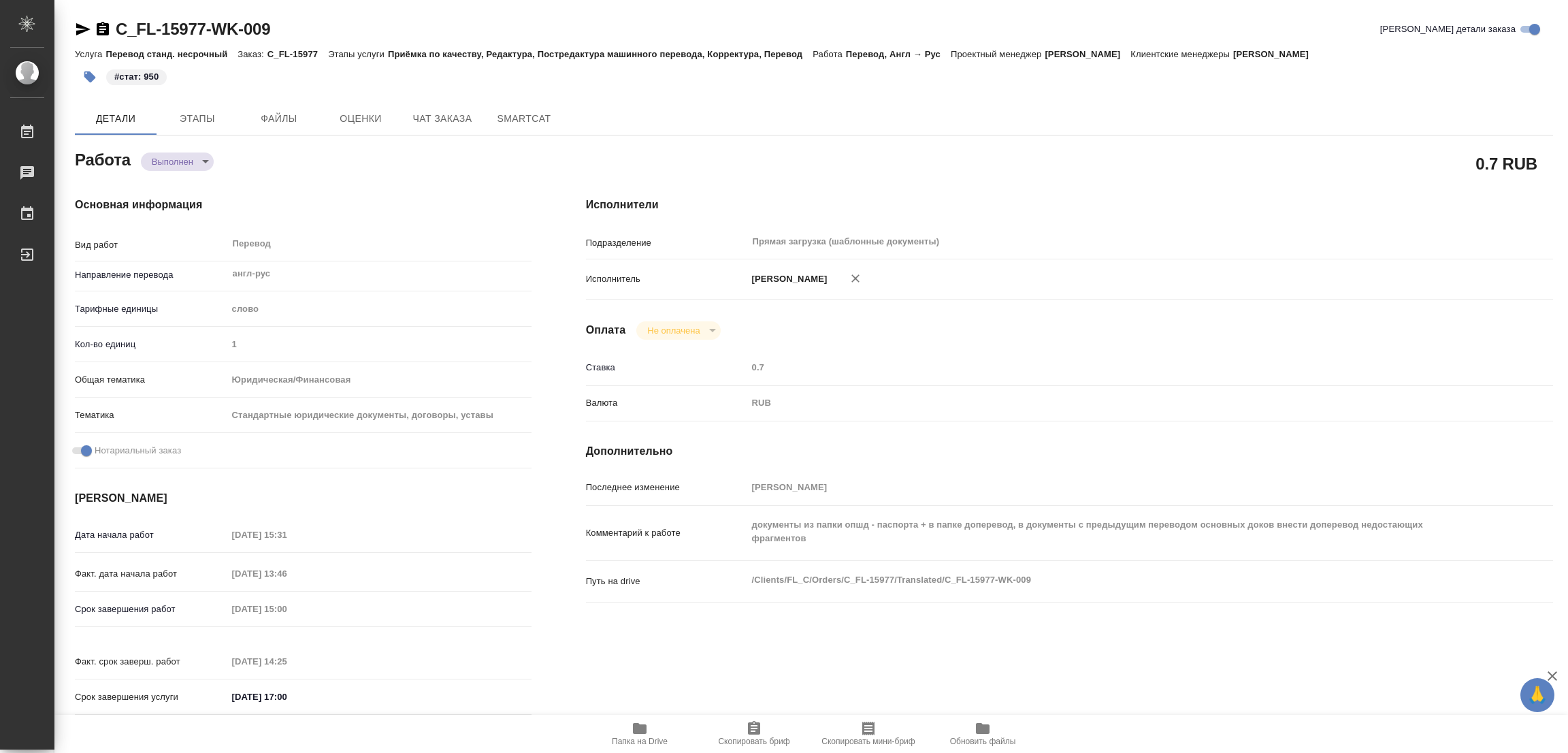
type textarea "x"
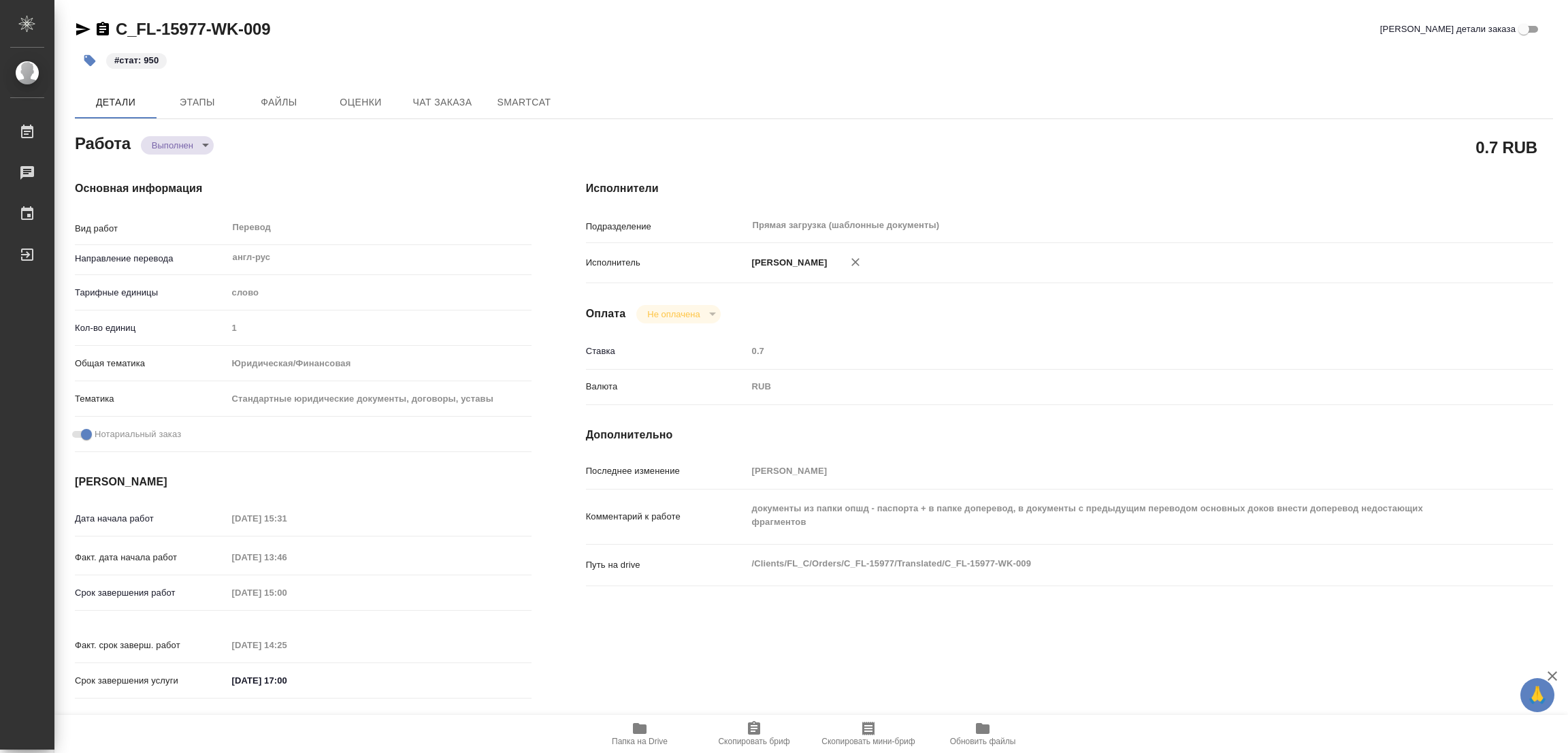
type textarea "x"
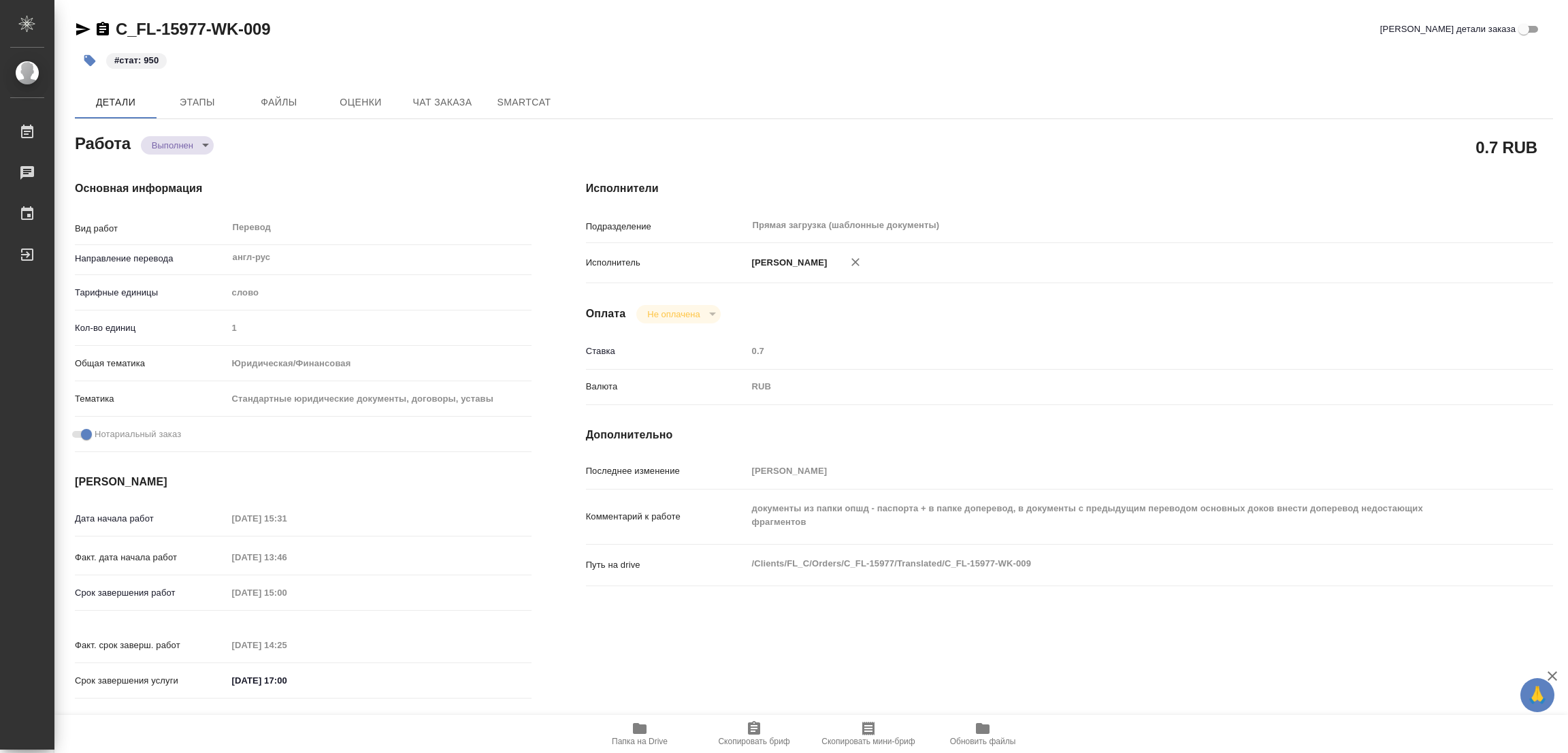
type textarea "x"
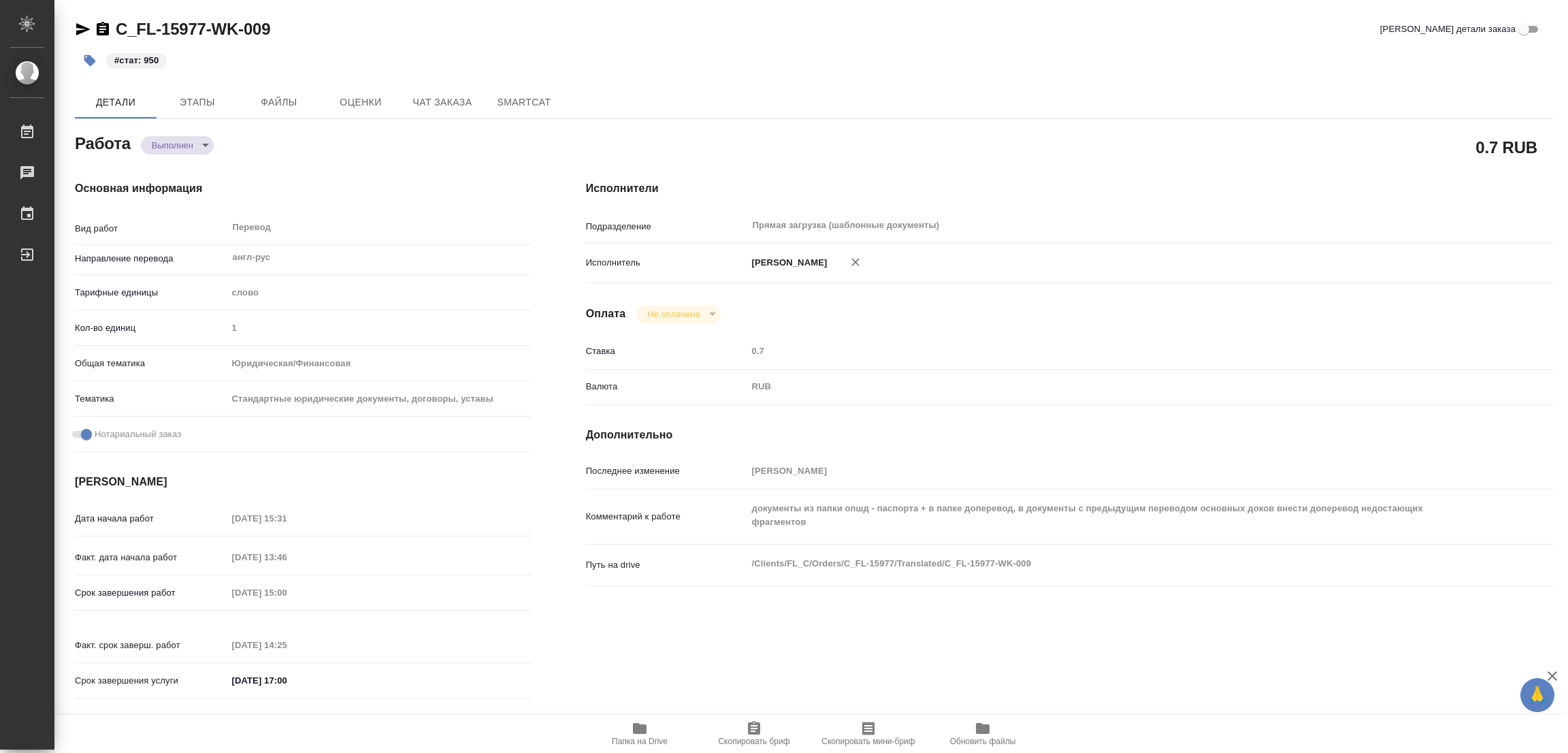
type textarea "x"
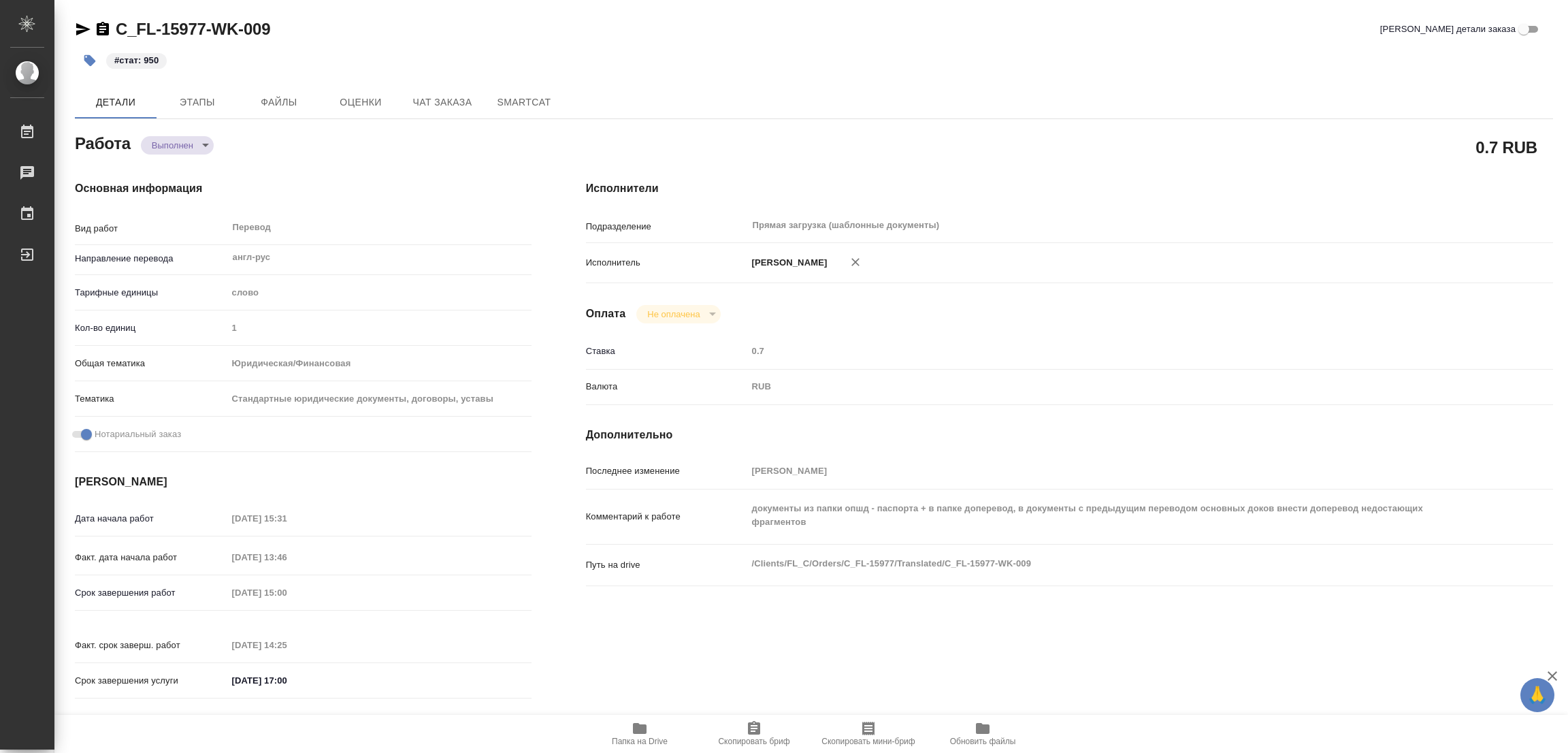
type textarea "x"
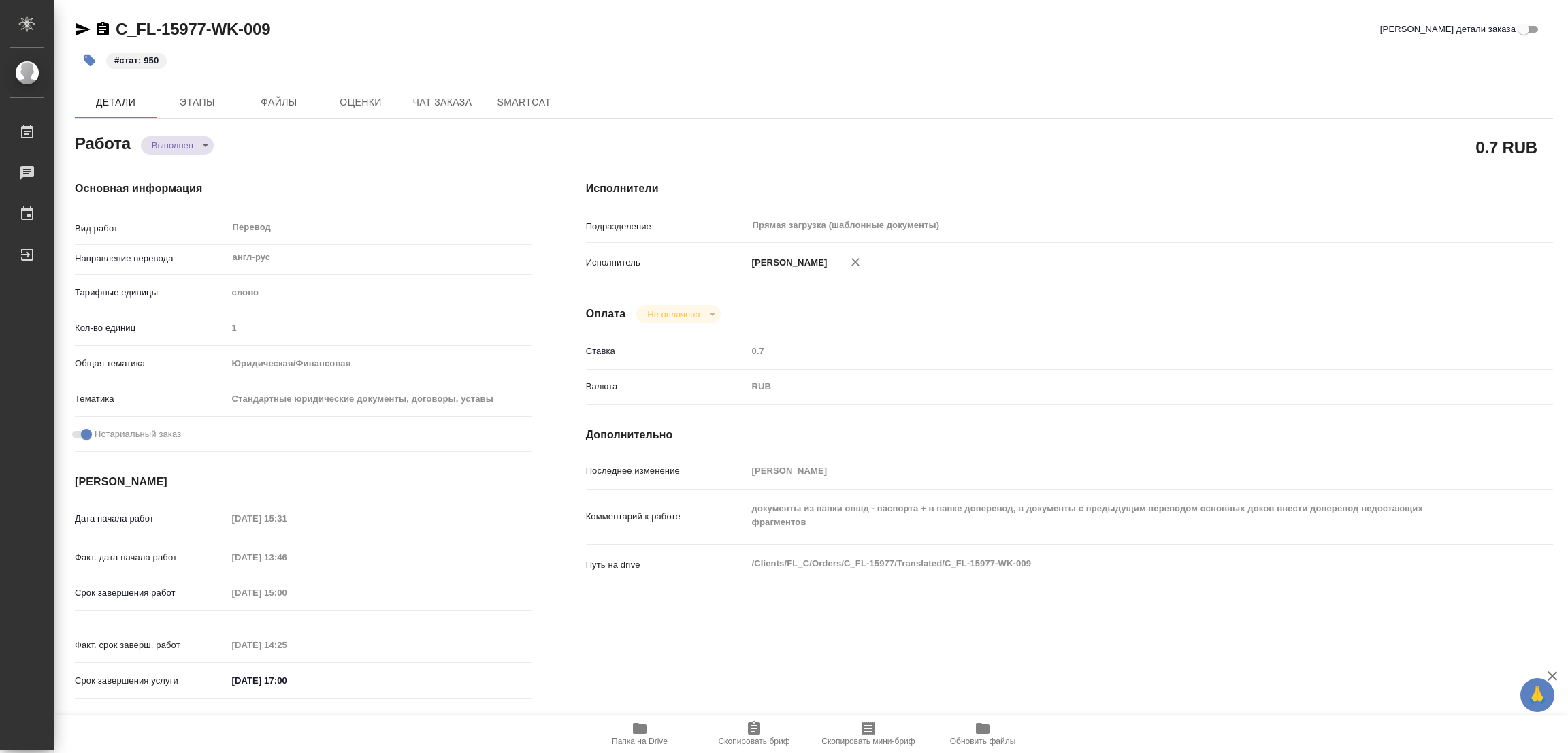
type textarea "x"
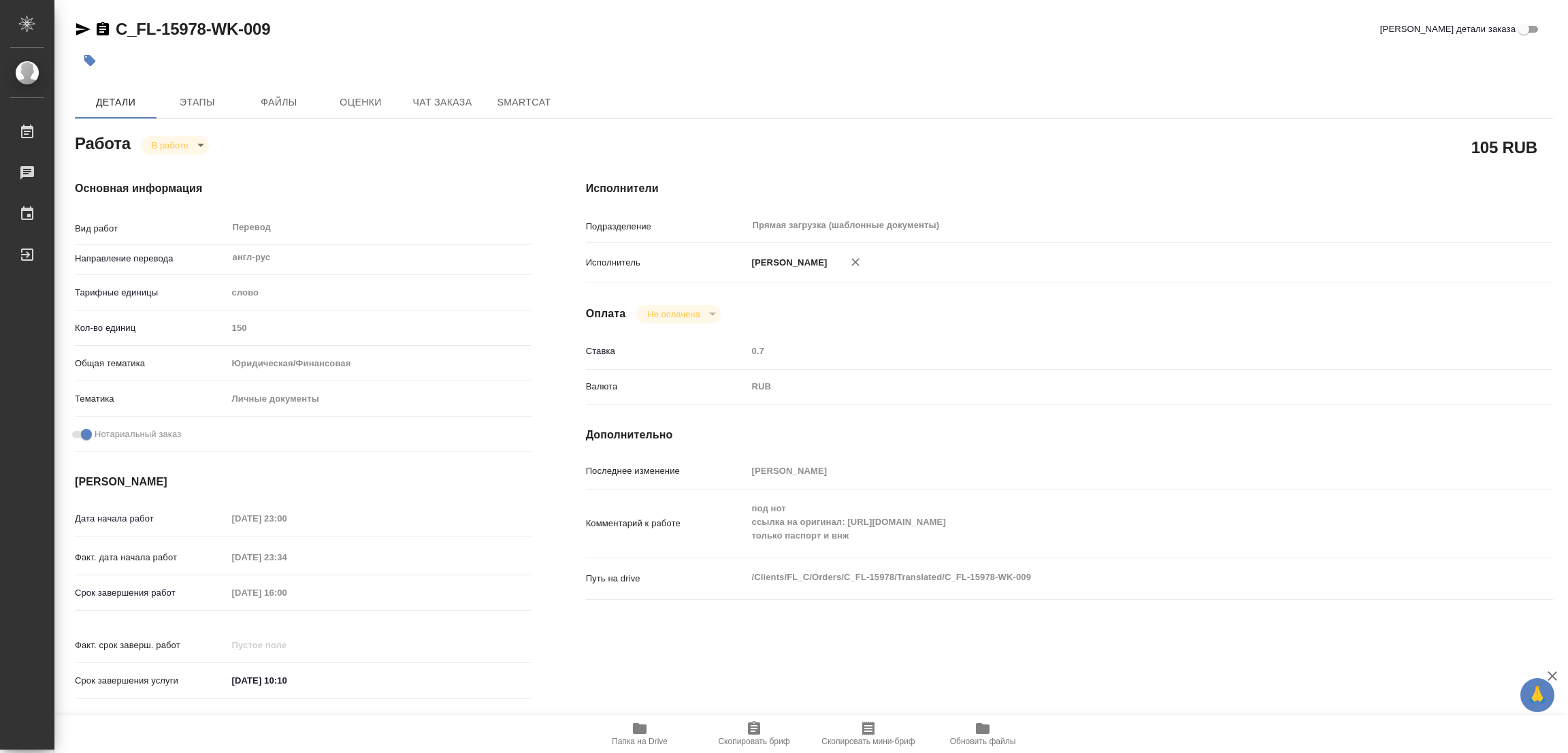
type textarea "x"
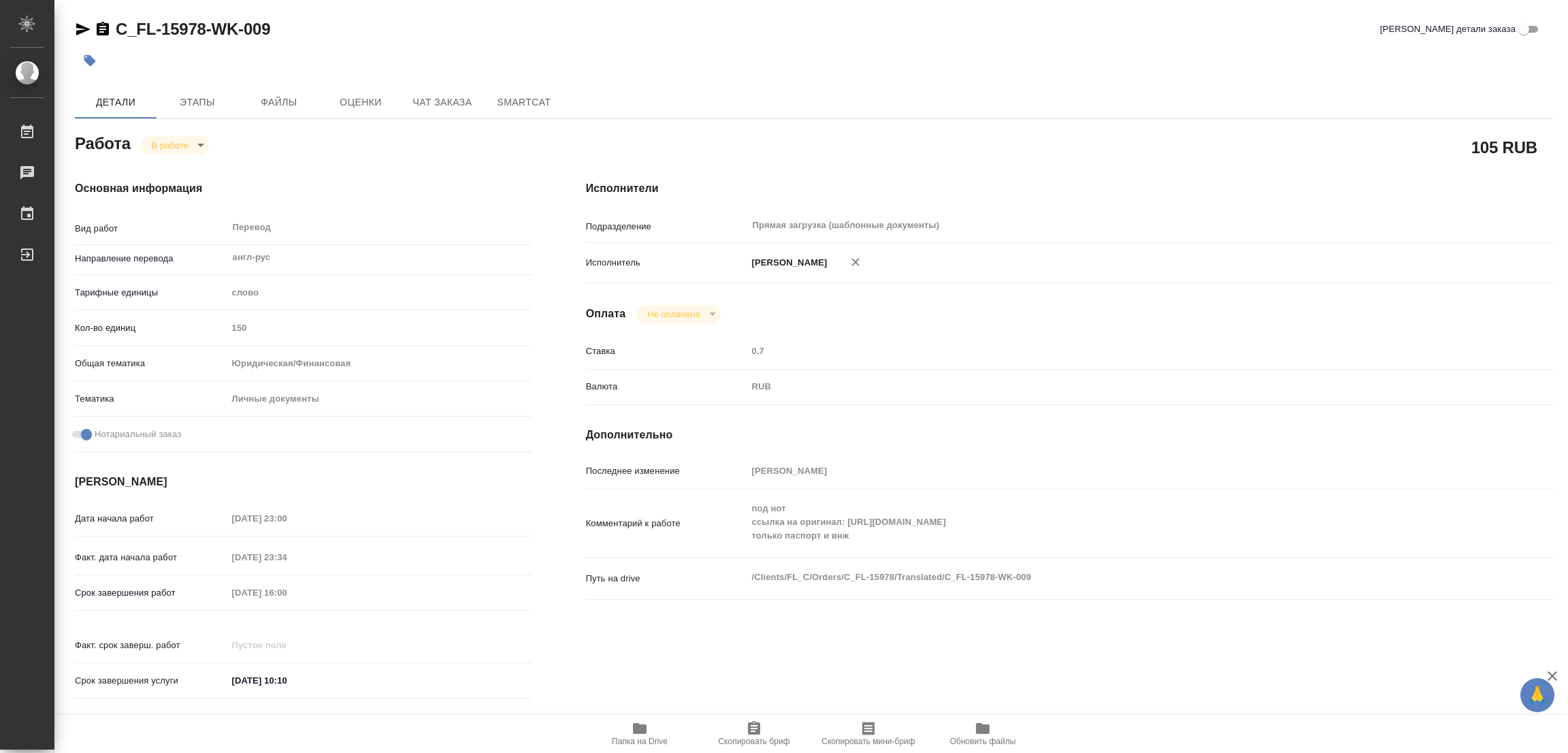
type textarea "x"
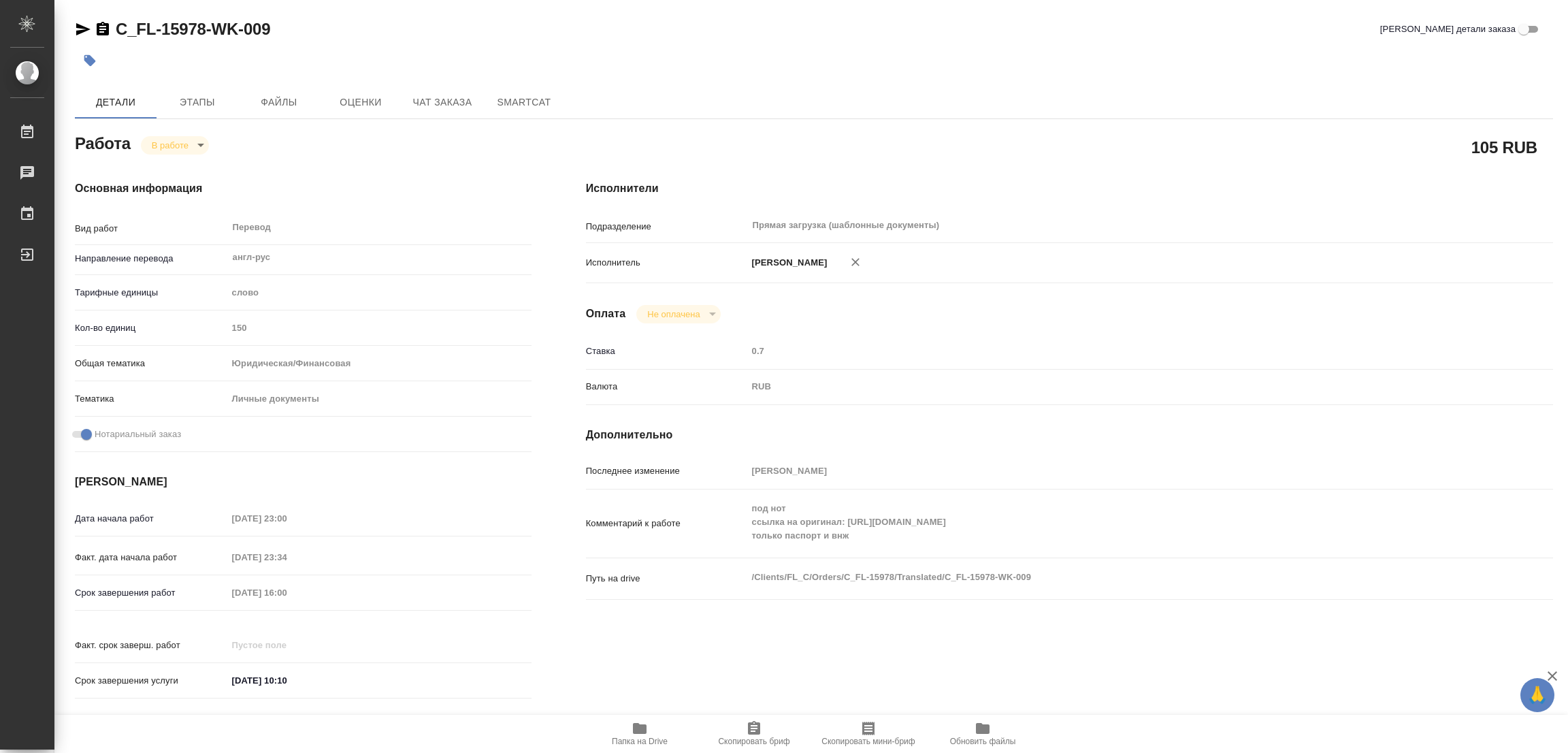
type input "inProgress"
type textarea "Перевод"
type textarea "x"
type input "англ-рус"
type input "5a8b1489cc6b4906c91bfd90"
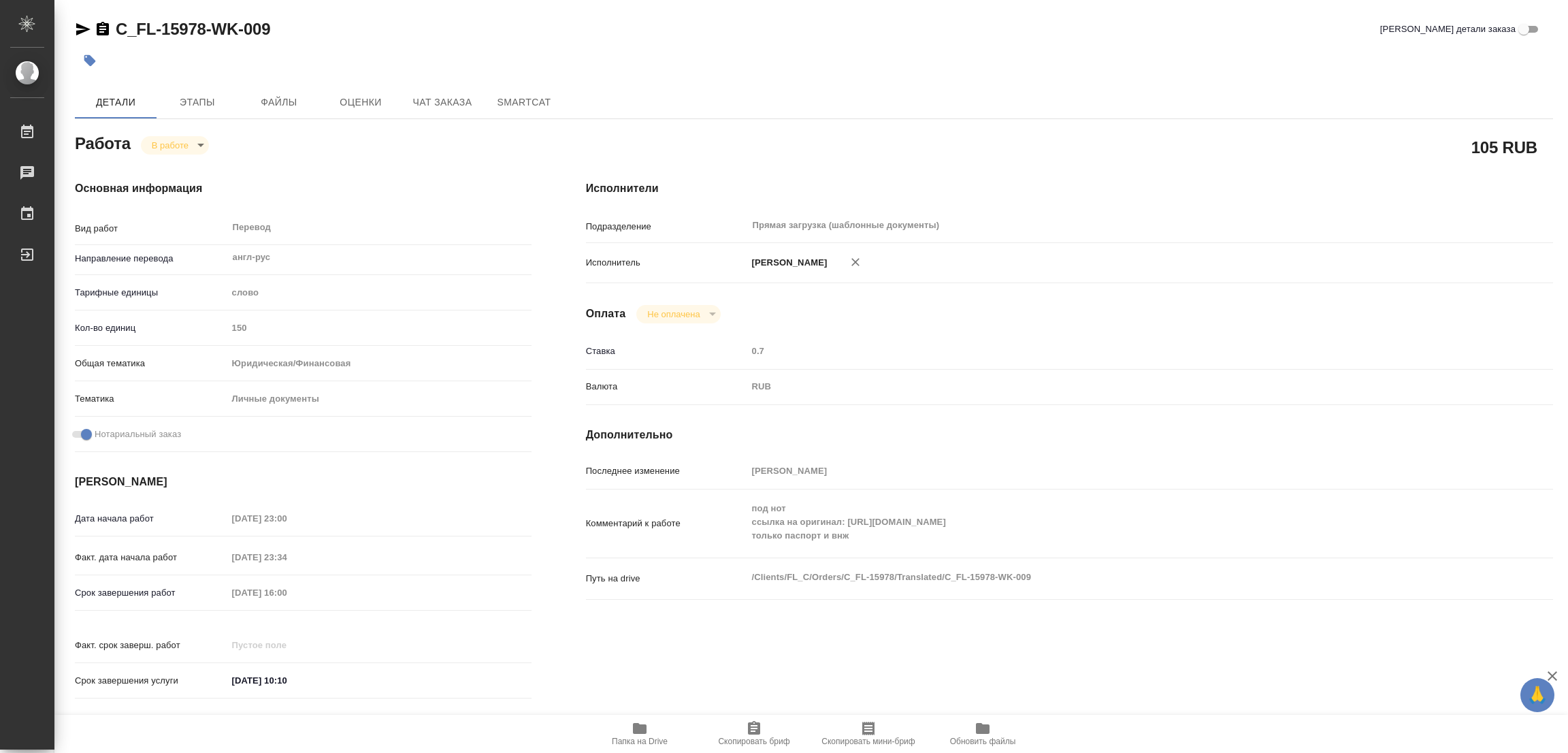
type input "150"
type input "yr-fn"
type input "5a8b8b956a9677013d343cfe"
checkbox input "true"
type input "[DATE] 23:00"
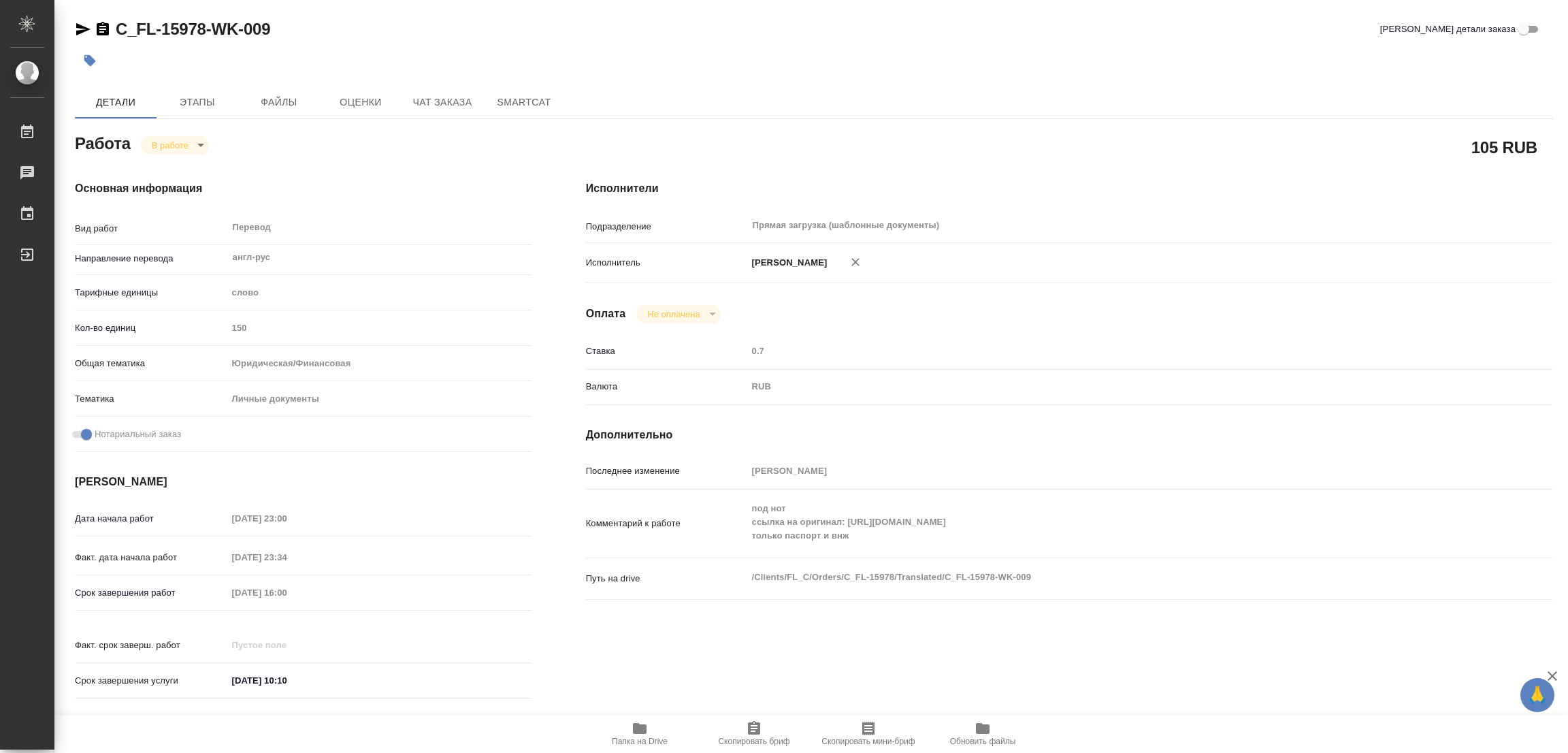
type input "[DATE] 23:34"
type input "[DATE] 16:00"
type input "[DATE] 10:10"
type input "Прямая загрузка (шаблонные документы)"
type input "notPayed"
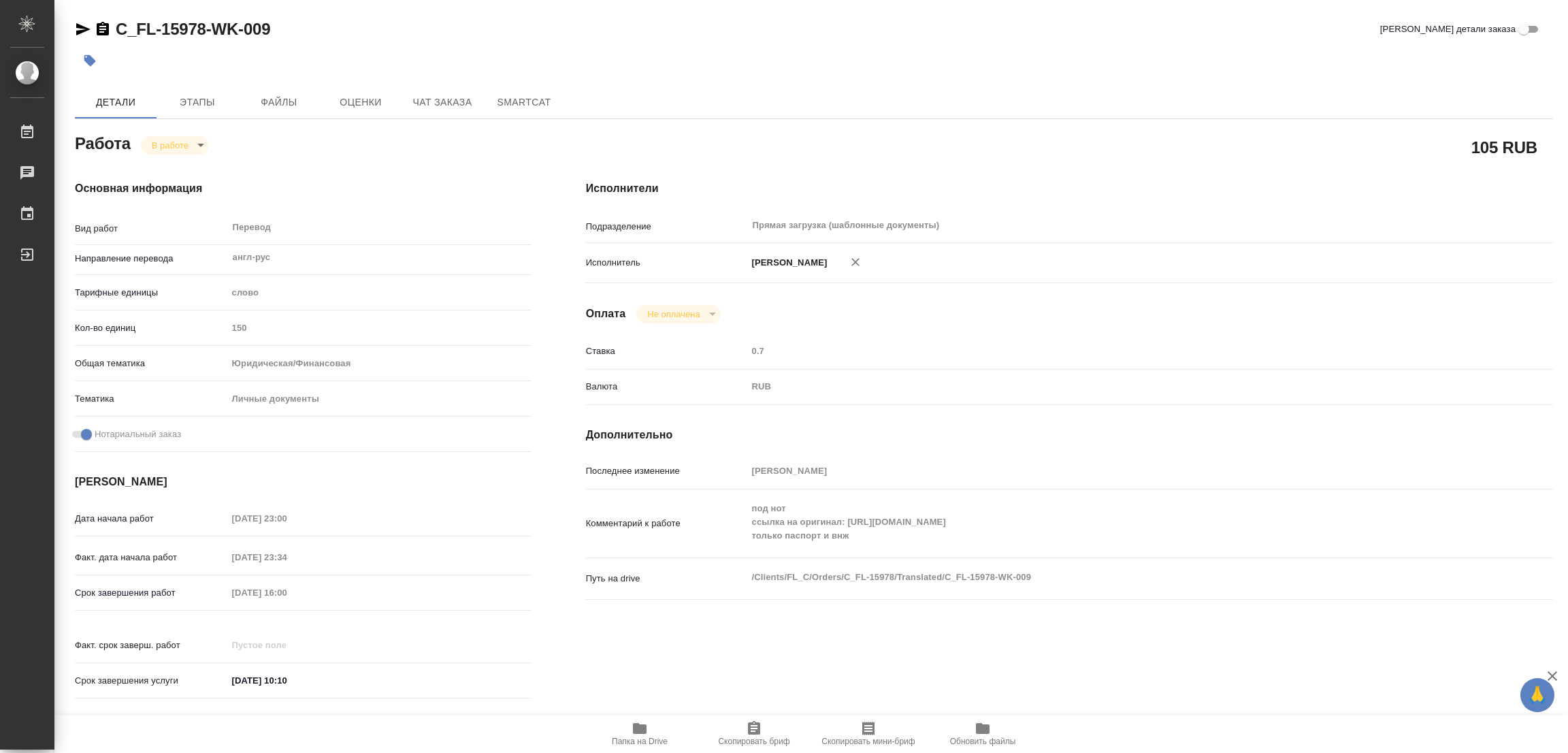
type input "0.7"
type input "RUB"
type input "[PERSON_NAME]"
type textarea "под нот ссылка на оригинал: [URL][DOMAIN_NAME] только паспорт и внж"
type textarea "x"
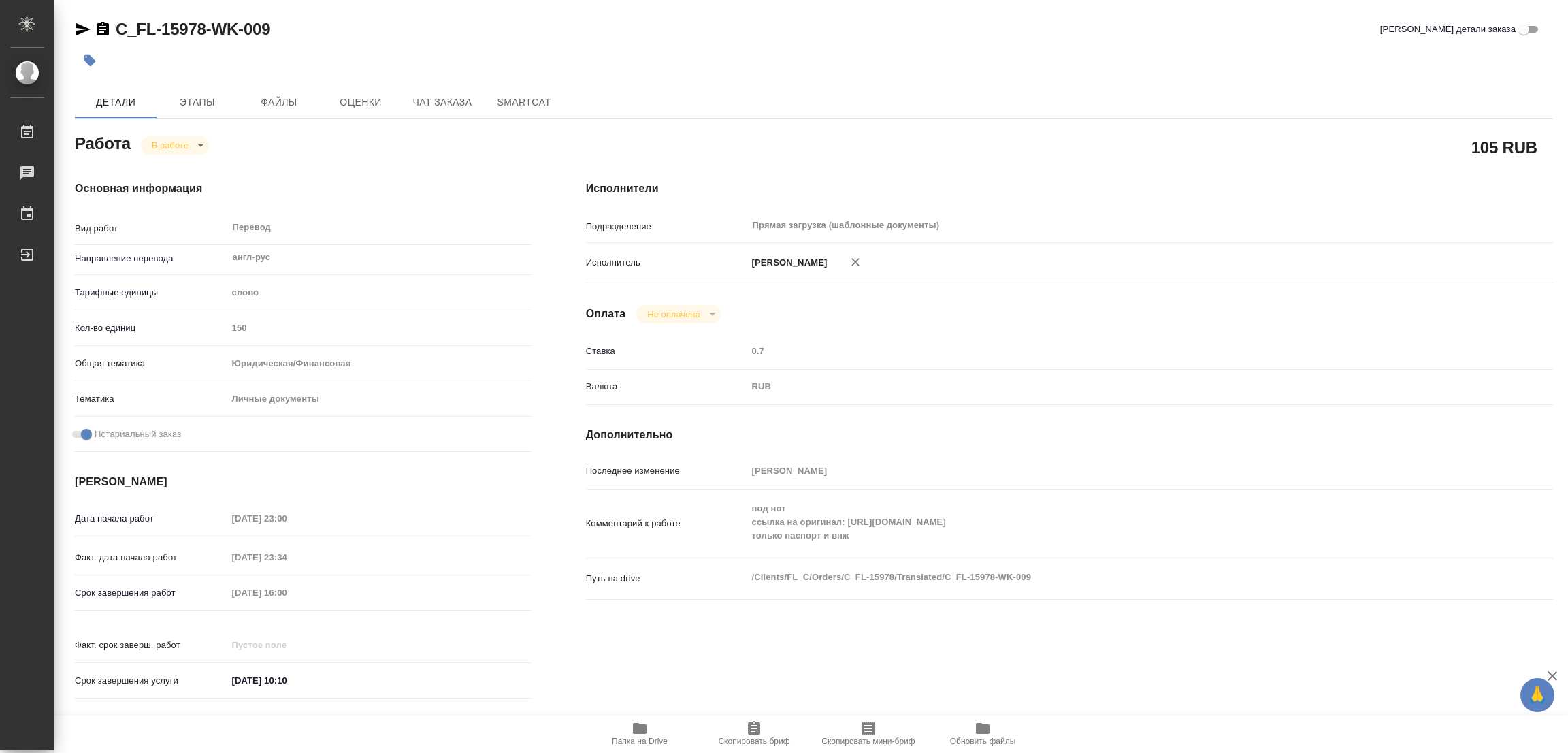
type textarea "/Clients/FL_C/Orders/C_FL-15978/Translated/C_FL-15978-WK-009"
type textarea "x"
type input "C_FL-15978"
type input "Перевод станд. несрочный"
type input "Постредактура машинного перевода, Редактура, Приёмка по качеству, Перевод, Корр…"
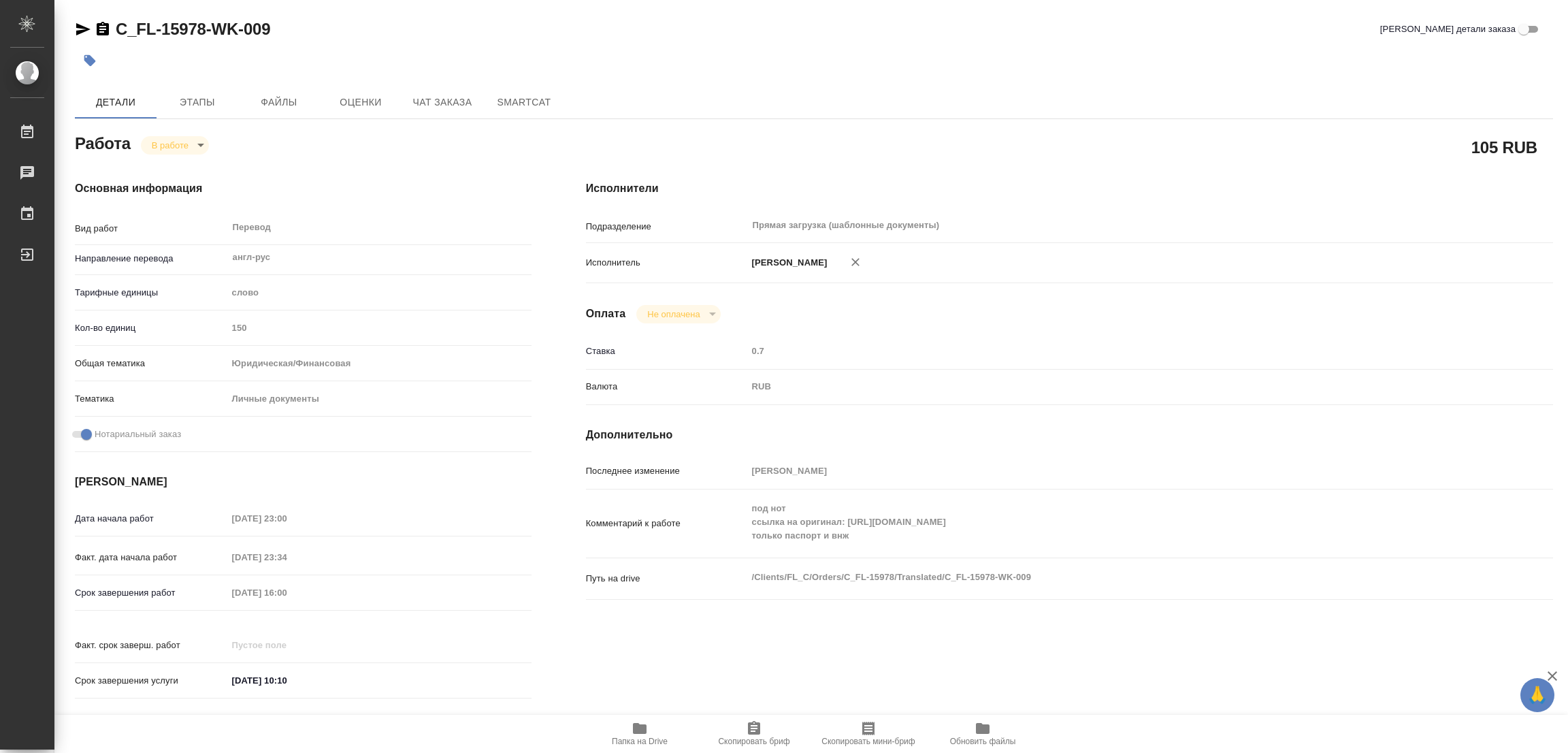
type input "[PERSON_NAME]"
type input "/Clients/FL_C/Orders/C_FL-15978"
type textarea "x"
type textarea "Договор с турецкого и 2 внж"
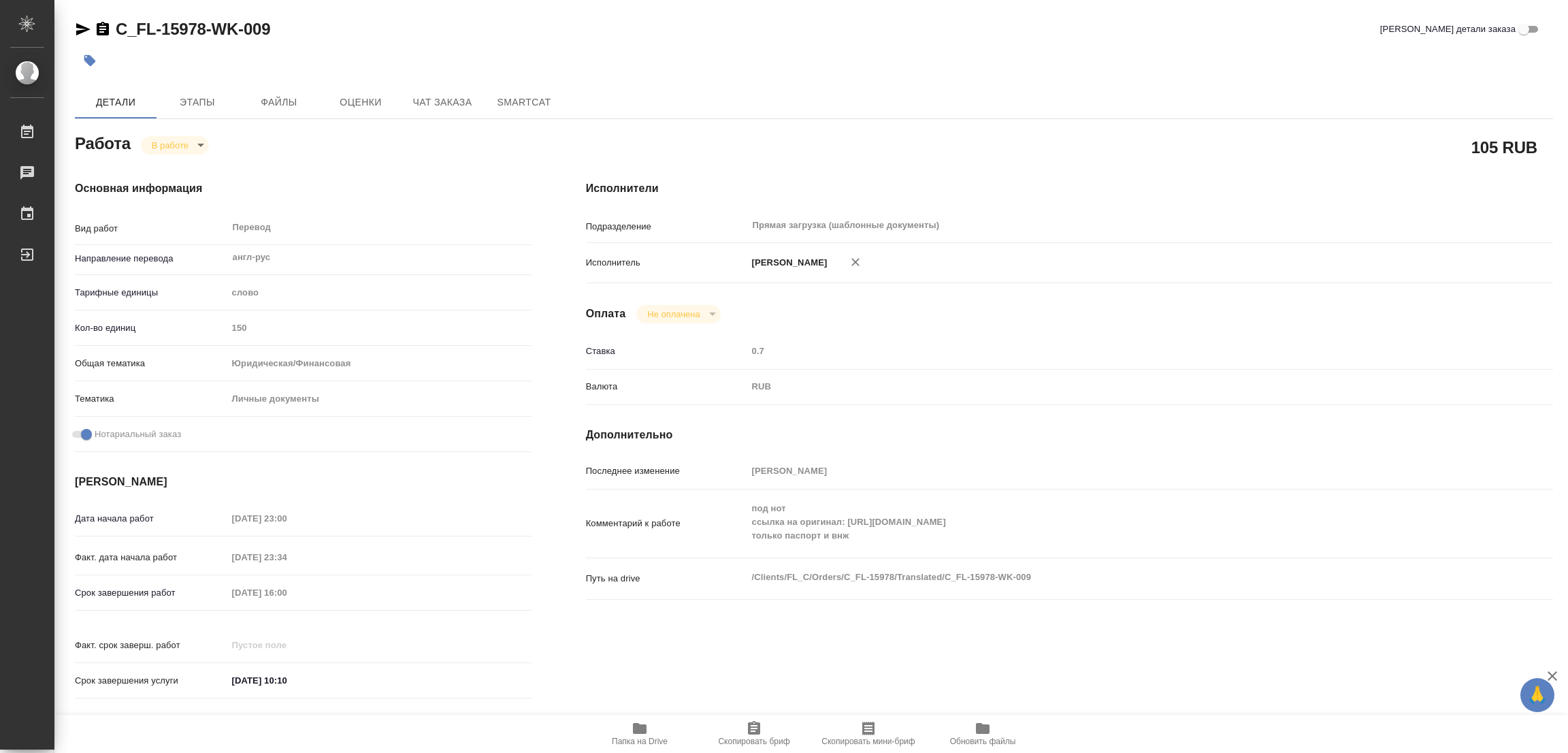
type textarea "x"
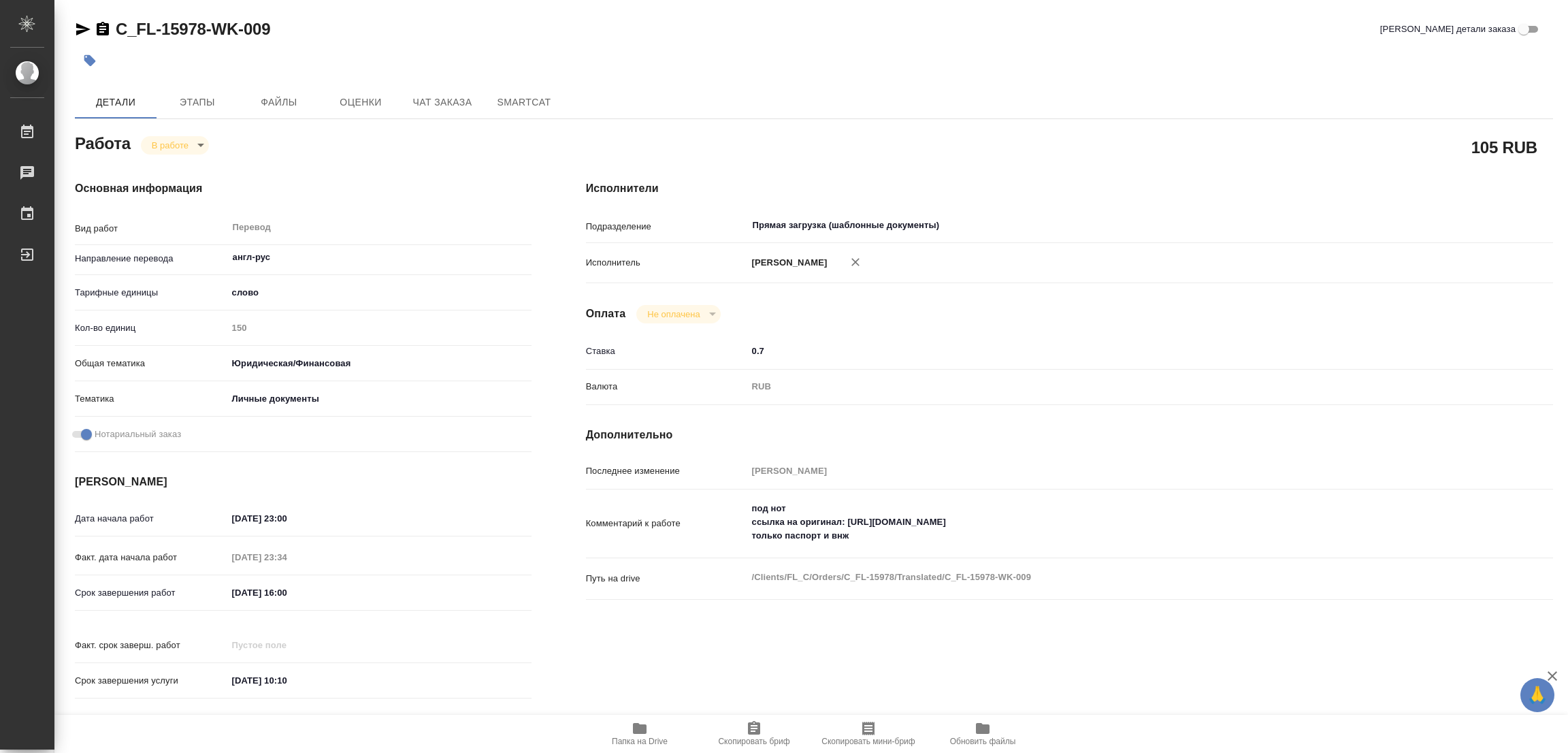
type textarea "x"
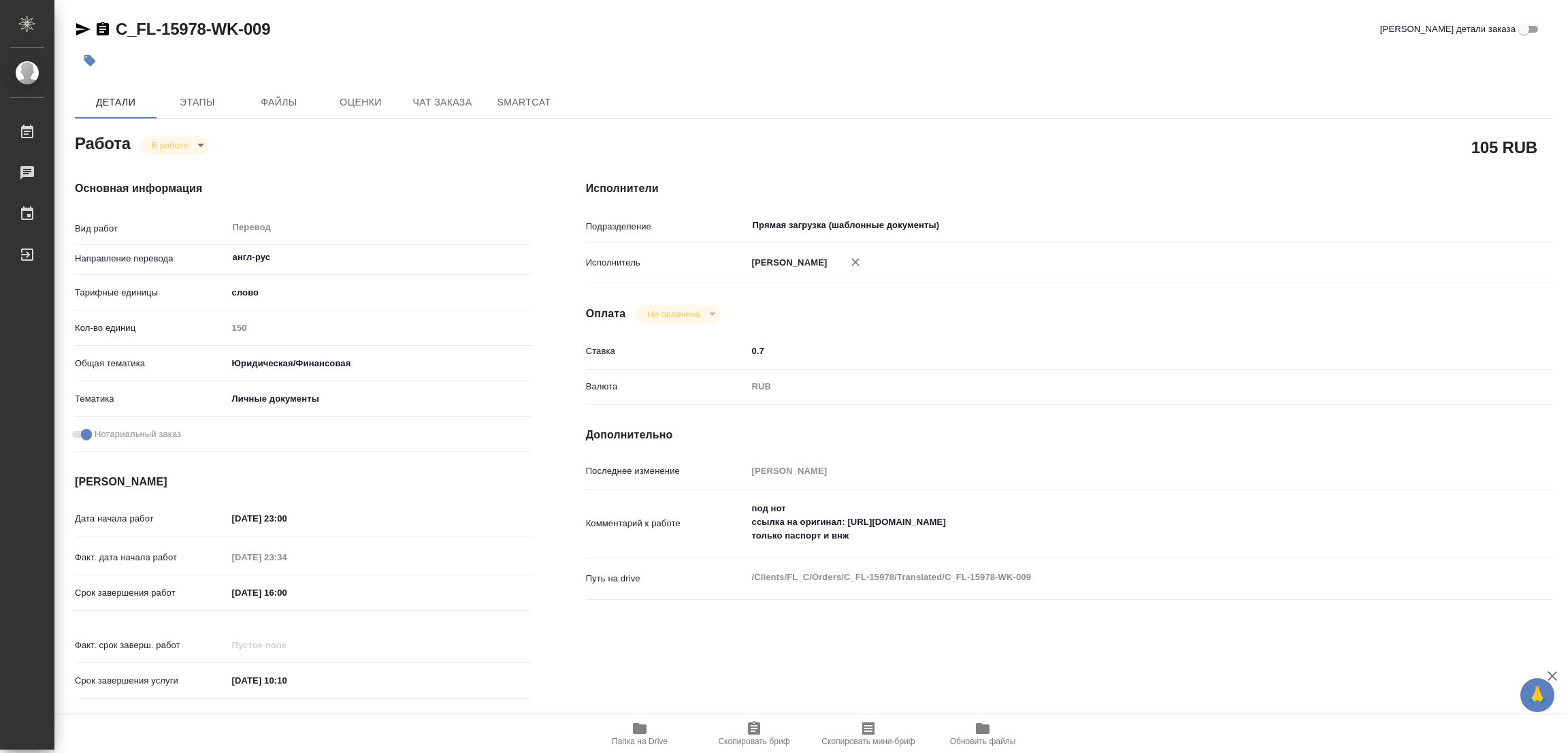
type textarea "x"
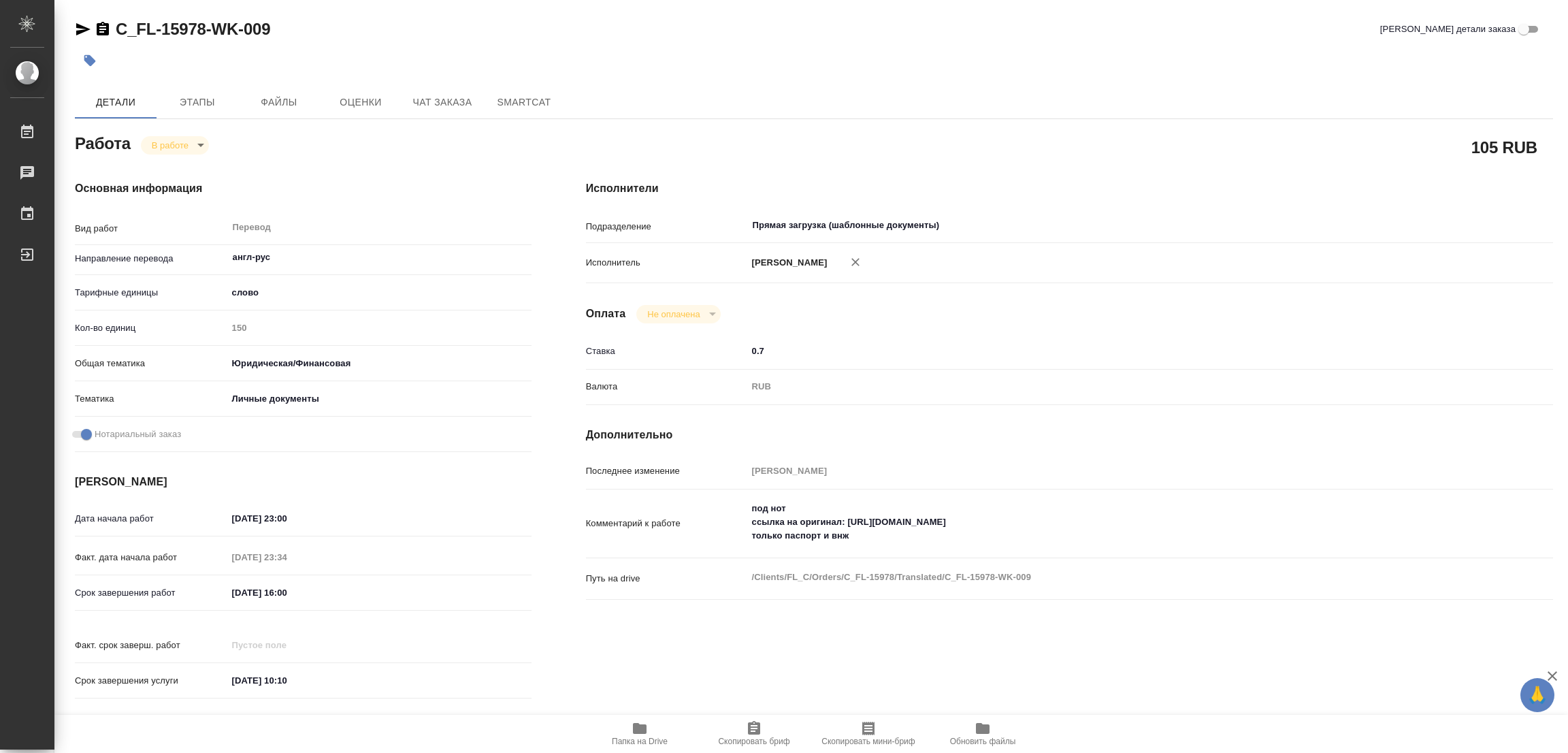
type textarea "x"
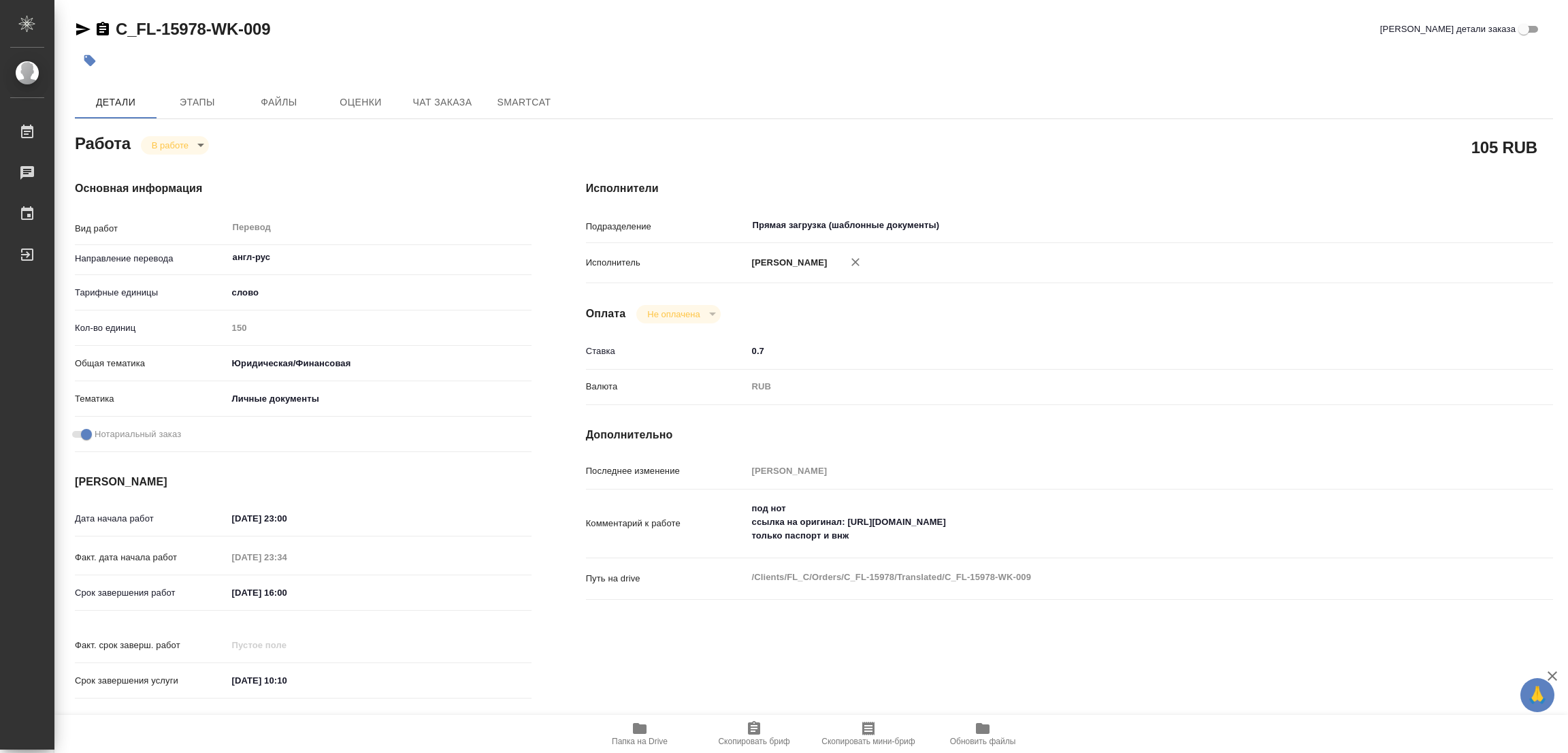
type textarea "x"
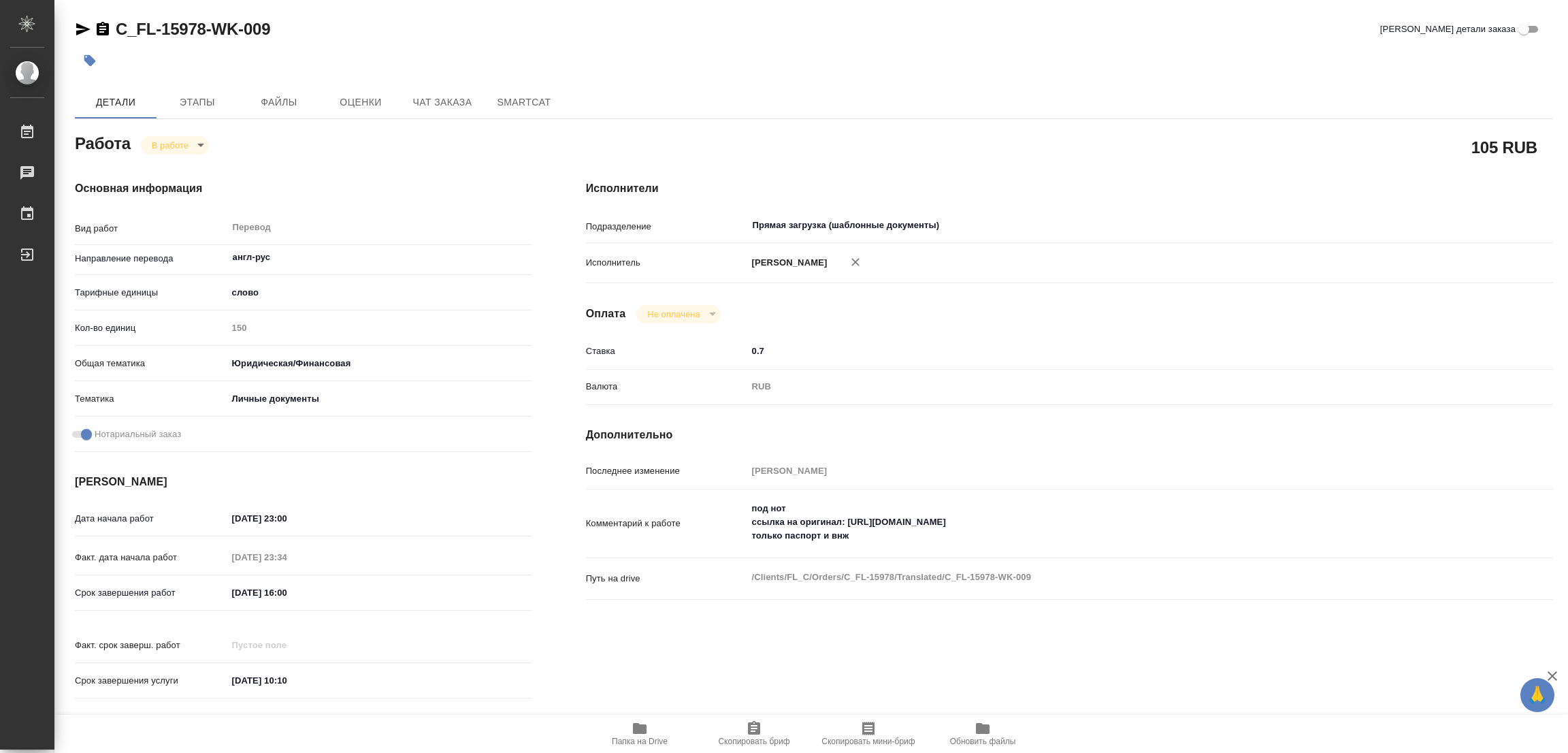
type textarea "x"
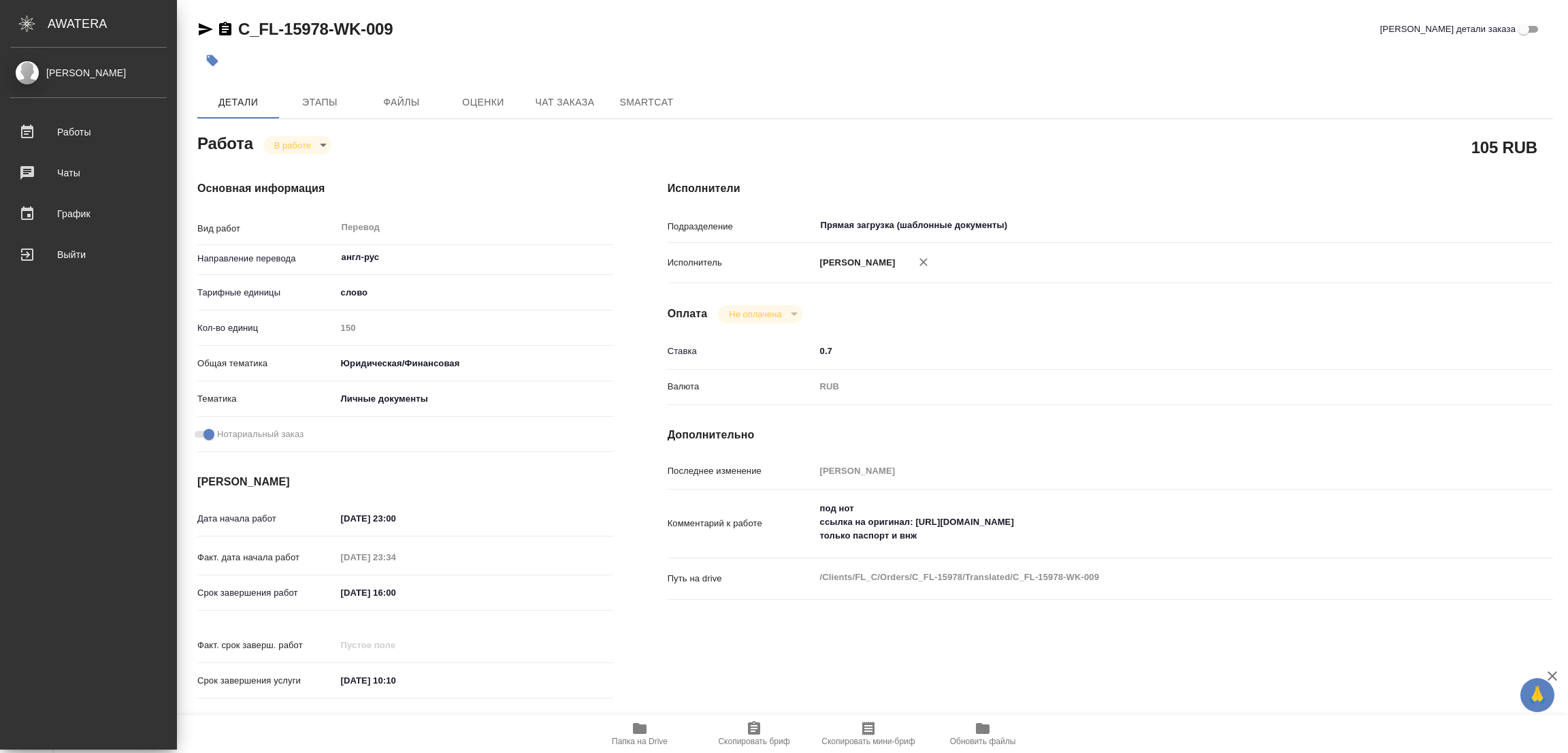
type textarea "x"
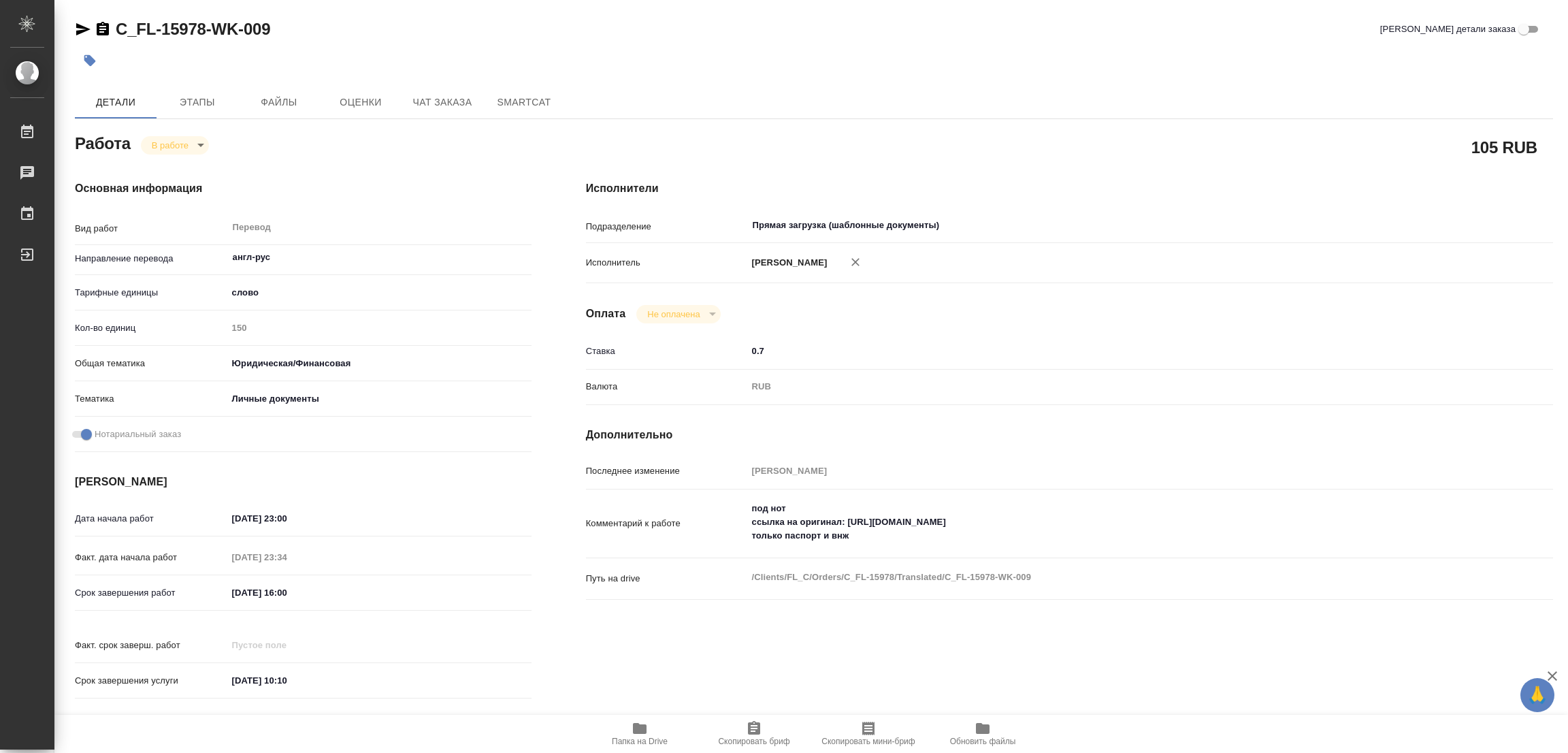
type textarea "x"
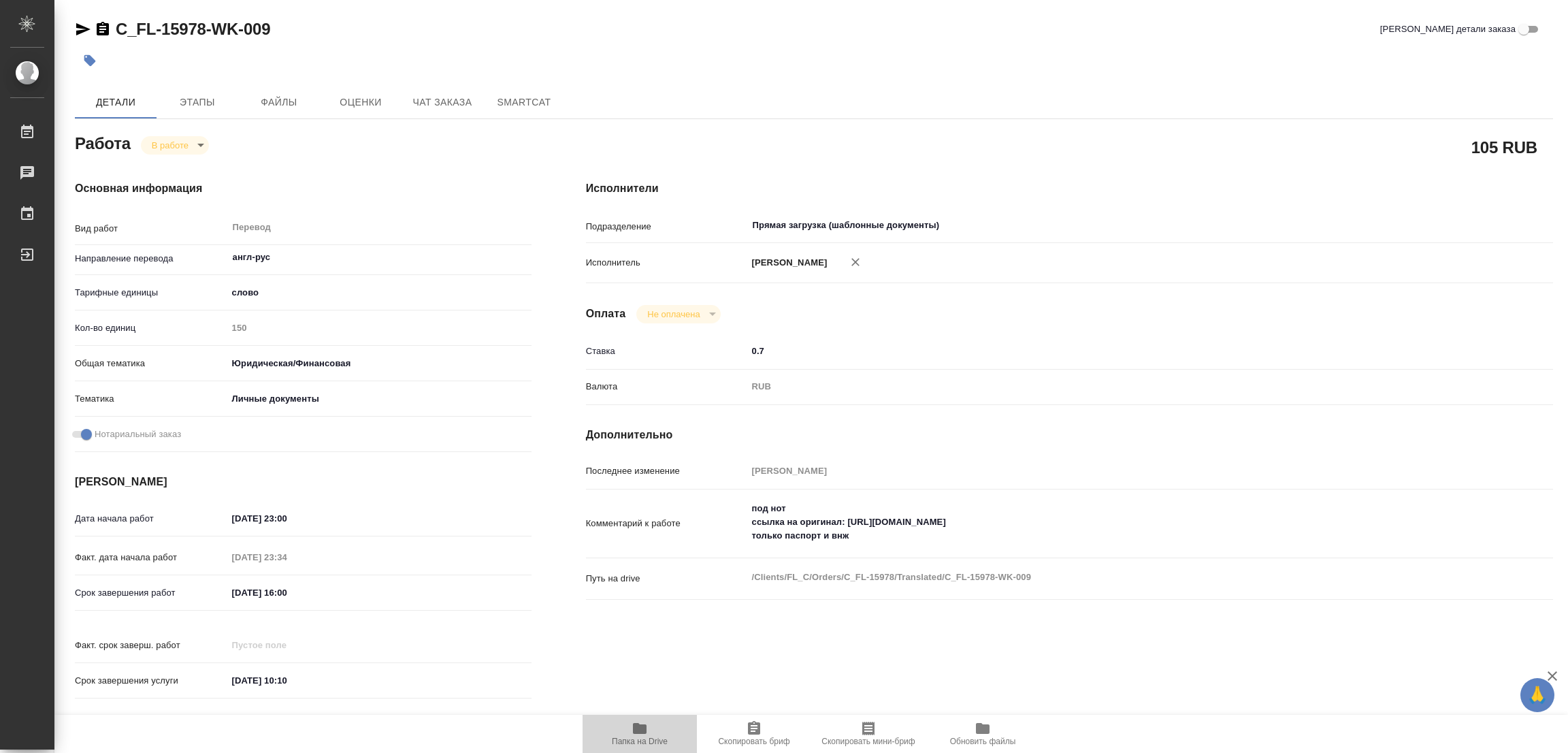
click at [637, 726] on icon "button" at bounding box center [640, 729] width 14 height 11
click at [205, 102] on span "Этапы" at bounding box center [197, 102] width 65 height 17
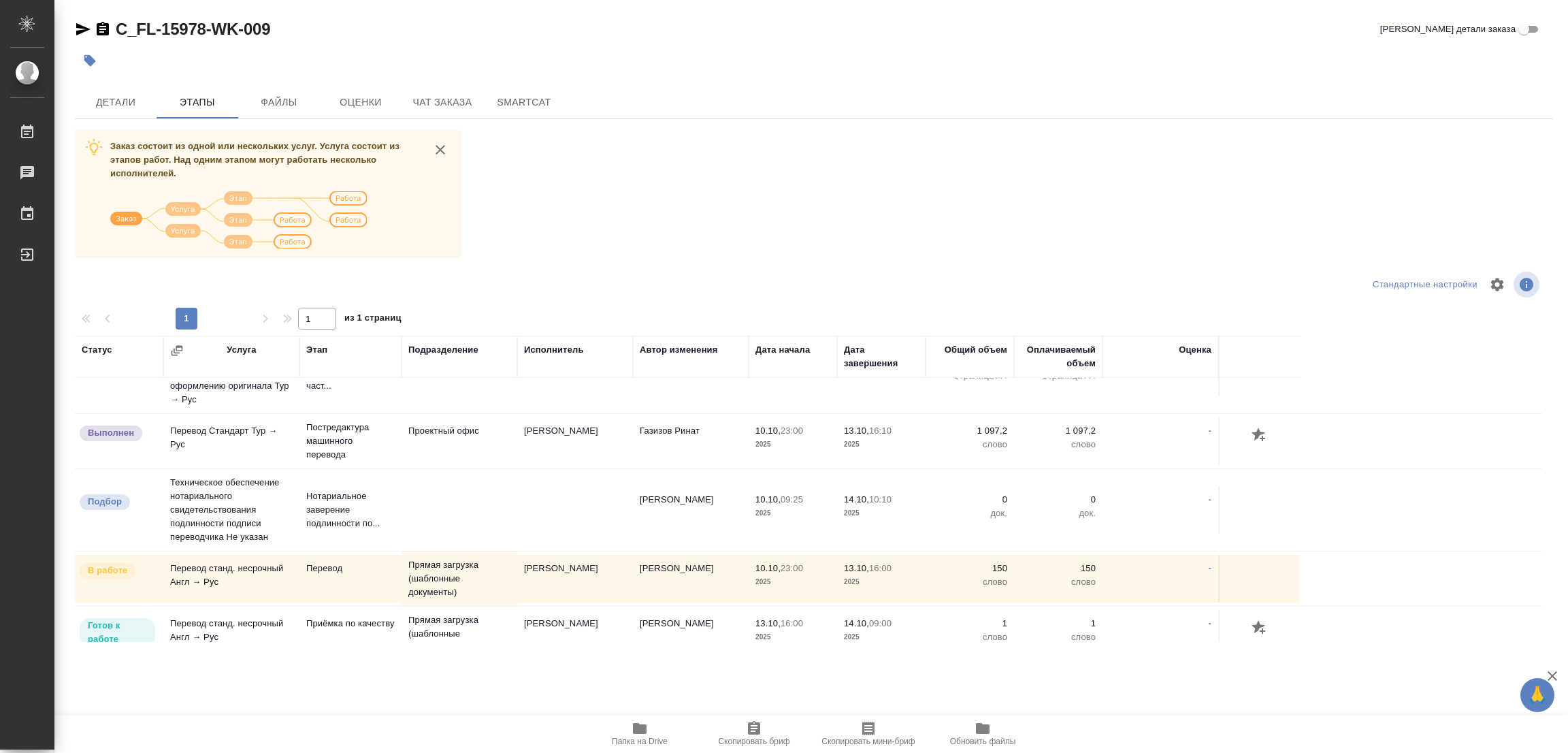
scroll to position [68, 0]
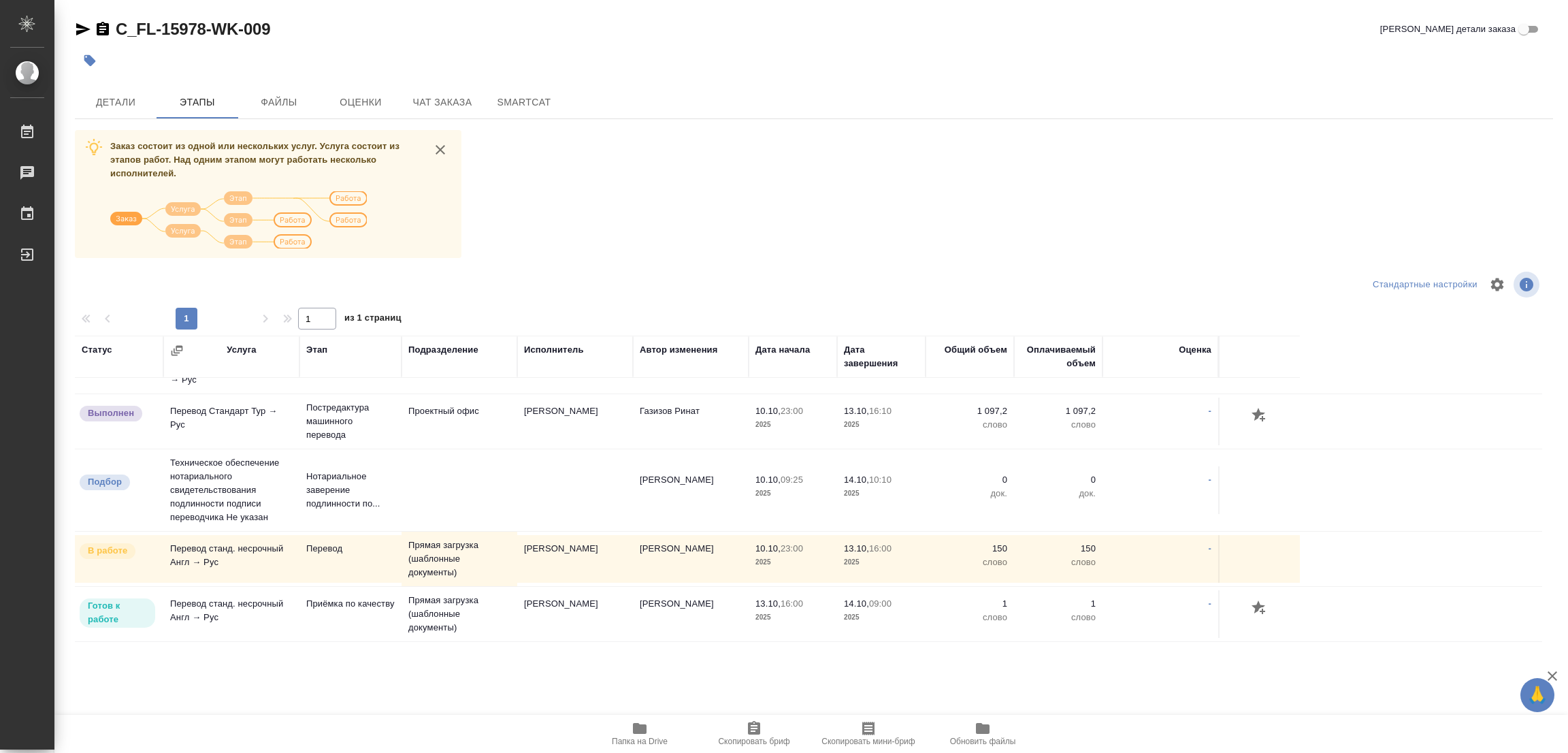
click at [1118, 686] on div ".cls-1 fill:#fff; AWATERA Popova Galina Работы 0 Чаты График Выйти C_FL-15978-W…" at bounding box center [784, 376] width 1568 height 753
click at [738, 144] on div "Заказ состоит из одной или нескольких услуг. Услуга состоит из этапов работ. На…" at bounding box center [814, 385] width 1479 height 512
click at [120, 102] on span "Детали" at bounding box center [115, 102] width 65 height 17
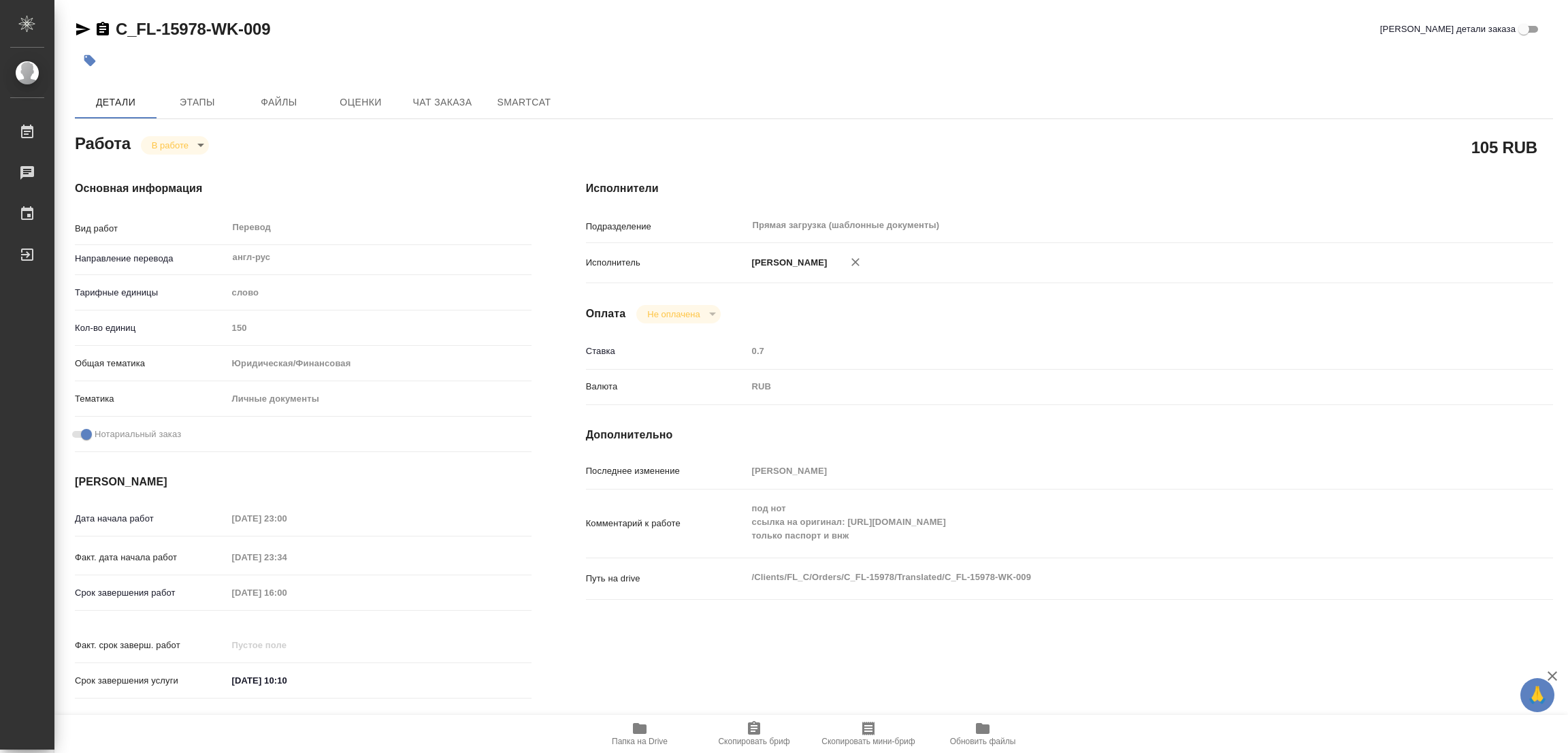
type textarea "x"
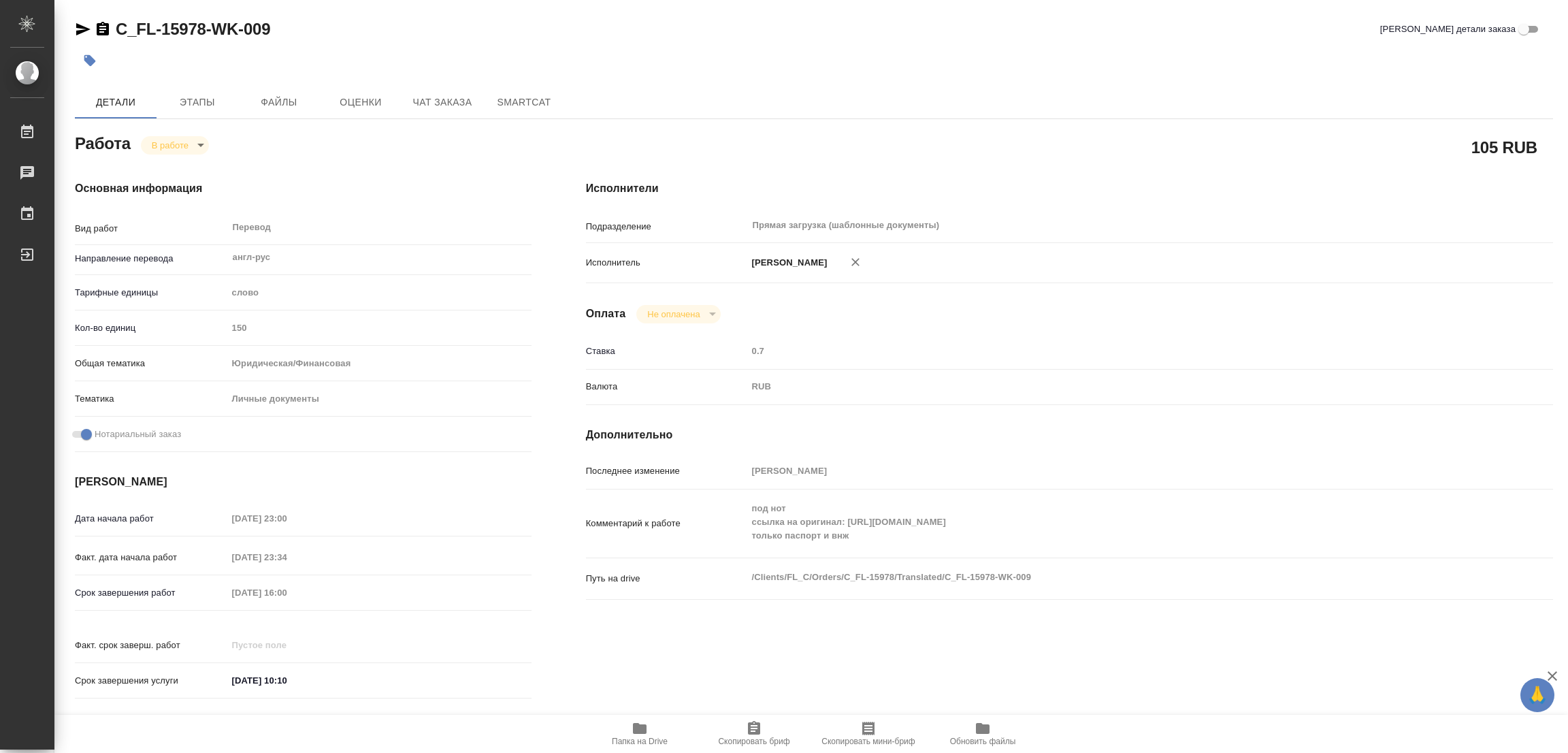
type textarea "x"
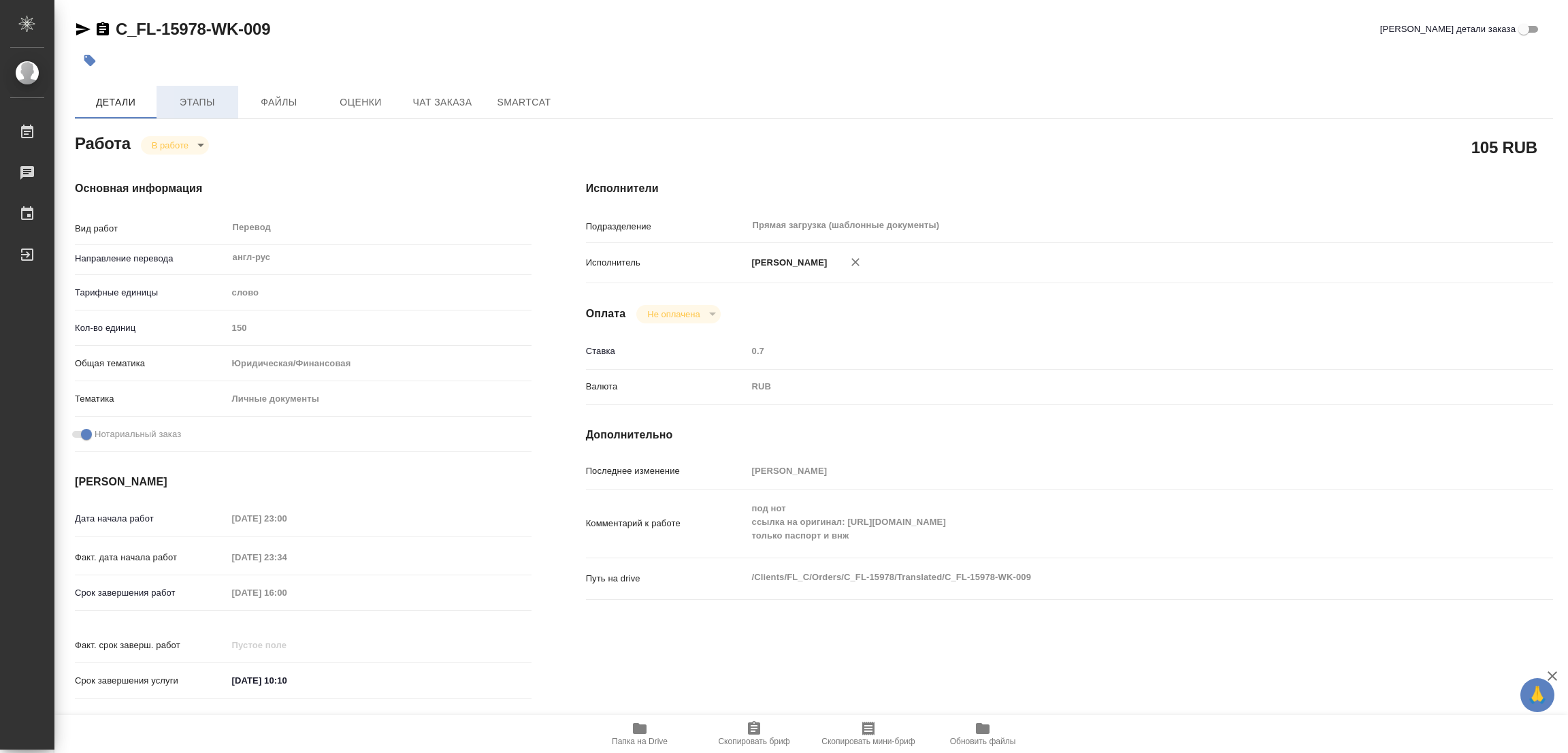
type textarea "x"
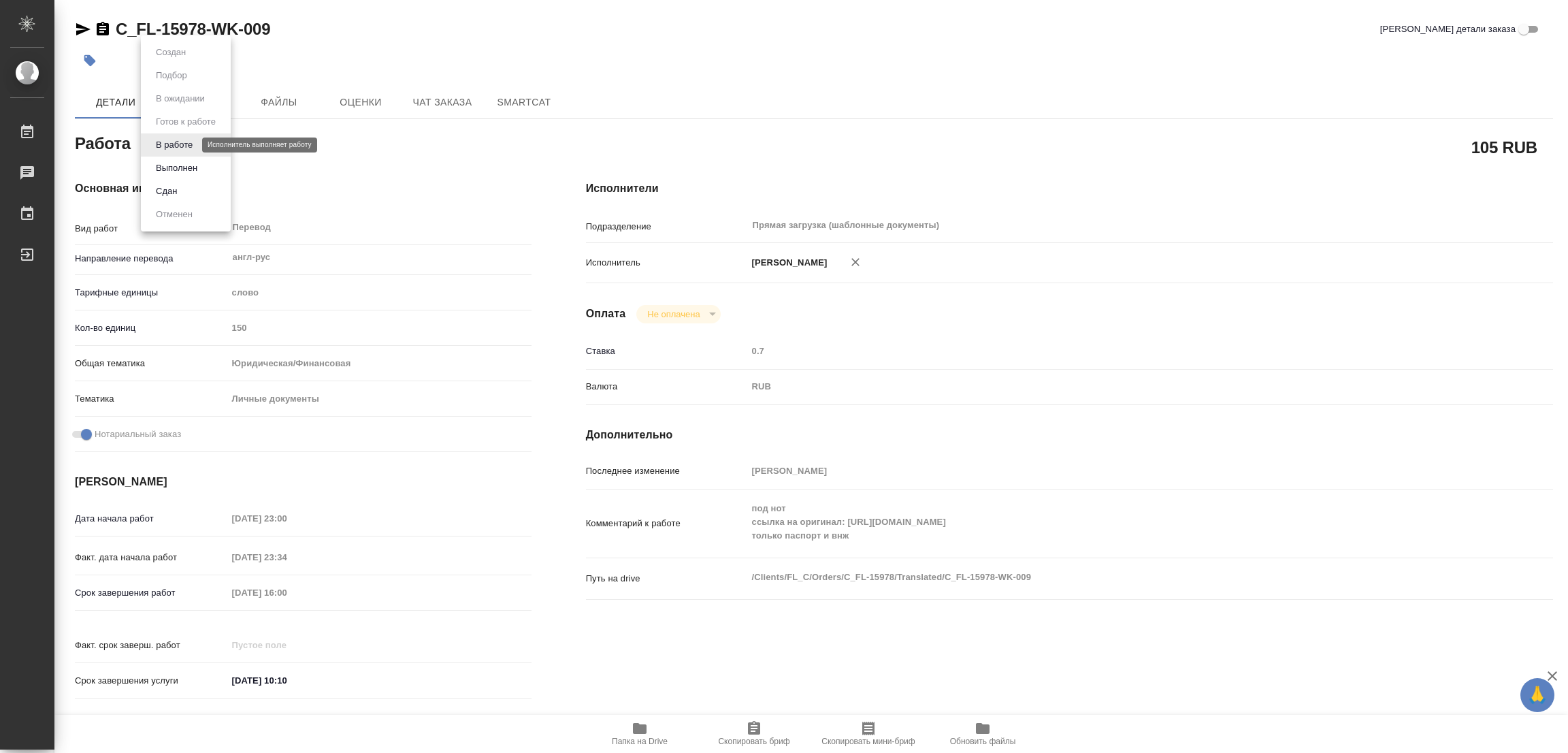
click at [162, 143] on body "🙏 .cls-1 fill:#fff; AWATERA Popova Galina Работы 0 Чаты График Выйти C_FL-15978…" at bounding box center [784, 376] width 1568 height 753
click at [171, 168] on button "Выполнен" at bounding box center [176, 168] width 50 height 15
type textarea "x"
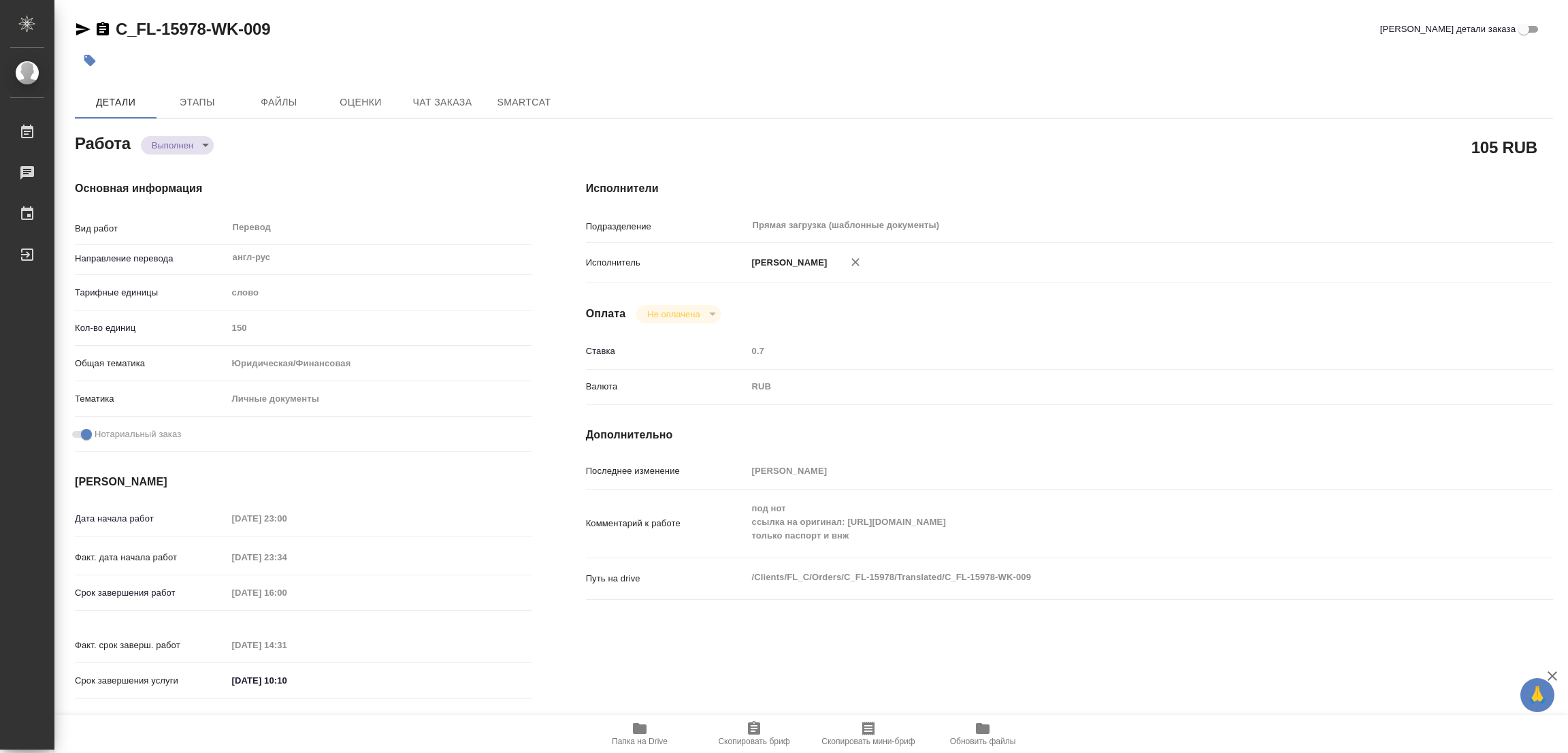
type textarea "x"
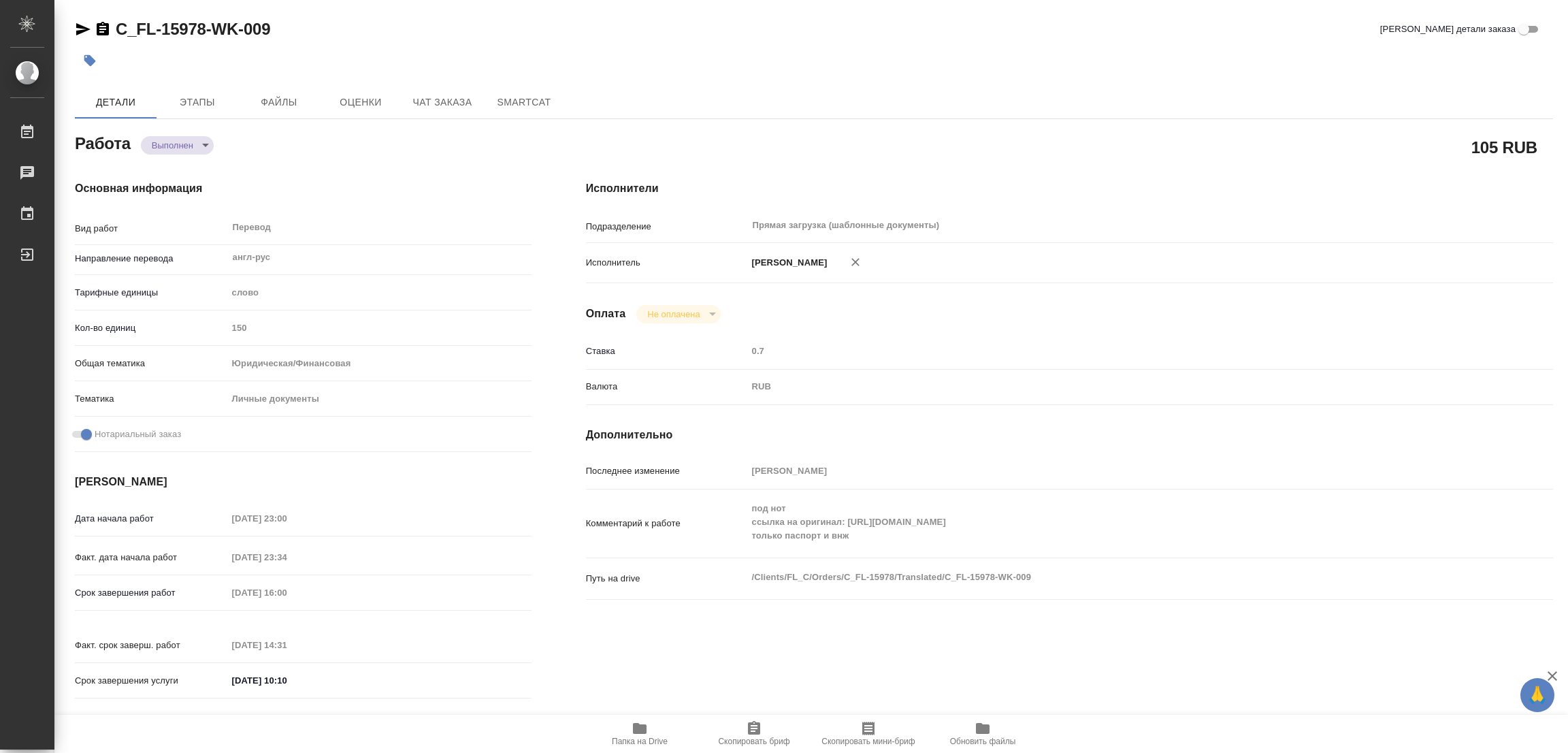
type textarea "x"
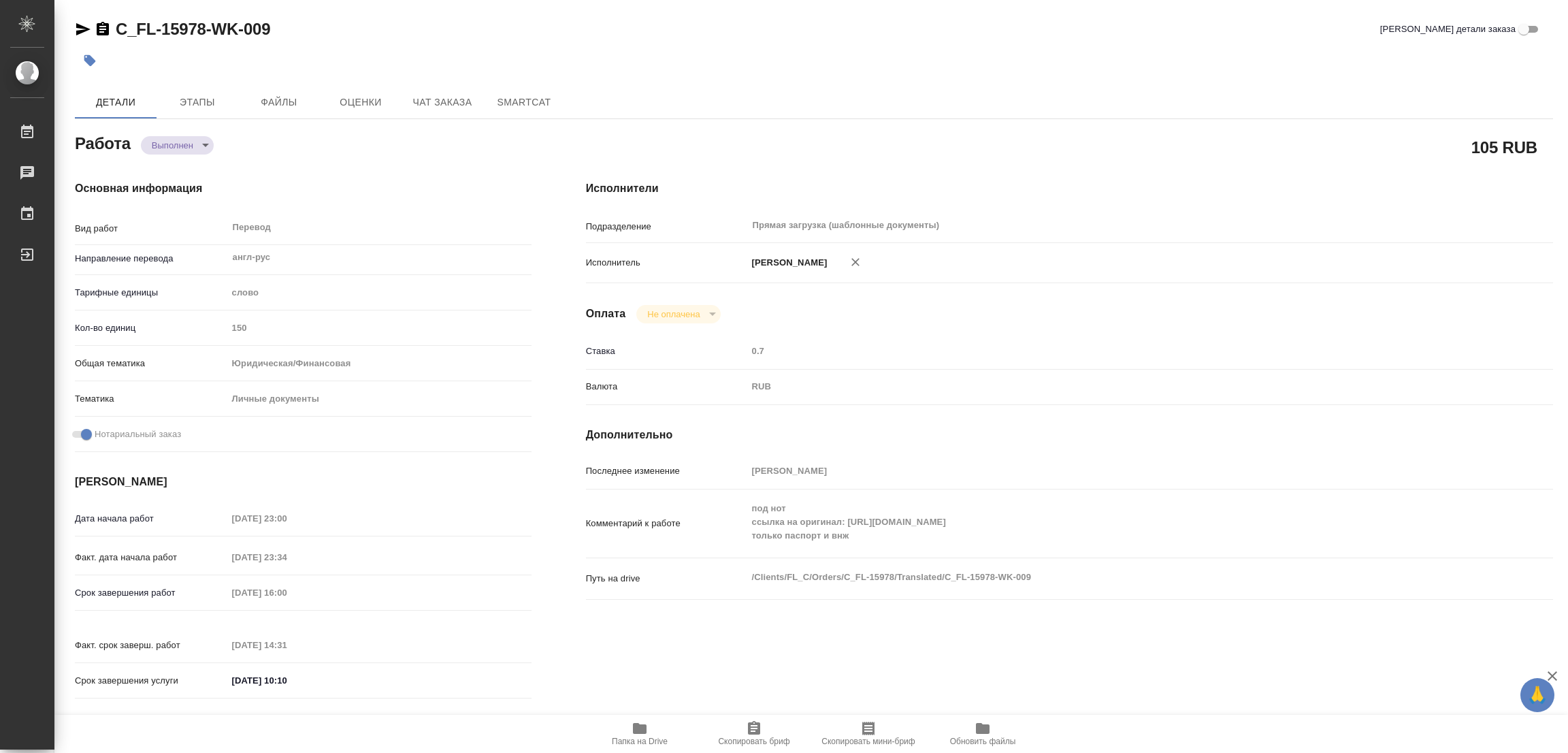
type textarea "x"
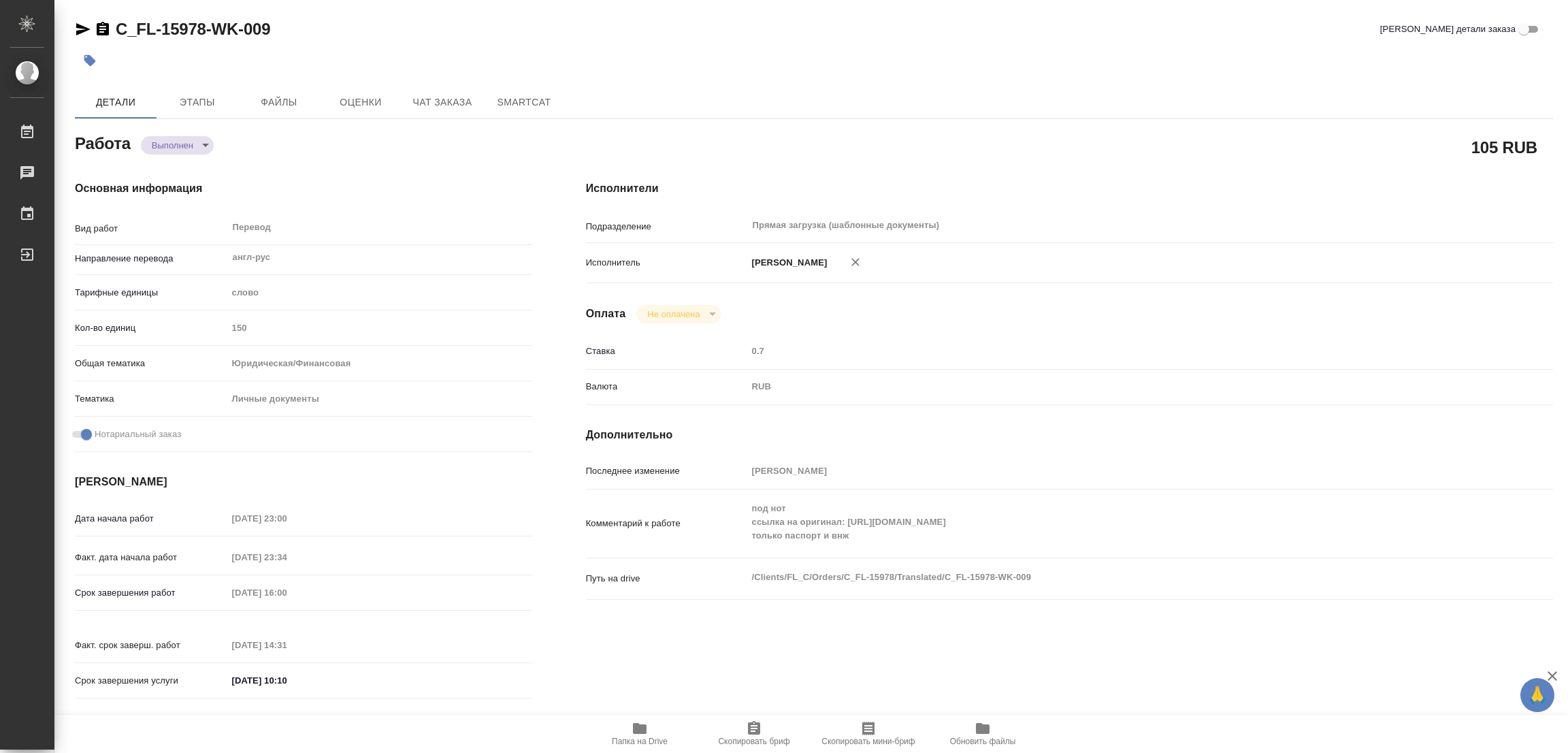
type textarea "x"
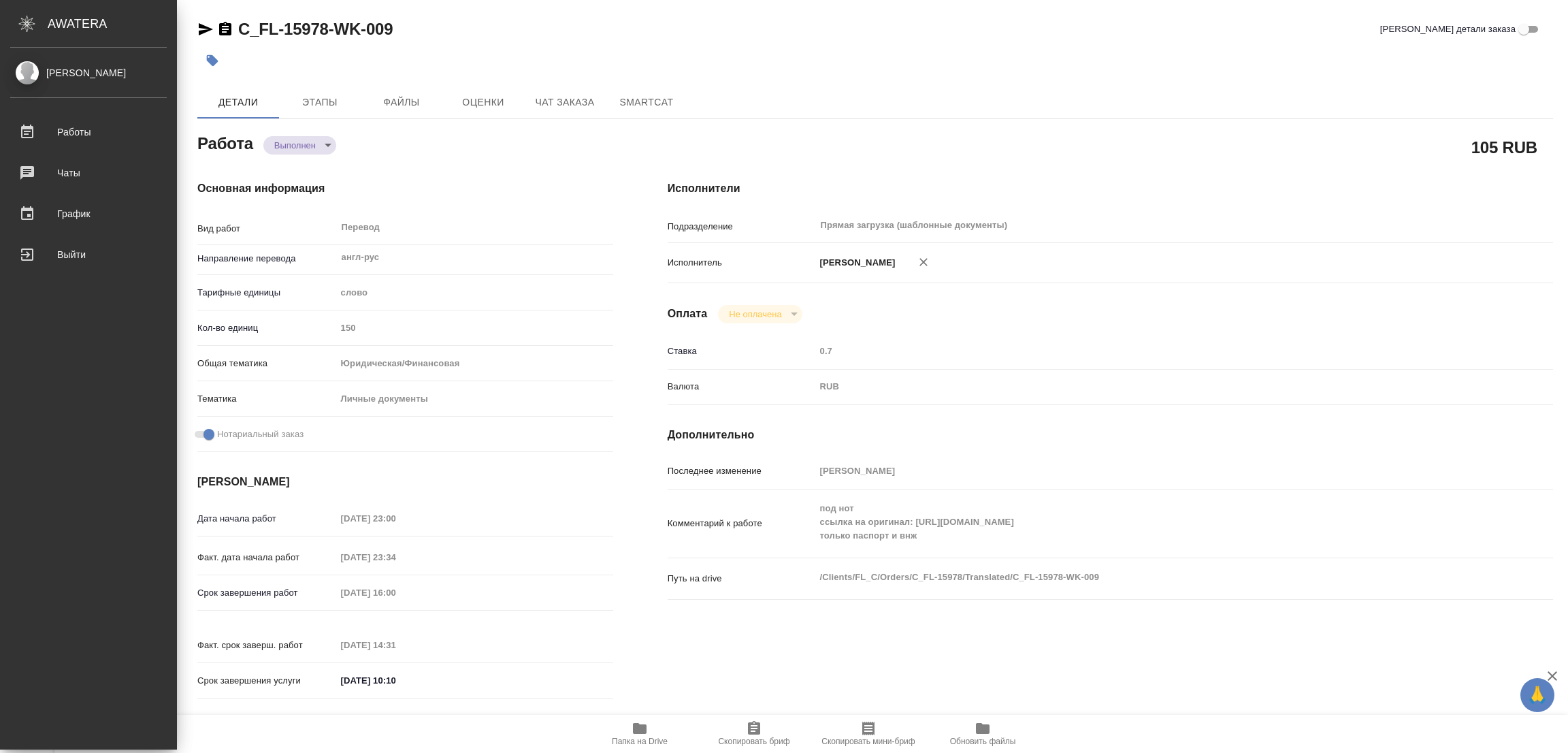
type textarea "x"
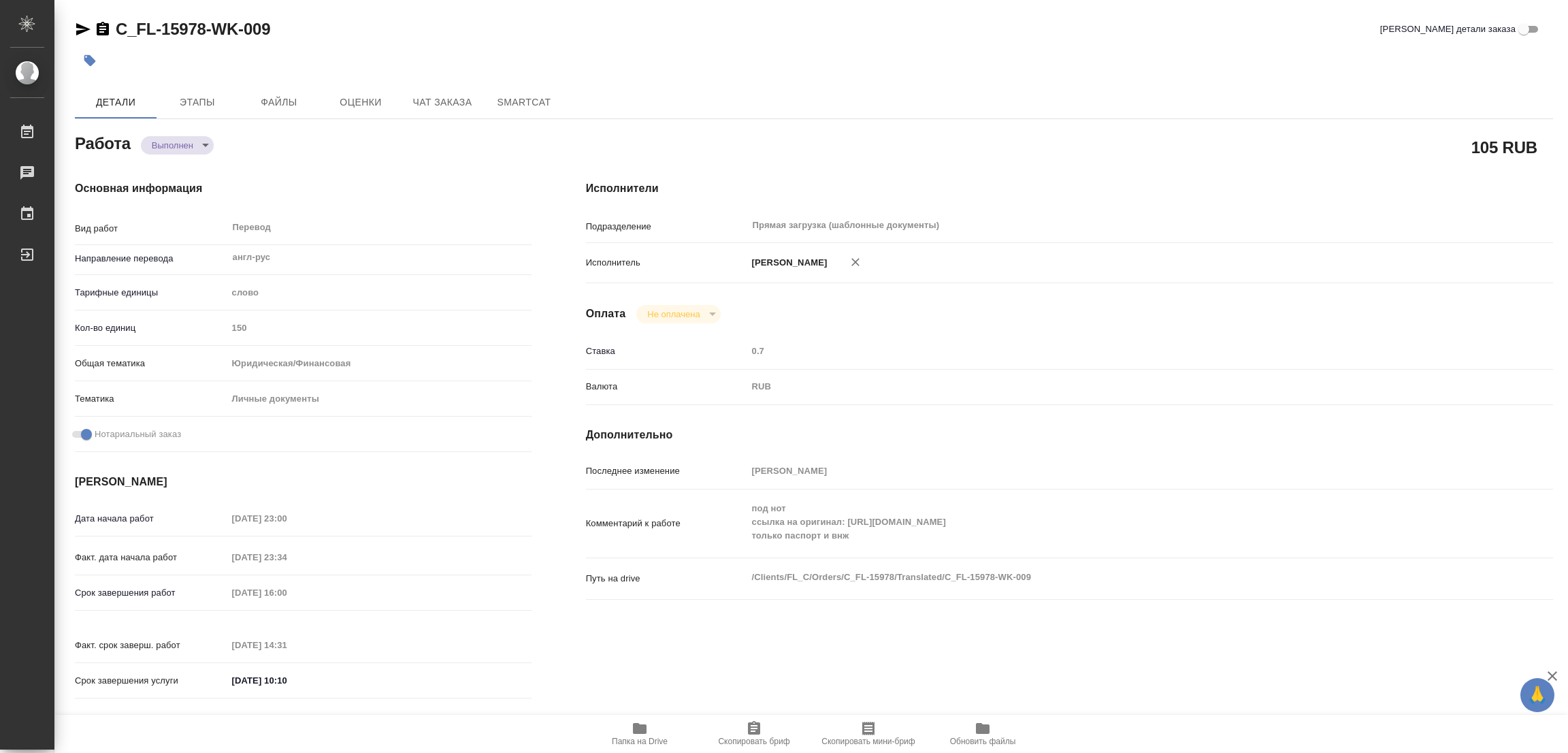
type textarea "x"
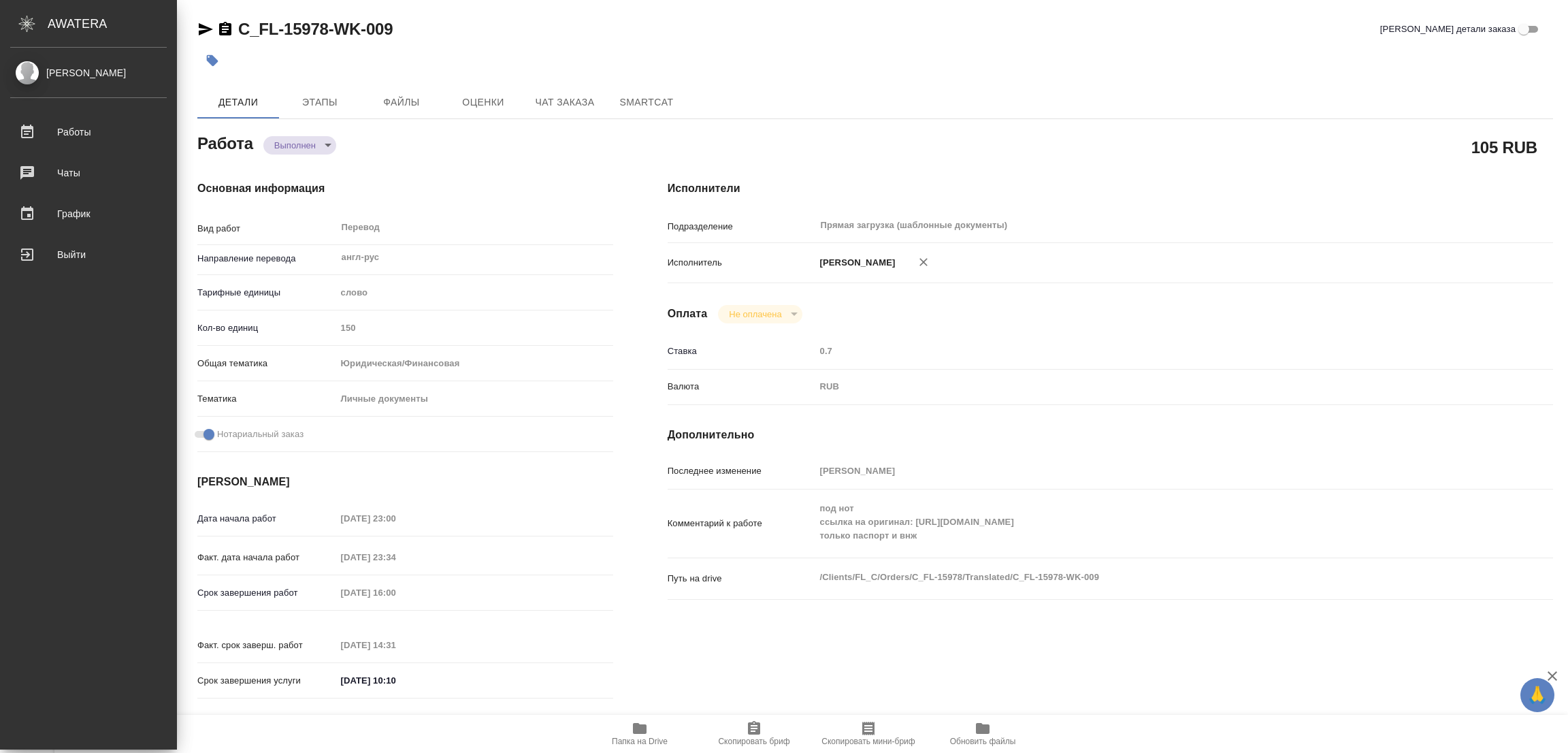
type textarea "x"
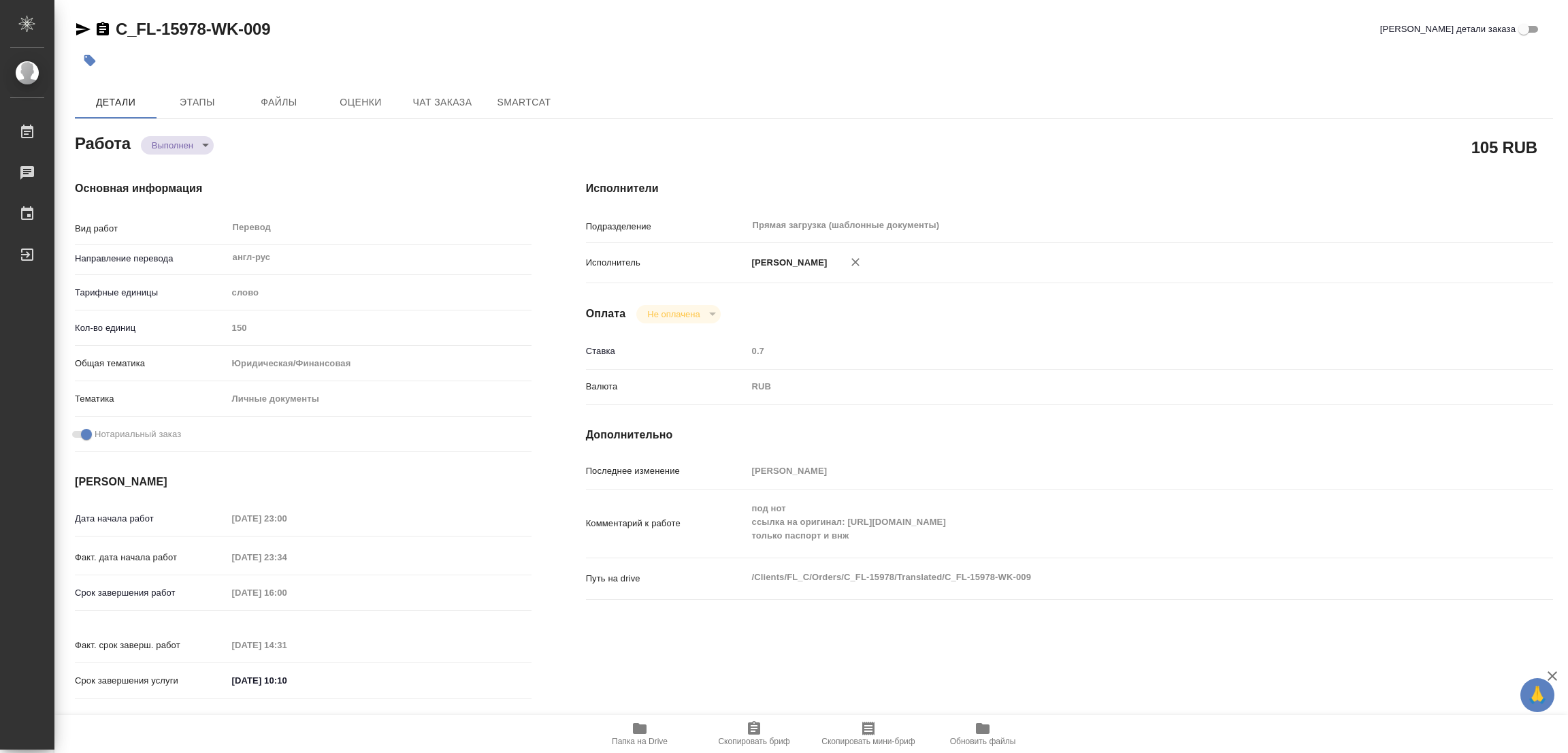
click at [89, 57] on icon "button" at bounding box center [90, 60] width 11 height 11
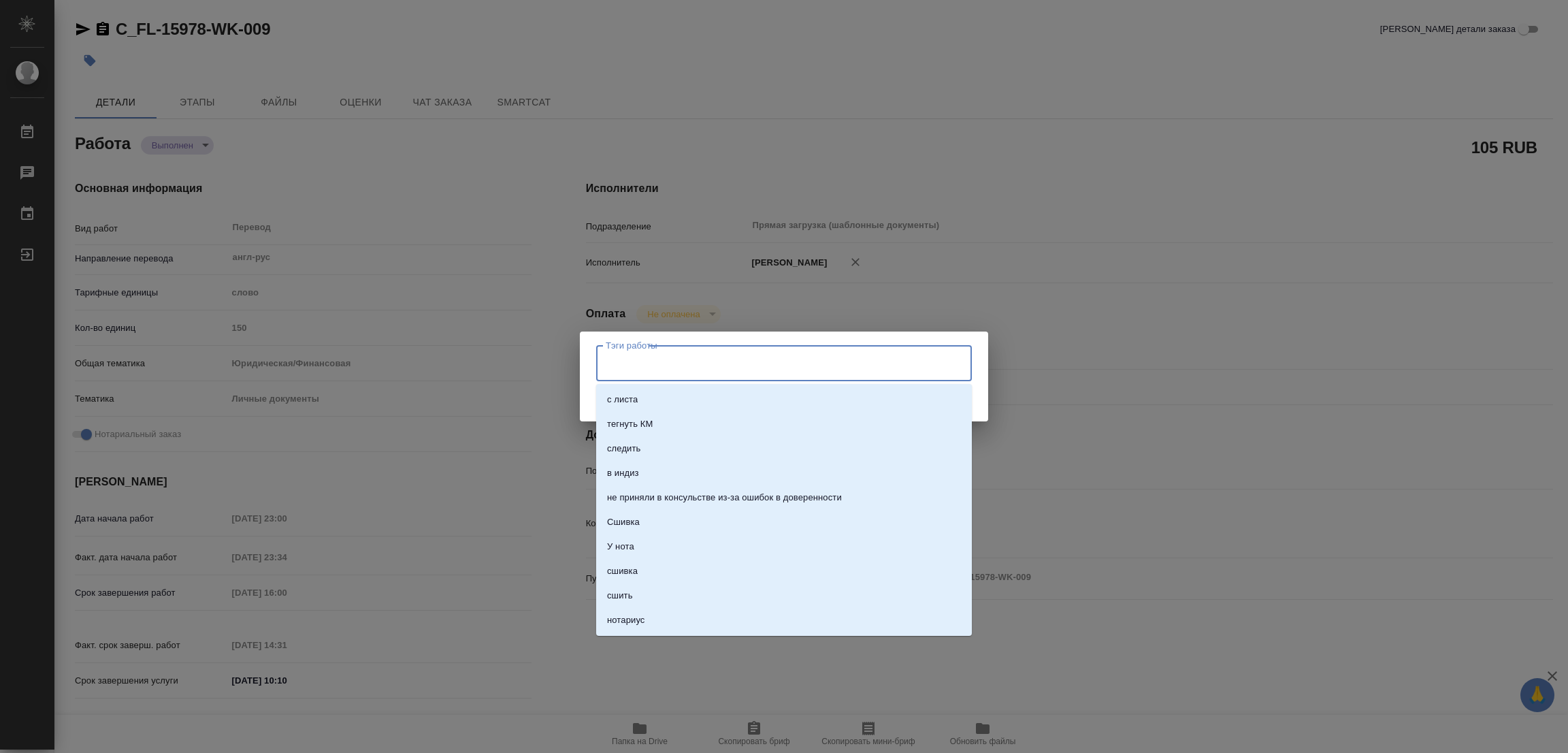
click at [619, 359] on input "Тэги работы" at bounding box center [771, 363] width 338 height 23
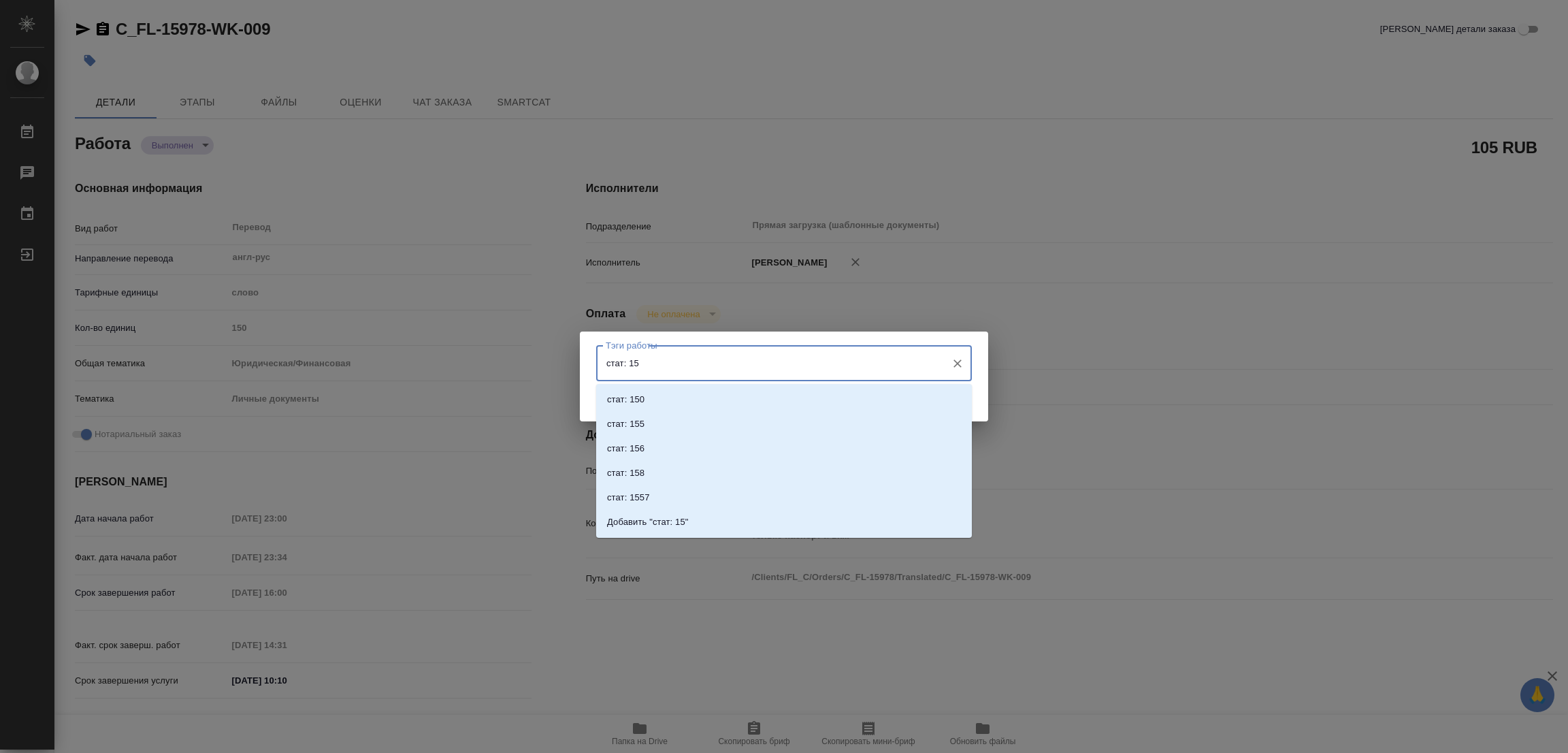
type input "стат: 150"
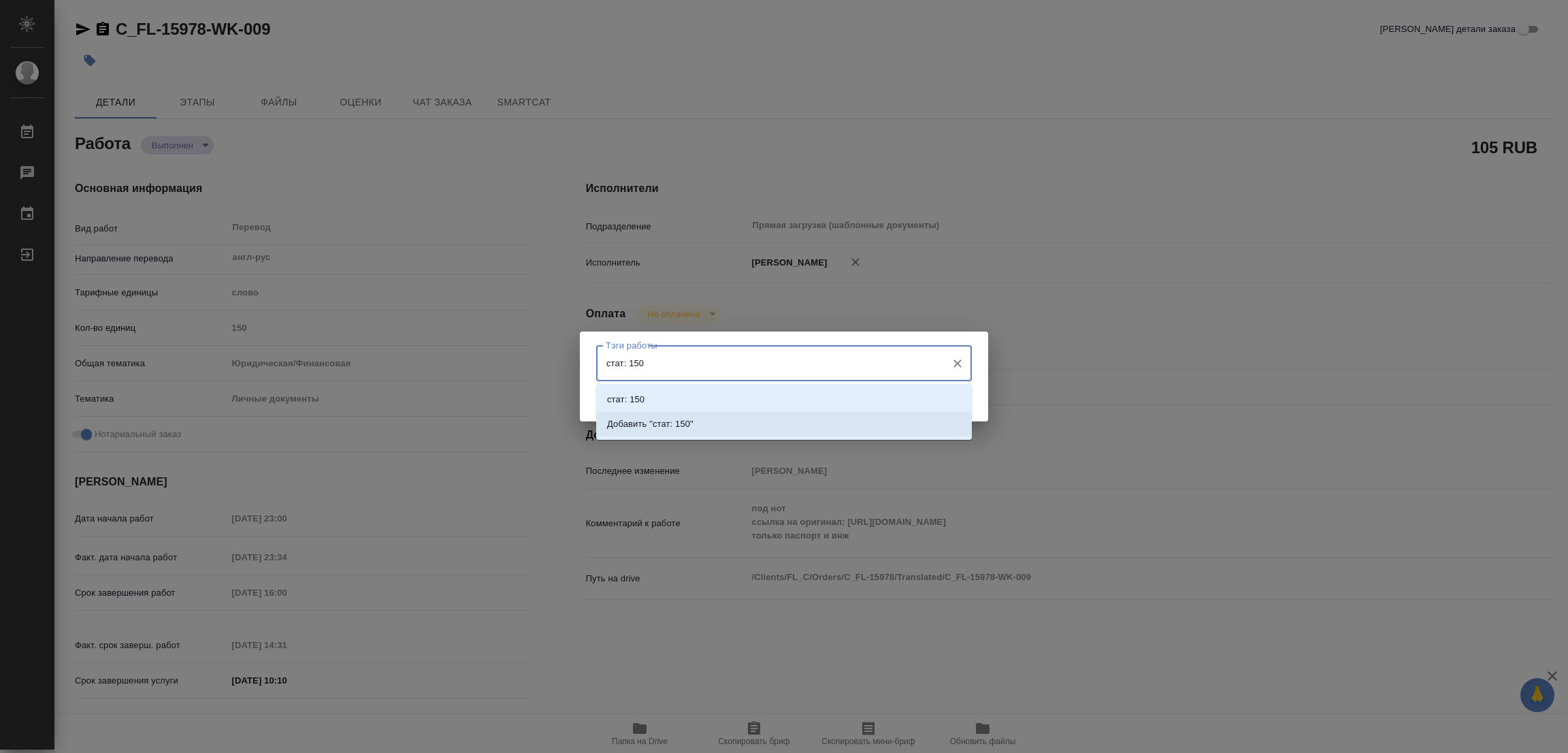
click at [674, 423] on p "Добавить "стат: 150"" at bounding box center [649, 424] width 86 height 14
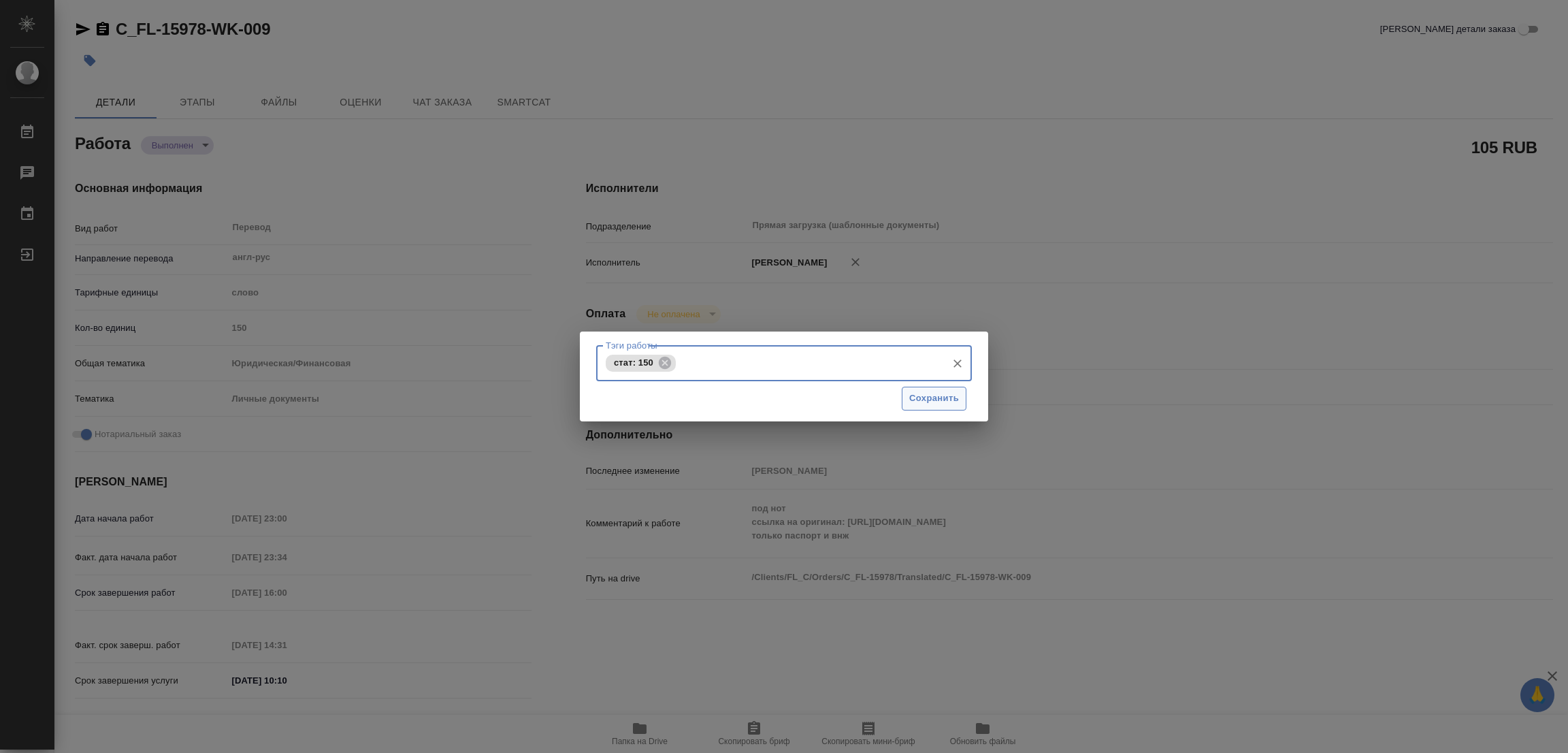
click at [942, 397] on span "Сохранить" at bounding box center [935, 398] width 50 height 15
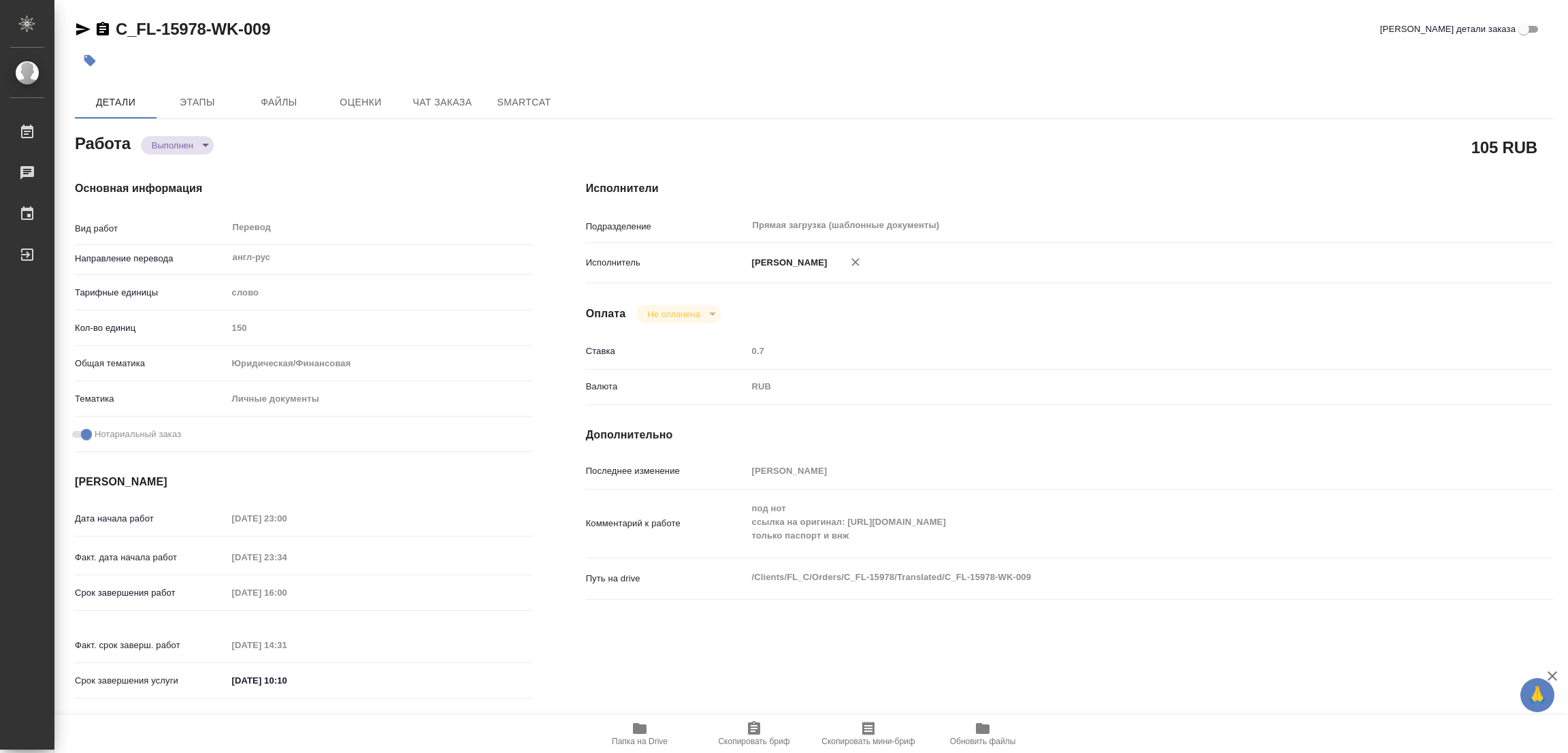
click at [927, 391] on span "Сохранить" at bounding box center [935, 398] width 50 height 15
type input "completed"
type textarea "Перевод"
type textarea "x"
type input "англ-рус"
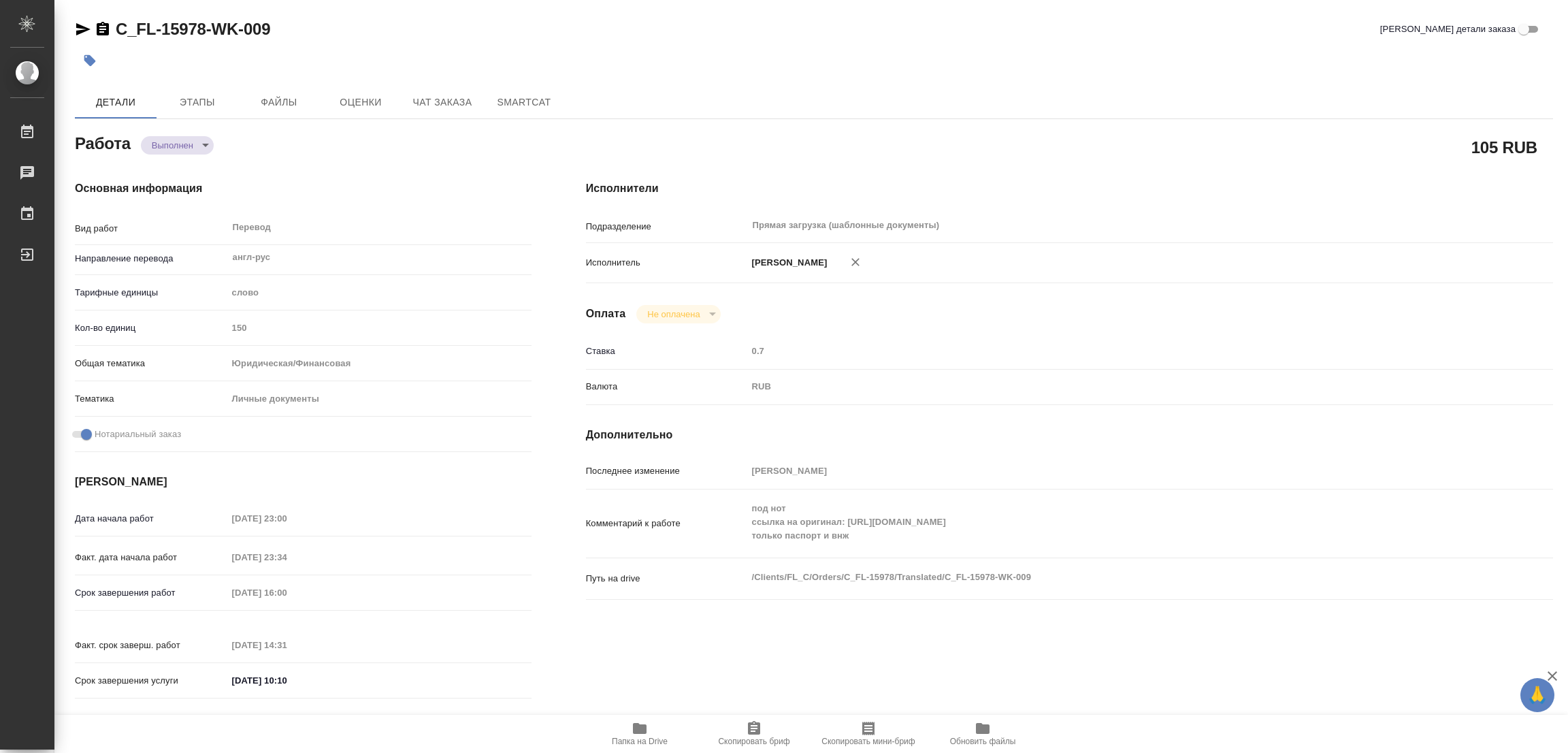
type input "5a8b1489cc6b4906c91bfd90"
type input "150"
type input "yr-fn"
type input "5a8b8b956a9677013d343cfe"
checkbox input "true"
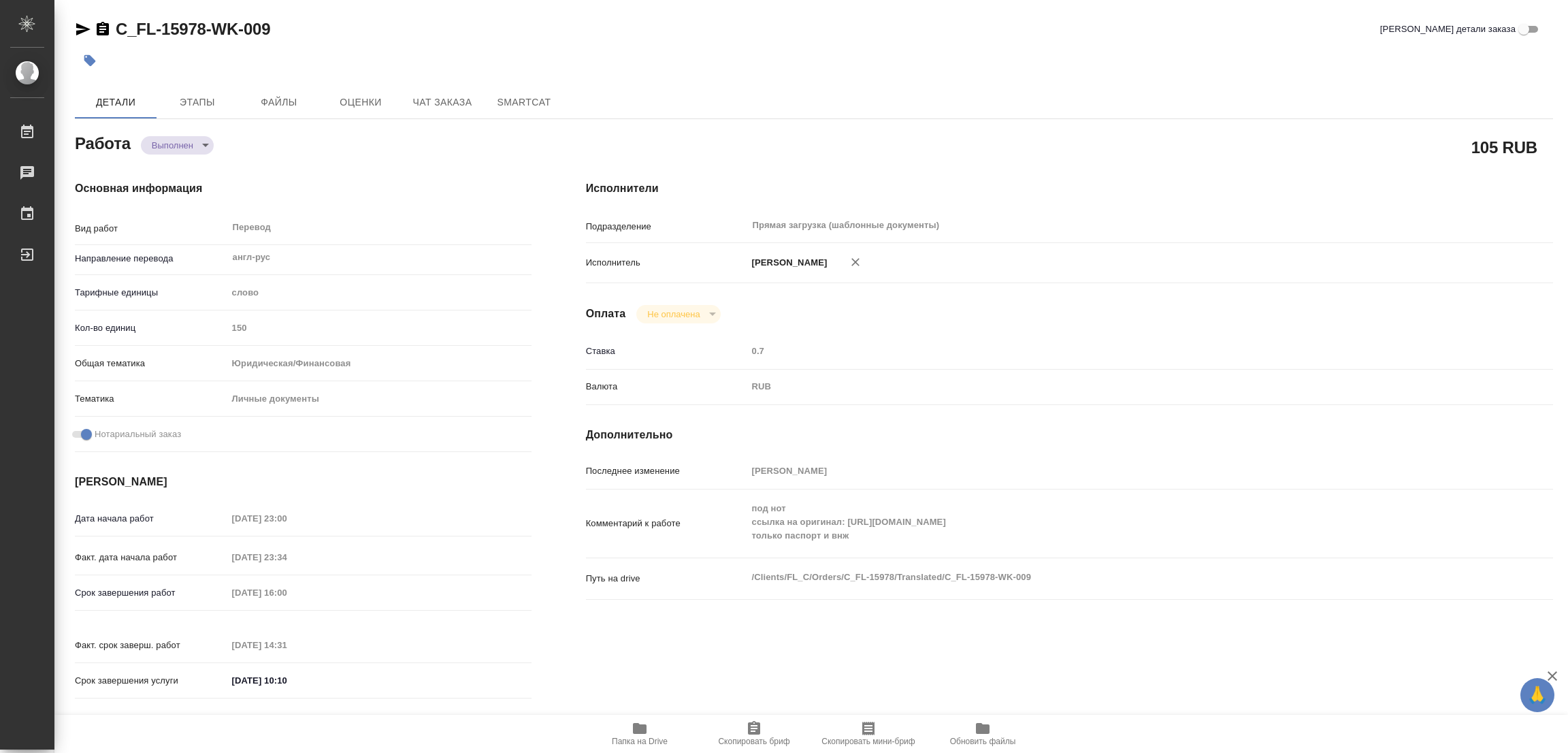
type input "10.10.2025 23:00"
type input "10.10.2025 23:34"
type input "13.10.2025 16:00"
type input "13.10.2025 14:31"
type input "14.10.2025 10:10"
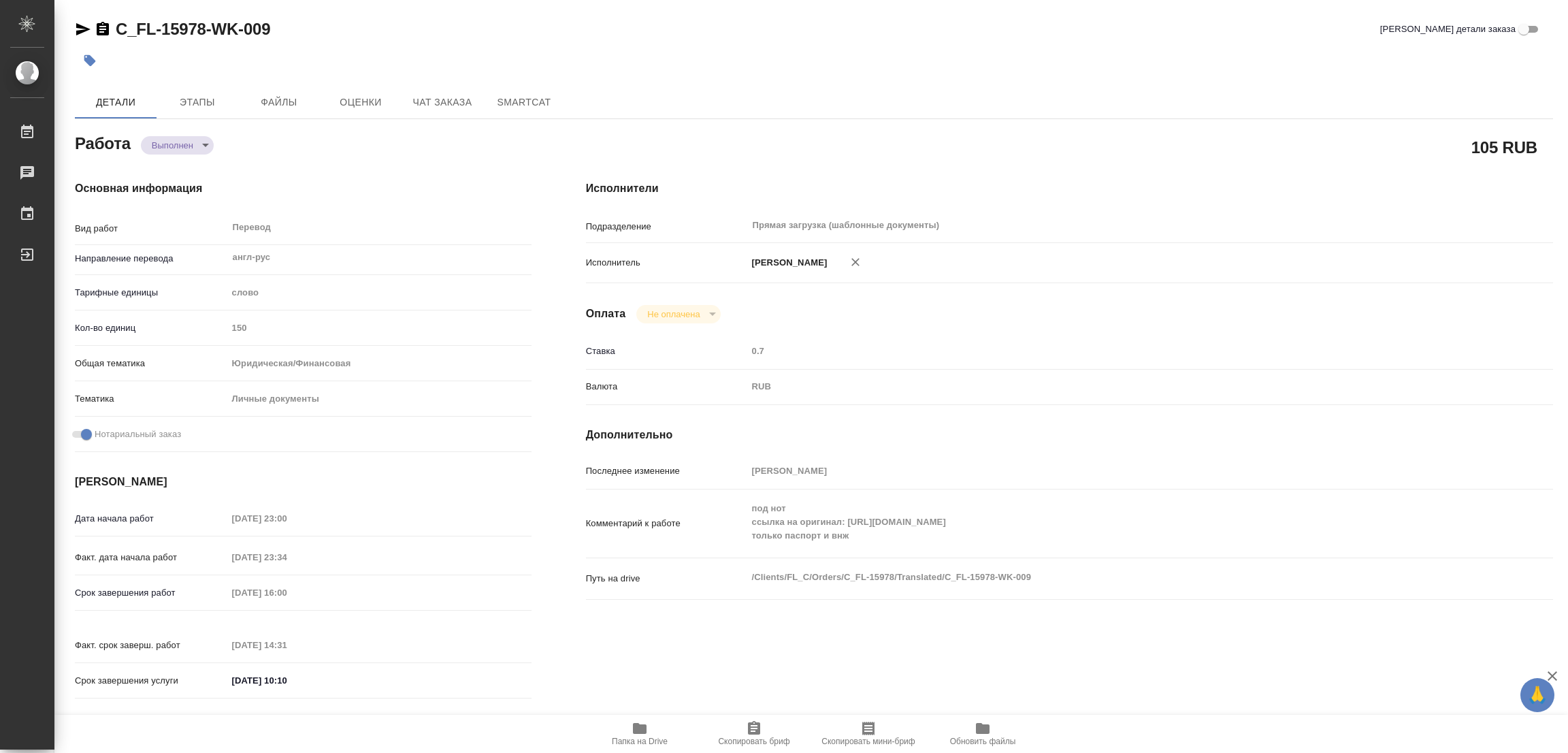
type input "Прямая загрузка (шаблонные документы)"
type input "notPayed"
type input "0.7"
type input "RUB"
type input "[PERSON_NAME]"
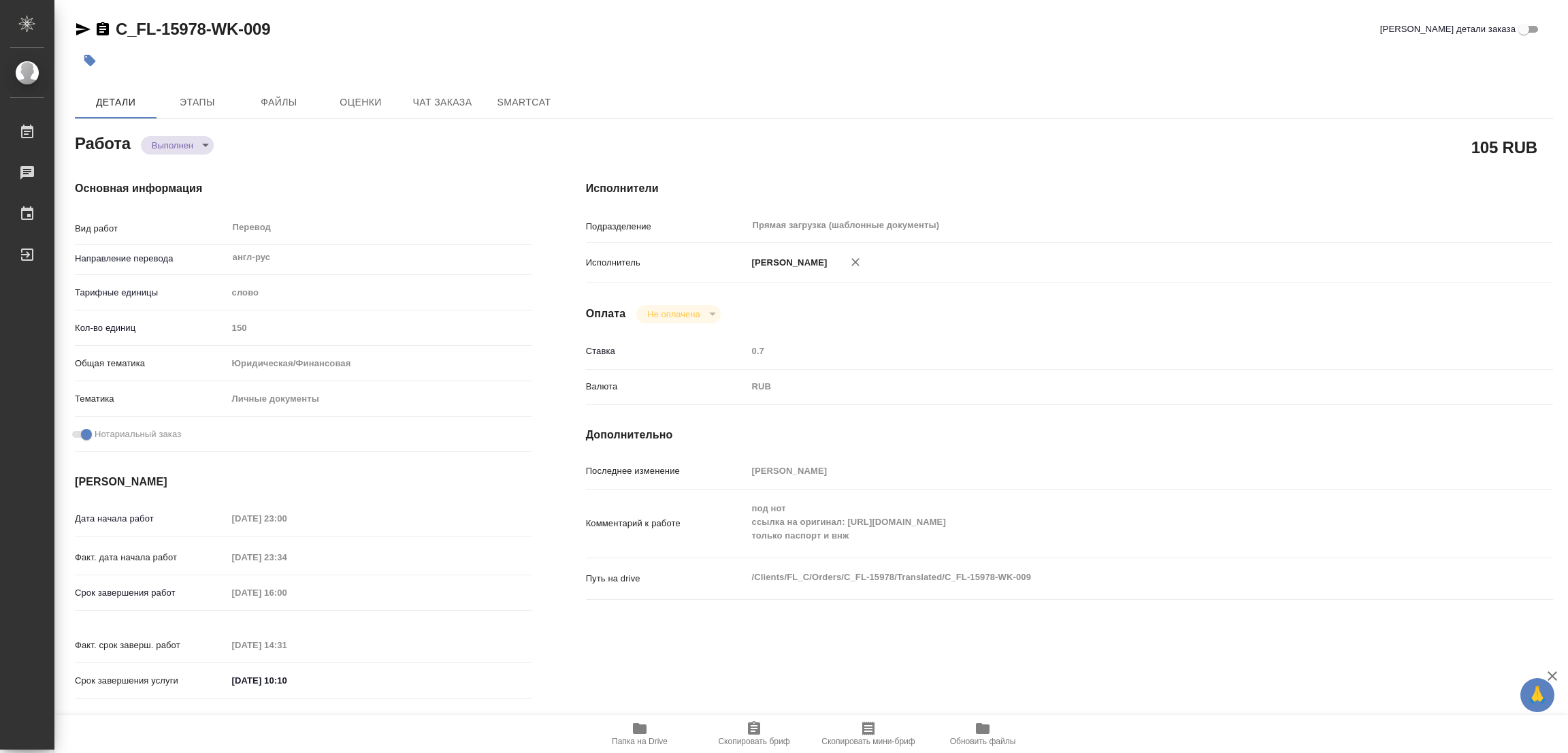
type textarea "под нот ссылка на оригинал: https://drive.awatera.com/s/XzNszHmGiWMMN2X только …"
type textarea "x"
type textarea "/Clients/FL_C/Orders/C_FL-15978/Translated/C_FL-15978-WK-009"
type textarea "x"
type input "C_FL-15978"
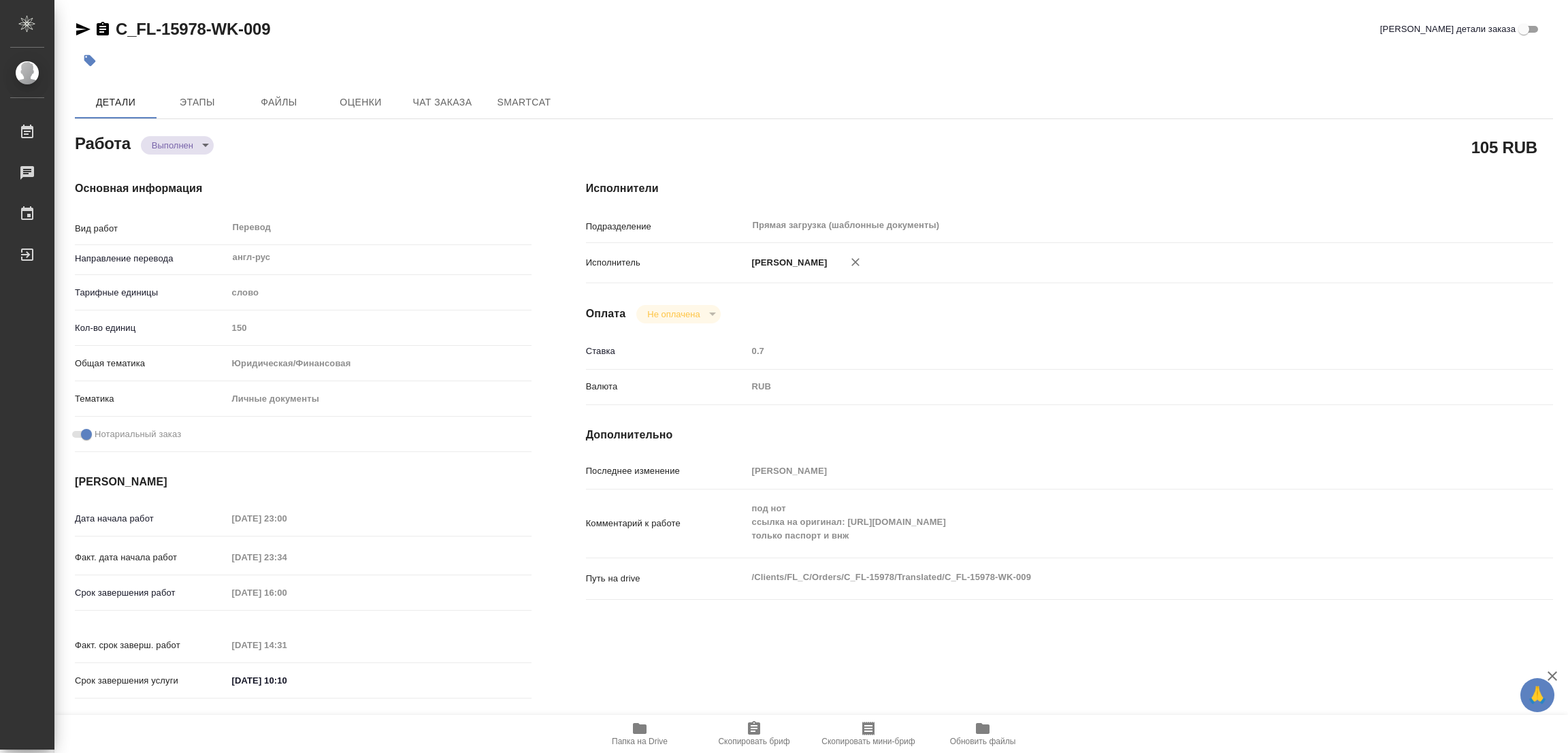
type input "Перевод станд. несрочный"
type input "Постредактура машинного перевода, Редактура, Приёмка по качеству, Перевод, Корр…"
type input "Зайцева Светлана"
type input "Петрова Валерия"
type input "/Clients/FL_C/Orders/C_FL-15978"
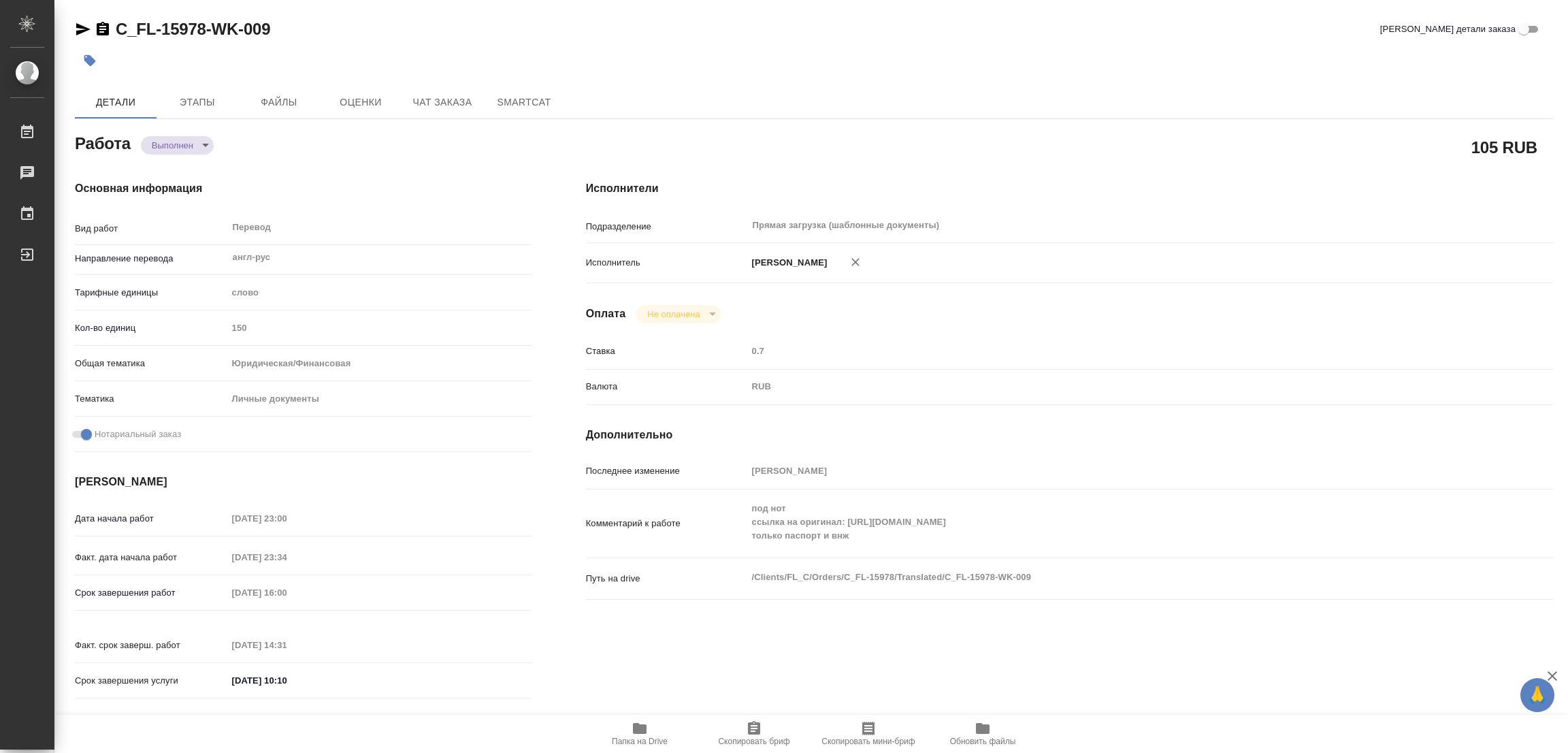
type textarea "x"
type textarea "Договор с турецкого и 2 внж"
type textarea "x"
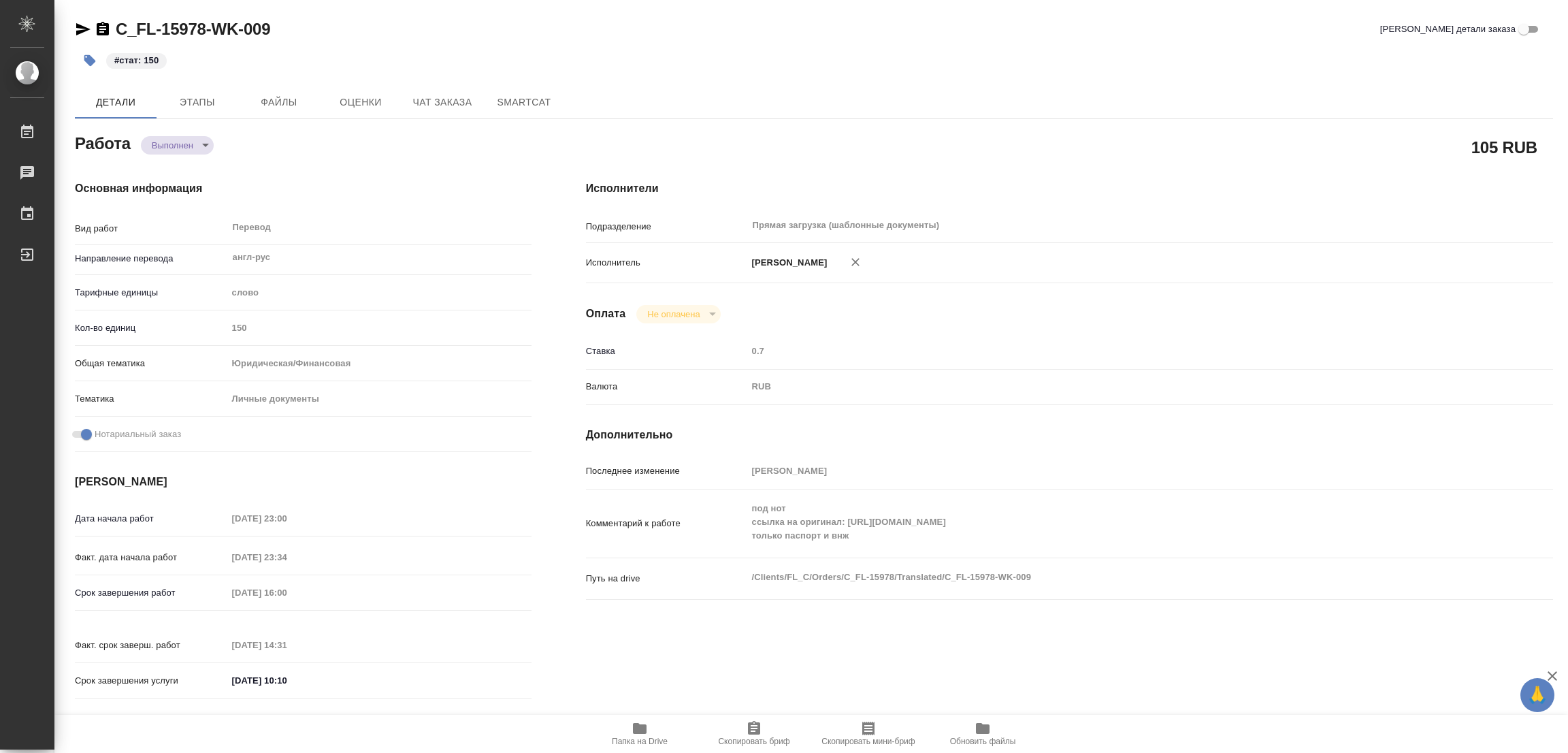
type textarea "x"
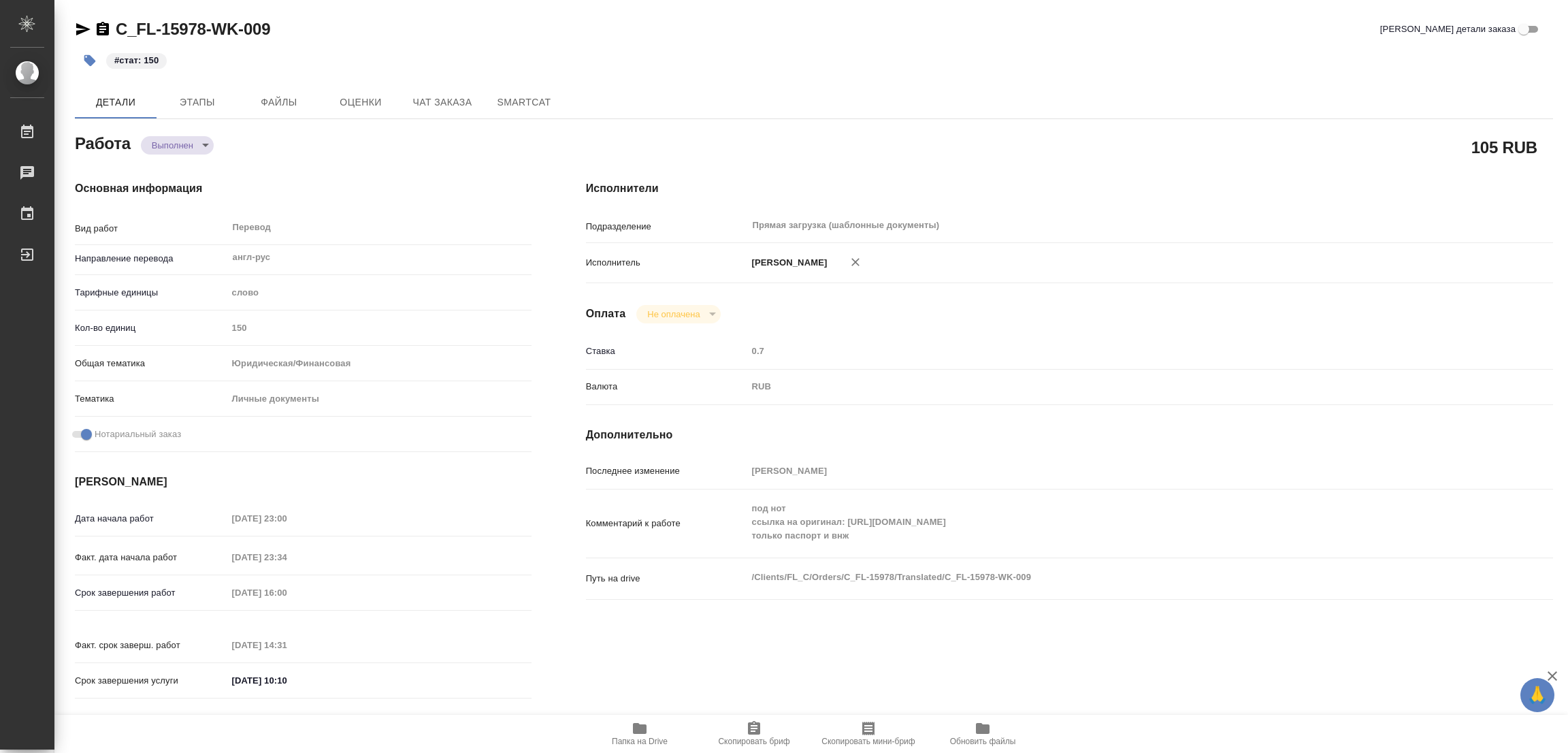
type textarea "x"
click at [748, 59] on div "#стат: 150" at bounding box center [567, 60] width 985 height 30
type input "completed"
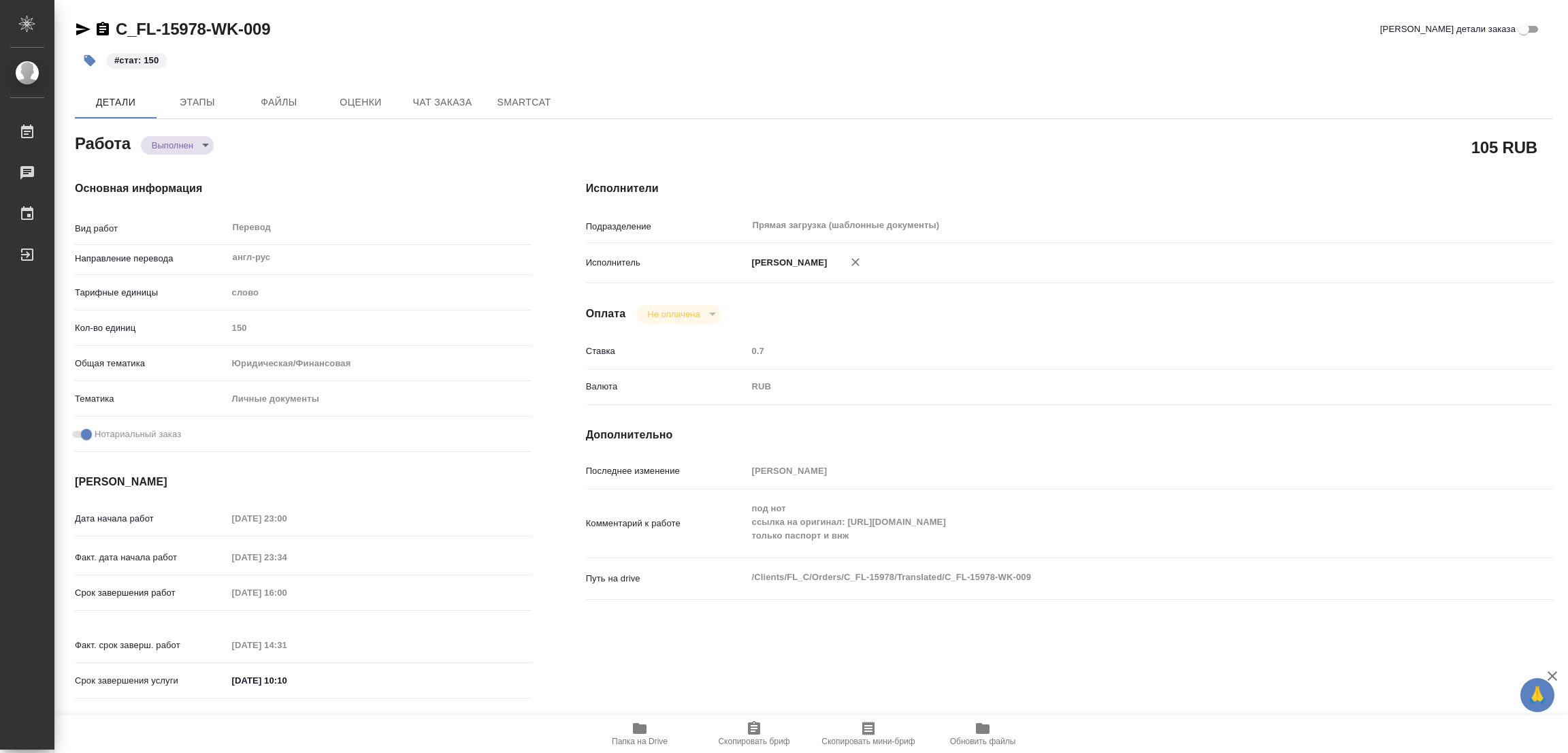
type textarea "Перевод"
type textarea "x"
type input "англ-рус"
type input "5a8b1489cc6b4906c91bfd90"
type input "150"
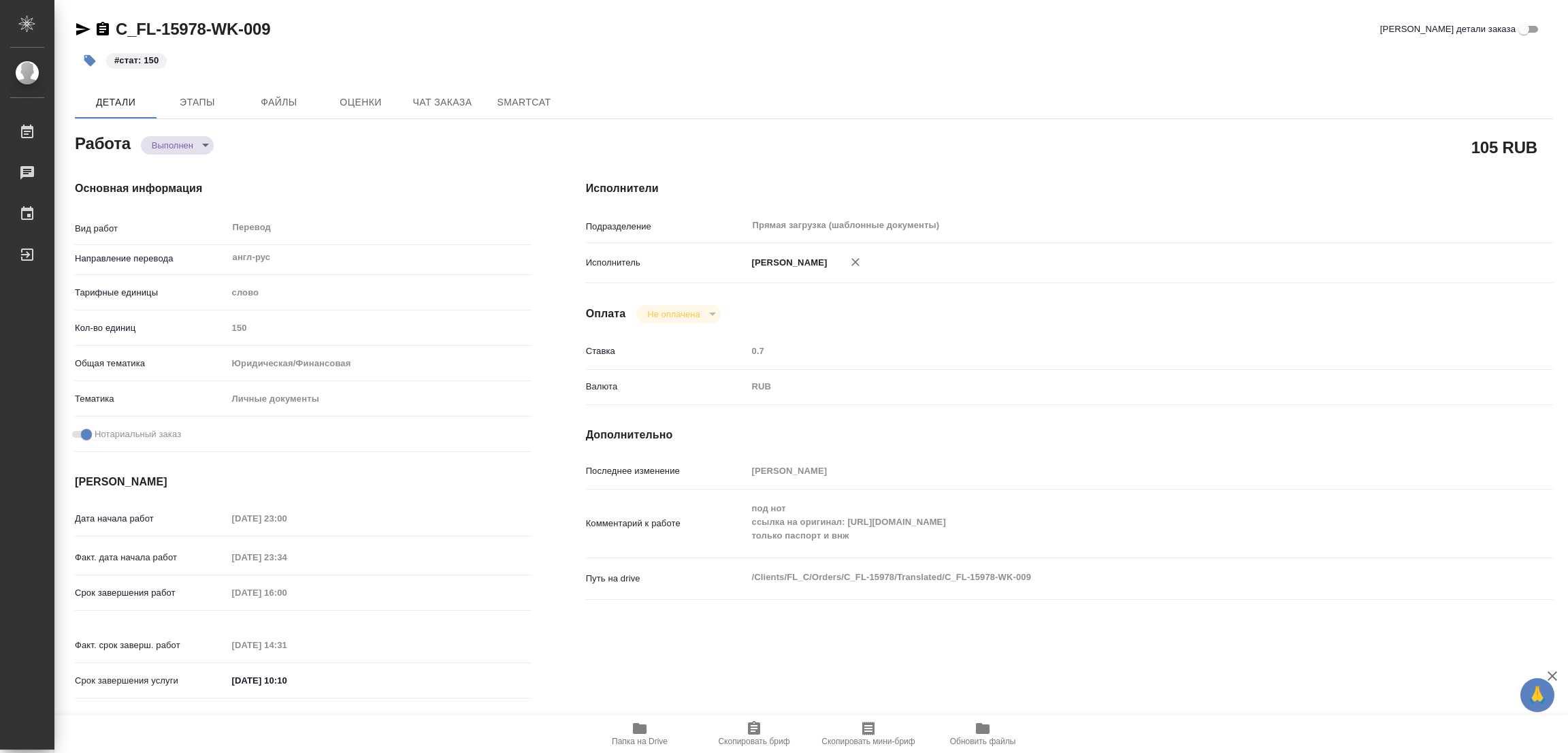
type input "yr-fn"
type input "5a8b8b956a9677013d343cfe"
checkbox input "true"
type input "10.10.2025 23:00"
type input "10.10.2025 23:34"
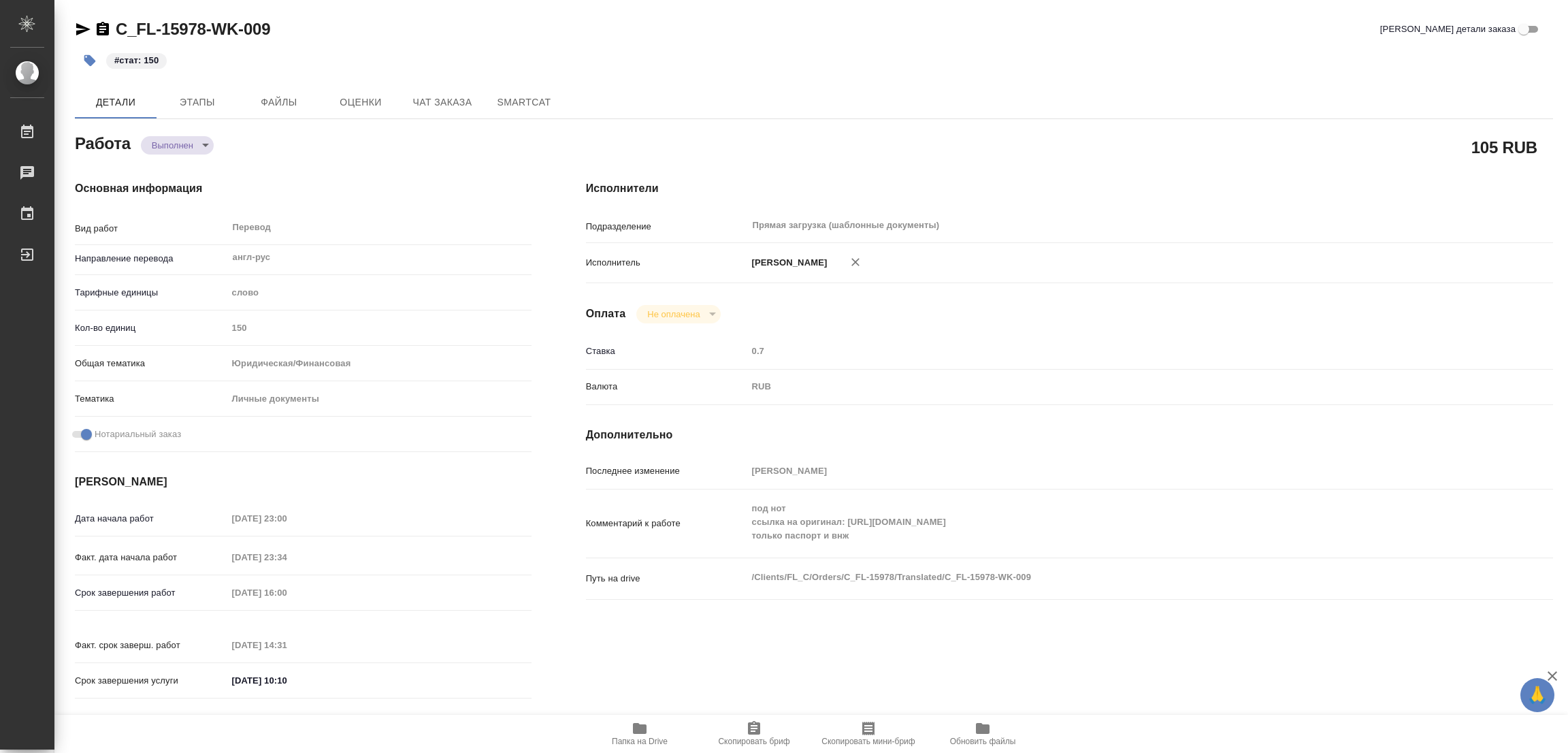
type input "13.10.2025 16:00"
type input "13.10.2025 14:31"
type input "14.10.2025 10:10"
type input "Прямая загрузка (шаблонные документы)"
type input "notPayed"
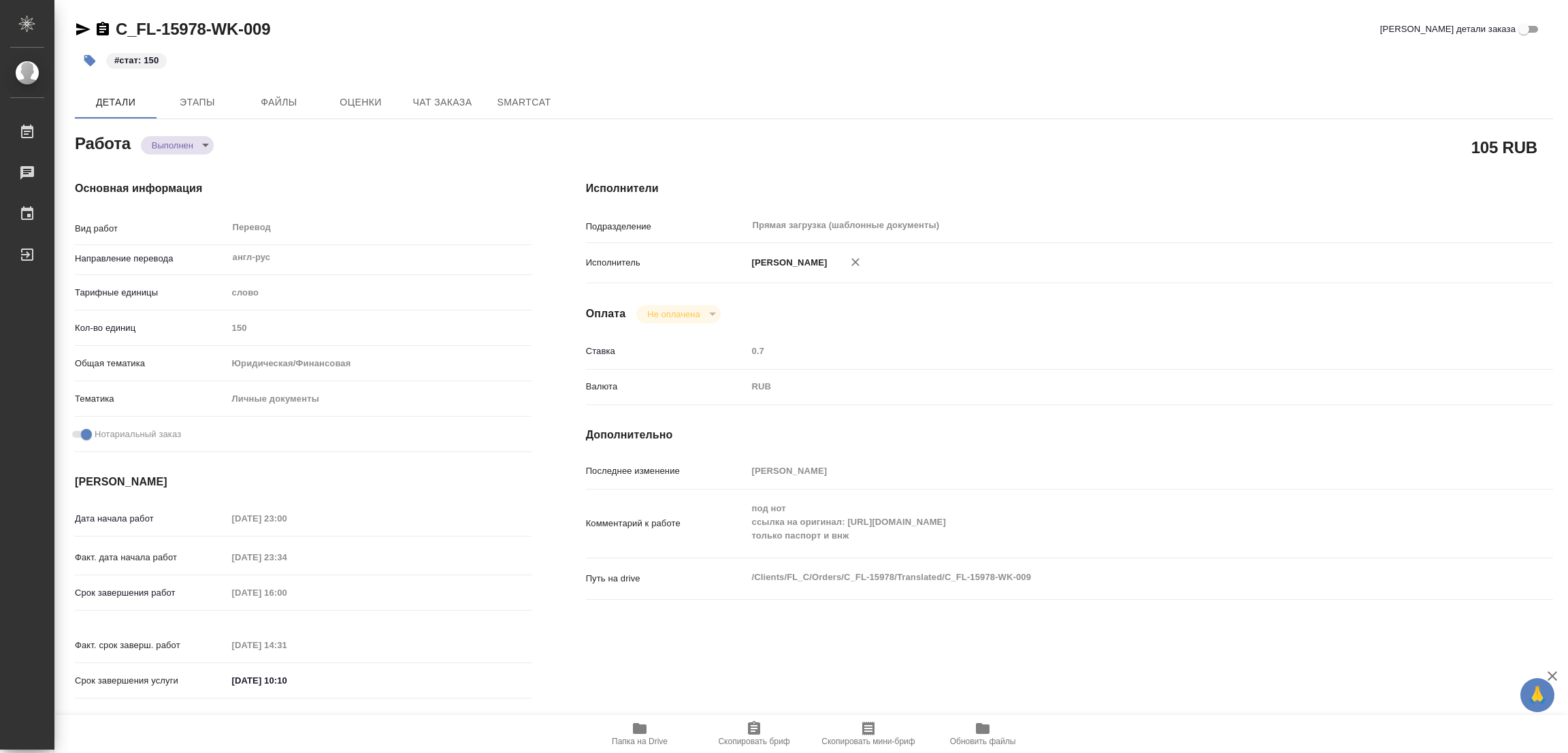
type input "0.7"
type input "RUB"
type input "[PERSON_NAME]"
type textarea "под нот ссылка на оригинал: https://drive.awatera.com/s/XzNszHmGiWMMN2X только …"
type textarea "x"
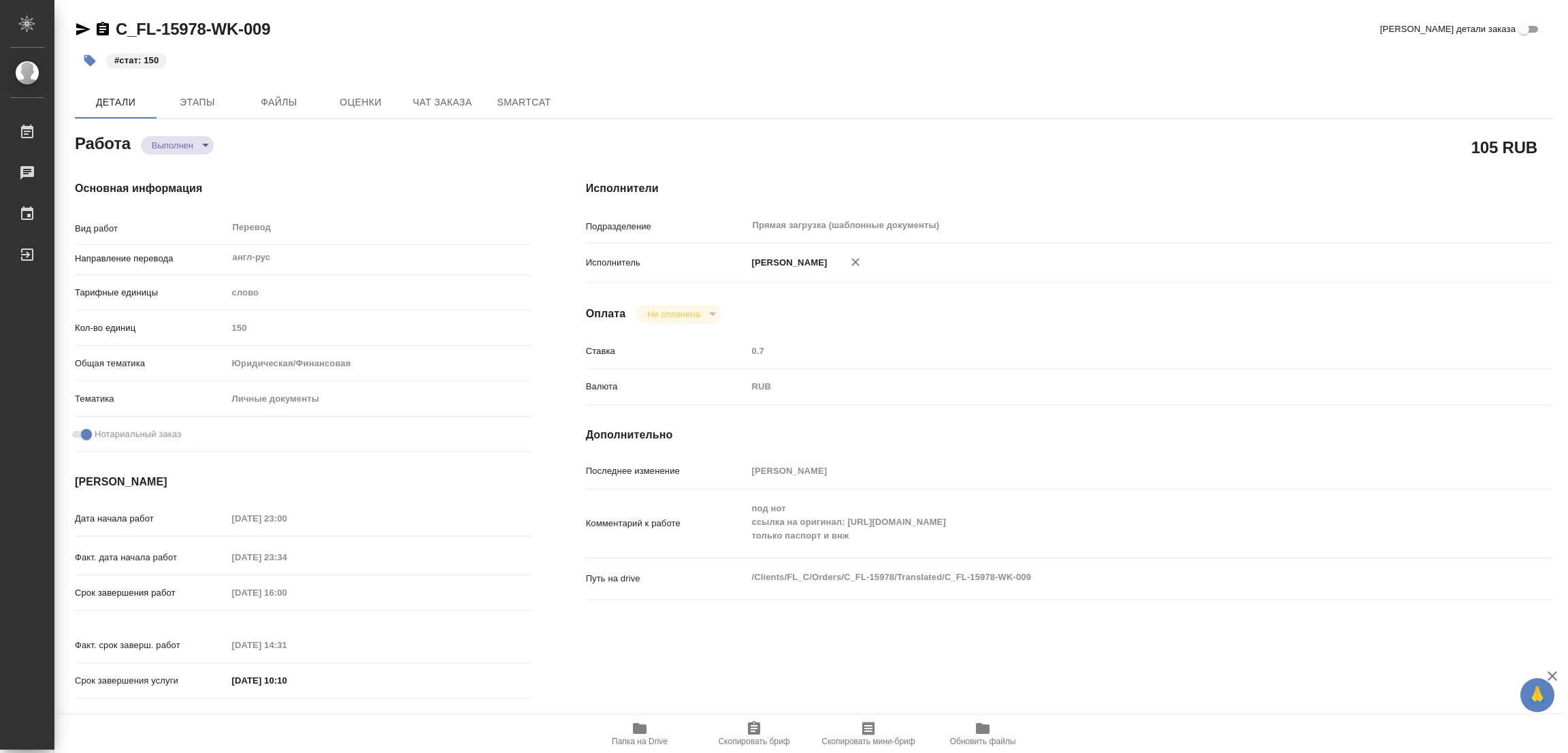
type textarea "/Clients/FL_C/Orders/C_FL-15978/Translated/C_FL-15978-WK-009"
type textarea "x"
type input "C_FL-15978"
type input "Перевод станд. несрочный"
type input "Постредактура машинного перевода, Редактура, Приёмка по качеству, Перевод, Корр…"
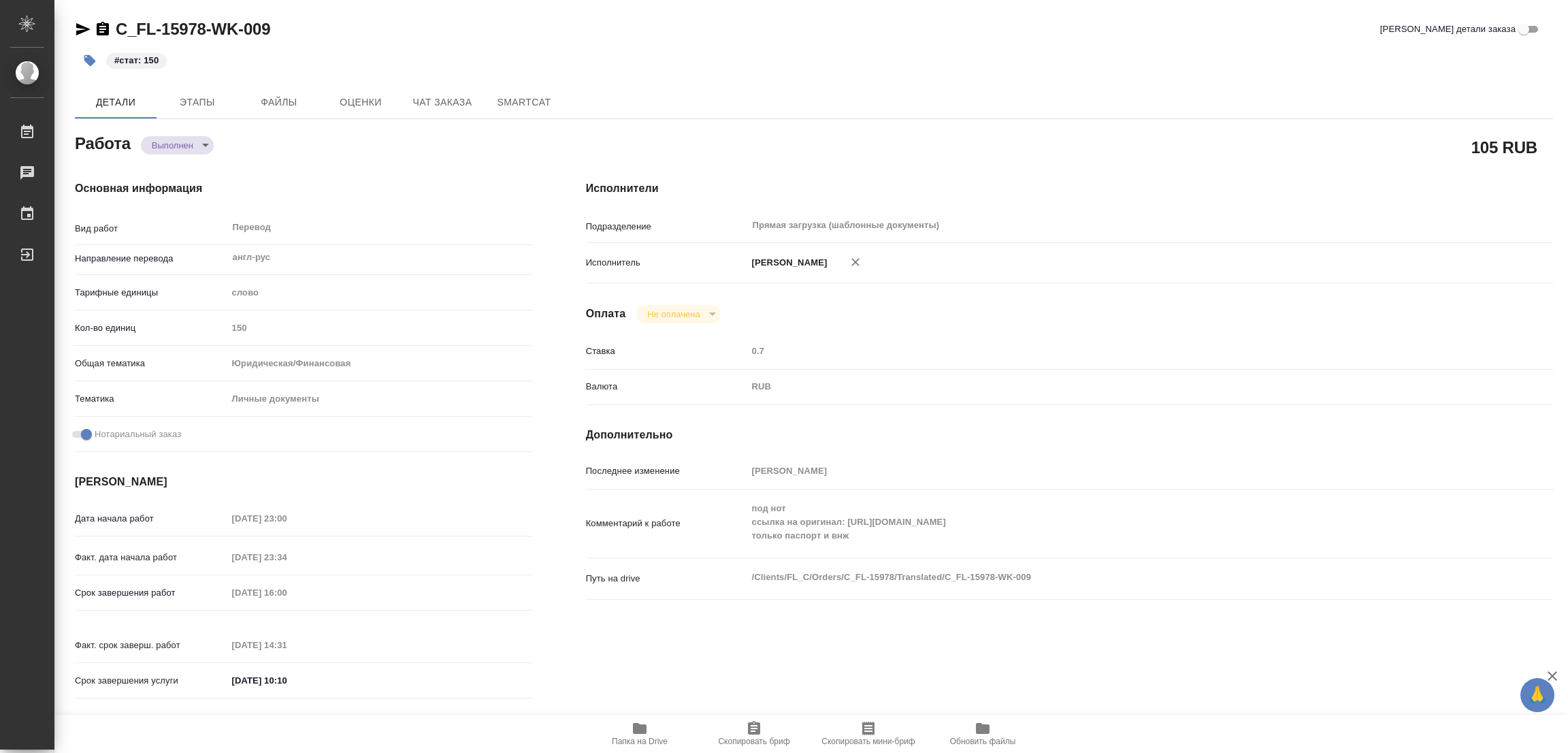
type input "Зайцева Светлана"
type input "Петрова Валерия"
type input "/Clients/FL_C/Orders/C_FL-15978"
type textarea "x"
click at [386, 55] on div "#стат: 150" at bounding box center [567, 60] width 985 height 30
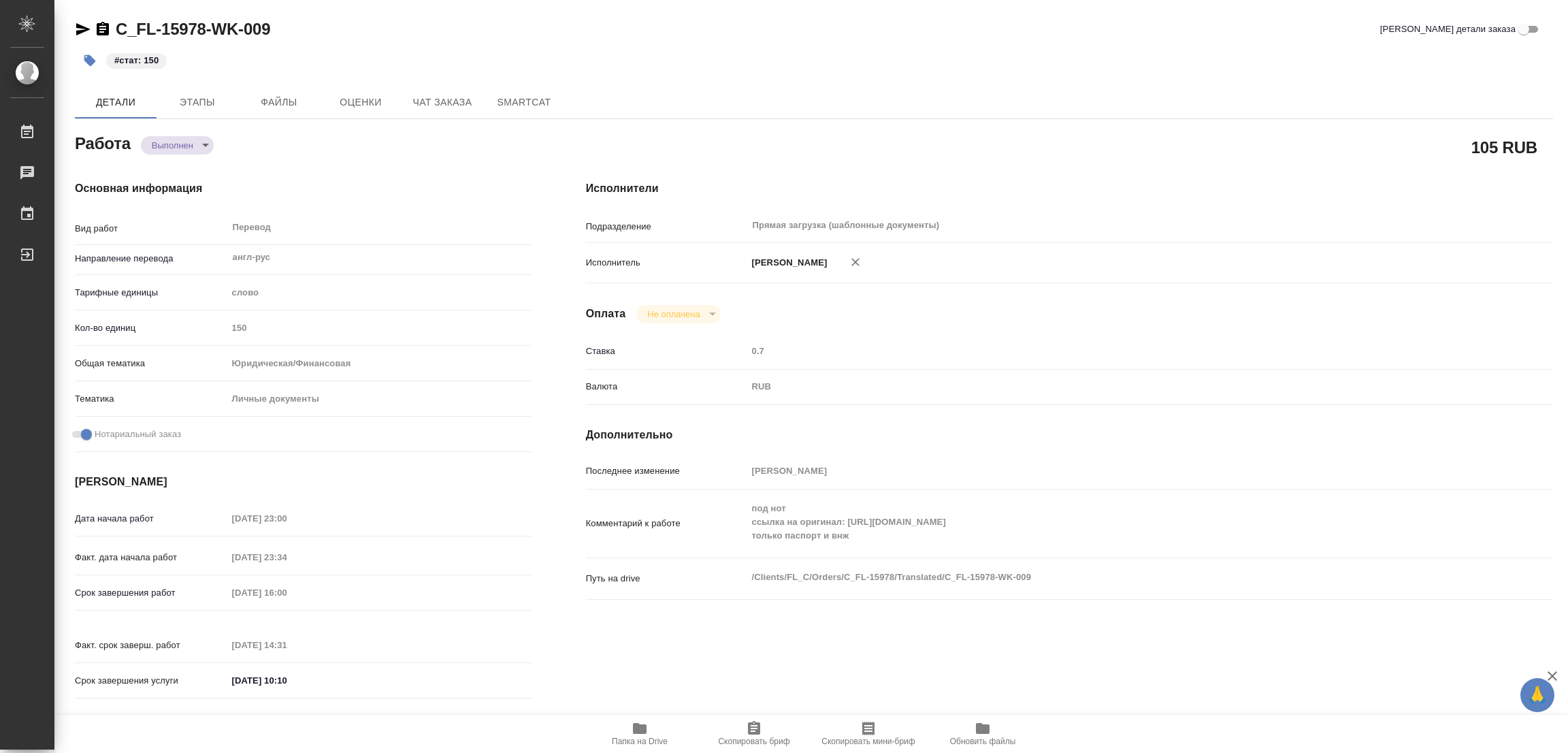
click at [743, 64] on div "#стат: 150" at bounding box center [567, 60] width 985 height 30
type textarea "x"
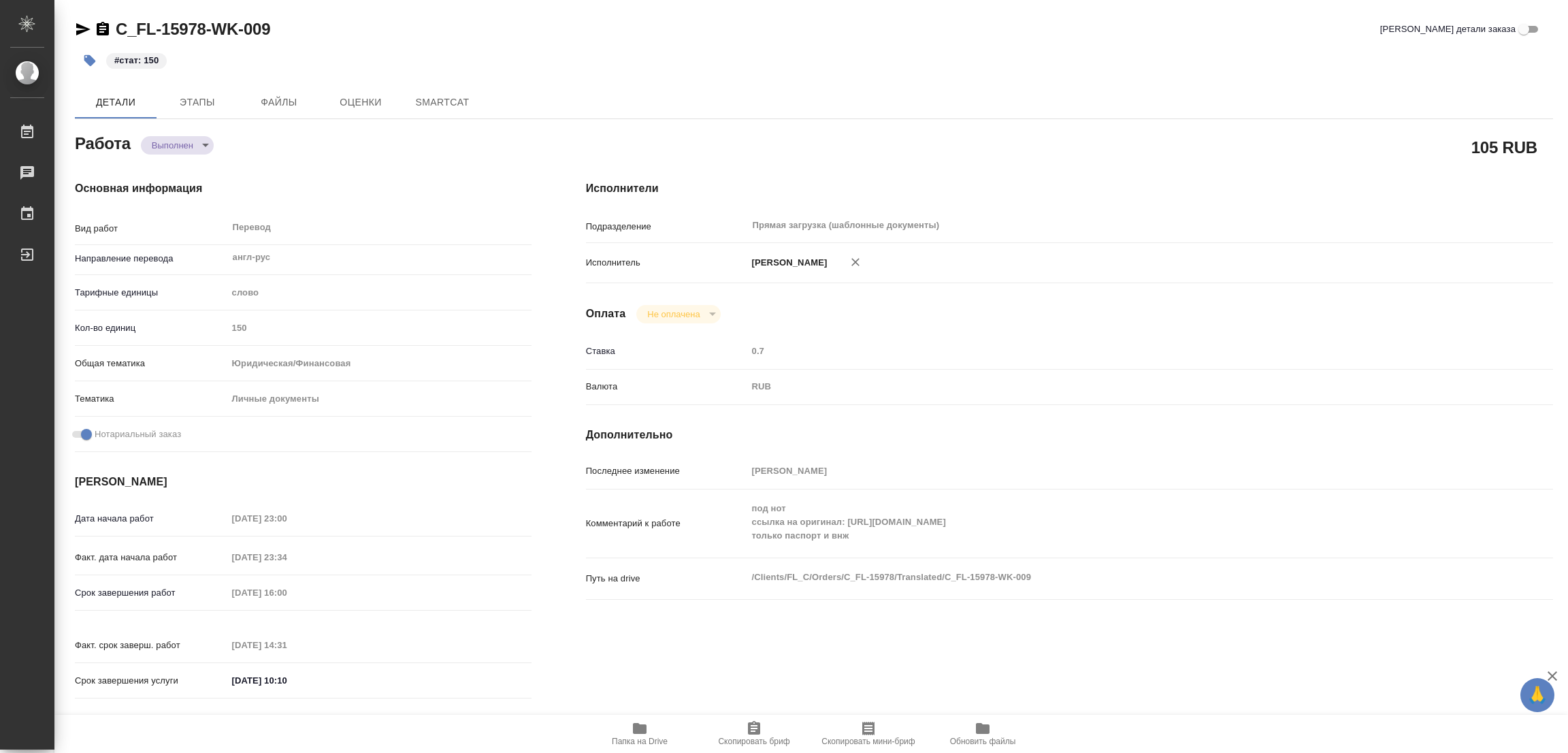
type textarea "x"
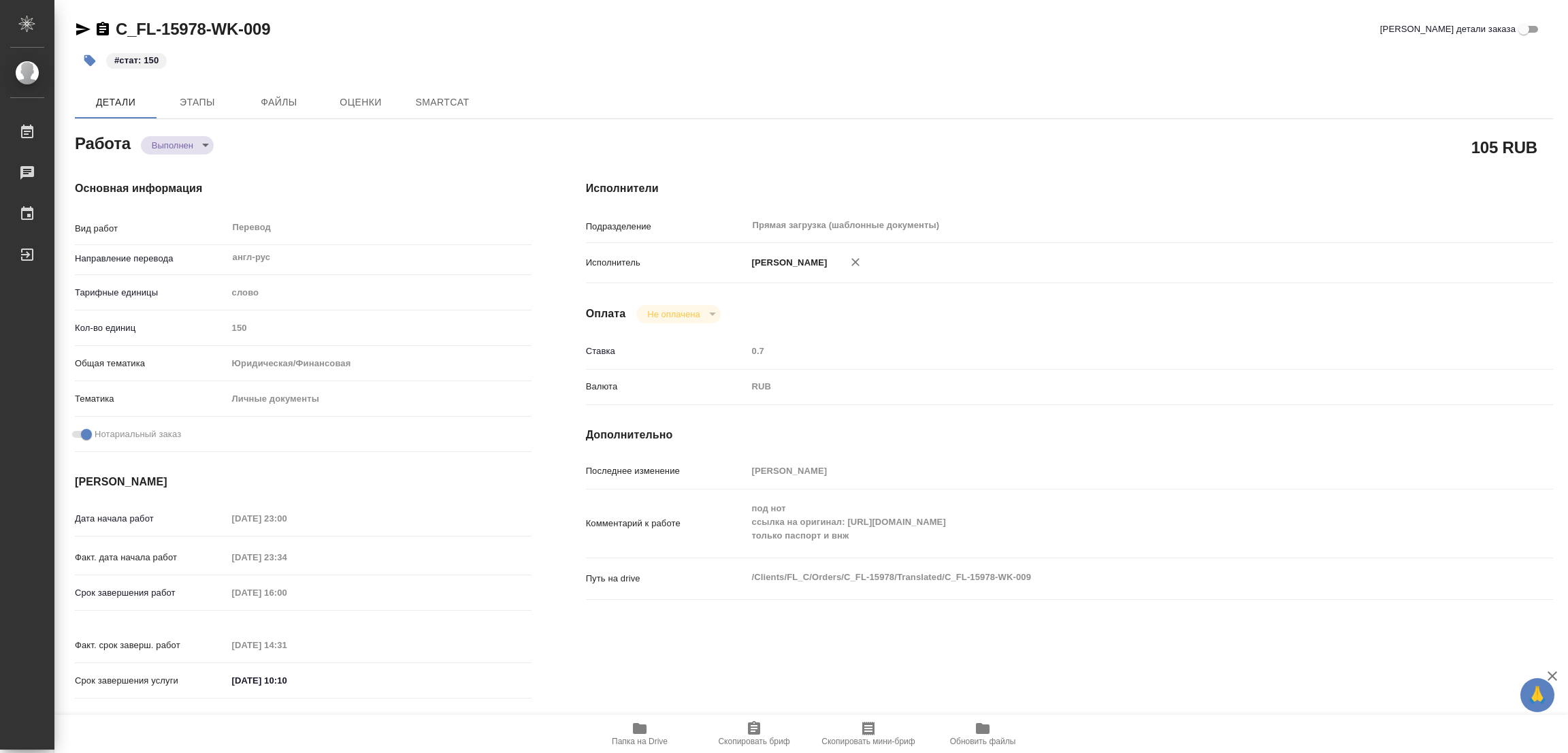
type textarea "x"
click at [627, 103] on div "Детали Этапы Файлы Оценки Чат заказа SmartCat" at bounding box center [814, 102] width 1479 height 33
type textarea "x"
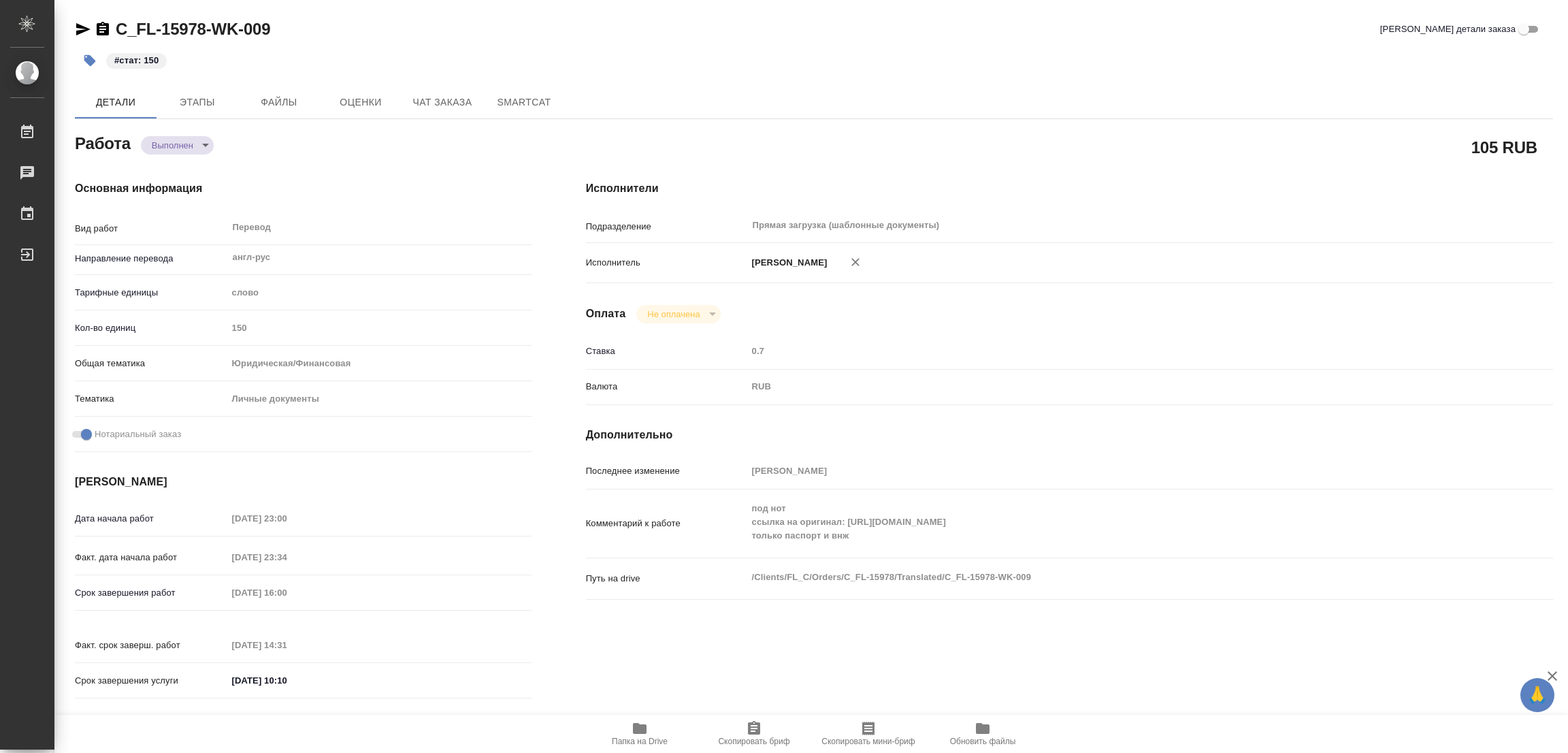
type textarea "x"
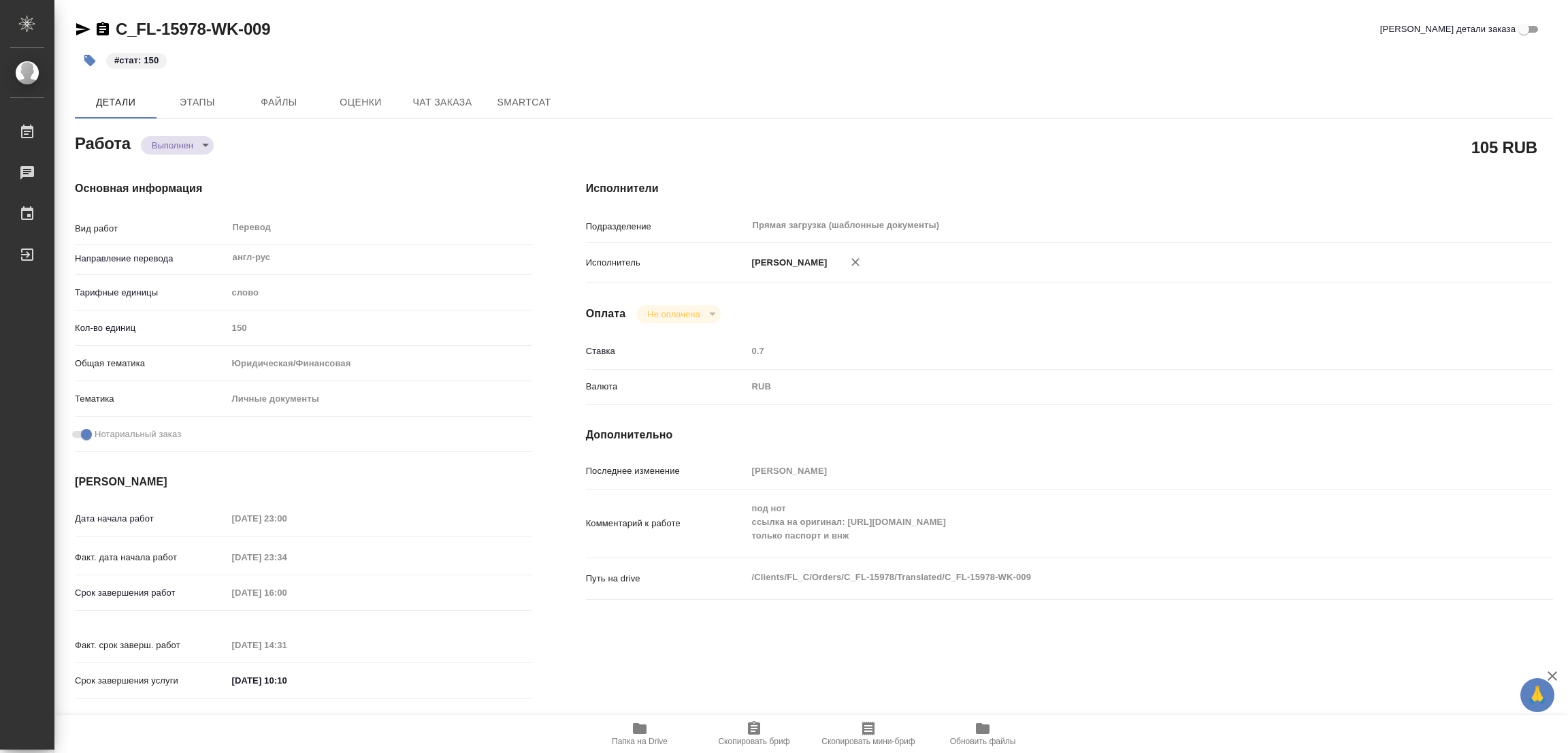
type textarea "x"
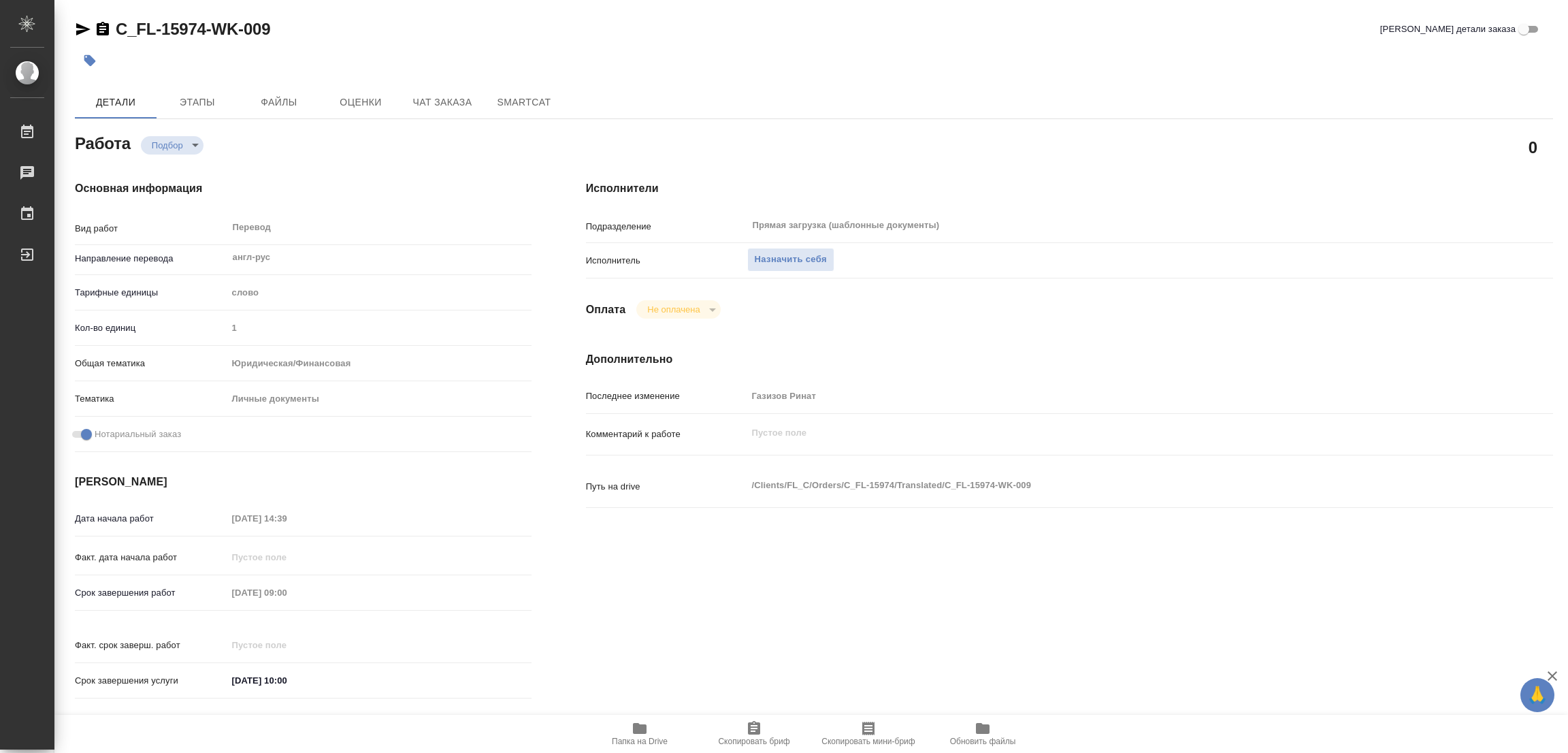
scroll to position [306, 0]
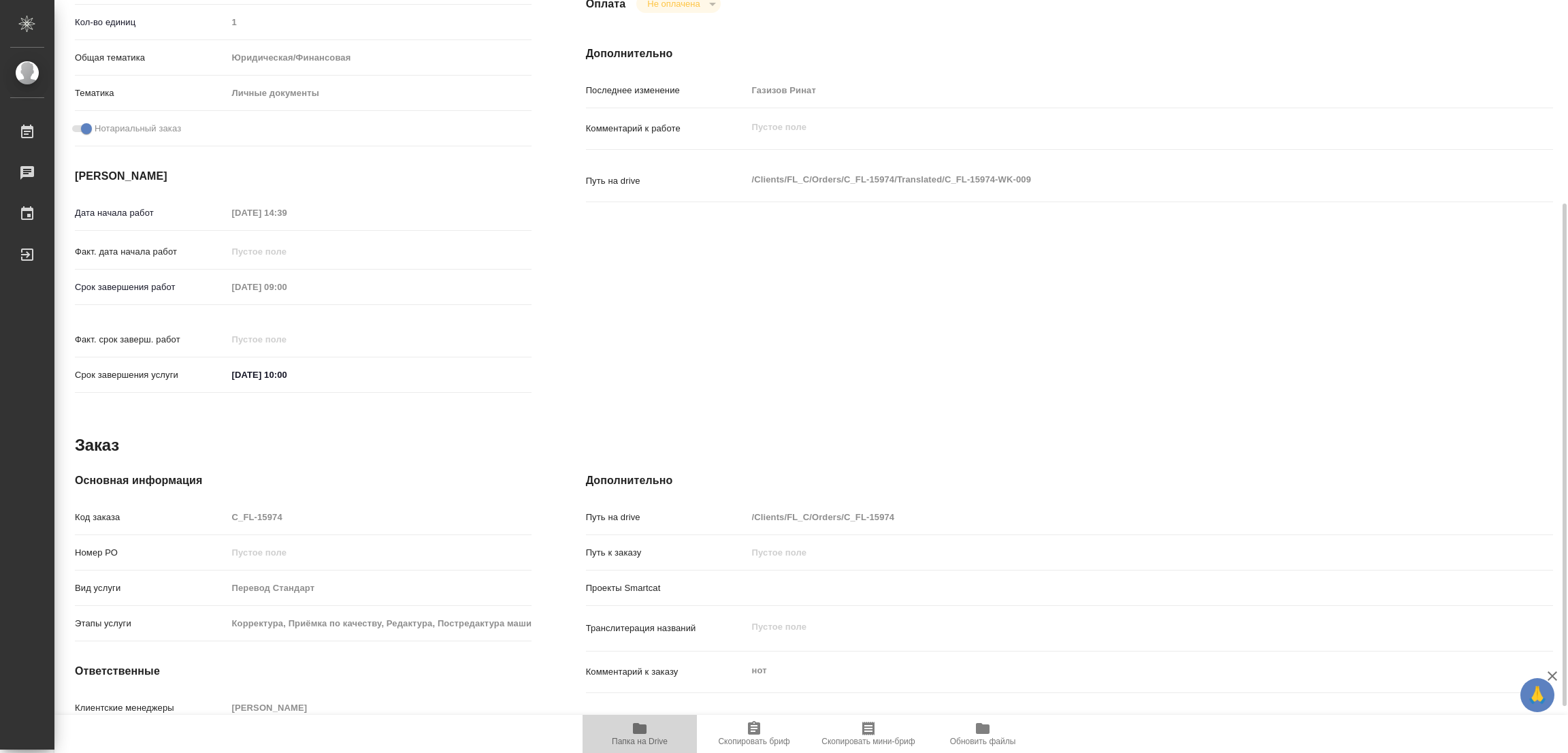
click at [636, 725] on icon "button" at bounding box center [640, 729] width 14 height 11
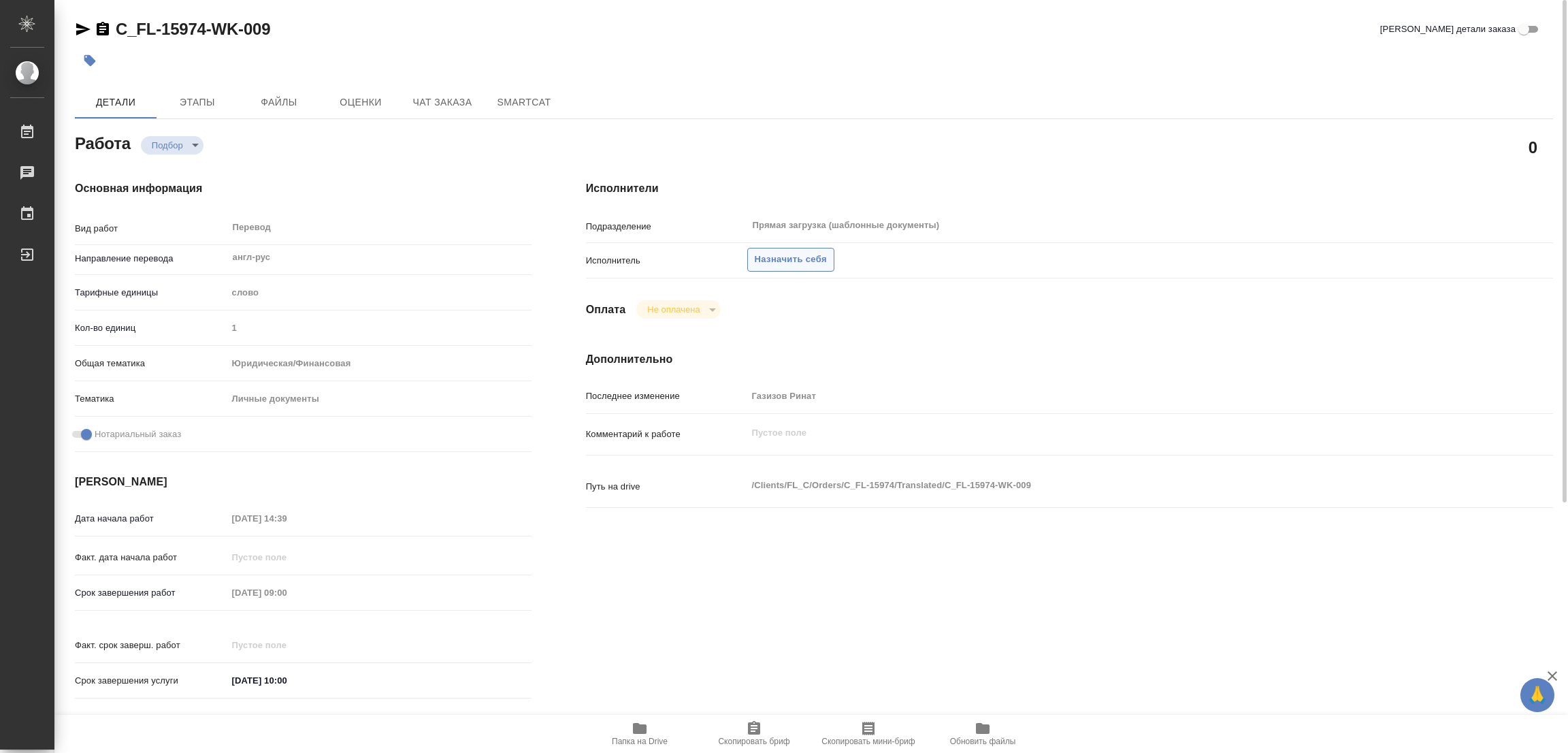
click at [794, 258] on span "Назначить себя" at bounding box center [791, 260] width 73 height 15
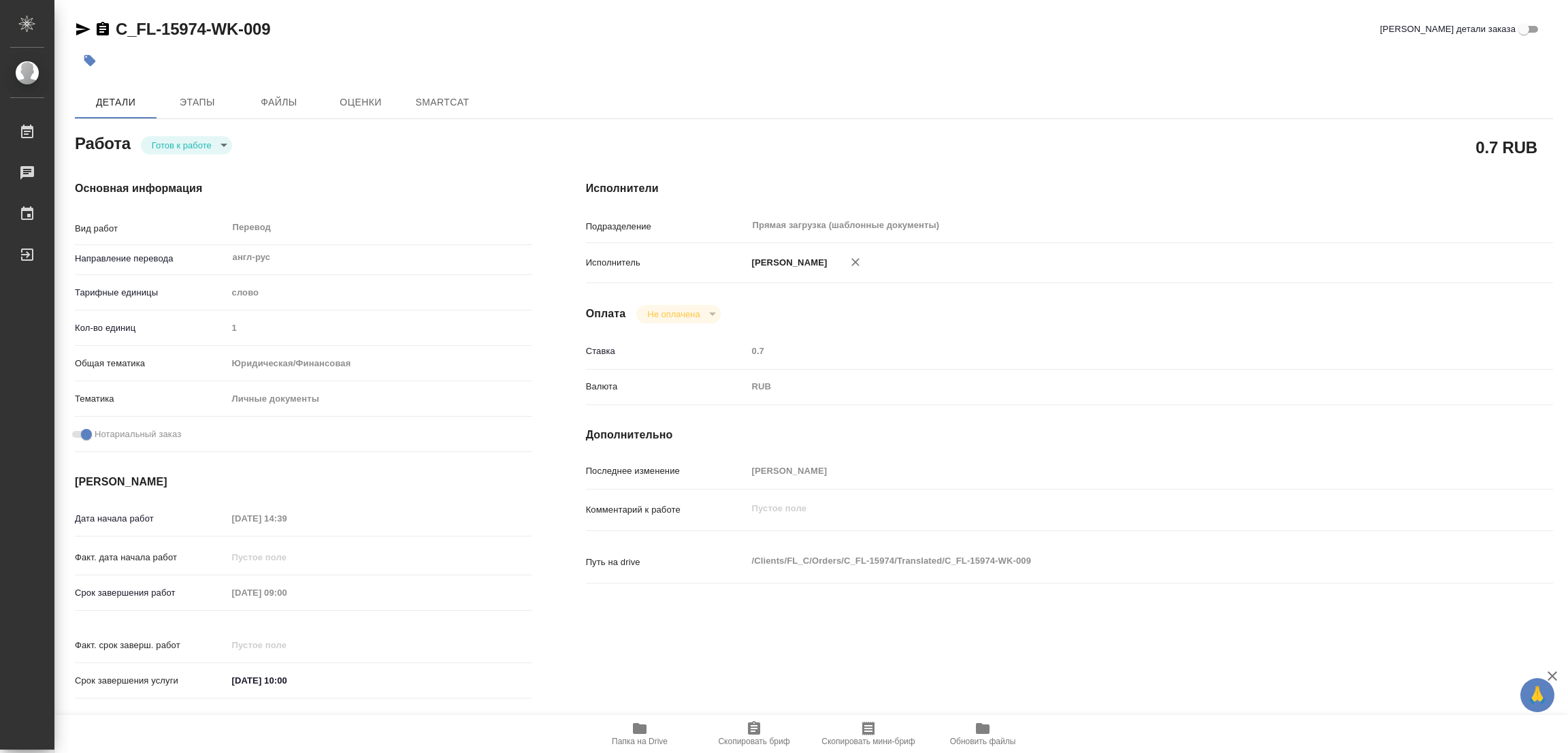
type textarea "x"
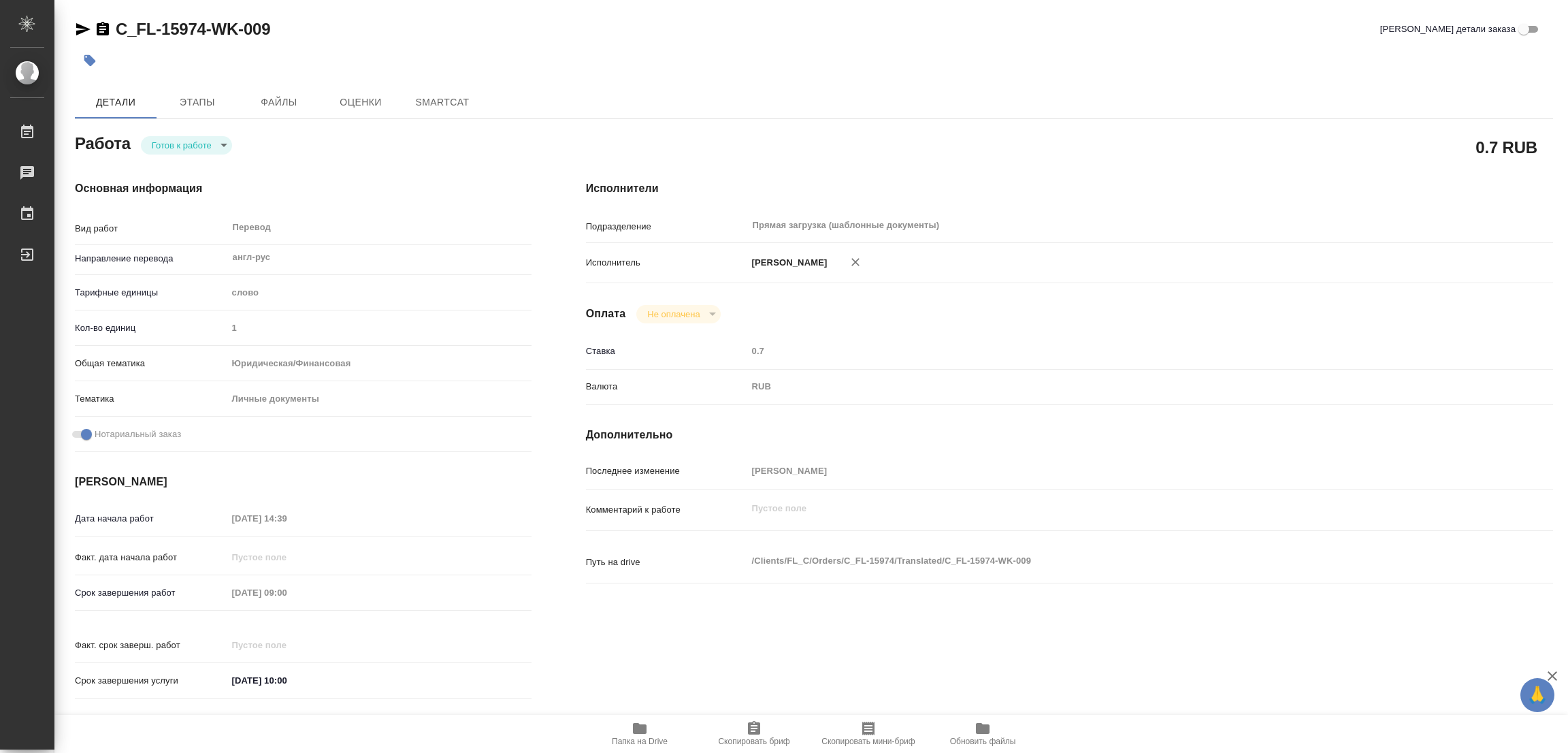
type textarea "x"
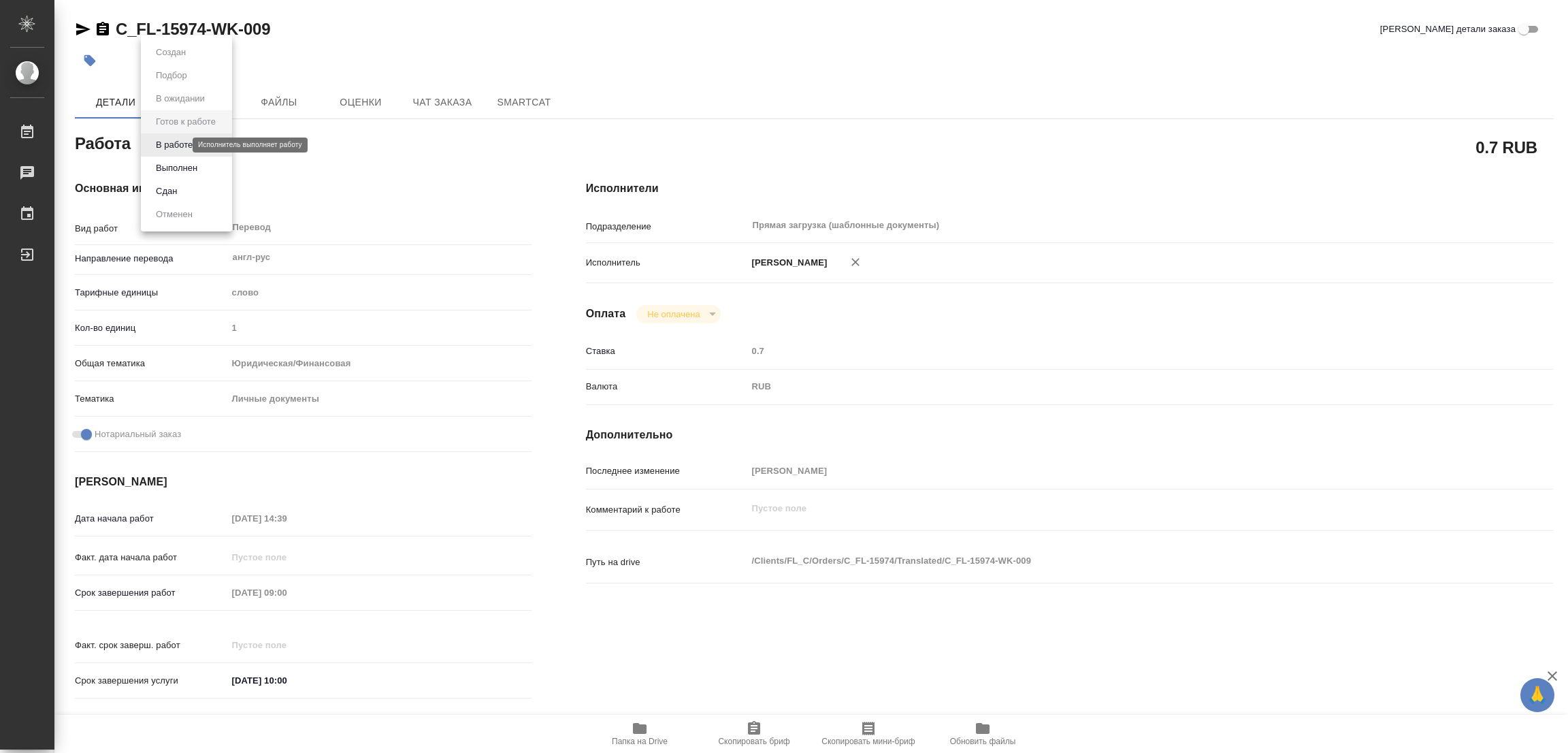
click at [171, 144] on body "🙏 .cls-1 fill:#fff; AWATERA [PERSON_NAME] Работы Чаты График Выйти C_FL-15974-W…" at bounding box center [784, 376] width 1568 height 753
click at [171, 144] on button "В работе" at bounding box center [174, 145] width 45 height 15
type textarea "x"
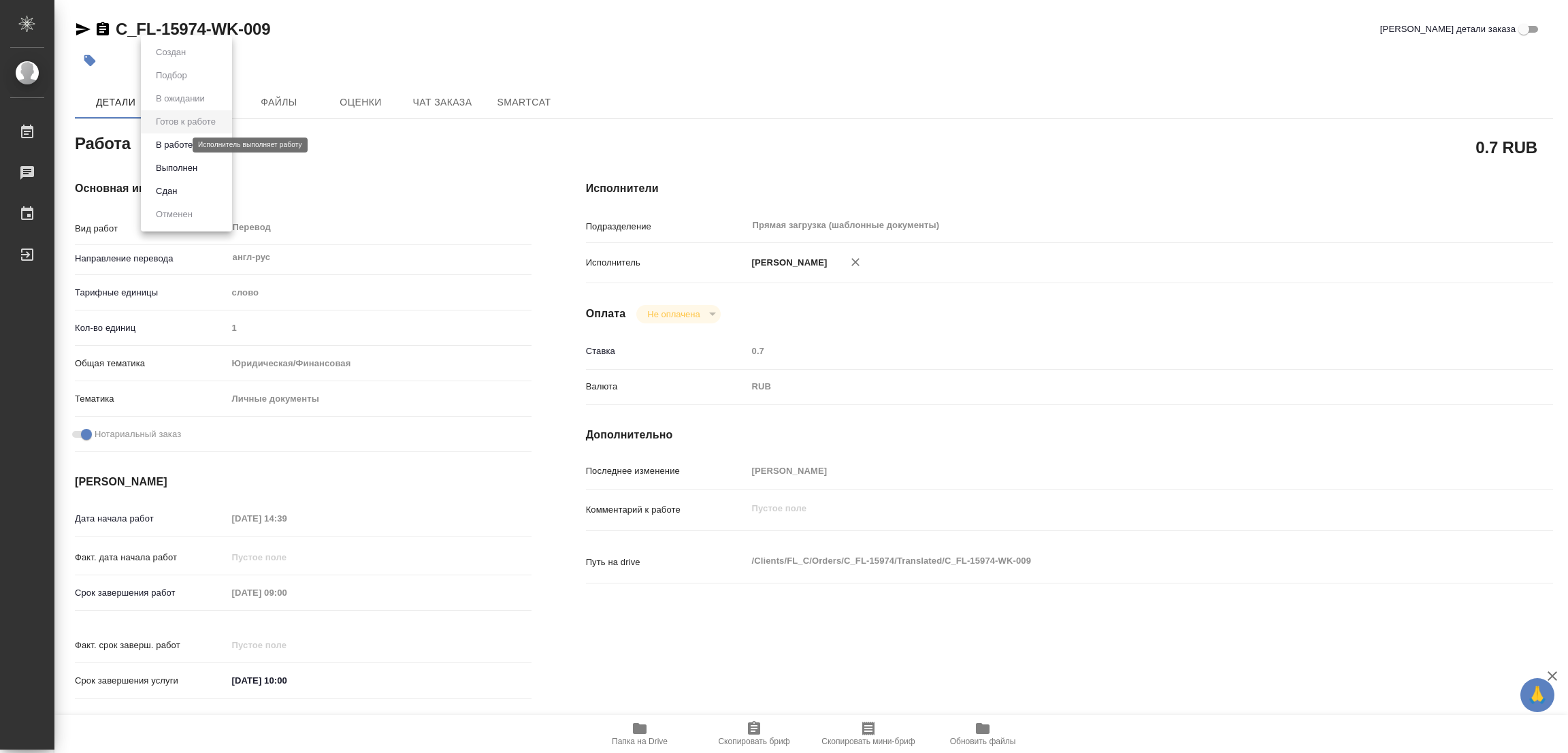
type textarea "x"
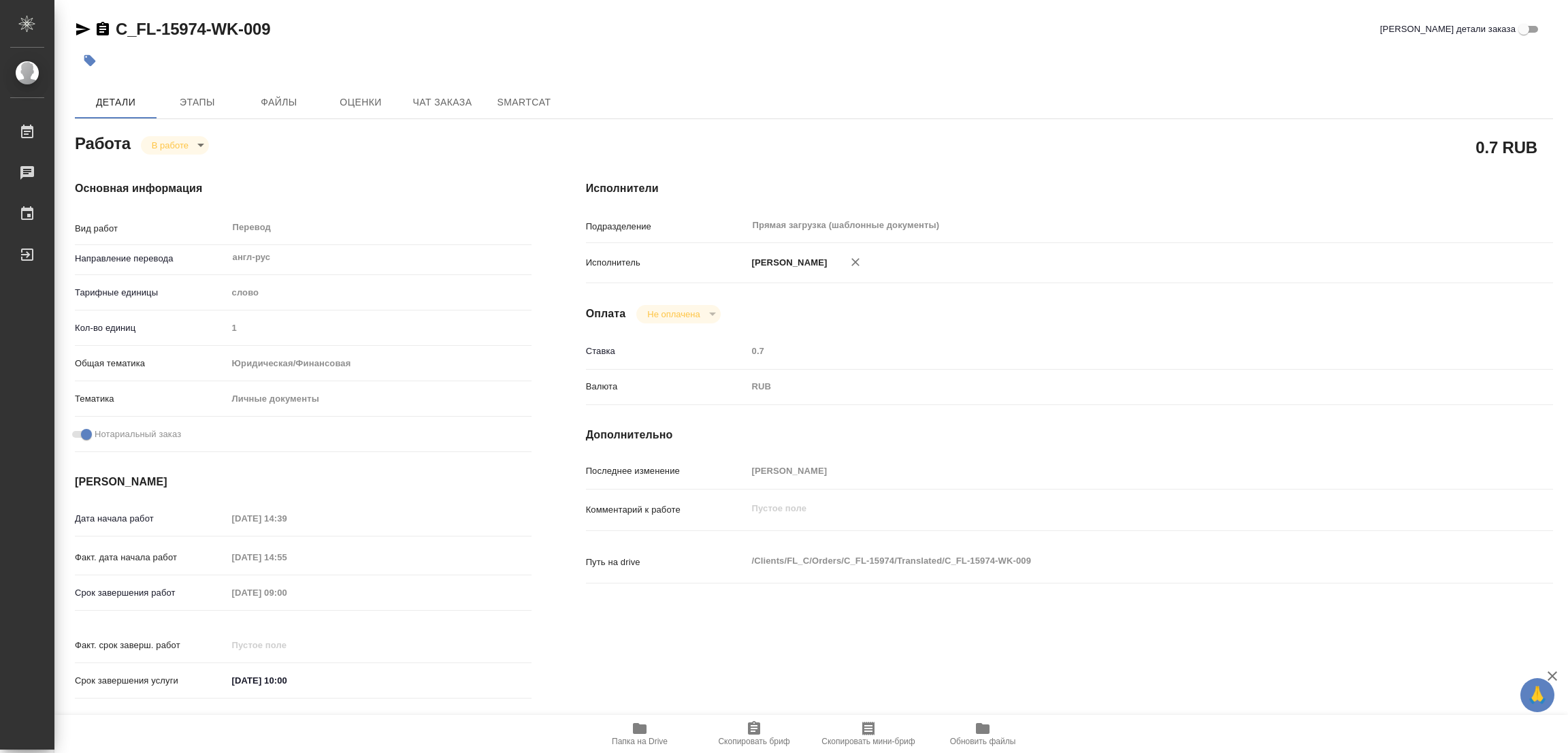
type textarea "x"
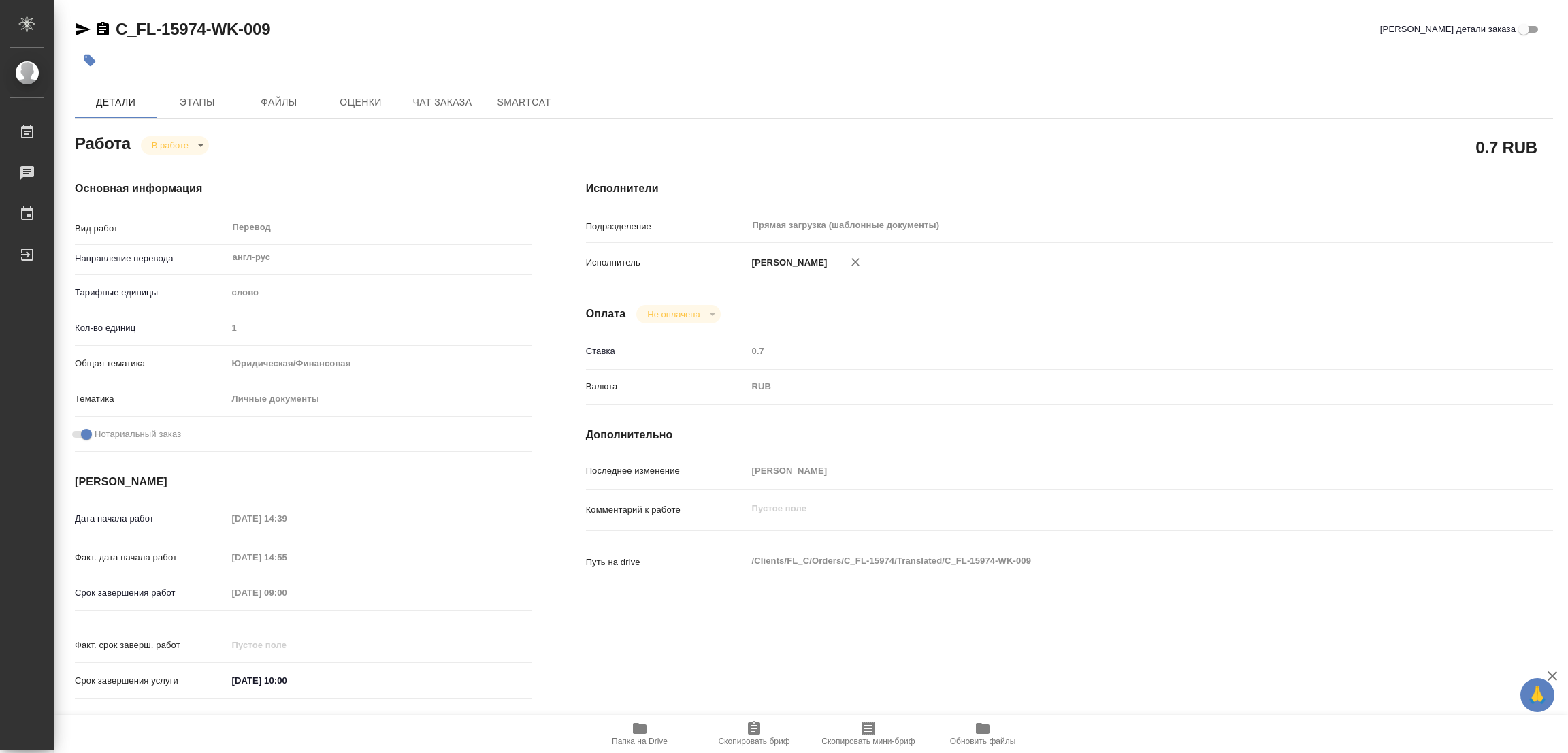
type textarea "x"
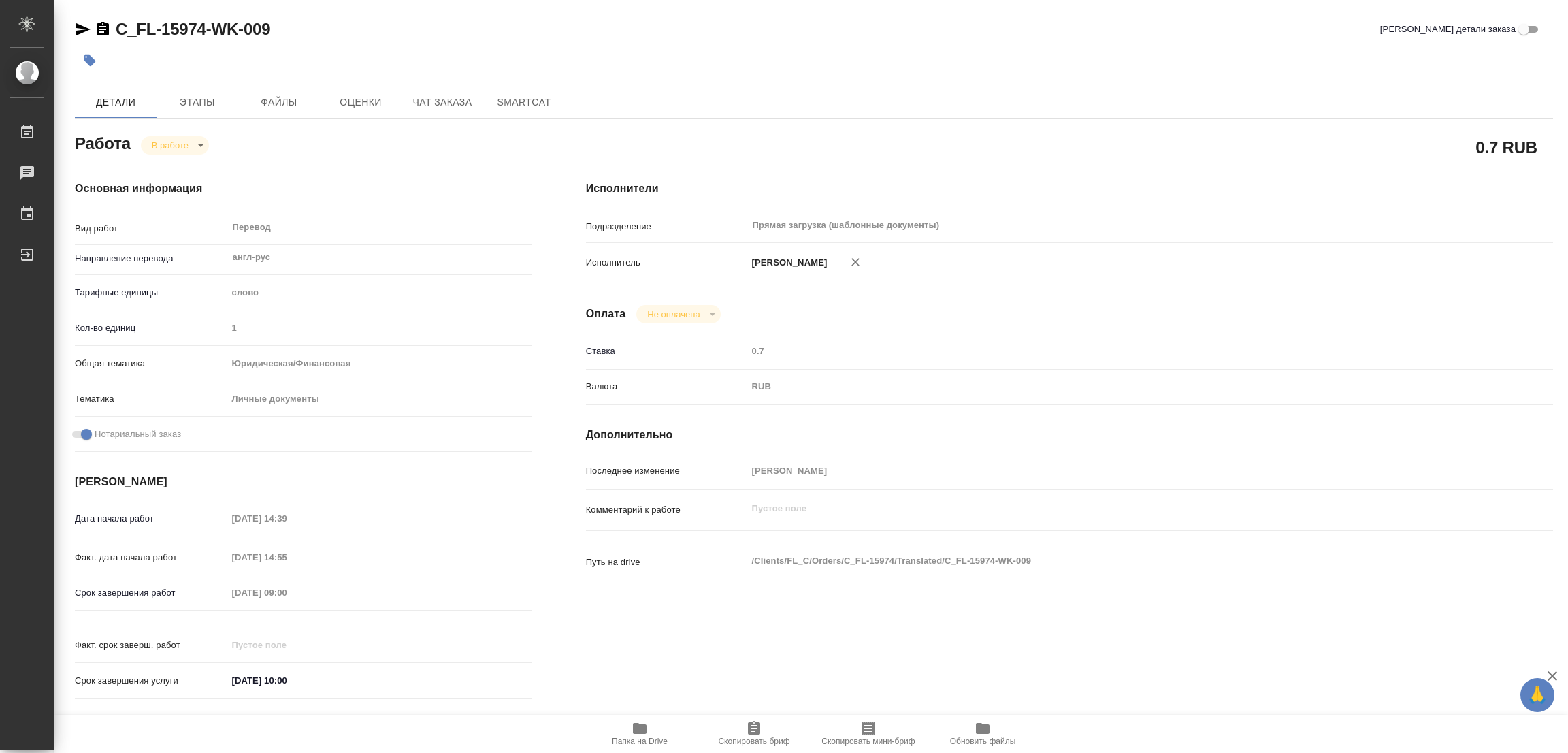
type textarea "x"
